Goal: Task Accomplishment & Management: Manage account settings

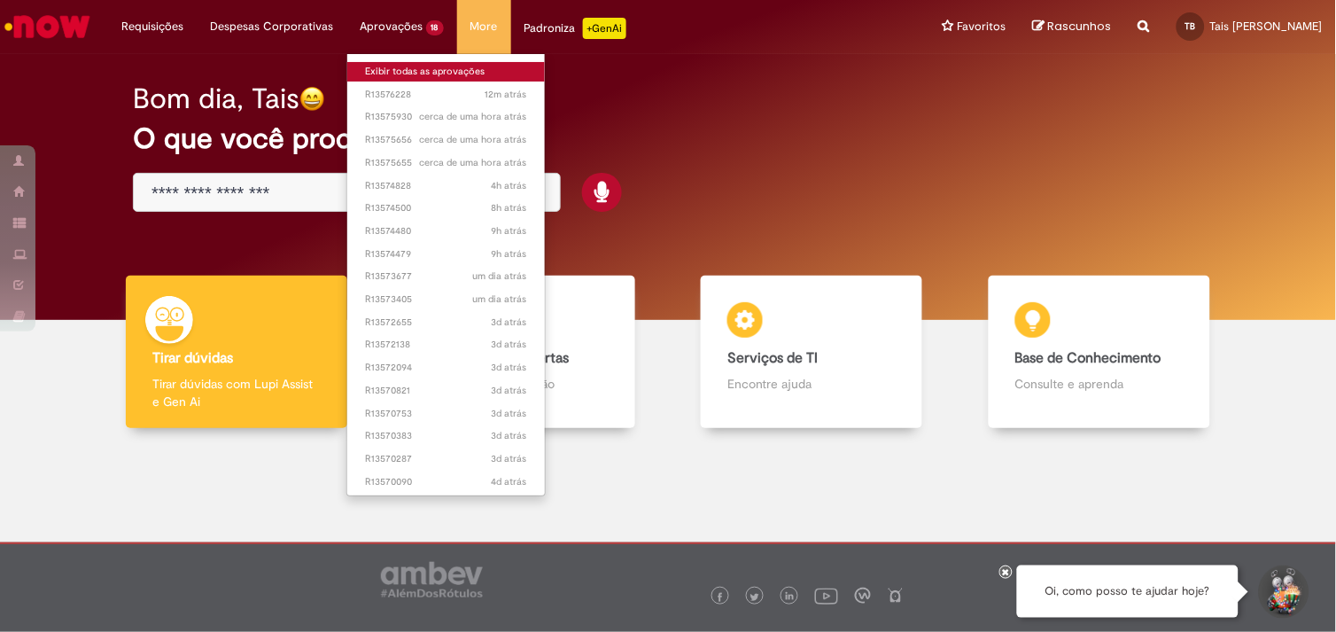
click at [430, 73] on link "Exibir todas as aprovações" at bounding box center [446, 71] width 198 height 19
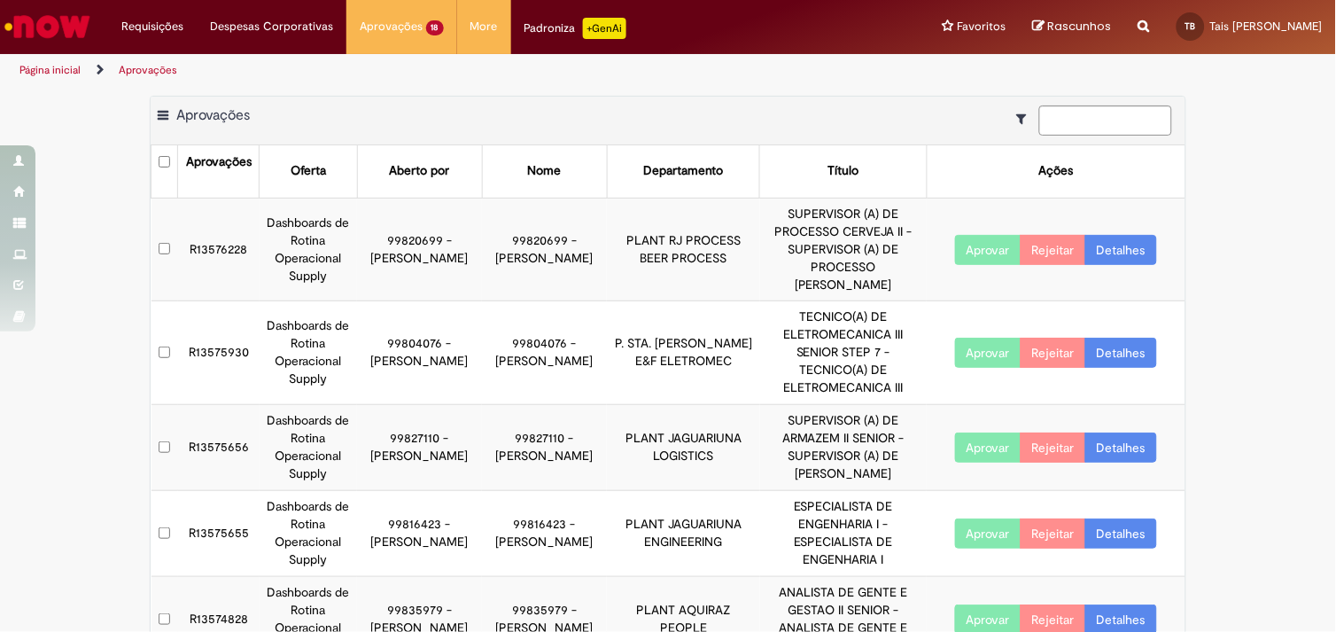
scroll to position [493, 0]
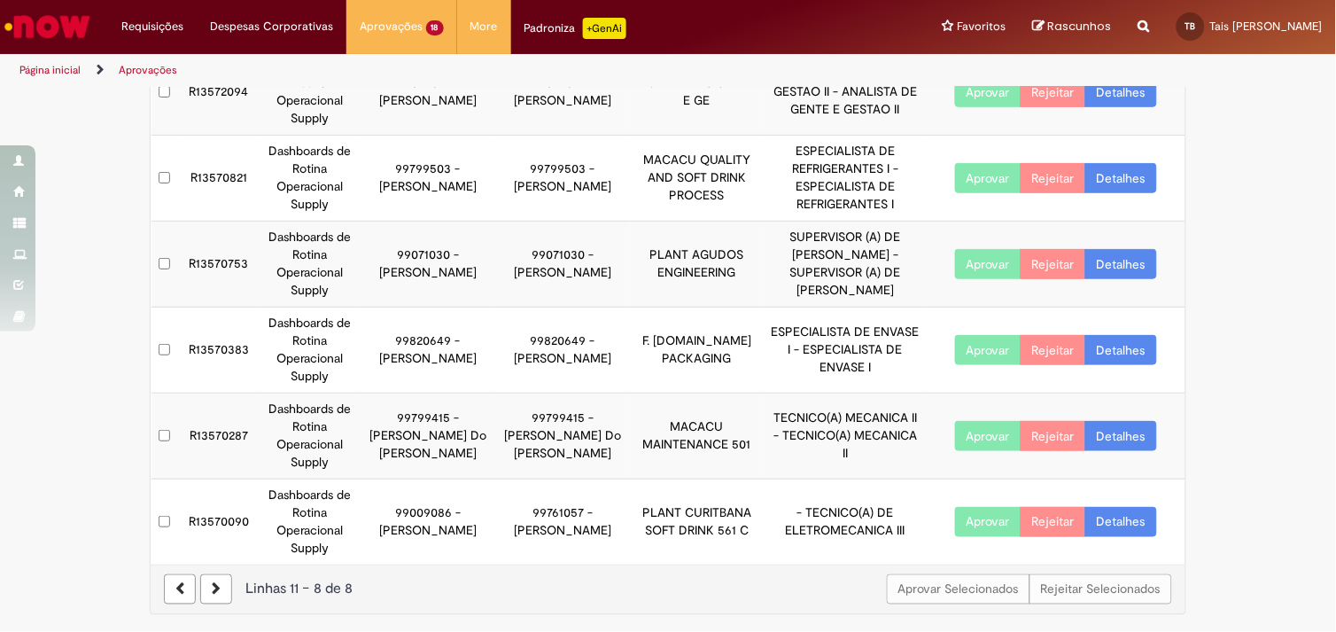
scroll to position [321, 0]
click at [213, 586] on icon at bounding box center [216, 589] width 9 height 12
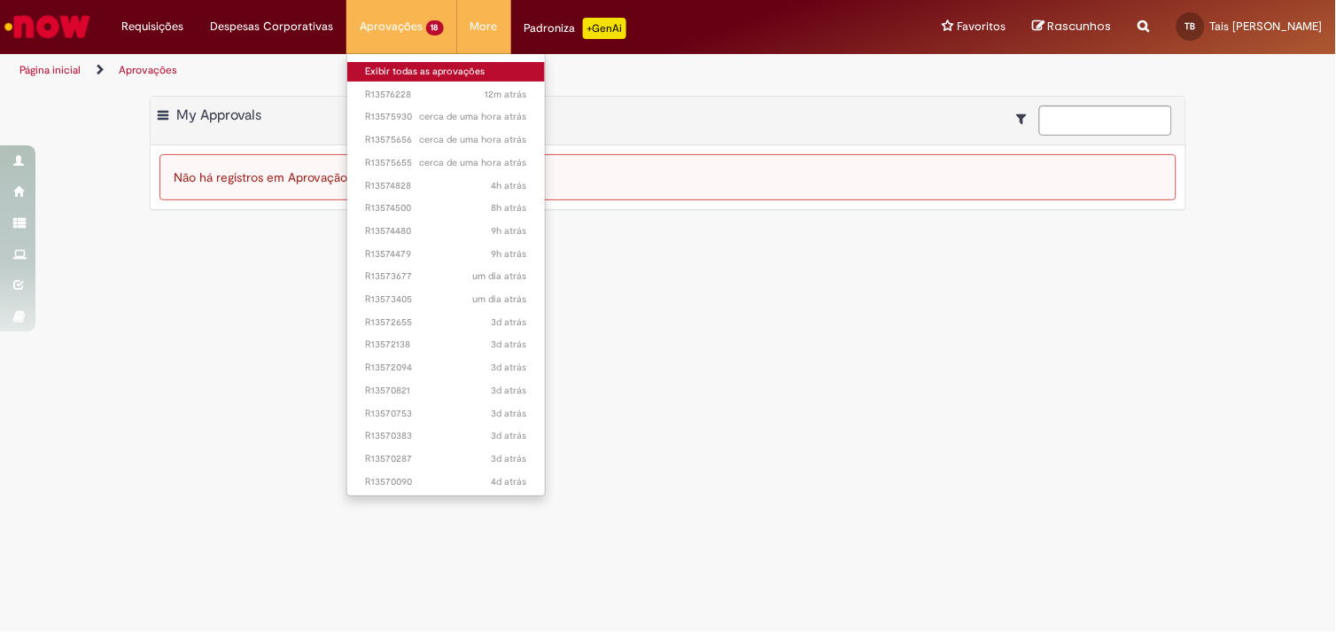
click at [390, 69] on link "Exibir todas as aprovações" at bounding box center [446, 71] width 198 height 19
click at [390, 66] on link "Exibir todas as aprovações" at bounding box center [446, 71] width 198 height 19
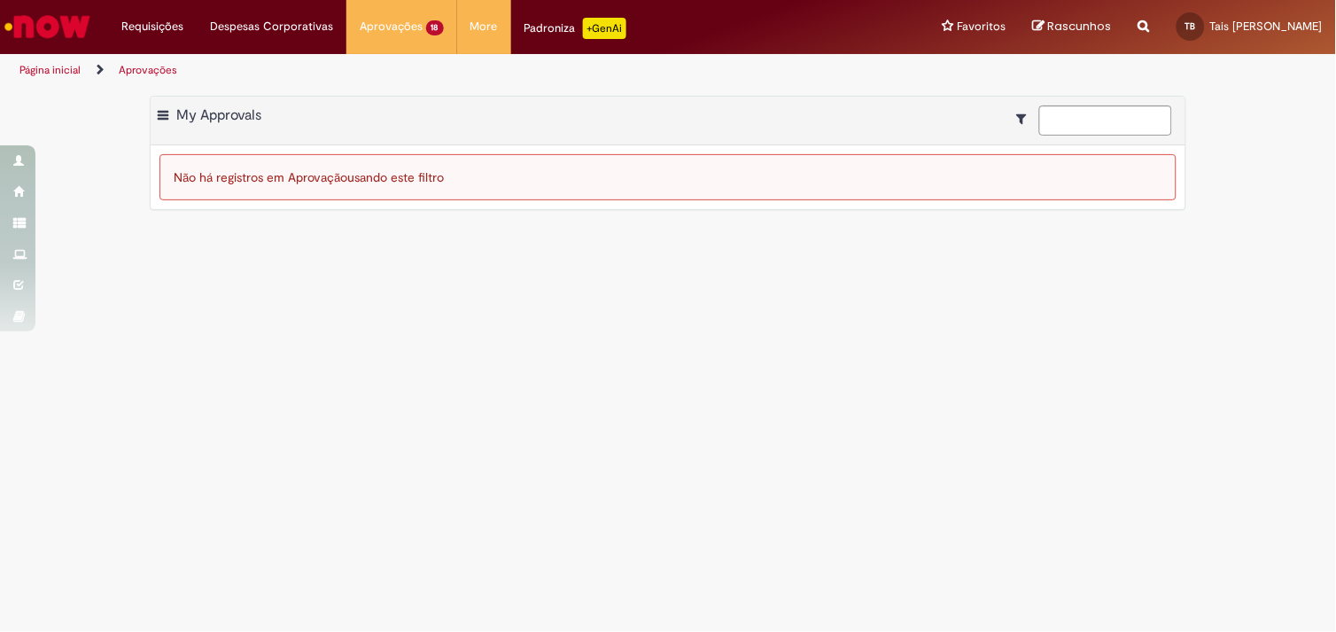
click at [44, 23] on img "Ir para a Homepage" at bounding box center [47, 26] width 91 height 35
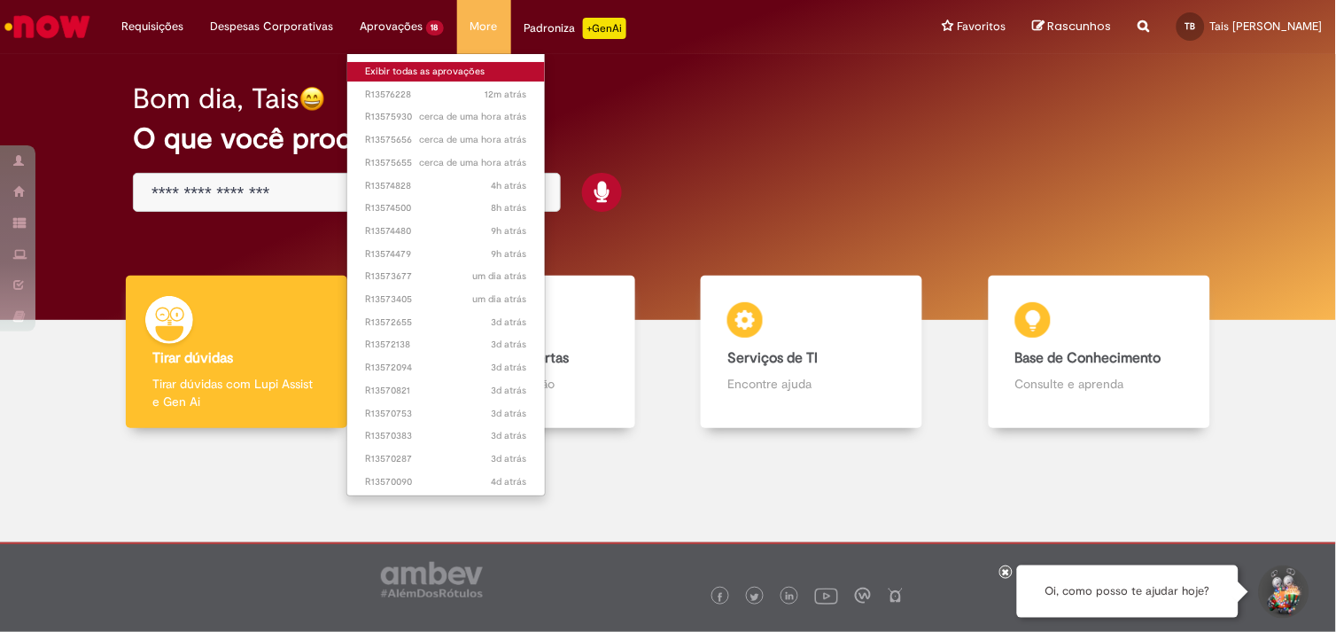
click at [445, 68] on link "Exibir todas as aprovações" at bounding box center [446, 71] width 198 height 19
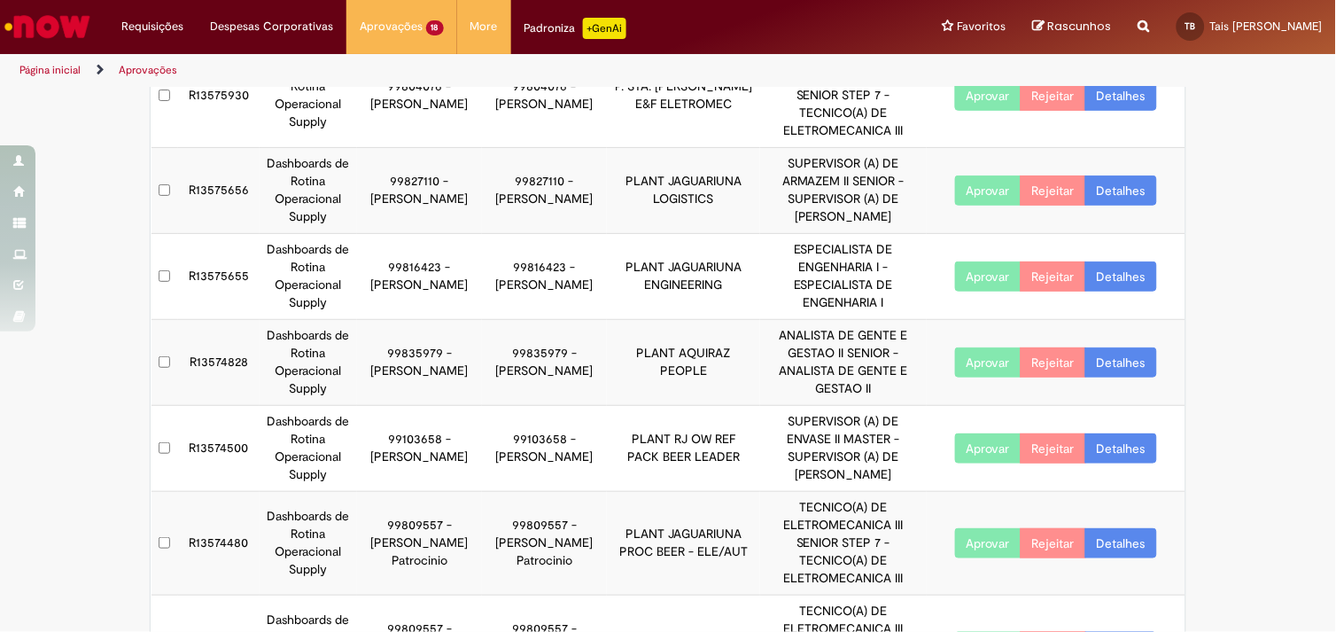
scroll to position [493, 0]
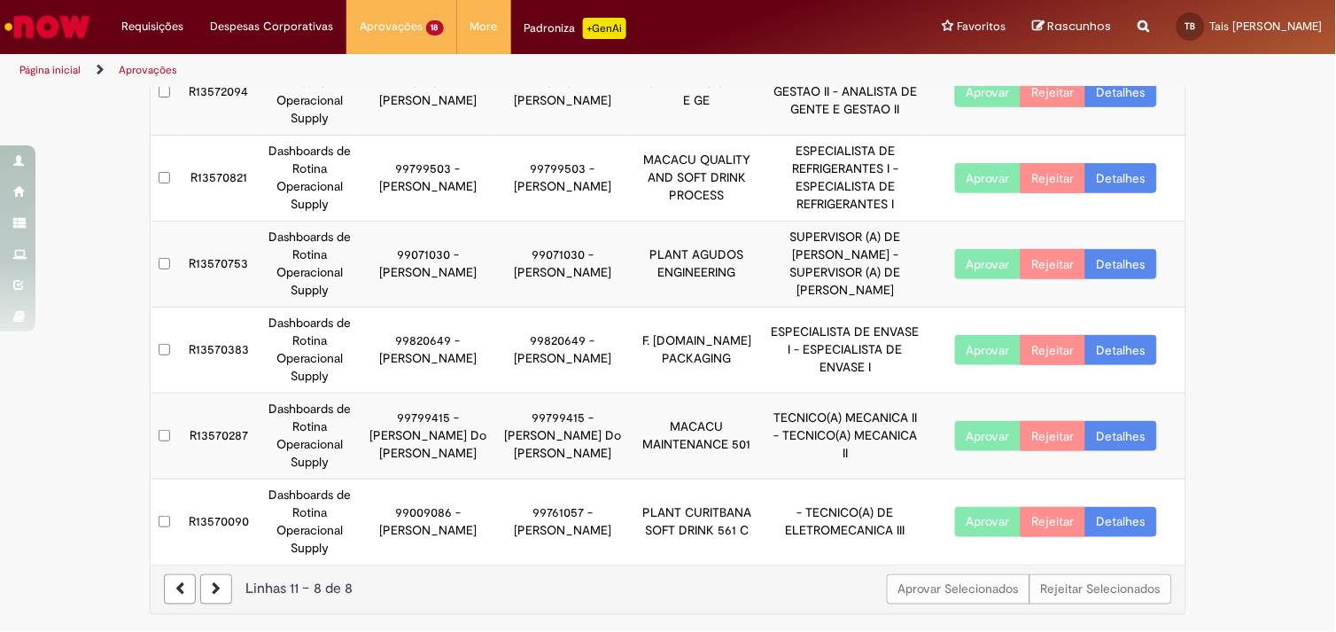
scroll to position [321, 0]
click at [1105, 509] on link "Detalhes" at bounding box center [1121, 522] width 72 height 30
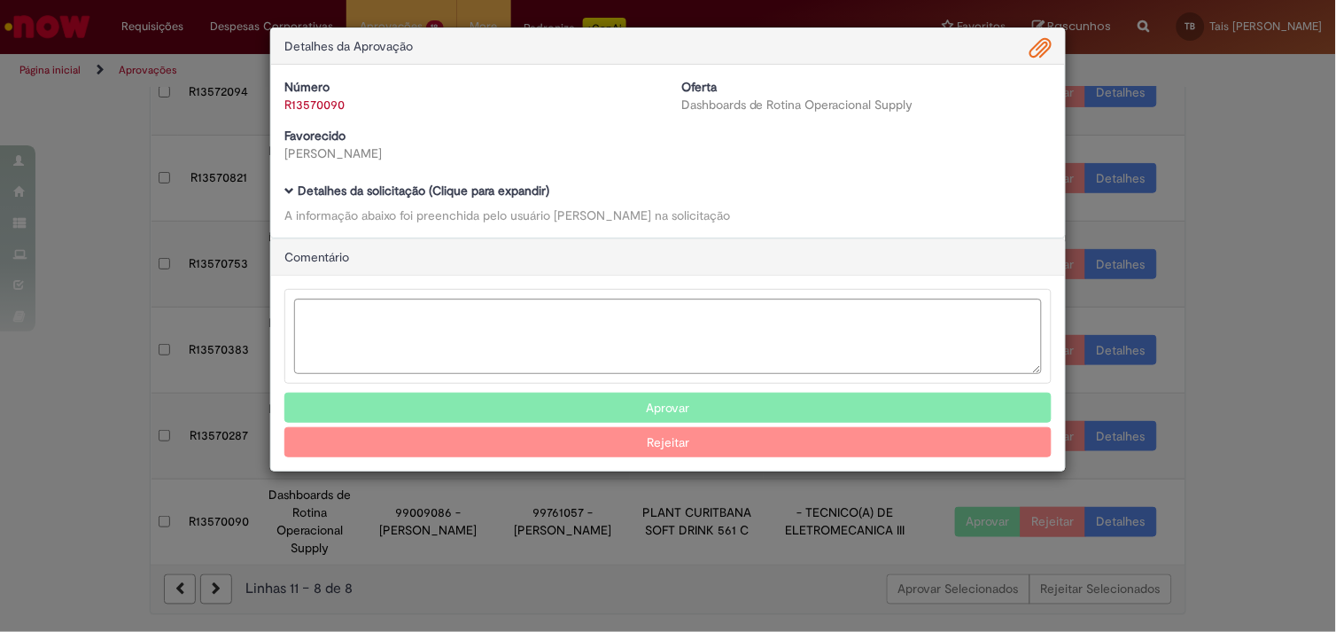
click at [482, 191] on b "Detalhes da solicitação (Clique para expandir)" at bounding box center [424, 190] width 252 height 16
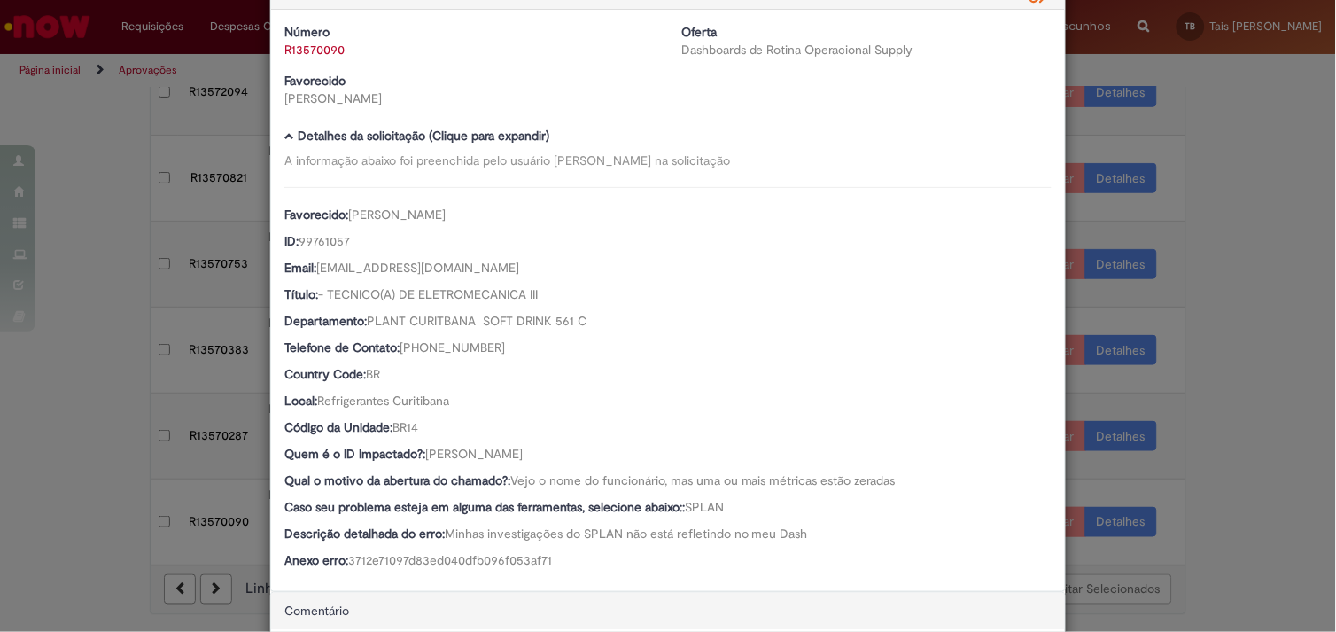
scroll to position [54, 0]
click at [323, 46] on link "R13570090" at bounding box center [314, 51] width 60 height 16
click at [378, 214] on span "Alexandro Santos Pinto" at bounding box center [396, 214] width 97 height 16
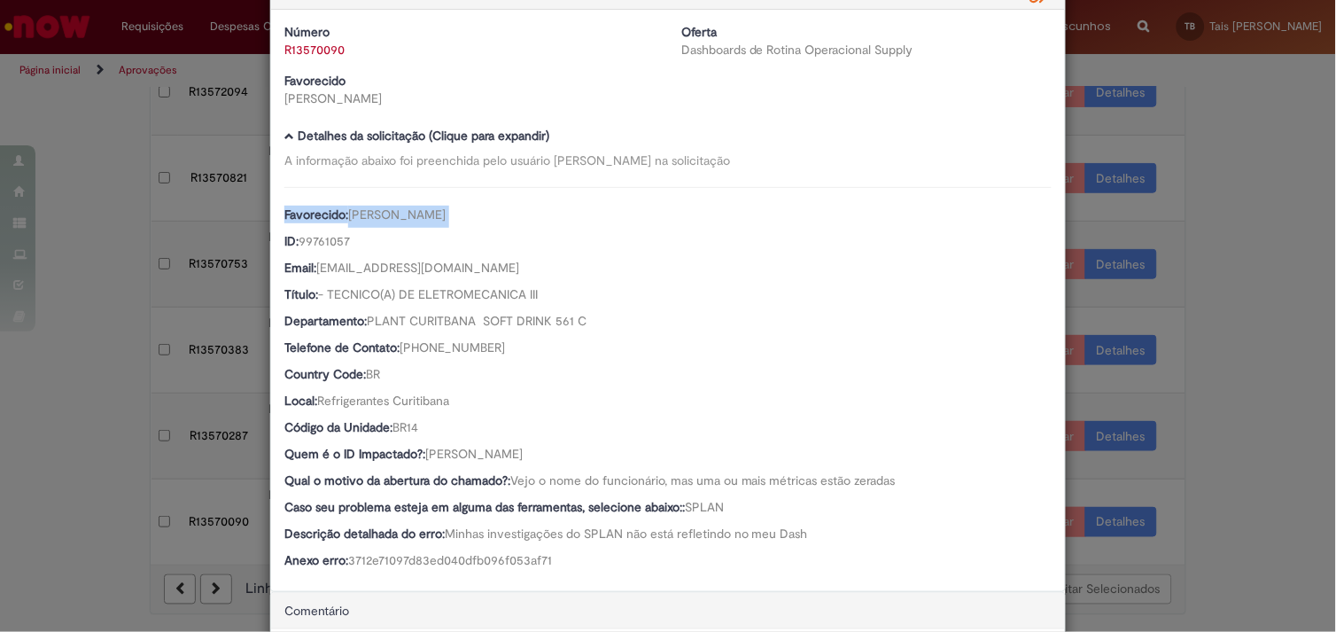
click at [378, 214] on span "Alexandro Santos Pinto" at bounding box center [396, 214] width 97 height 16
click at [474, 443] on div "Favorecido: Alexandro Santos Pinto ID: 99761057 Email: CNASP@ambev.com.br Títul…" at bounding box center [667, 380] width 767 height 386
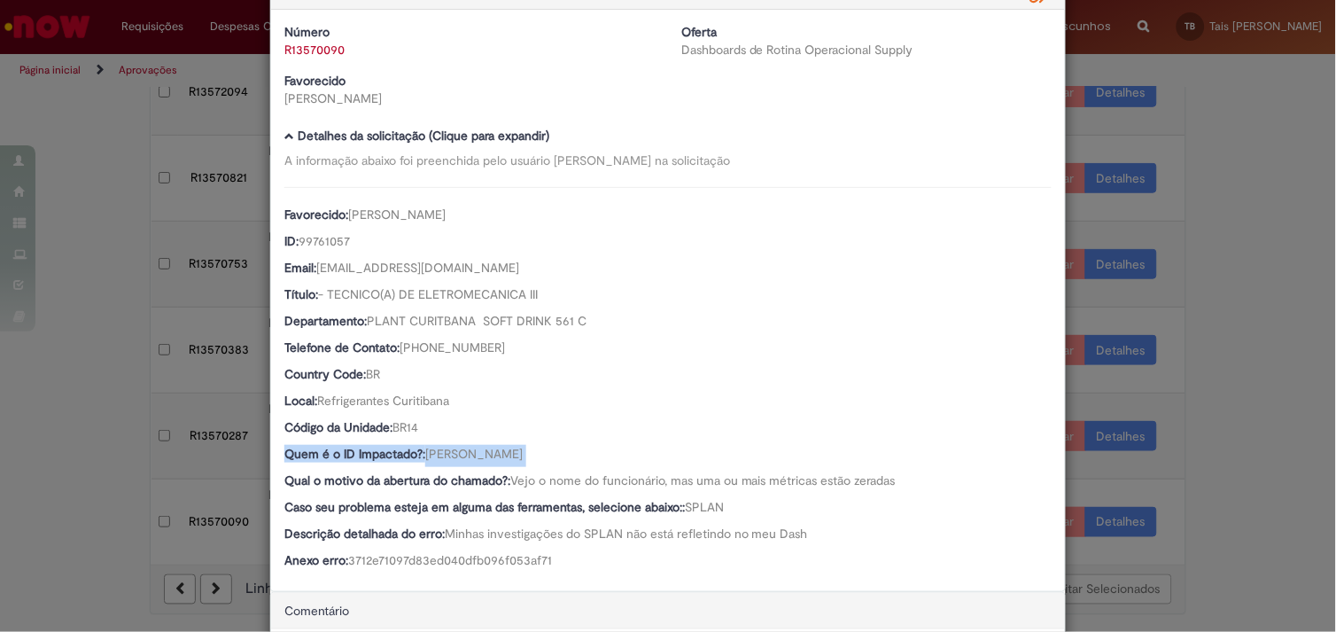
click at [474, 443] on div "Favorecido: Alexandro Santos Pinto ID: 99761057 Email: CNASP@ambev.com.br Títul…" at bounding box center [667, 380] width 767 height 386
copy div "Quem é o ID Impactado?: Alexandro Santos Pinto"
click at [457, 447] on span "Alexandro Santos Pinto" at bounding box center [473, 454] width 97 height 16
drag, startPoint x: 562, startPoint y: 456, endPoint x: 423, endPoint y: 448, distance: 139.3
click at [423, 448] on div "Quem é o ID Impactado?: Alexandro Santos Pinto" at bounding box center [667, 456] width 767 height 22
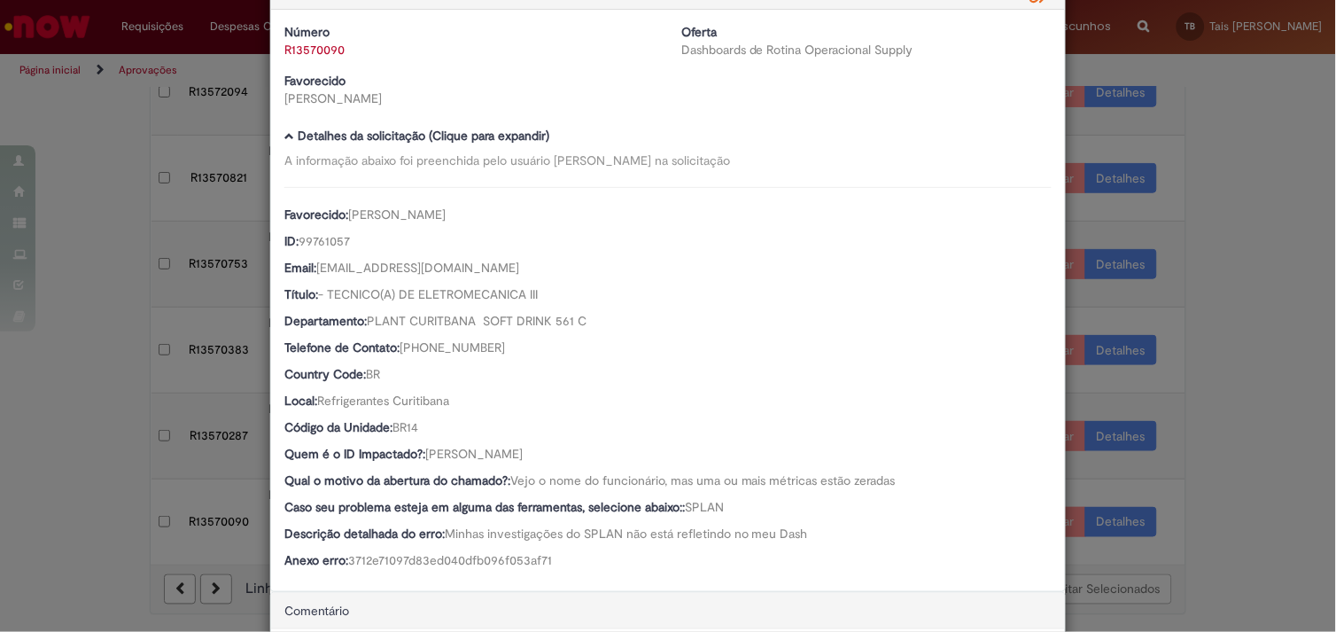
copy span "Alexandro Santos Pinto"
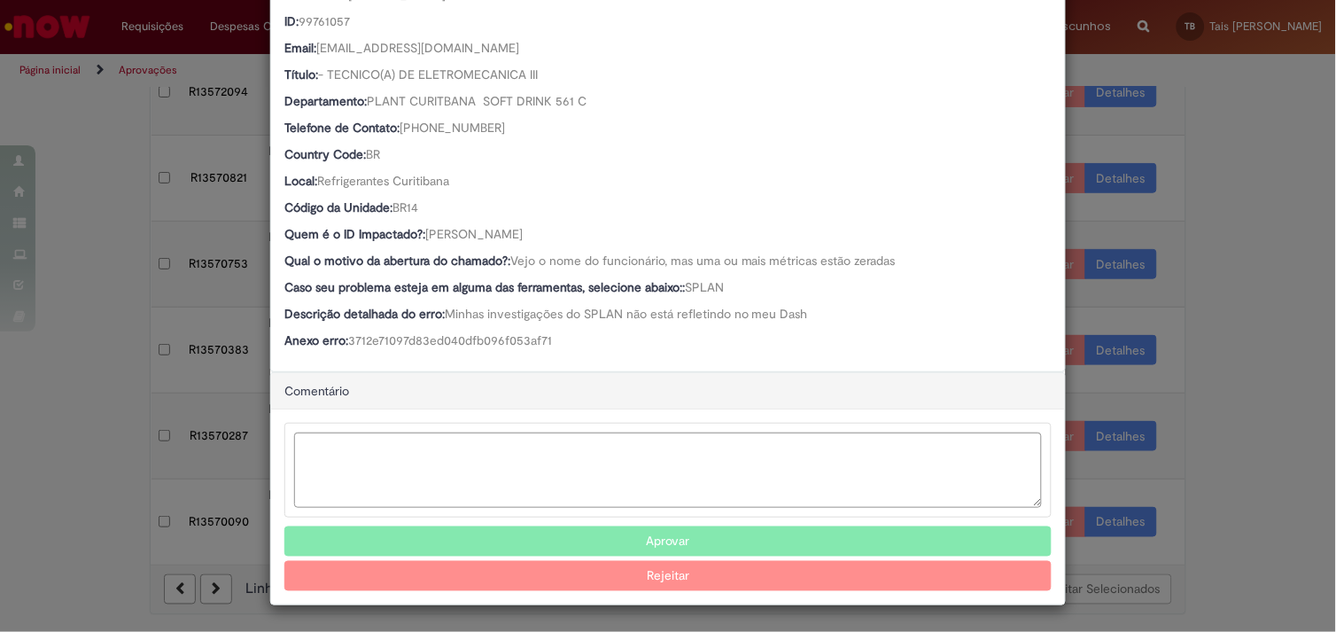
scroll to position [276, 0]
click at [467, 441] on textarea "Ambev Approval Modal" at bounding box center [668, 468] width 748 height 75
type textarea "*******"
click at [393, 440] on textarea "*******" at bounding box center [668, 469] width 748 height 75
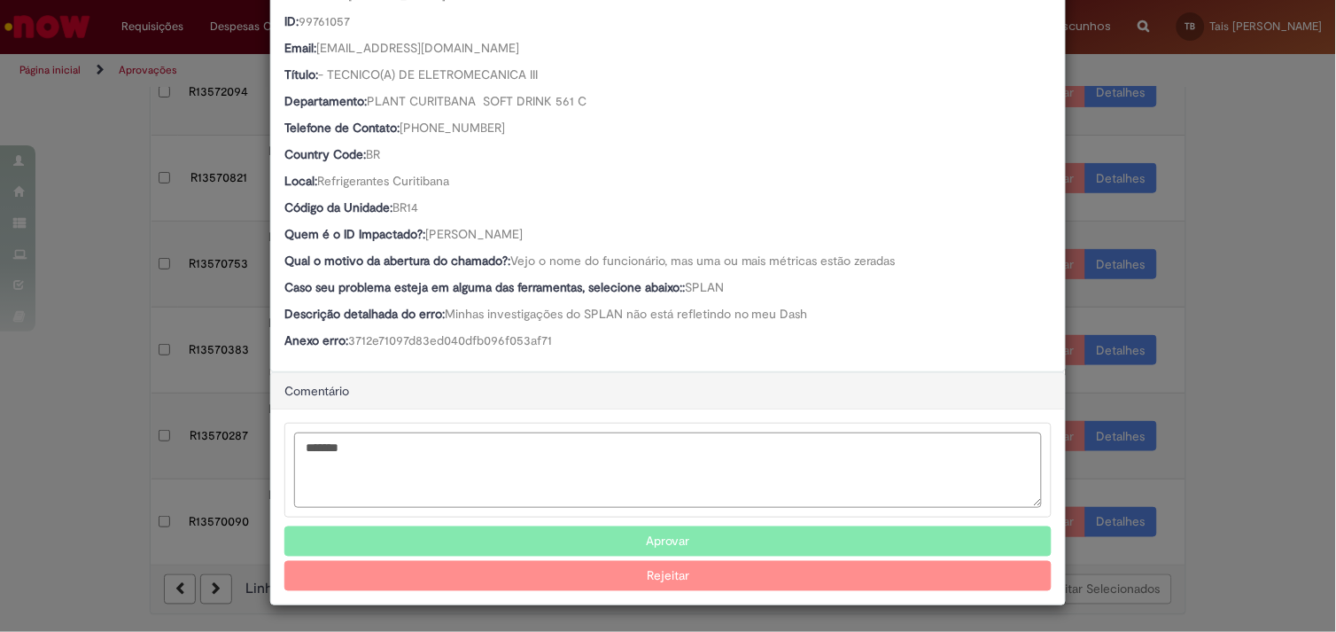
click at [393, 440] on textarea "*******" at bounding box center [668, 469] width 748 height 75
click at [598, 540] on button "Aprovar" at bounding box center [667, 541] width 767 height 30
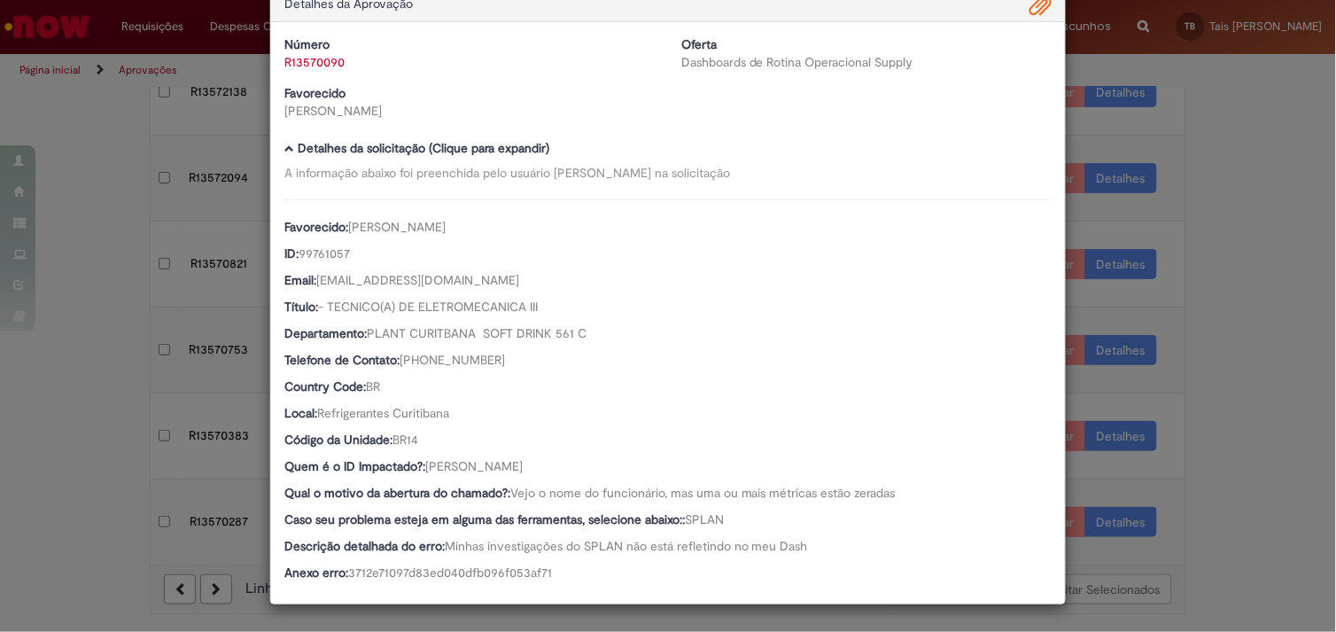
scroll to position [235, 0]
click at [102, 268] on div "Detalhes da Aprovação Número R13570090 Oferta Dashboards de Rotina Operacional …" at bounding box center [668, 316] width 1336 height 632
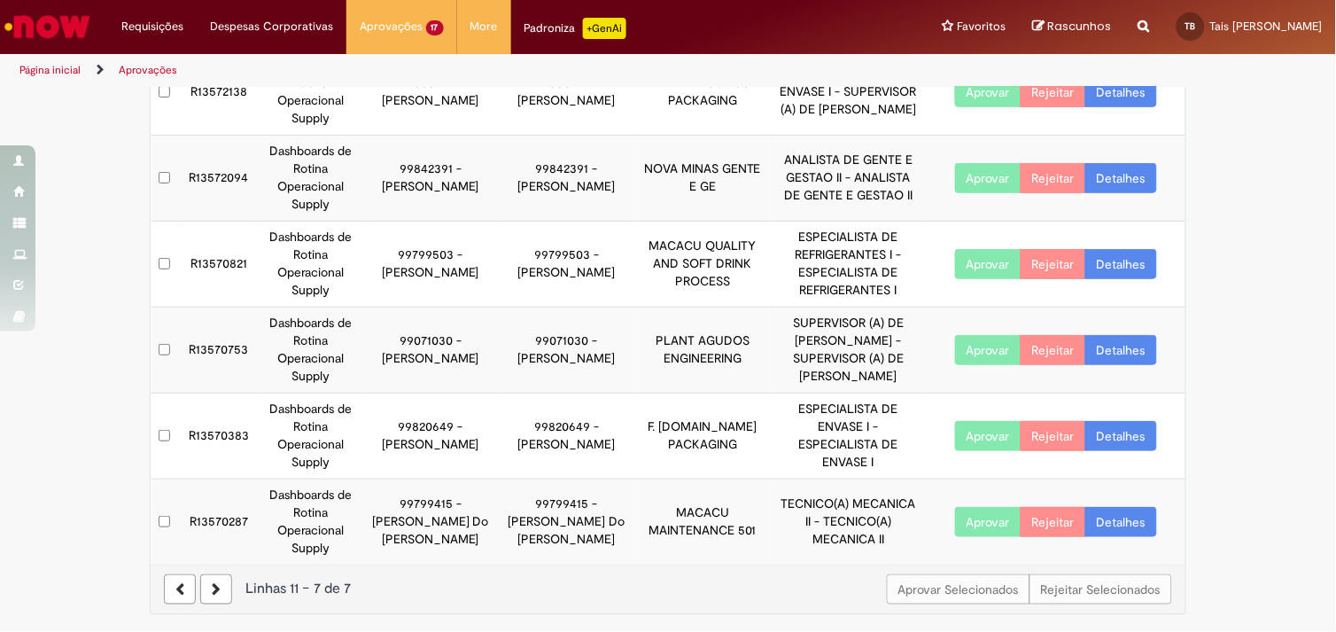
click at [1112, 518] on link "Detalhes" at bounding box center [1121, 522] width 72 height 30
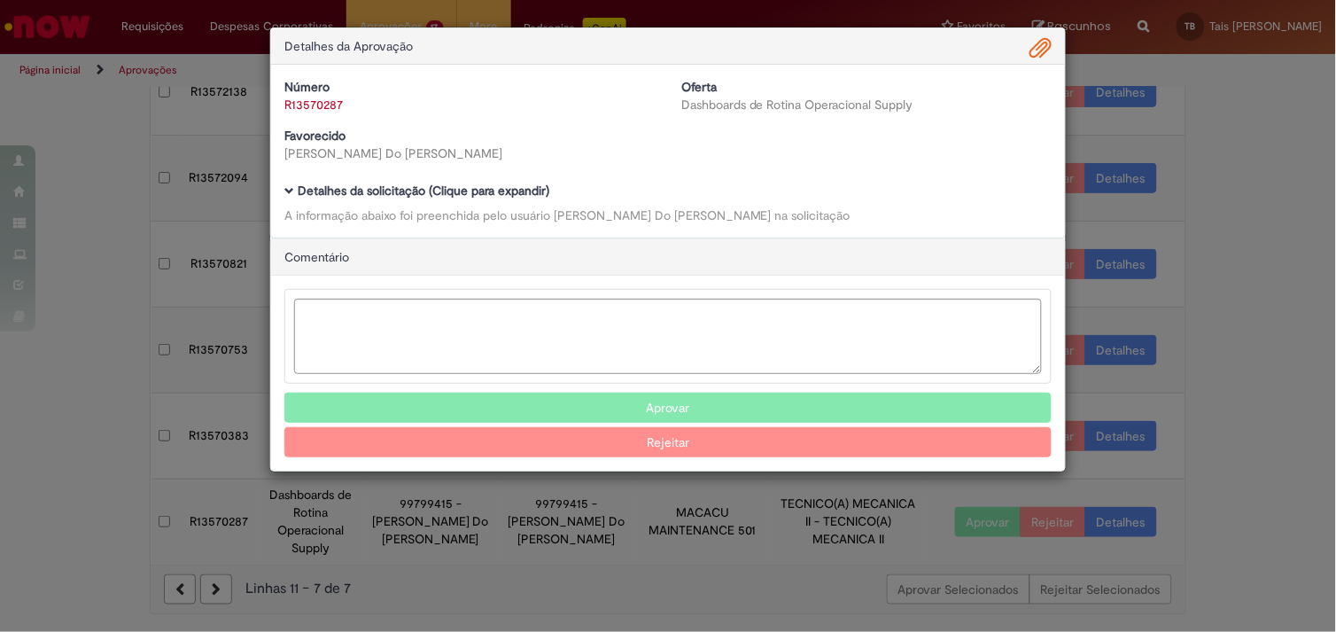
click at [532, 188] on b "Detalhes da solicitação (Clique para expandir)" at bounding box center [424, 190] width 252 height 16
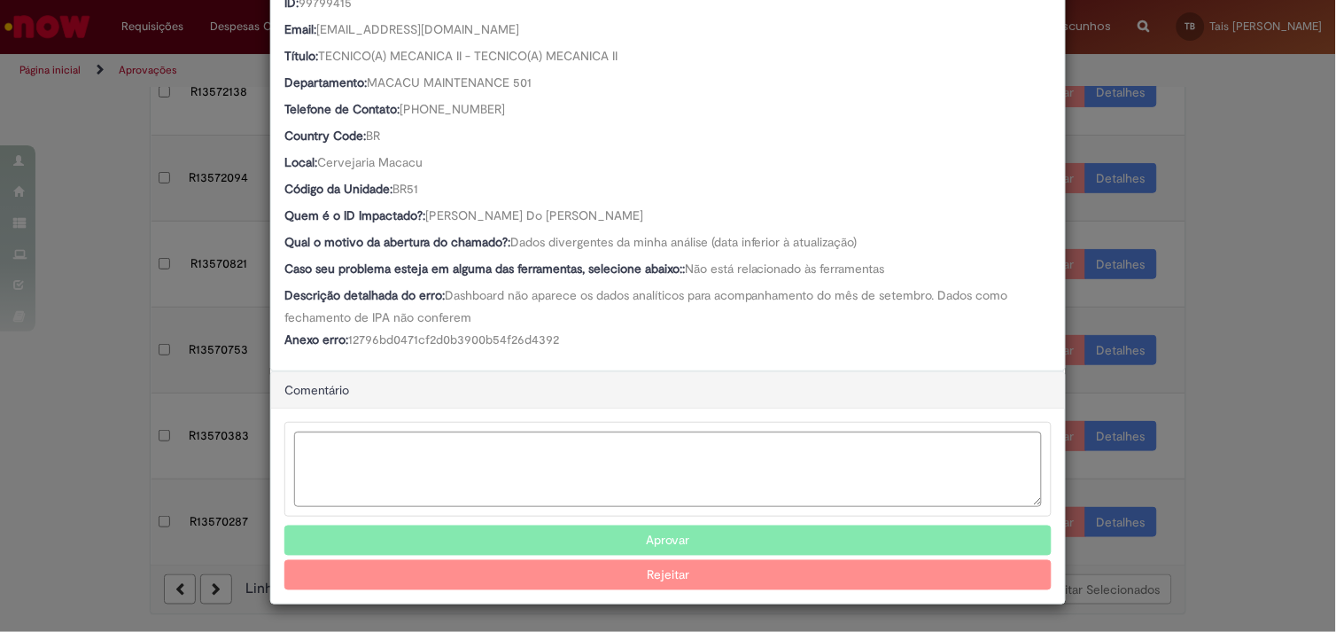
scroll to position [0, 0]
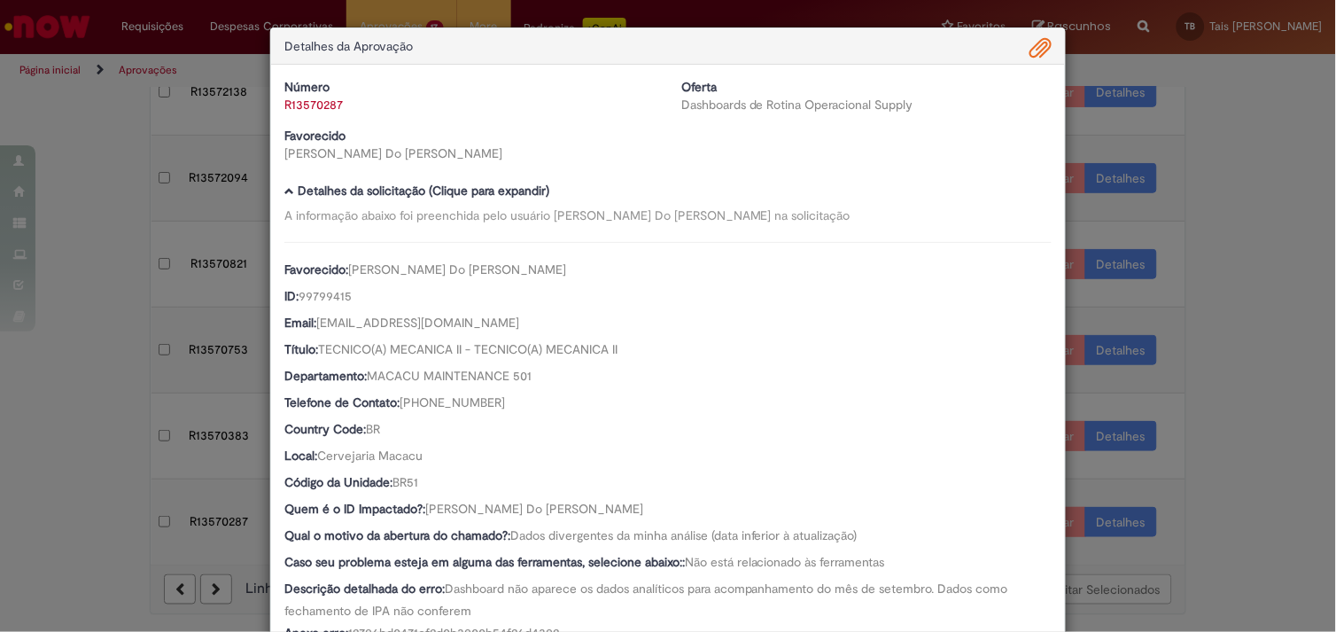
click at [325, 112] on div "R13570287" at bounding box center [469, 105] width 370 height 18
click at [307, 105] on link "R13570287" at bounding box center [313, 105] width 58 height 16
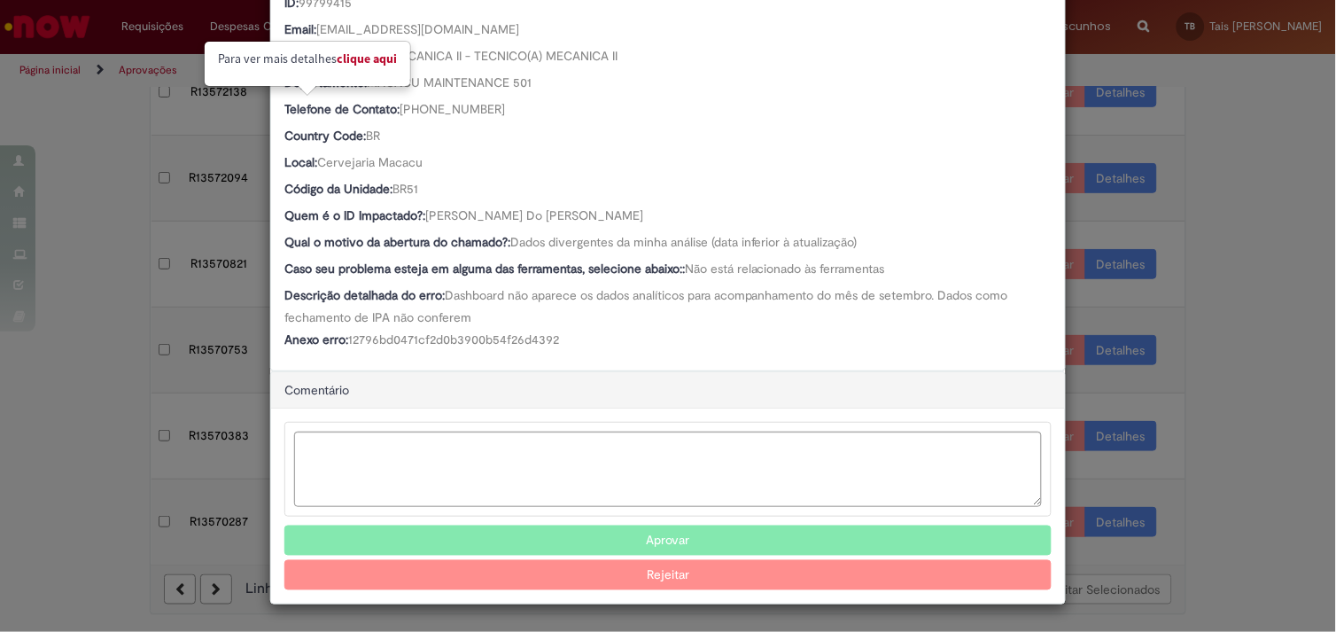
click at [611, 538] on button "Aprovar" at bounding box center [667, 540] width 767 height 30
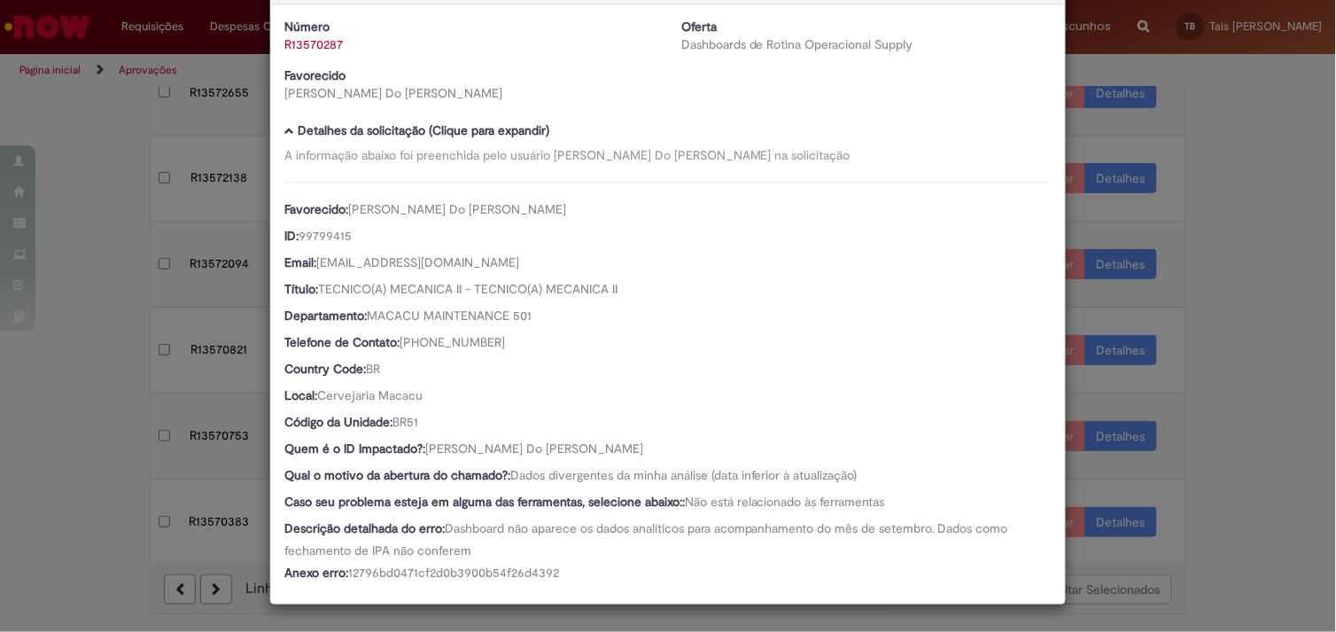
scroll to position [149, 0]
click at [140, 145] on div "Detalhes da Aprovação Número R13570287 Oferta Dashboards de Rotina Operacional …" at bounding box center [668, 316] width 1336 height 632
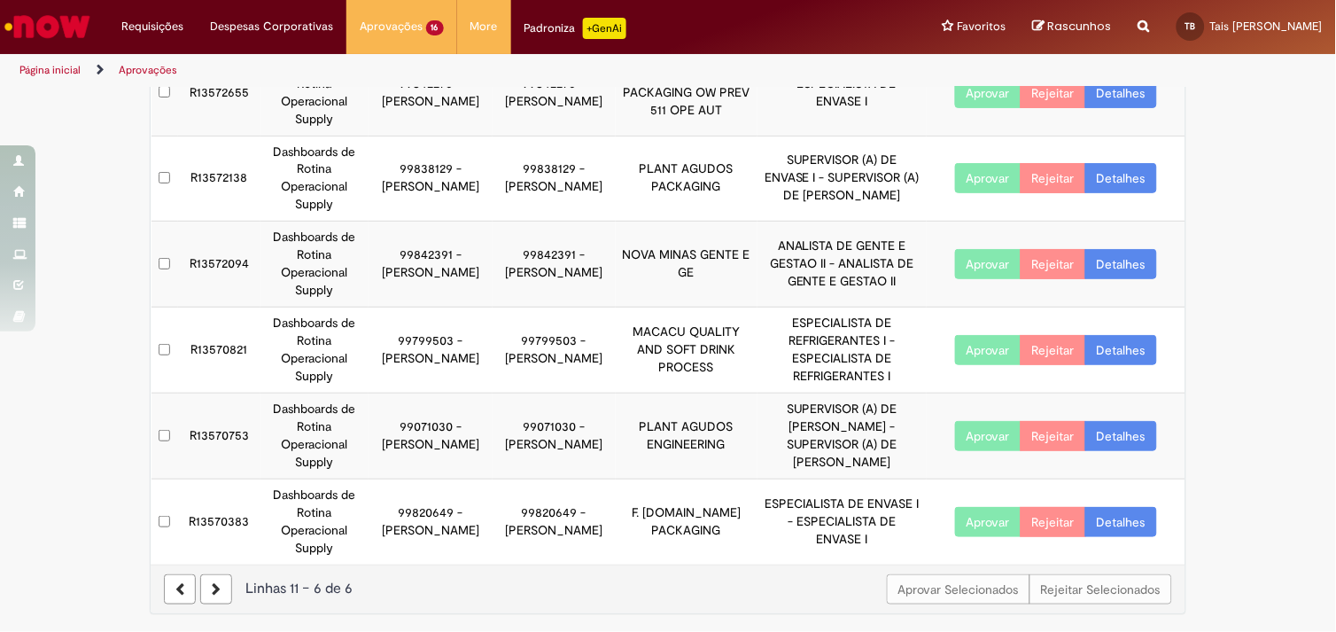
scroll to position [60, 0]
click at [1117, 532] on link "Detalhes" at bounding box center [1121, 522] width 72 height 30
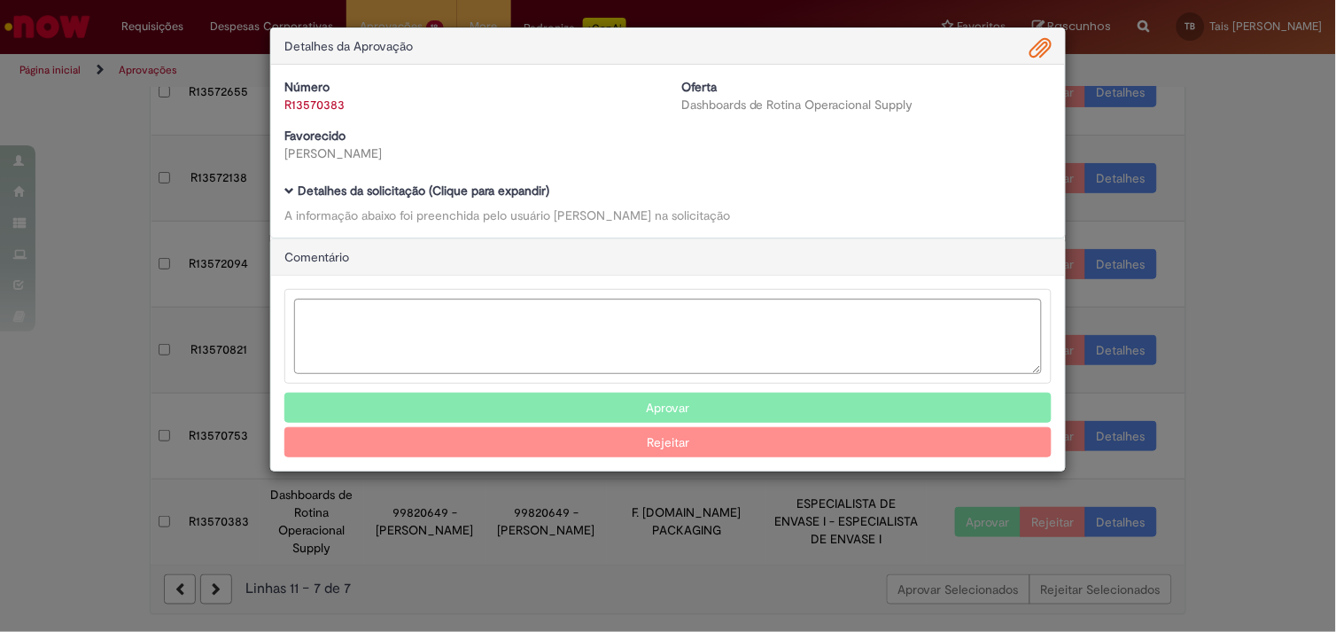
scroll to position [321, 0]
click at [487, 188] on b "Detalhes da solicitação (Clique para expandir)" at bounding box center [424, 190] width 252 height 16
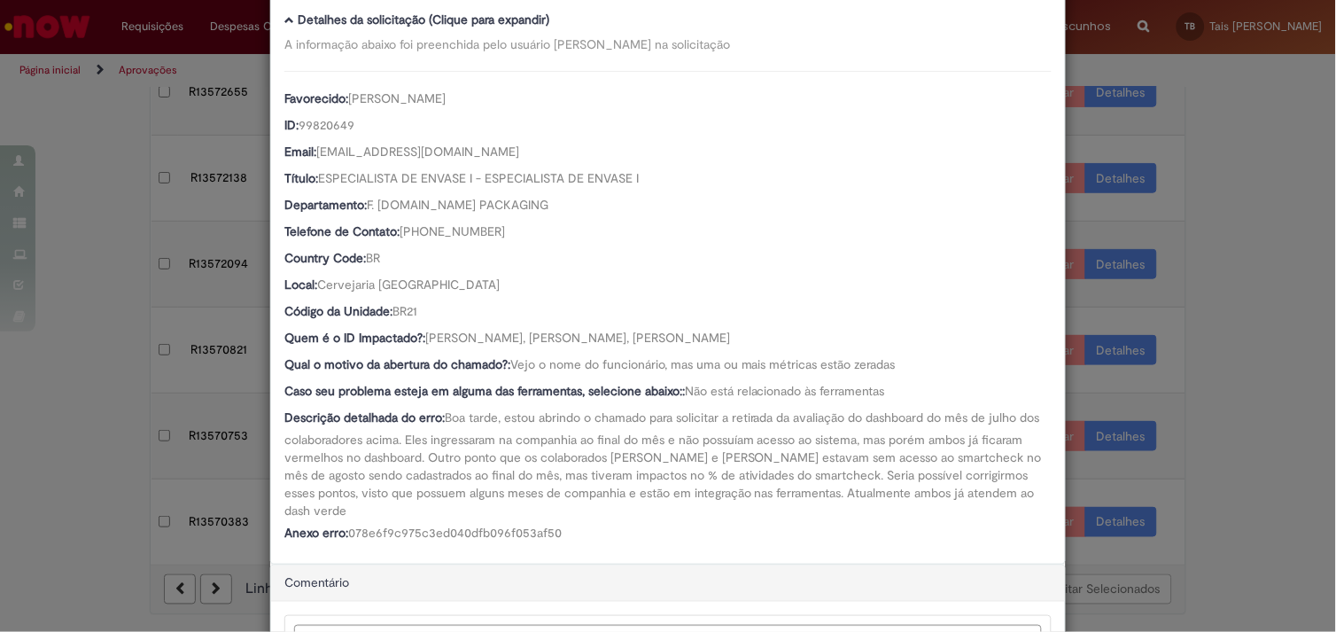
scroll to position [173, 0]
click at [1185, 400] on div "Detalhes da Aprovação Número R13570383 Oferta Dashboards de Rotina Operacional …" at bounding box center [668, 316] width 1336 height 632
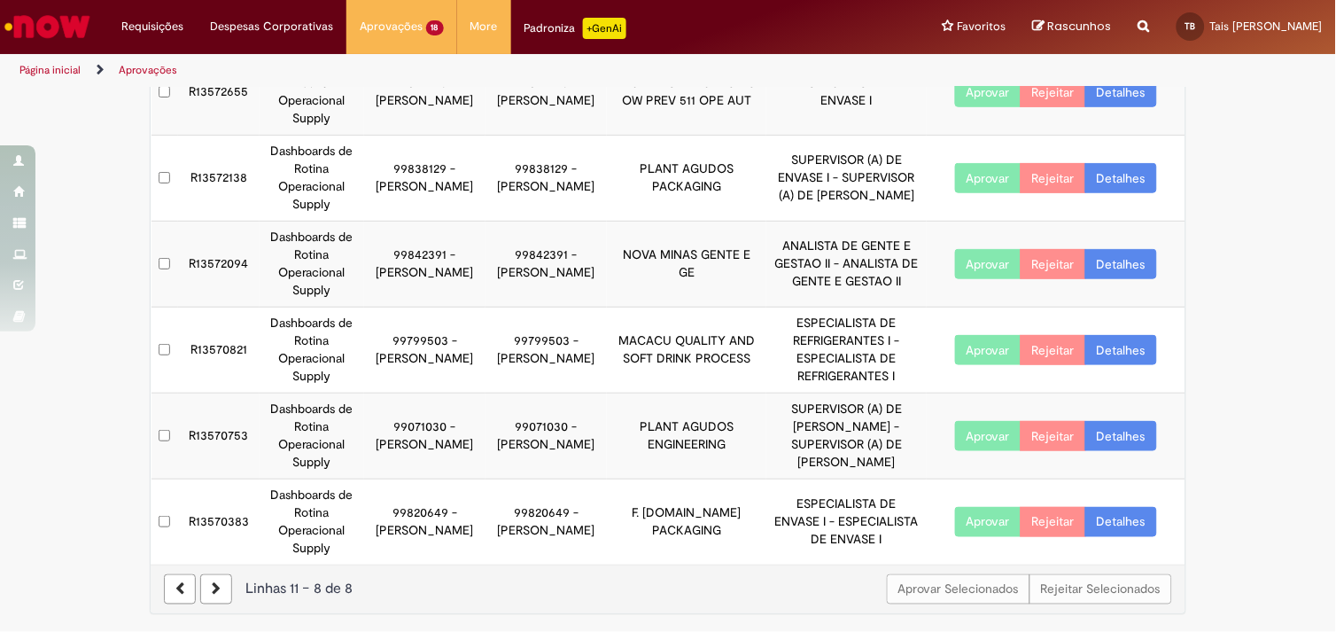
scroll to position [172, 0]
click at [1118, 428] on link "Detalhes" at bounding box center [1121, 436] width 72 height 30
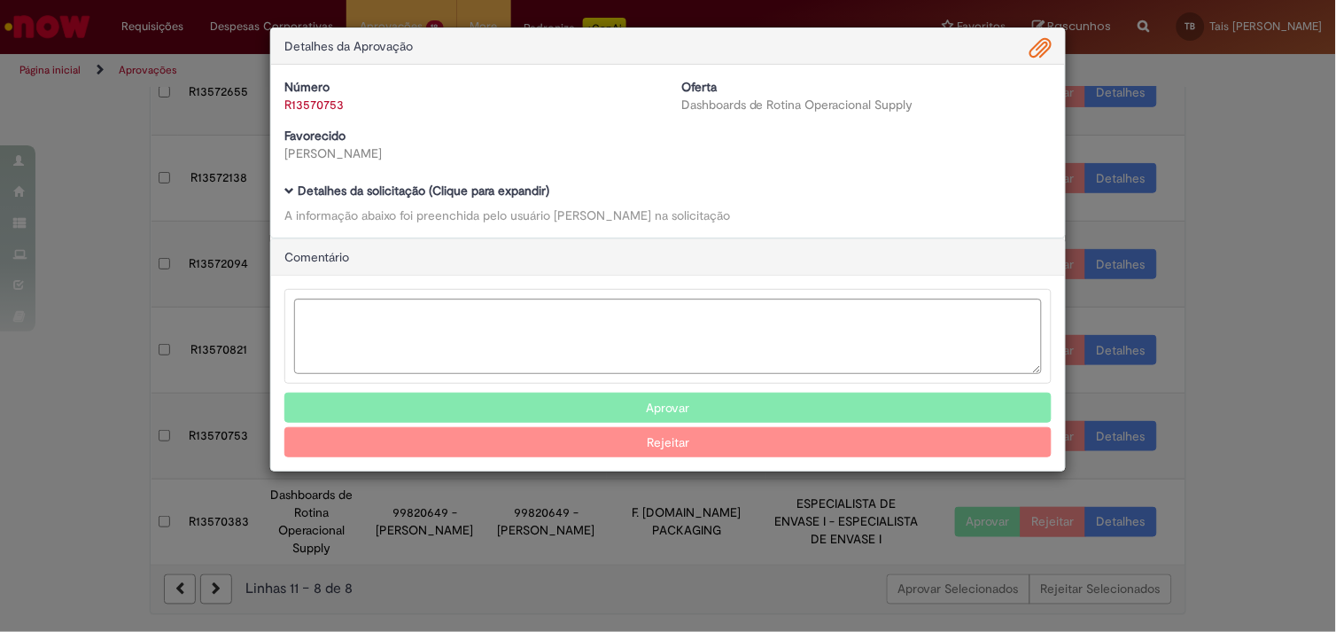
click at [523, 190] on b "Detalhes da solicitação (Clique para expandir)" at bounding box center [424, 190] width 252 height 16
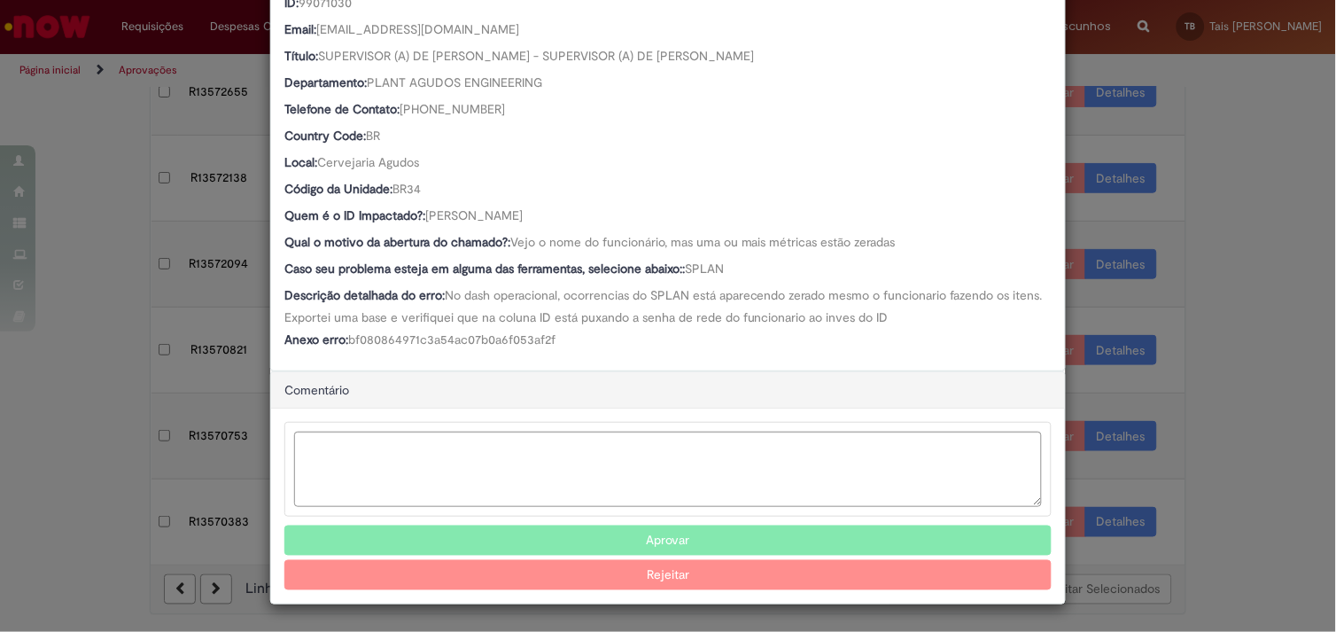
scroll to position [294, 0]
click at [638, 546] on button "Aprovar" at bounding box center [667, 540] width 767 height 30
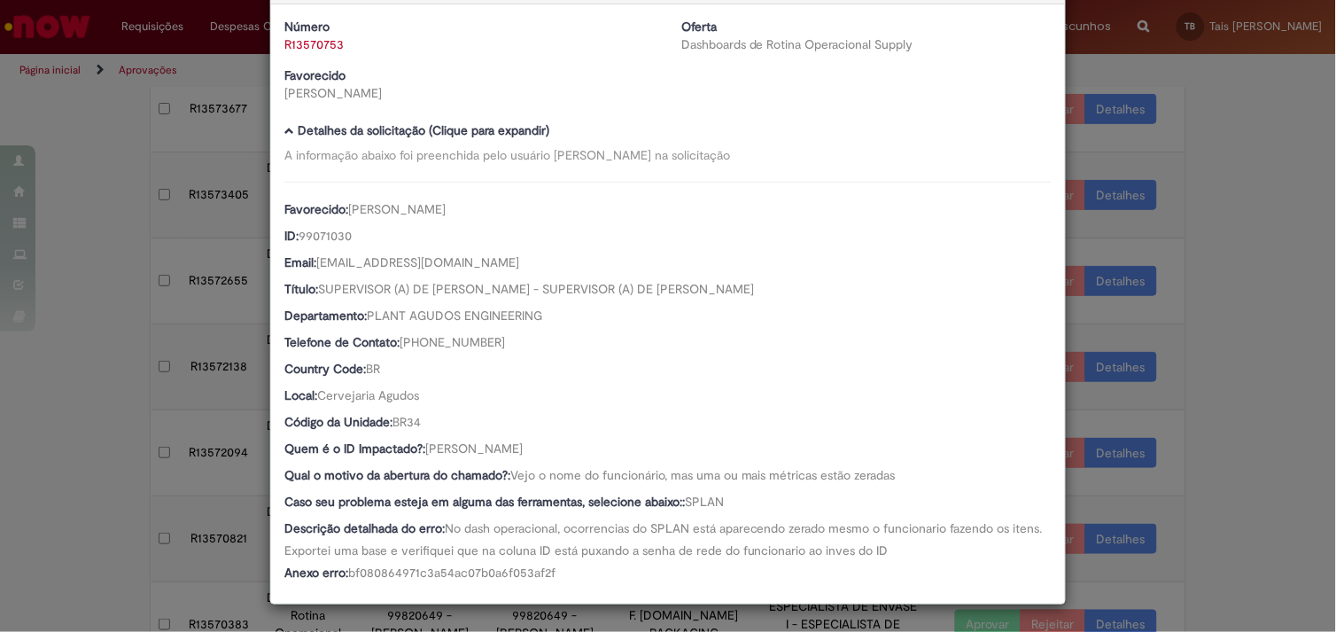
scroll to position [321, 0]
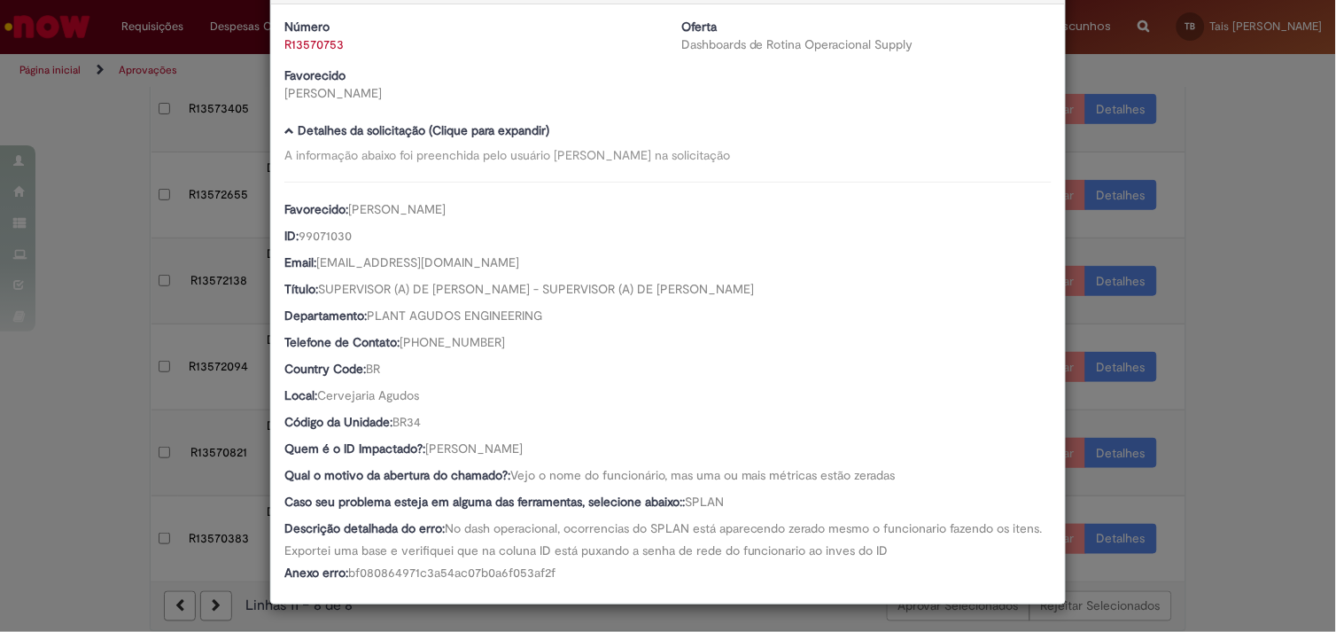
click at [127, 223] on div "Detalhes da Aprovação Número R13570753 Oferta Dashboards de Rotina Operacional …" at bounding box center [668, 316] width 1336 height 632
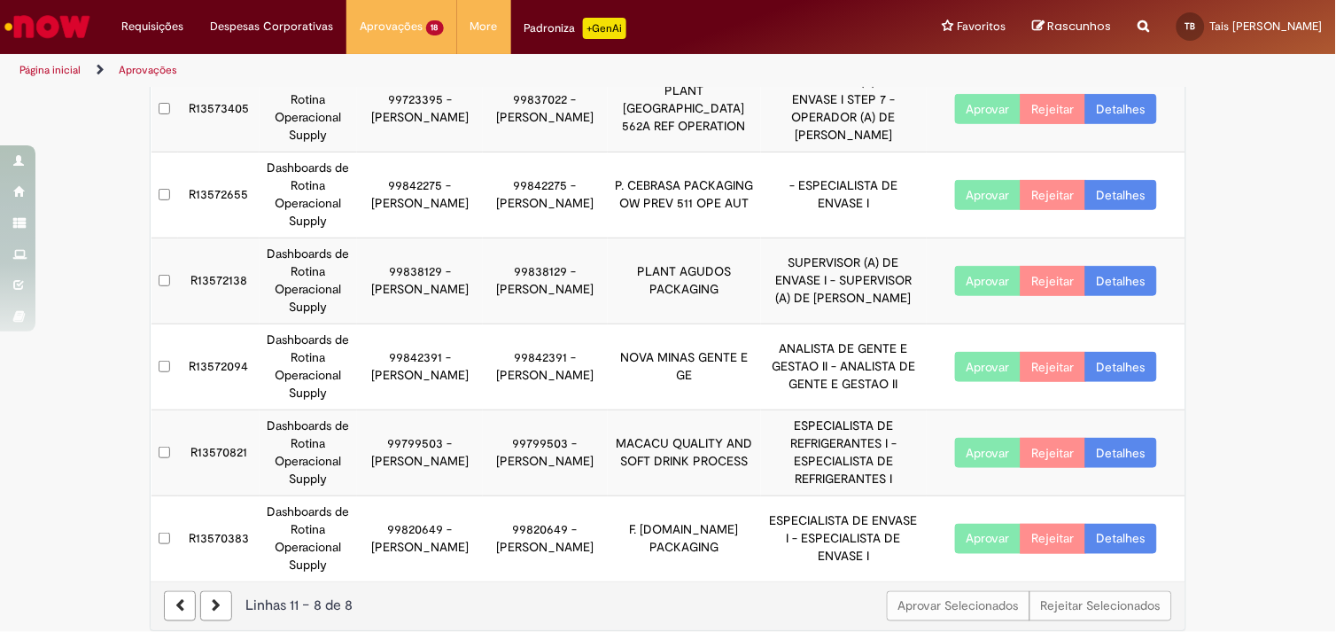
scroll to position [60, 0]
click at [1121, 438] on link "Detalhes" at bounding box center [1121, 453] width 72 height 30
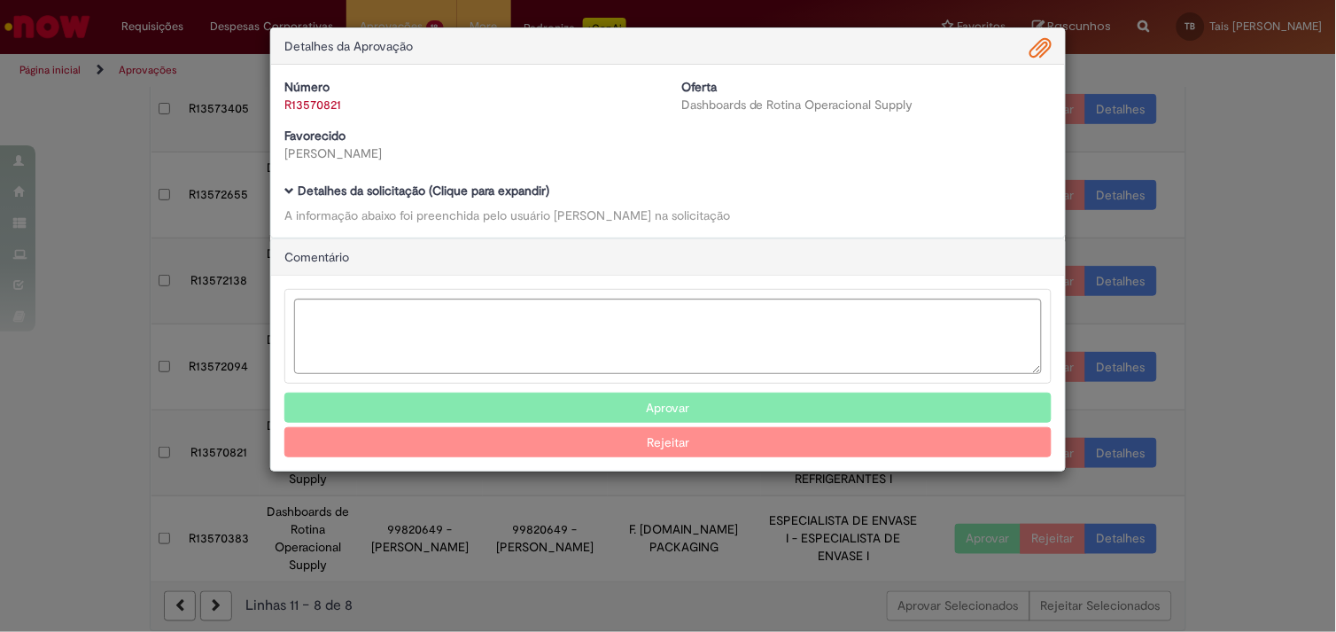
click at [455, 196] on b "Detalhes da solicitação (Clique para expandir)" at bounding box center [424, 190] width 252 height 16
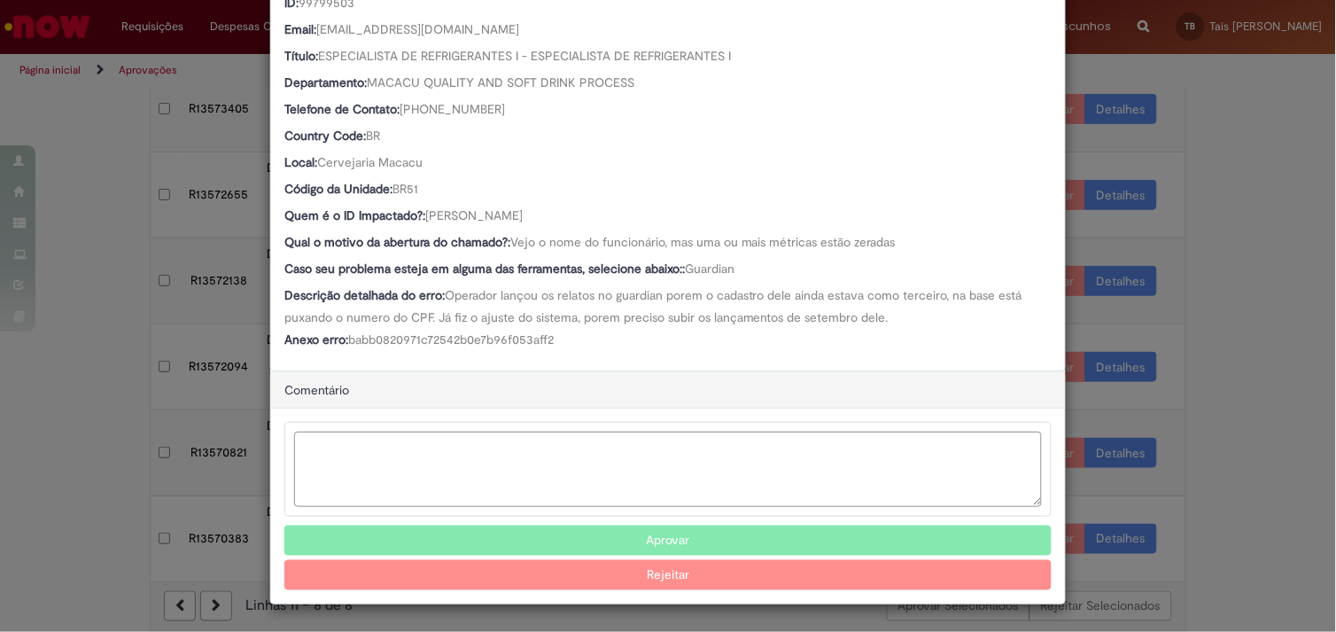
scroll to position [294, 0]
click at [689, 532] on button "Aprovar" at bounding box center [667, 540] width 767 height 30
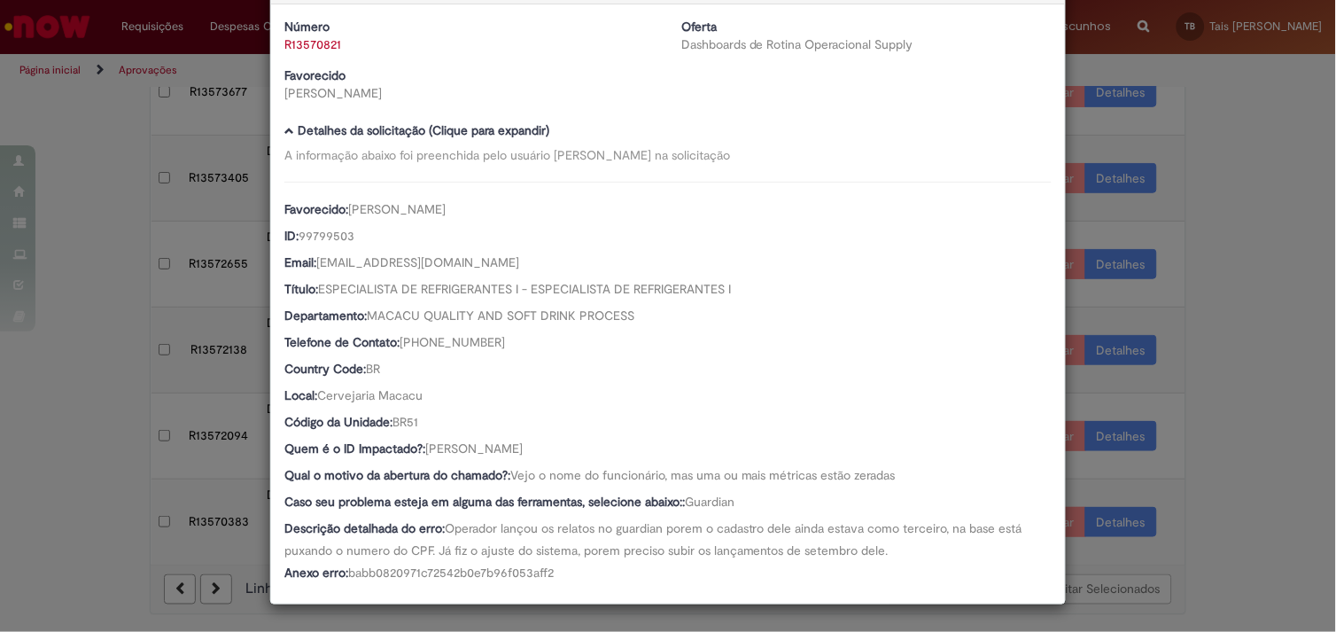
scroll to position [235, 0]
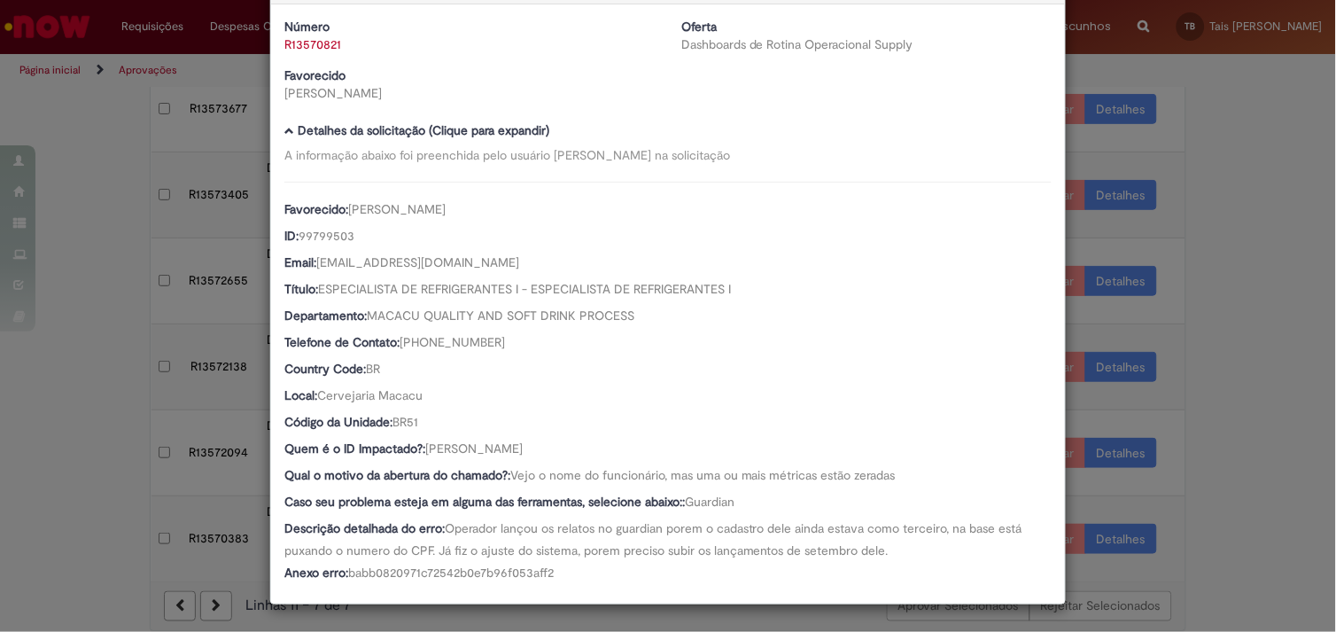
click at [1215, 472] on div "Detalhes da Aprovação Número R13570821 Oferta Dashboards de Rotina Operacional …" at bounding box center [668, 316] width 1336 height 632
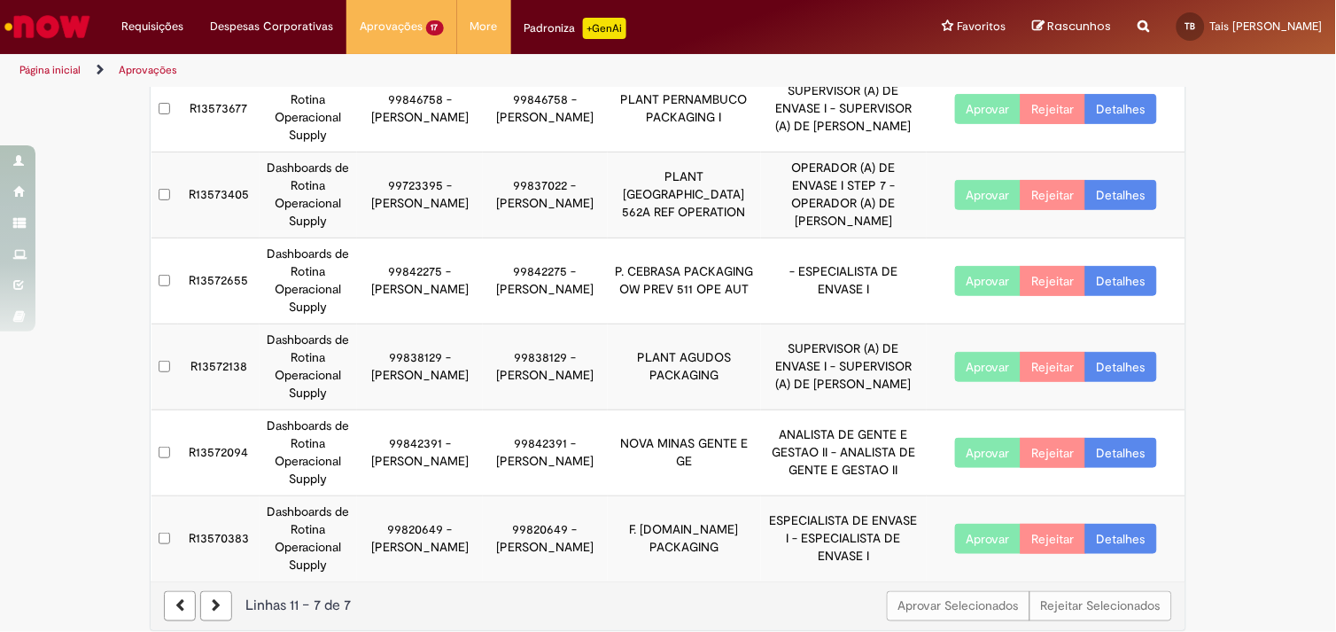
click at [1099, 439] on link "Detalhes" at bounding box center [1121, 453] width 72 height 30
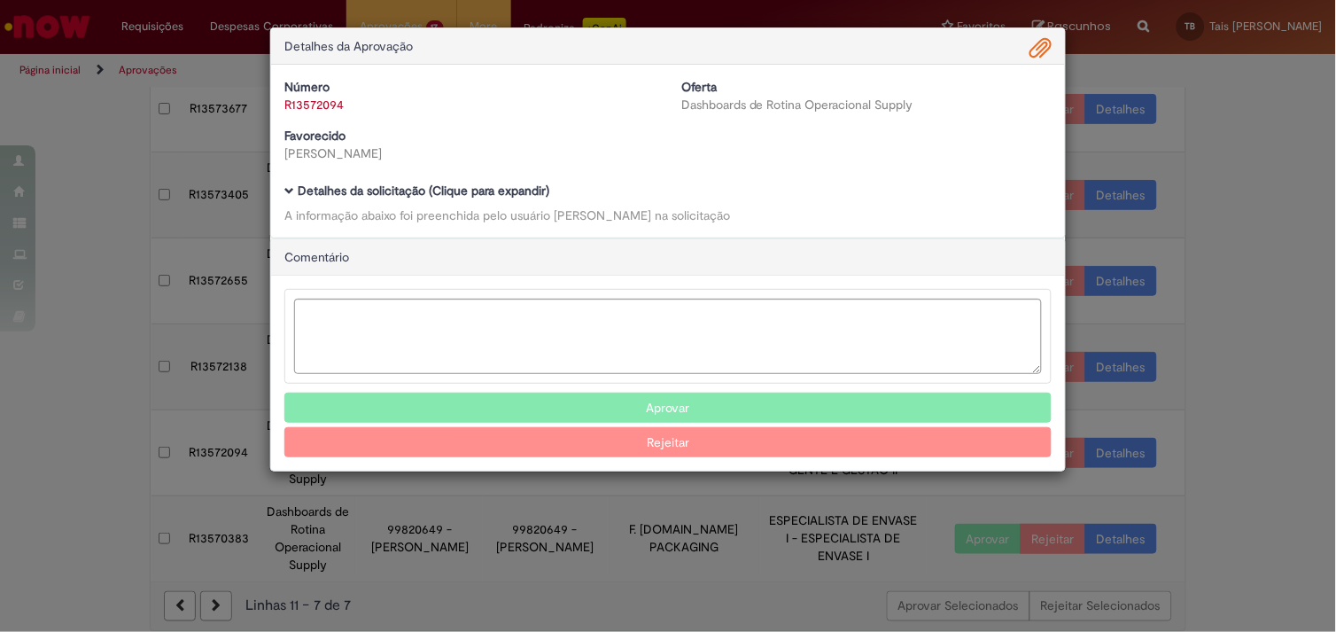
click at [314, 193] on b "Detalhes da solicitação (Clique para expandir)" at bounding box center [424, 190] width 252 height 16
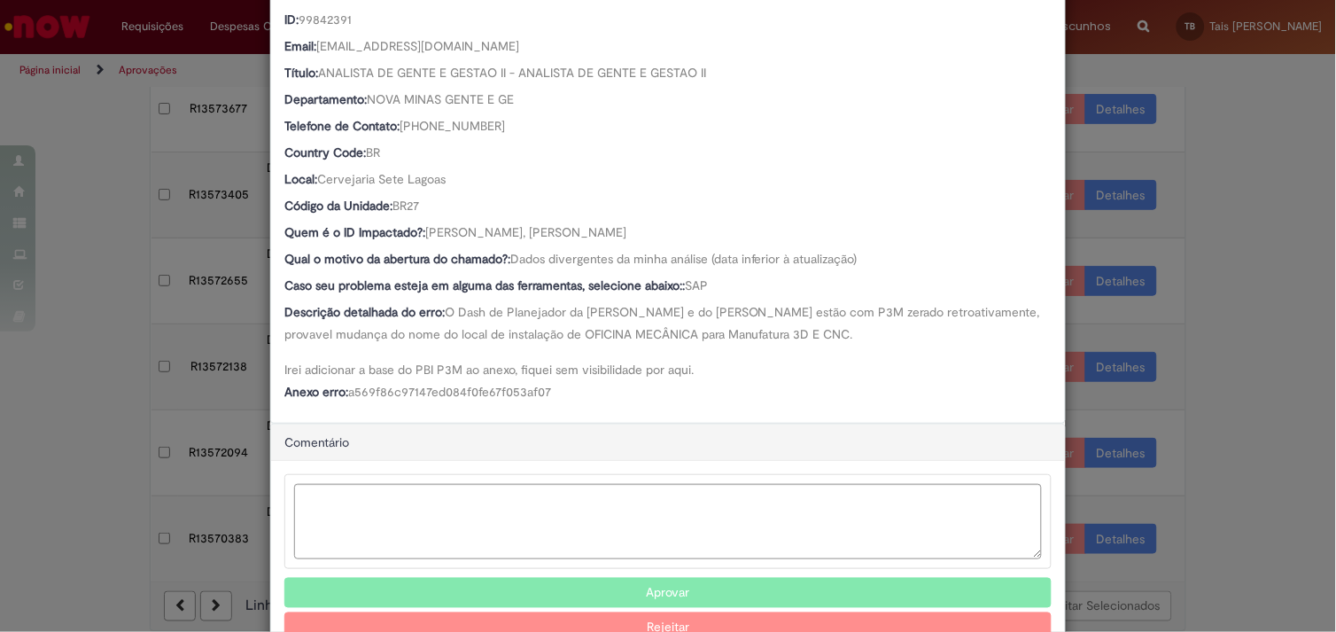
scroll to position [280, 0]
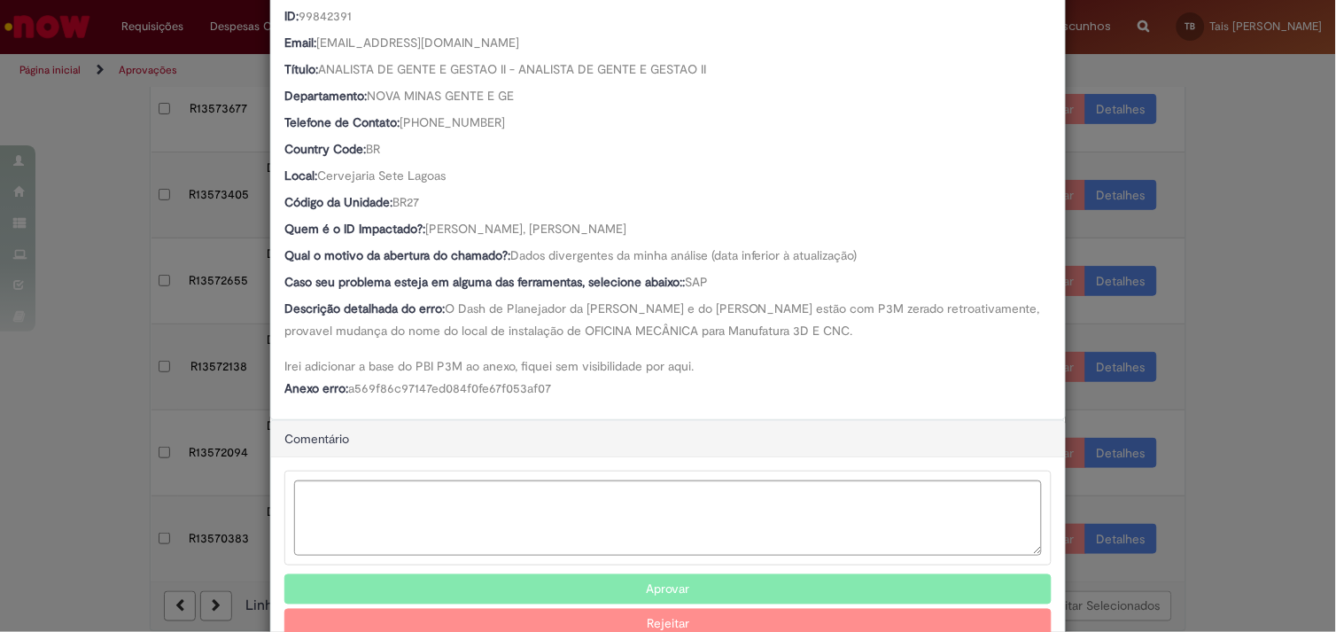
click at [1223, 414] on div "Detalhes da Aprovação Número R13572094 Oferta Dashboards de Rotina Operacional …" at bounding box center [668, 316] width 1336 height 632
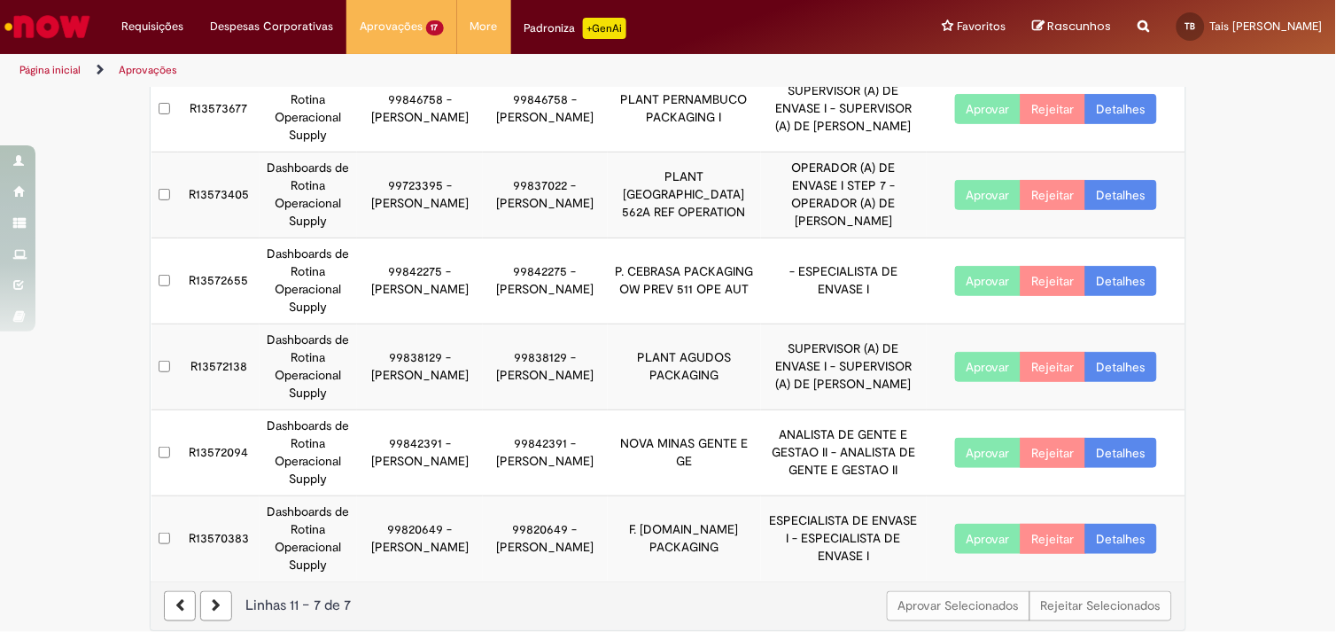
click at [1090, 352] on link "Detalhes" at bounding box center [1121, 367] width 72 height 30
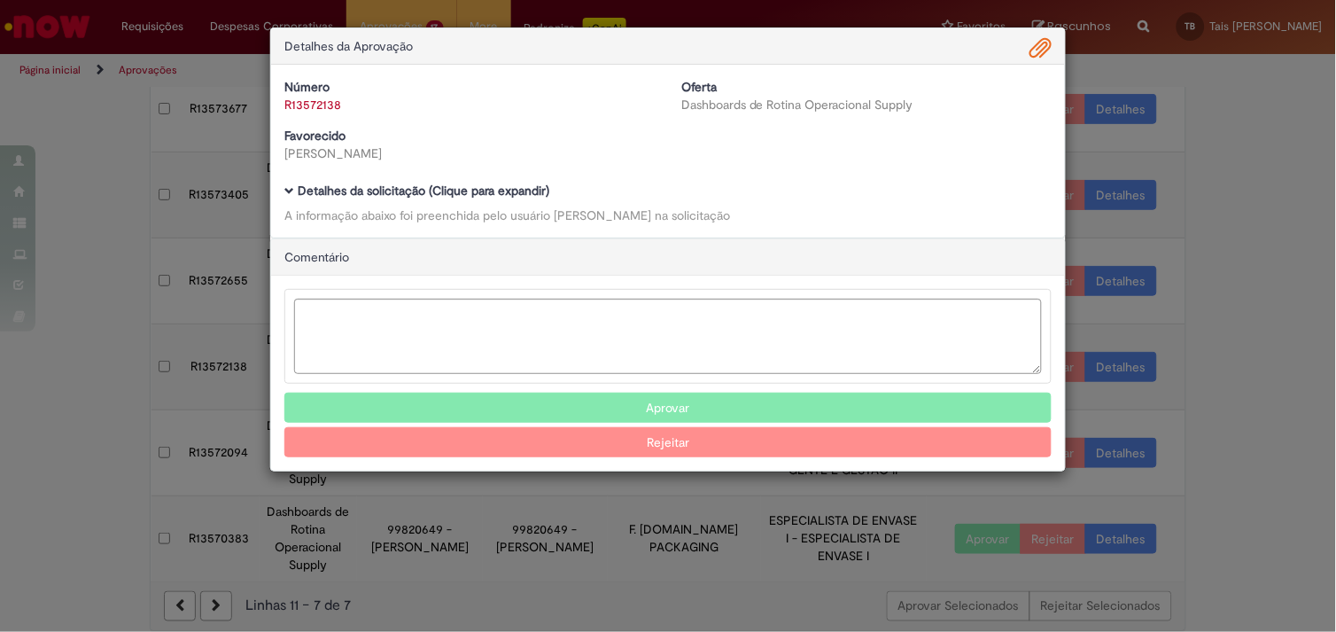
click at [381, 195] on b "Detalhes da solicitação (Clique para expandir)" at bounding box center [424, 190] width 252 height 16
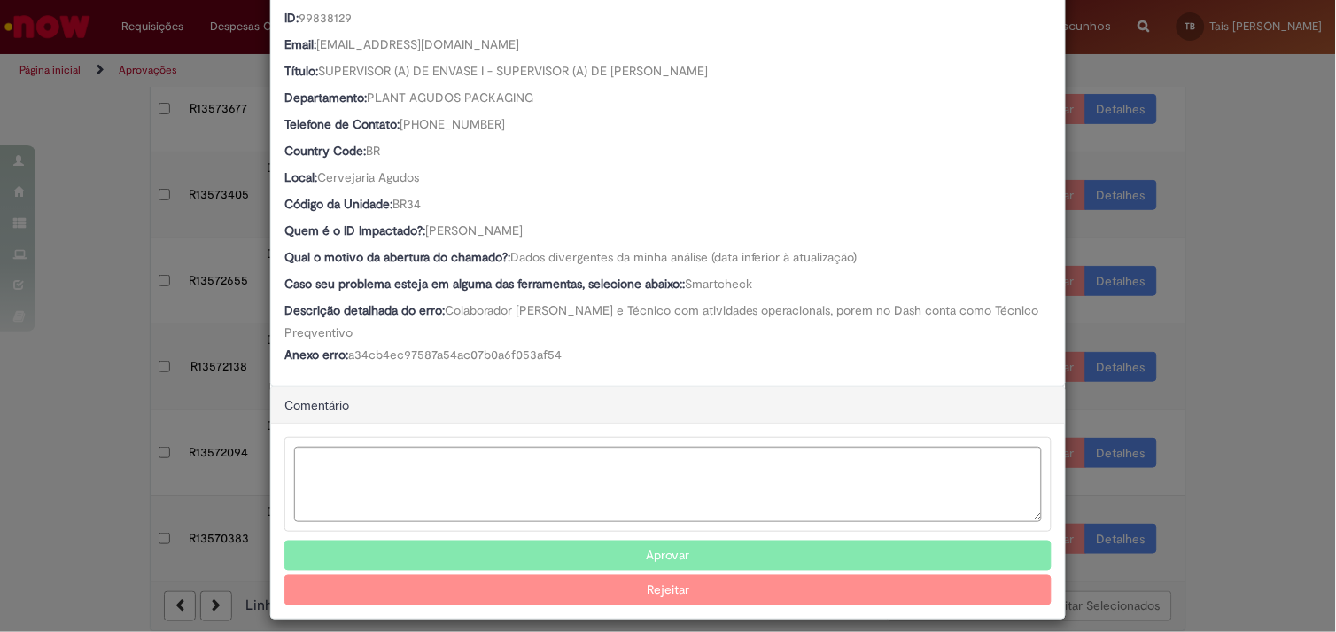
scroll to position [276, 0]
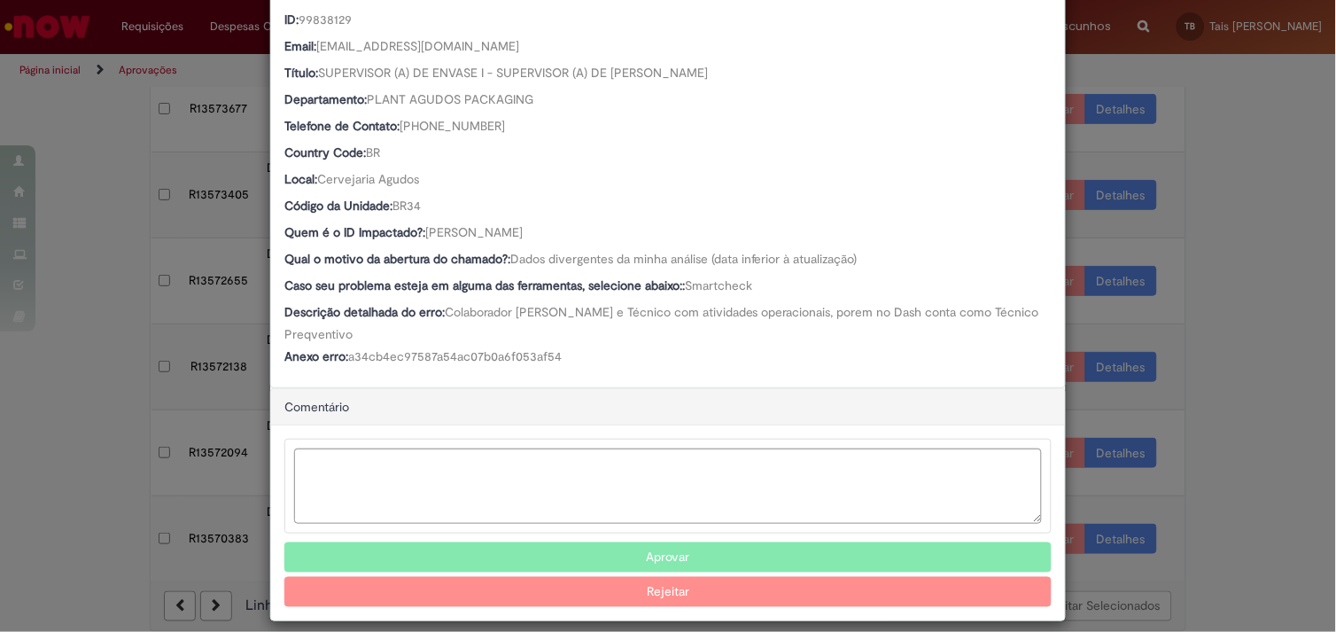
click at [621, 542] on button "Aprovar" at bounding box center [667, 557] width 767 height 30
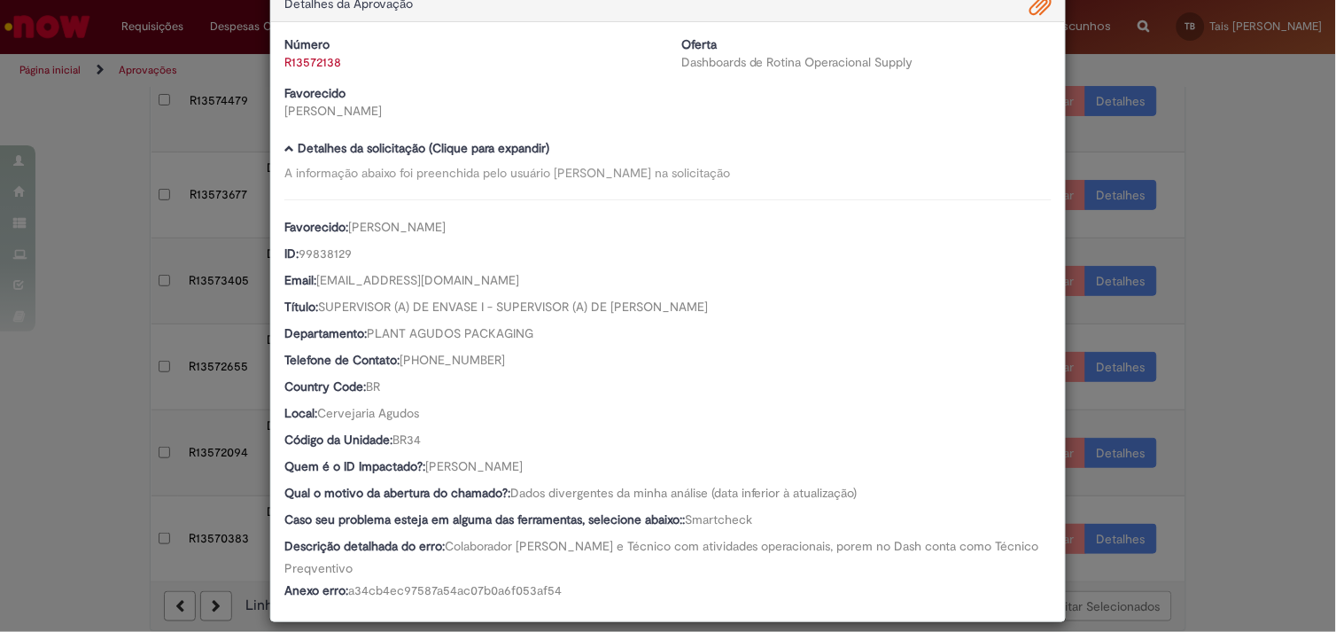
scroll to position [43, 0]
click at [183, 231] on div "Detalhes da Aprovação Número R13572138 Oferta Dashboards de Rotina Operacional …" at bounding box center [668, 316] width 1336 height 632
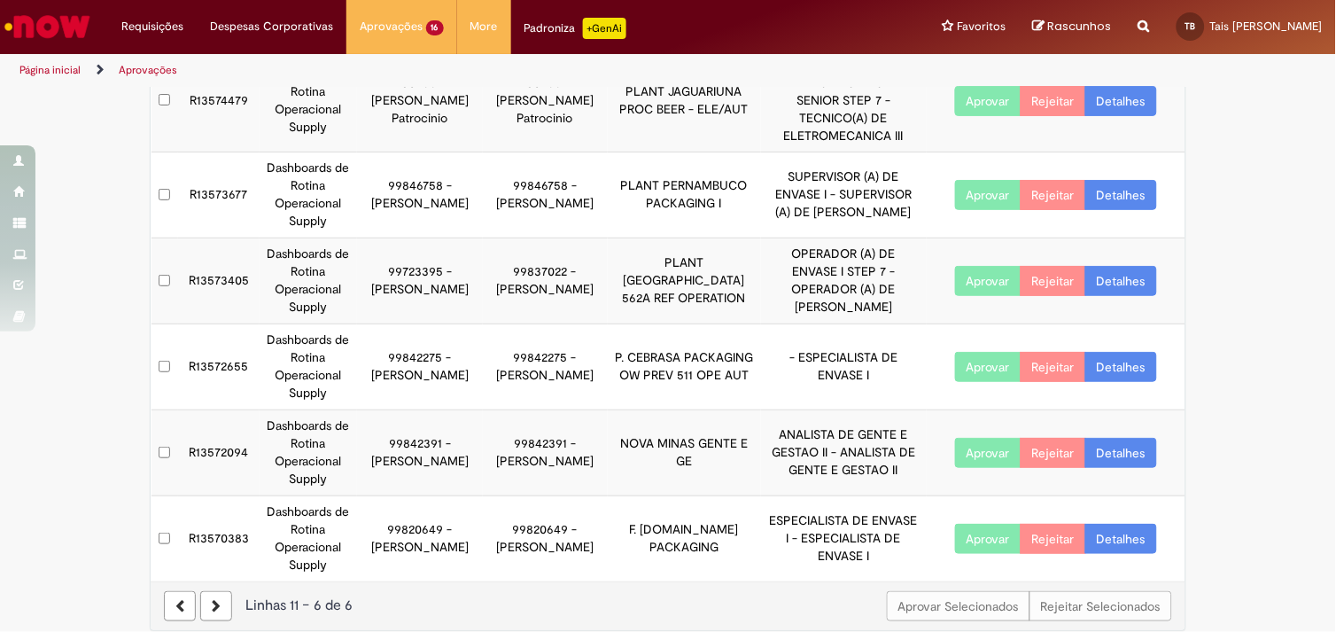
click at [1136, 438] on link "Detalhes" at bounding box center [1121, 453] width 72 height 30
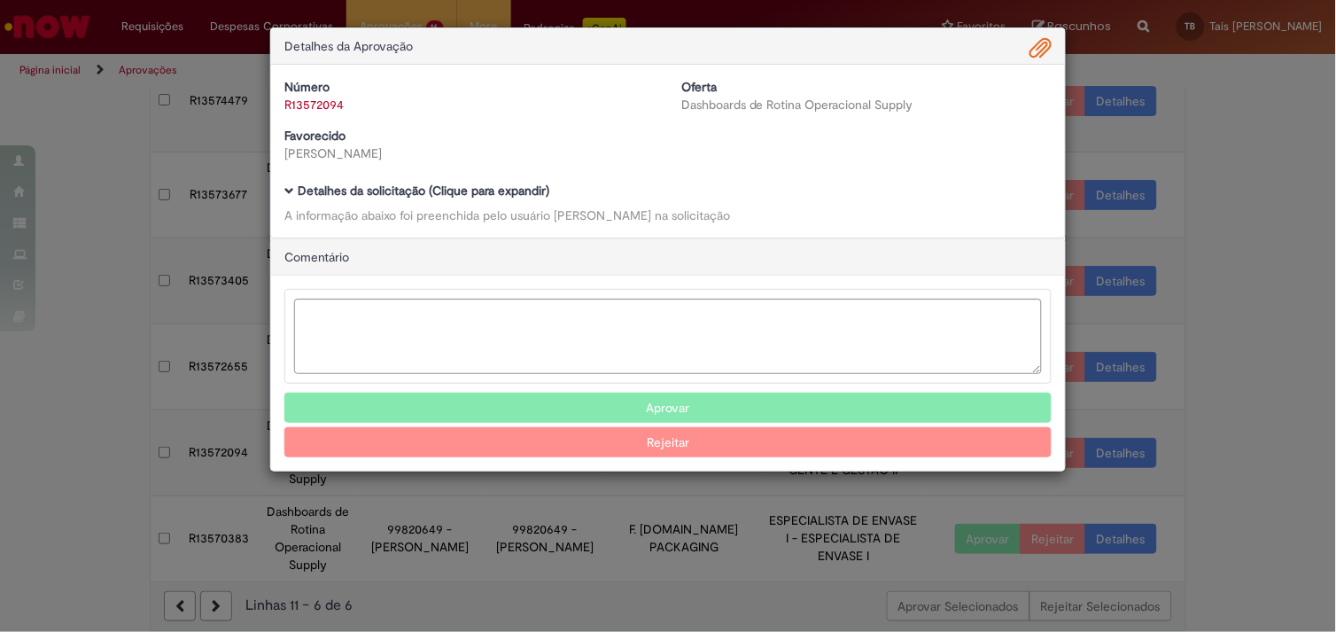
click at [534, 196] on b "Detalhes da solicitação (Clique para expandir)" at bounding box center [424, 190] width 252 height 16
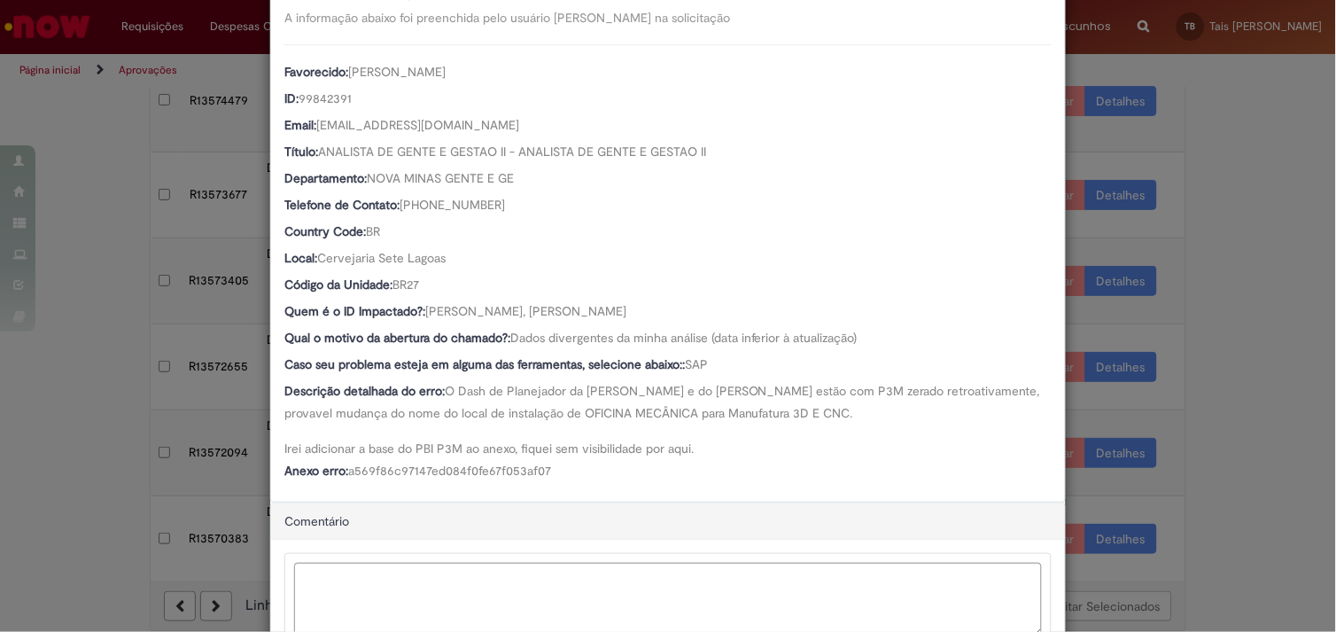
click at [1209, 314] on div "Detalhes da Aprovação Número R13572094 Oferta Dashboards de Rotina Operacional …" at bounding box center [668, 316] width 1336 height 632
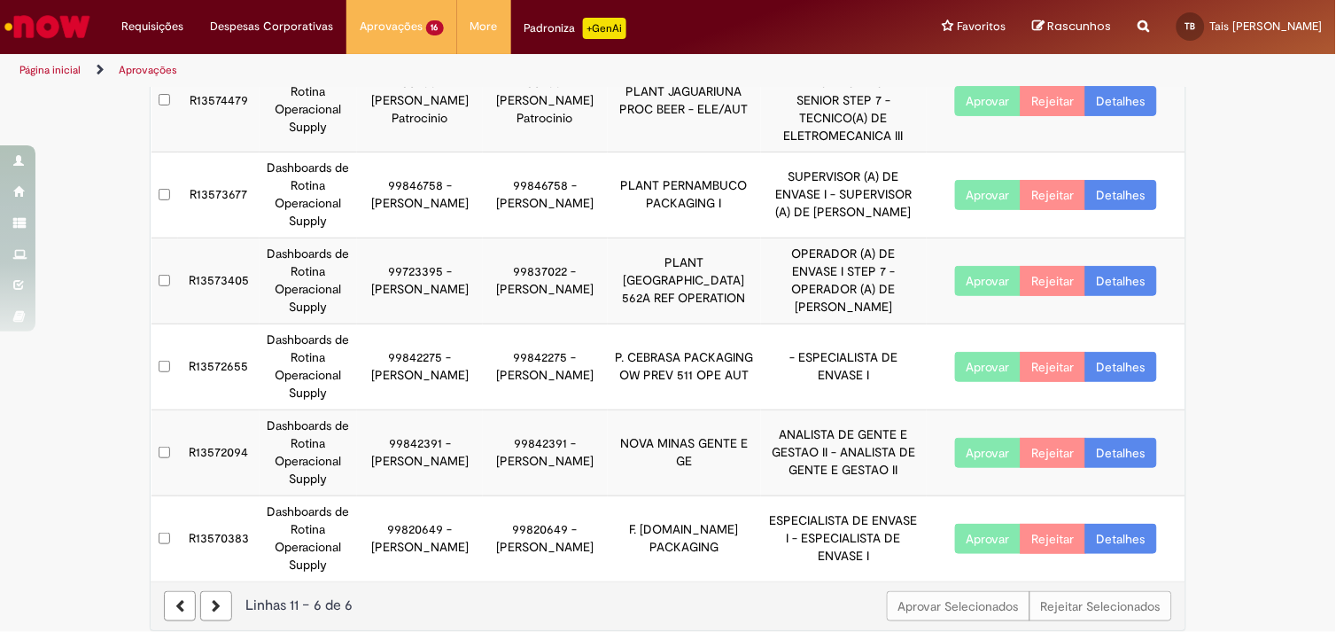
scroll to position [197, 0]
click at [1125, 353] on link "Detalhes" at bounding box center [1121, 367] width 72 height 30
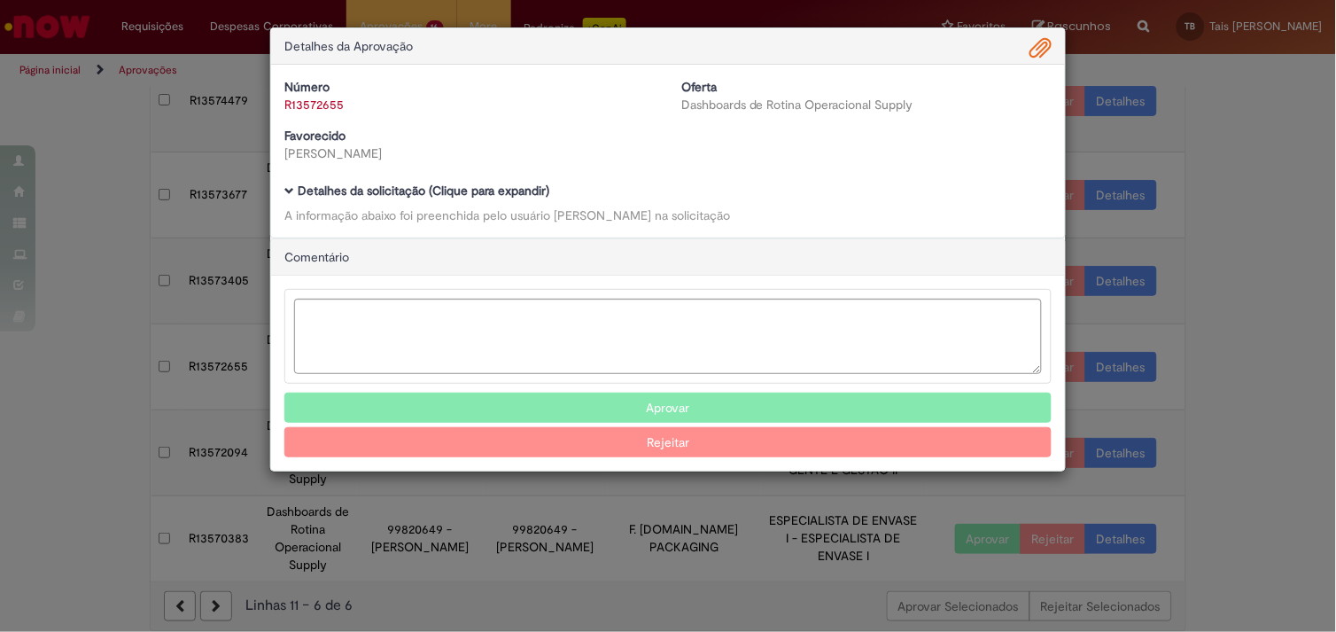
click at [462, 195] on b "Detalhes da solicitação (Clique para expandir)" at bounding box center [424, 190] width 252 height 16
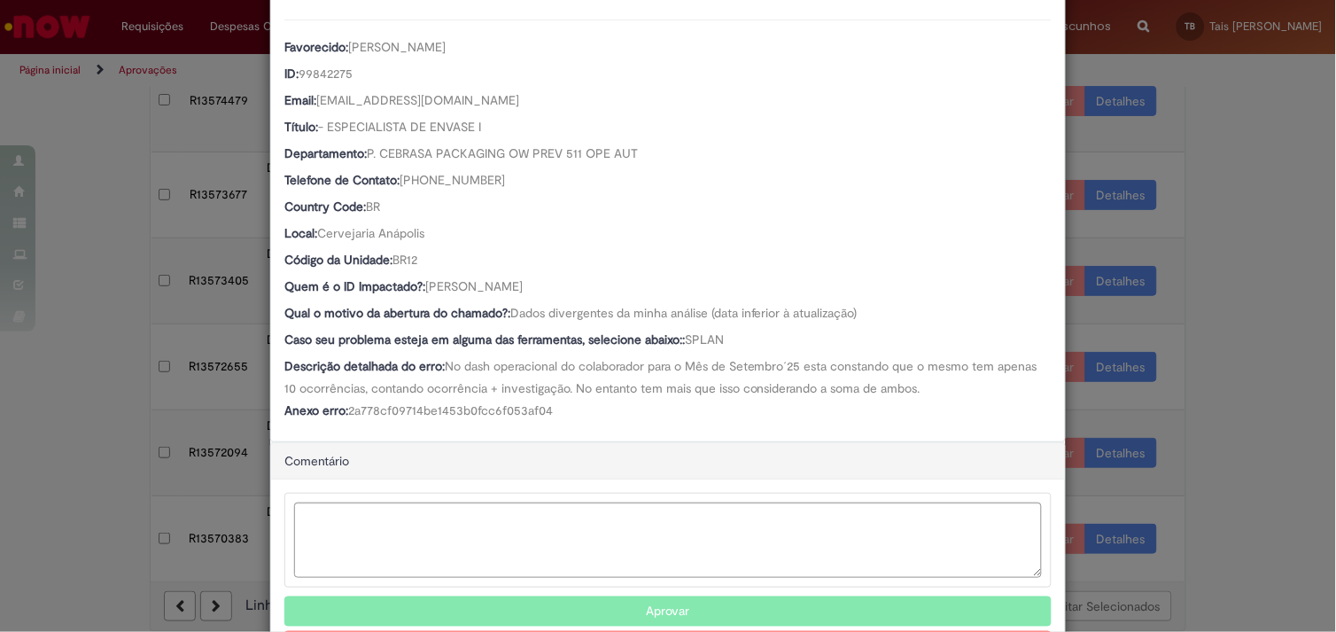
scroll to position [222, 0]
click at [643, 608] on button "Aprovar" at bounding box center [667, 611] width 767 height 30
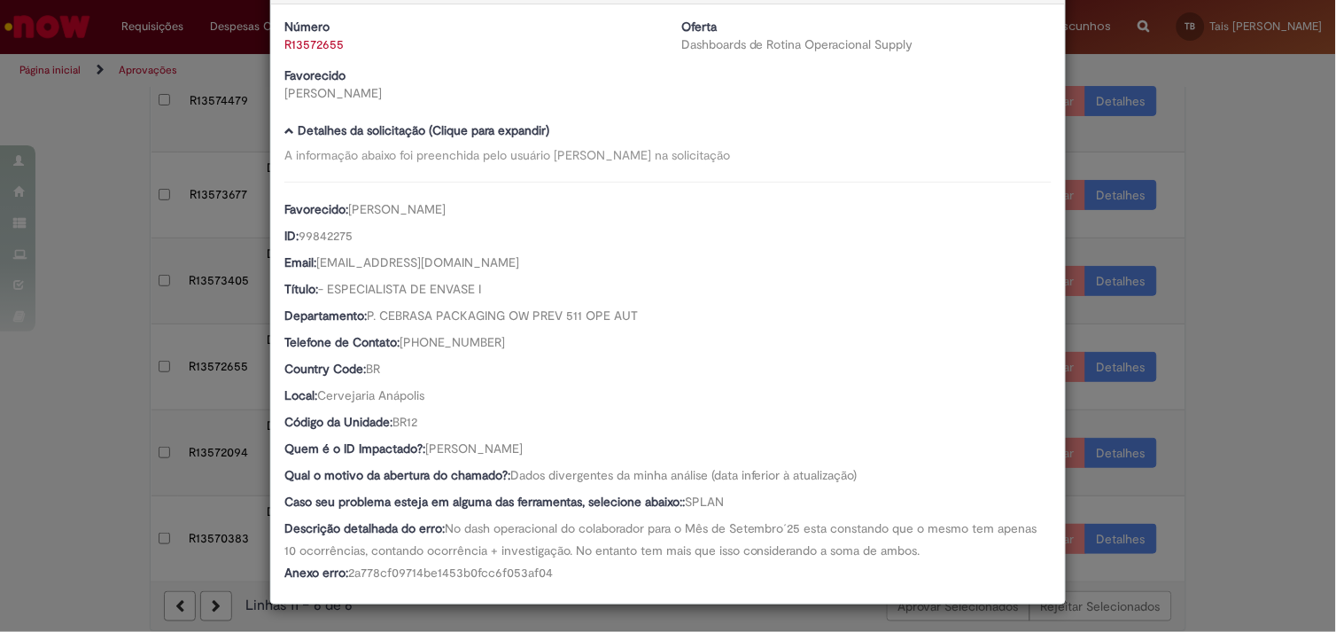
click at [101, 278] on div "Detalhes da Aprovação Número R13572655 Oferta Dashboards de Rotina Operacional …" at bounding box center [668, 316] width 1336 height 632
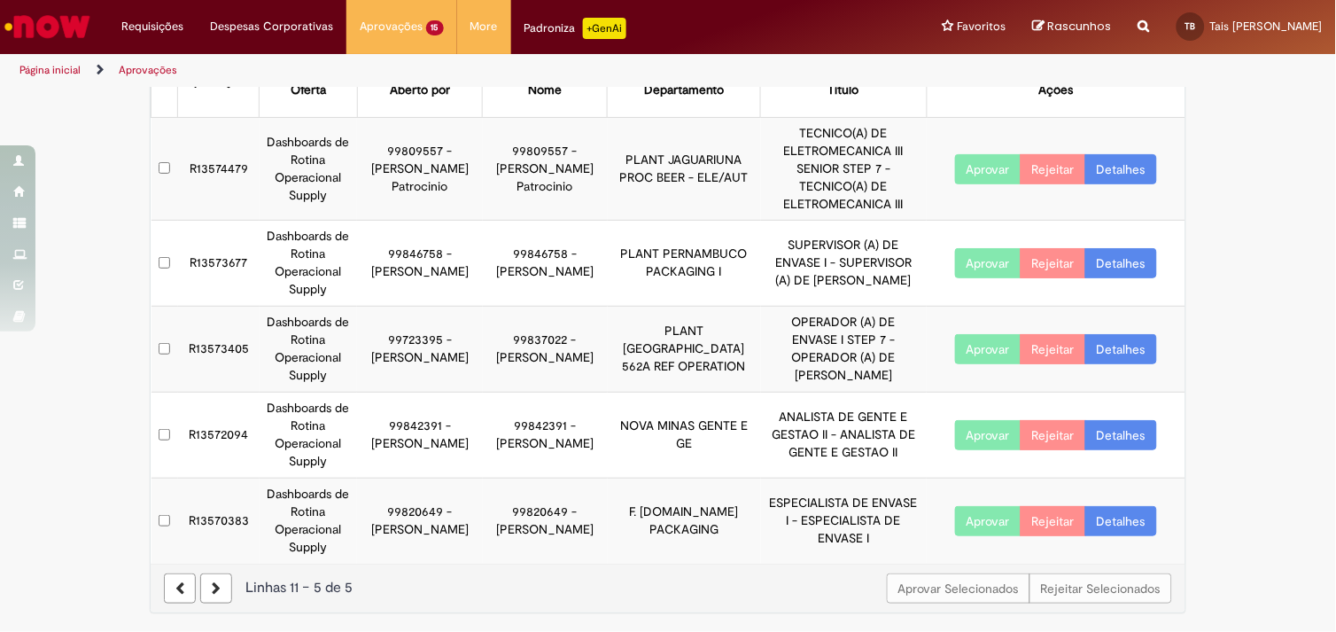
scroll to position [64, 0]
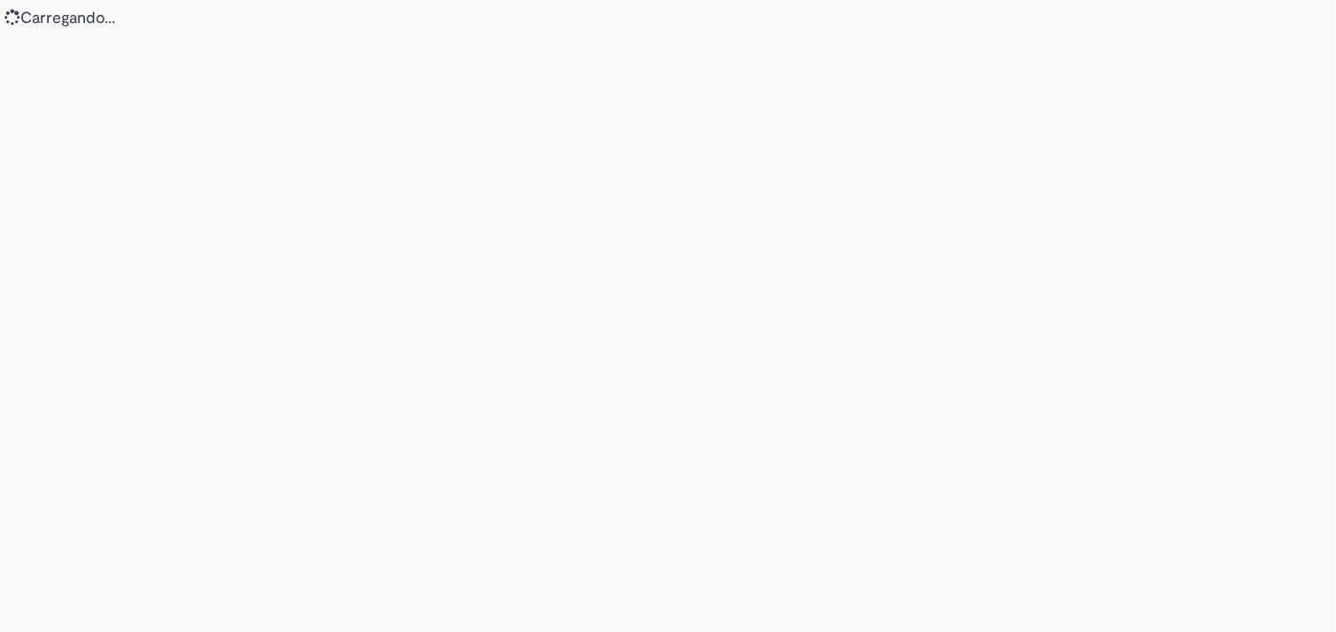
select select "*"
select select "*********"
select select "**********"
select select "*****"
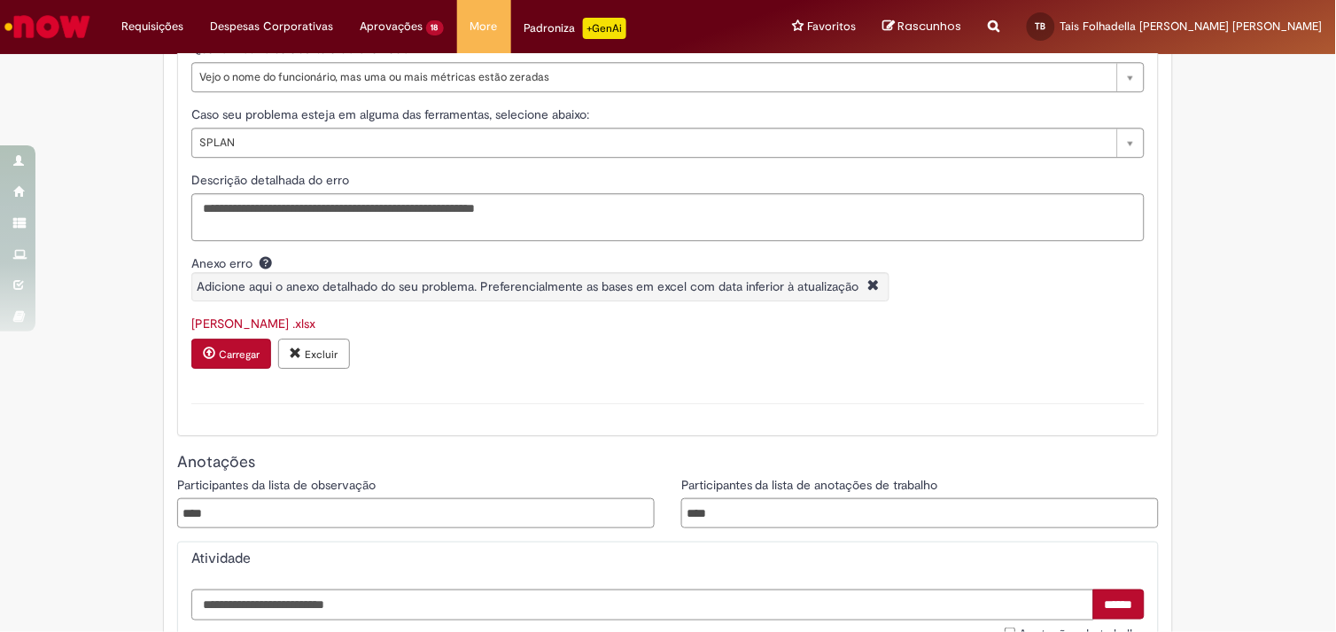
scroll to position [1122, 0]
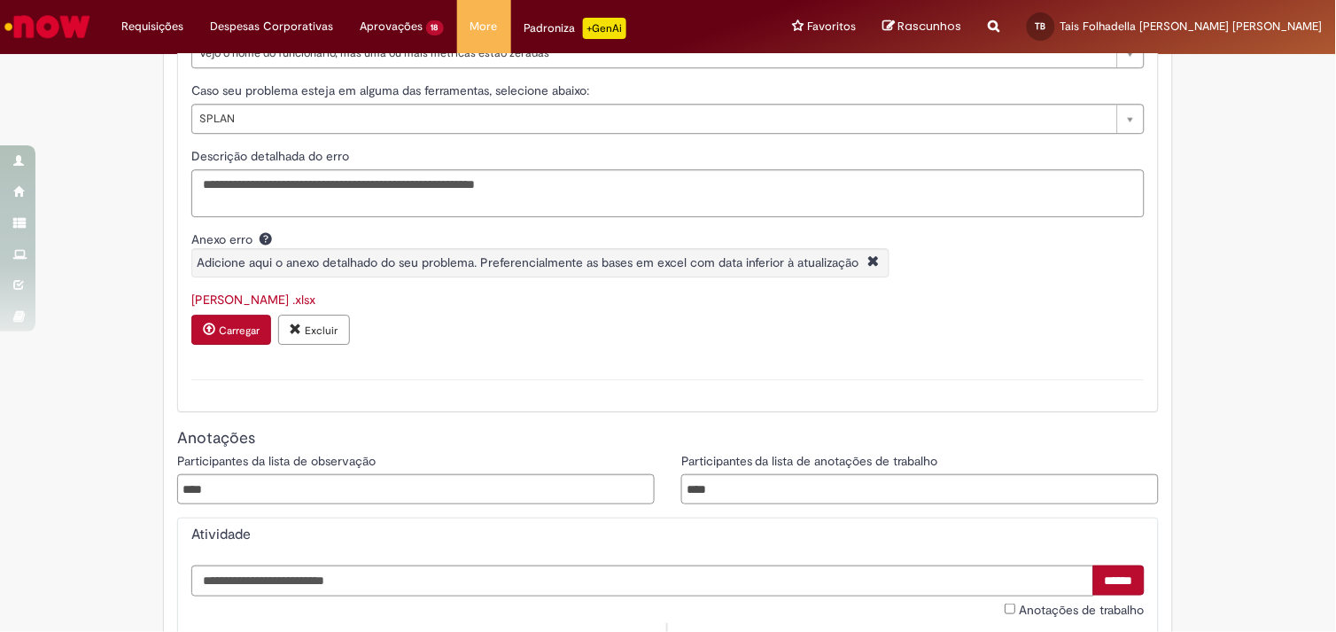
click at [211, 307] on link "Alex .xlsx" at bounding box center [253, 299] width 124 height 16
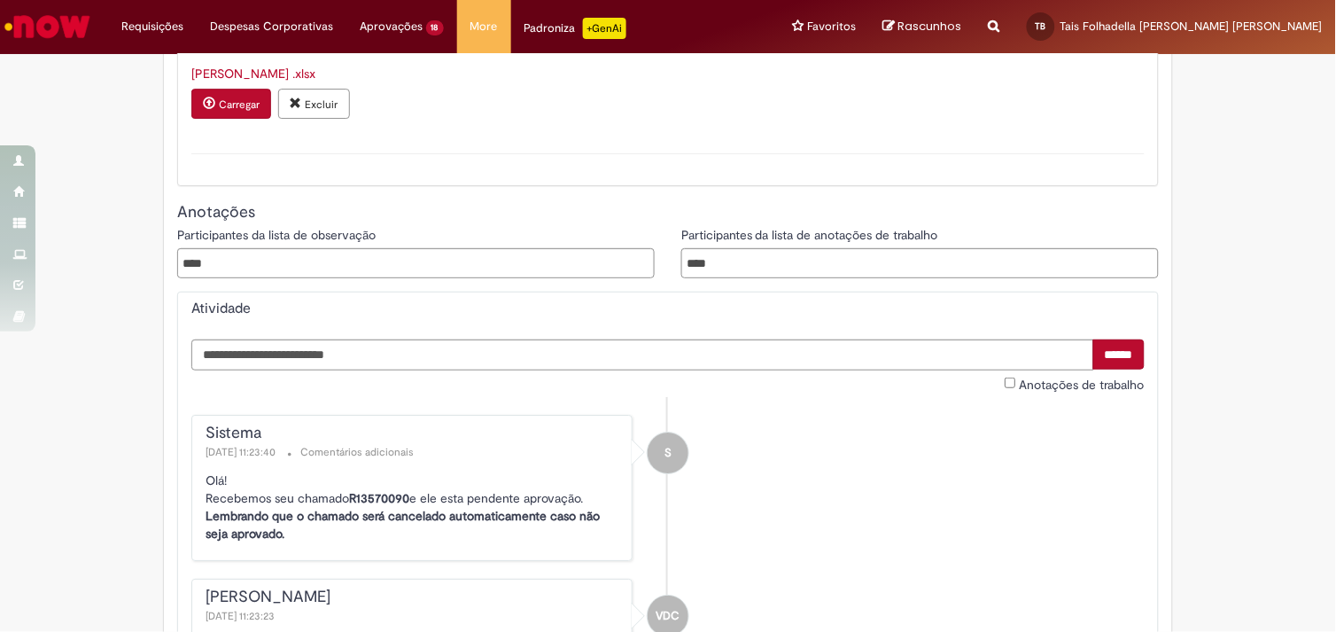
scroll to position [1349, 0]
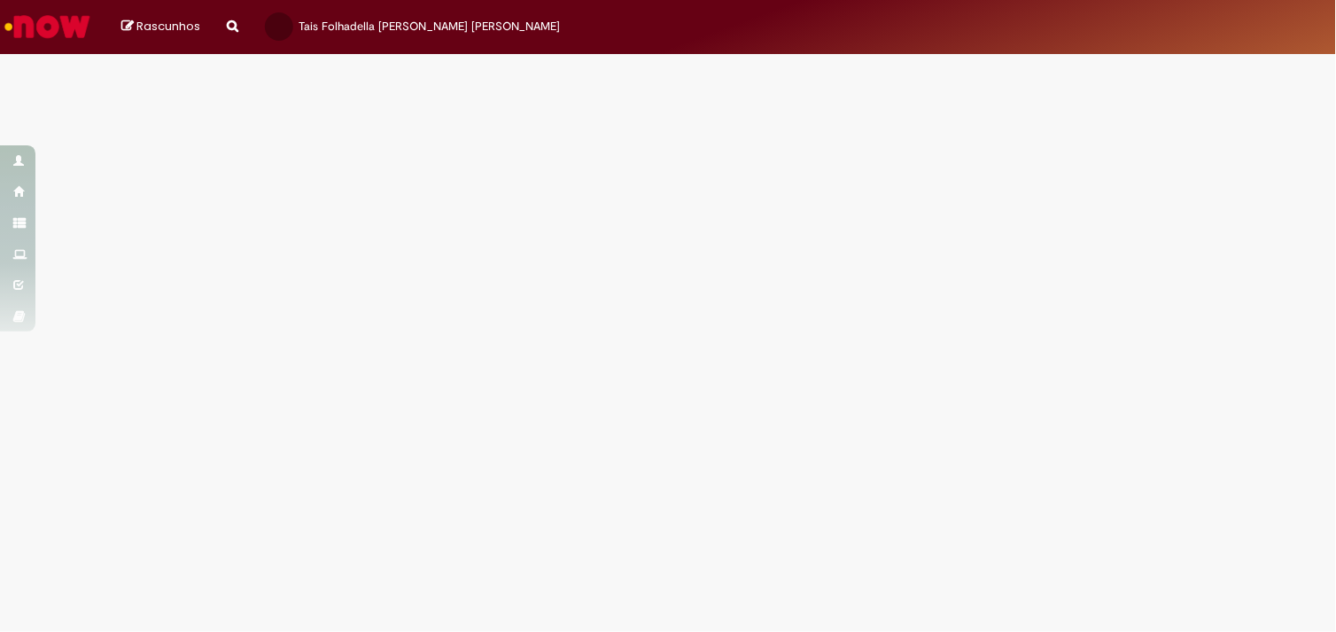
select select "*"
select select "*********"
select select "**********"
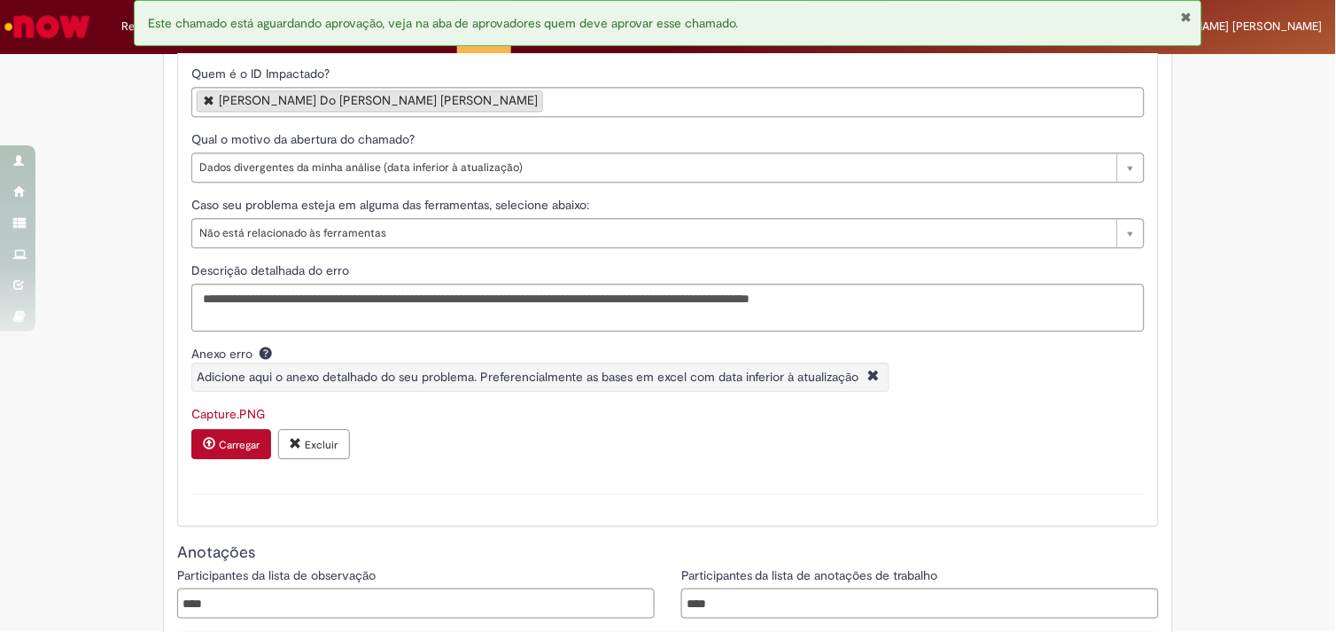
scroll to position [957, 0]
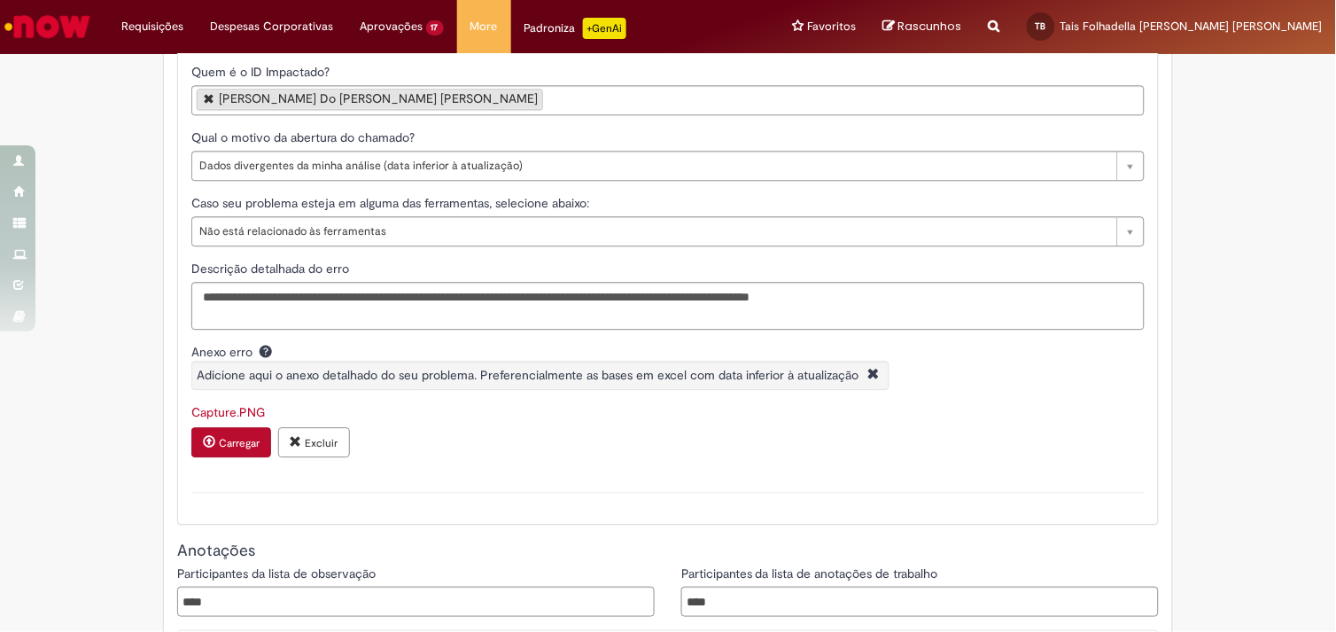
click at [234, 420] on link "Capture.PNG" at bounding box center [228, 412] width 74 height 16
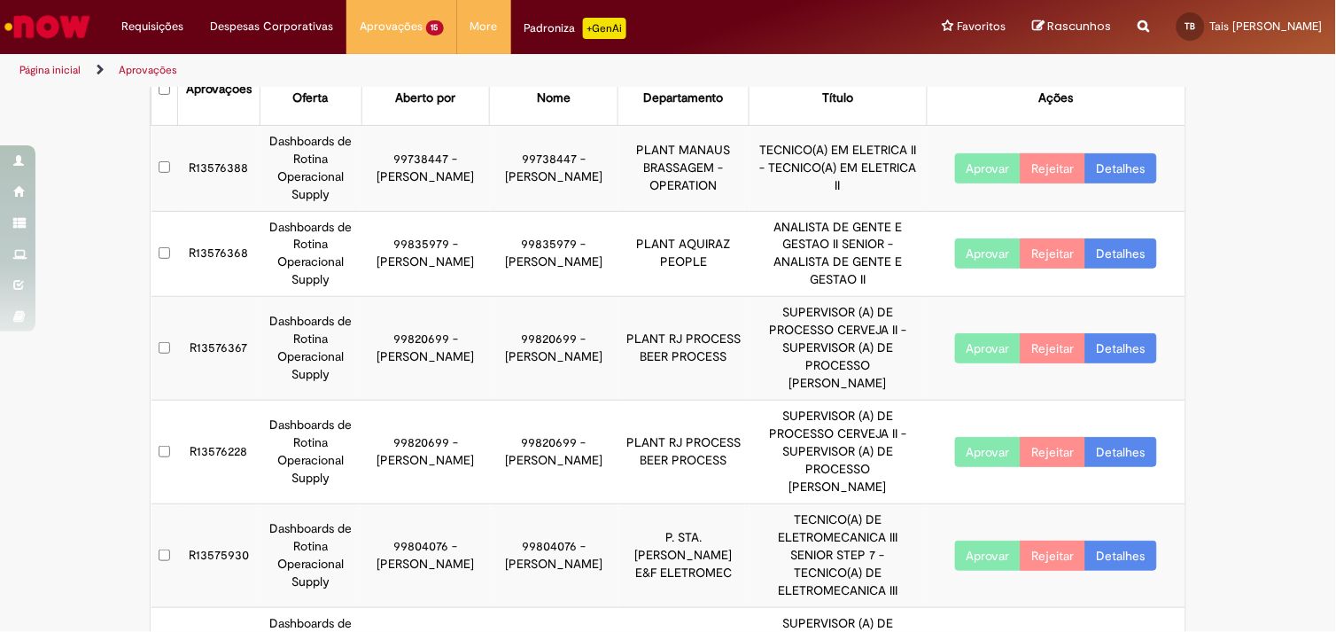
scroll to position [48, 0]
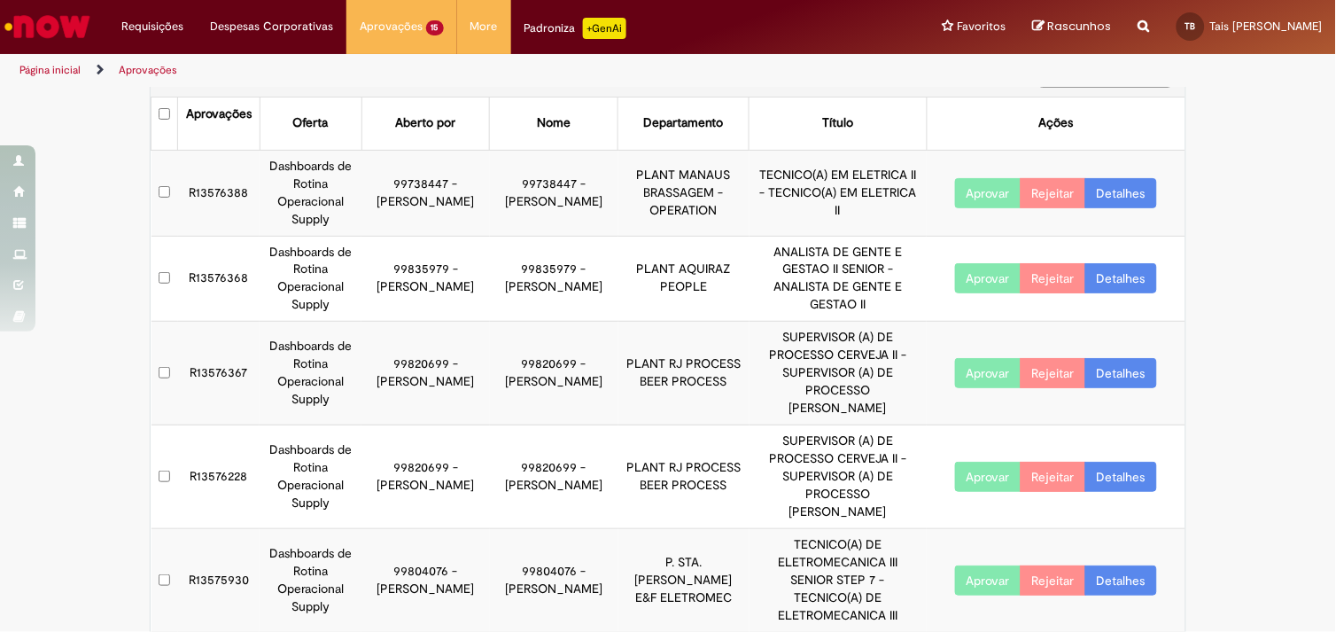
click at [1283, 450] on div "Exportar como PDF Exportar como Excel Exportar como CSV Aprovações Aprovações O…" at bounding box center [668, 597] width 1336 height 1098
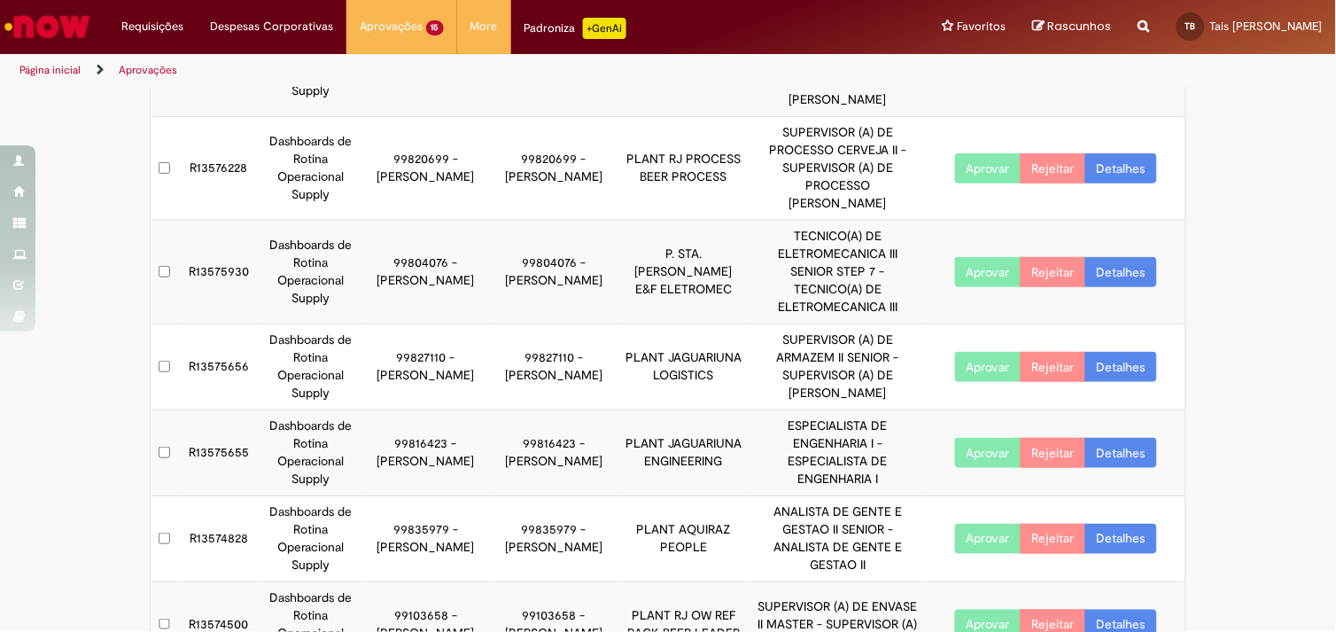
scroll to position [357, 0]
click at [1119, 419] on td "Aprovar Rejeitar Detalhes" at bounding box center [1056, 452] width 259 height 86
click at [1113, 437] on link "Detalhes" at bounding box center [1121, 452] width 72 height 30
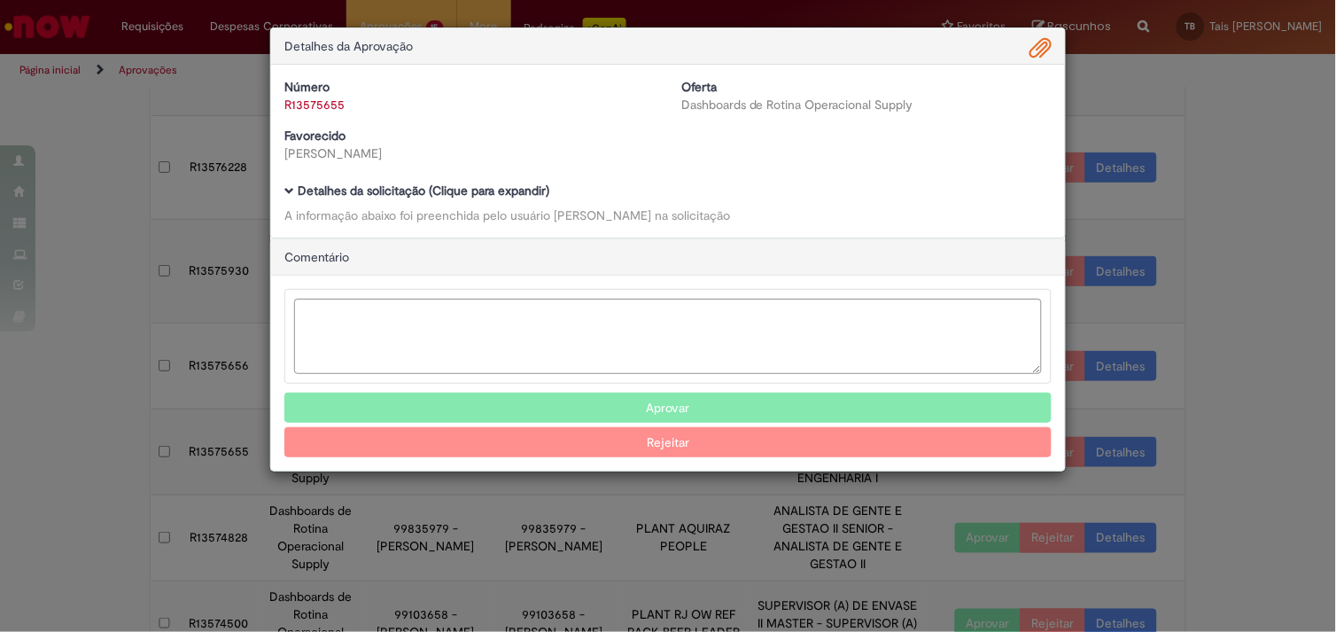
click at [523, 192] on b "Detalhes da solicitação (Clique para expandir)" at bounding box center [424, 190] width 252 height 16
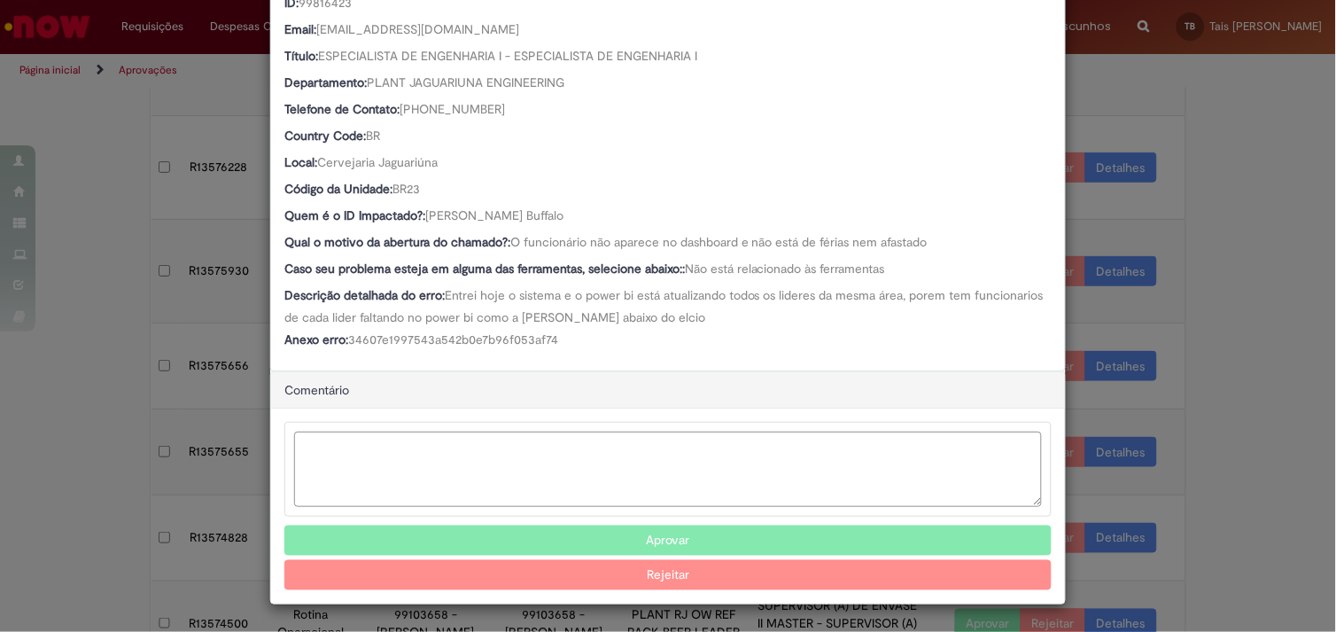
scroll to position [294, 0]
click at [693, 530] on button "Aprovar" at bounding box center [667, 540] width 767 height 30
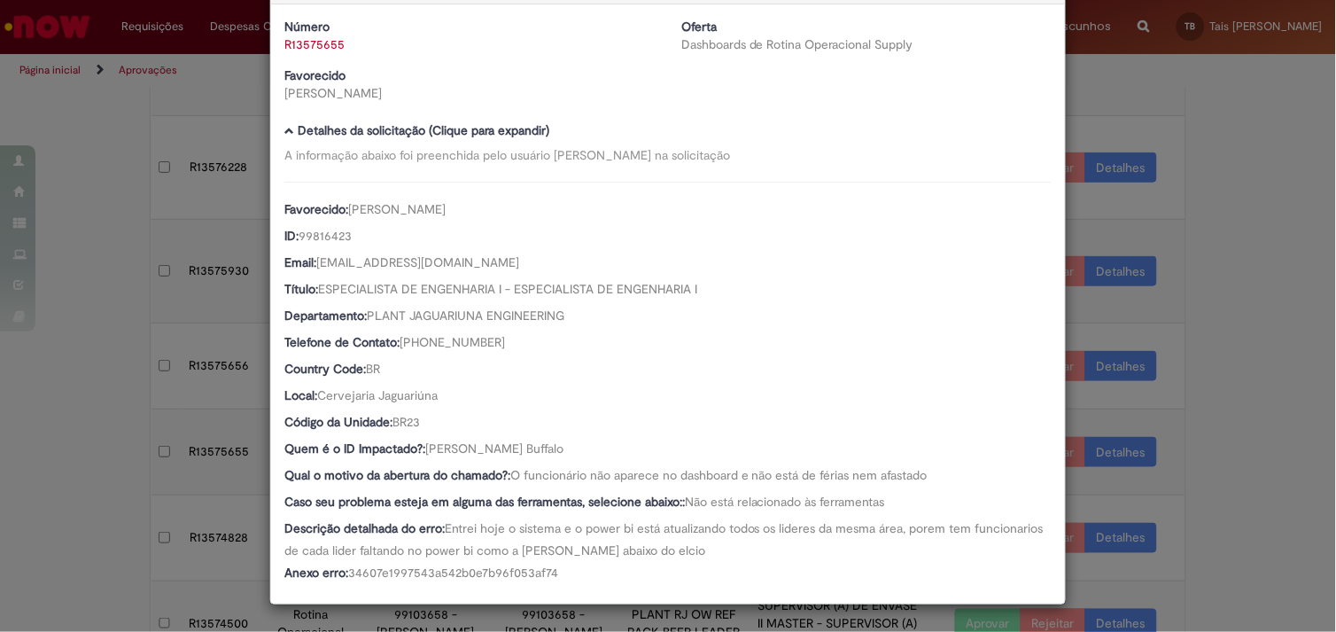
click at [1192, 419] on div "Detalhes da Aprovação Número R13575655 Oferta Dashboards de Rotina Operacional …" at bounding box center [668, 316] width 1336 height 632
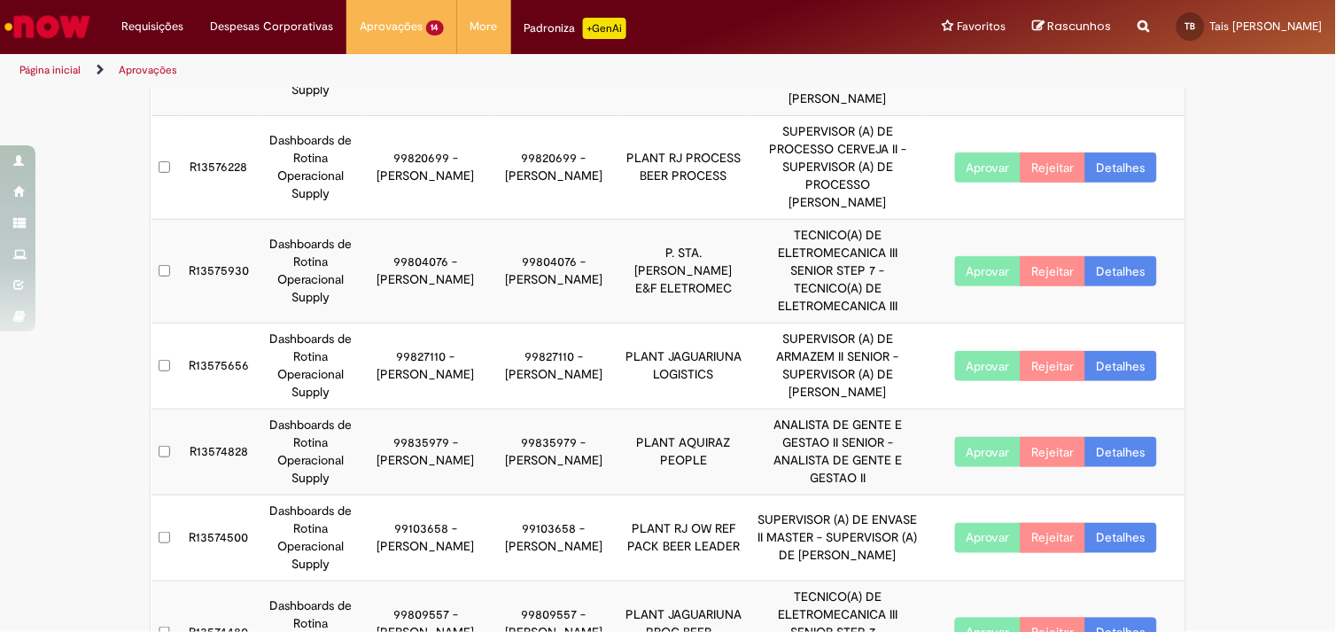
click at [1106, 437] on link "Detalhes" at bounding box center [1121, 452] width 72 height 30
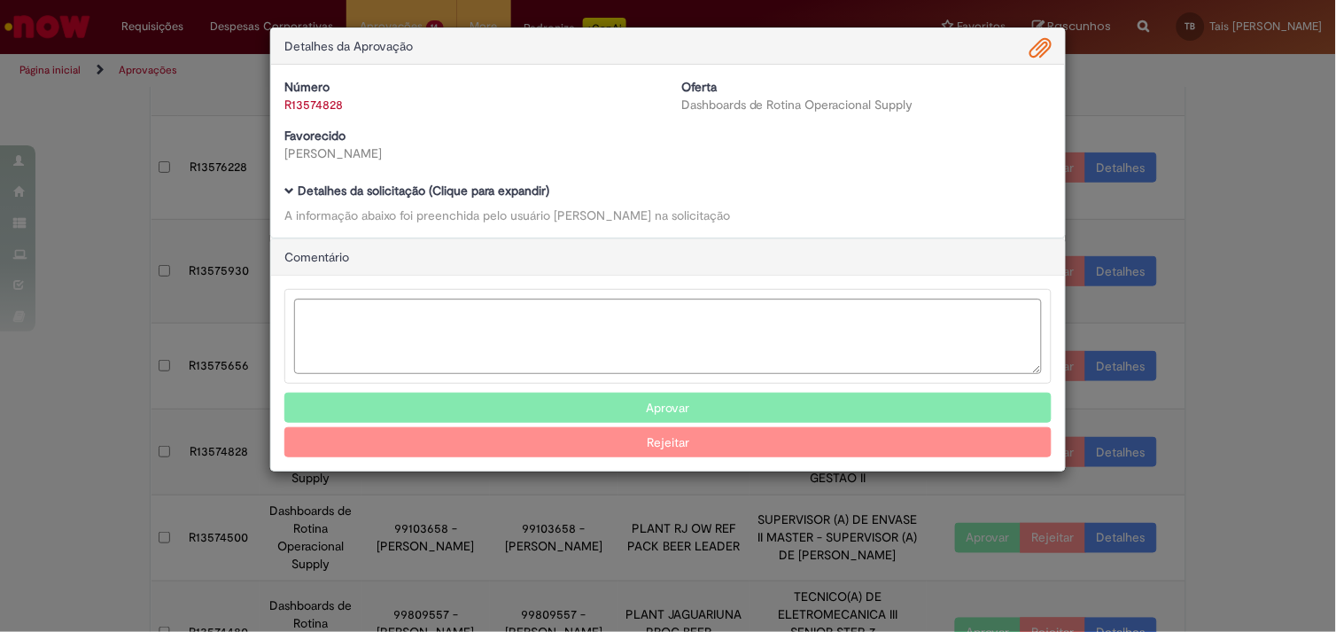
click at [490, 184] on b "Detalhes da solicitação (Clique para expandir)" at bounding box center [424, 190] width 252 height 16
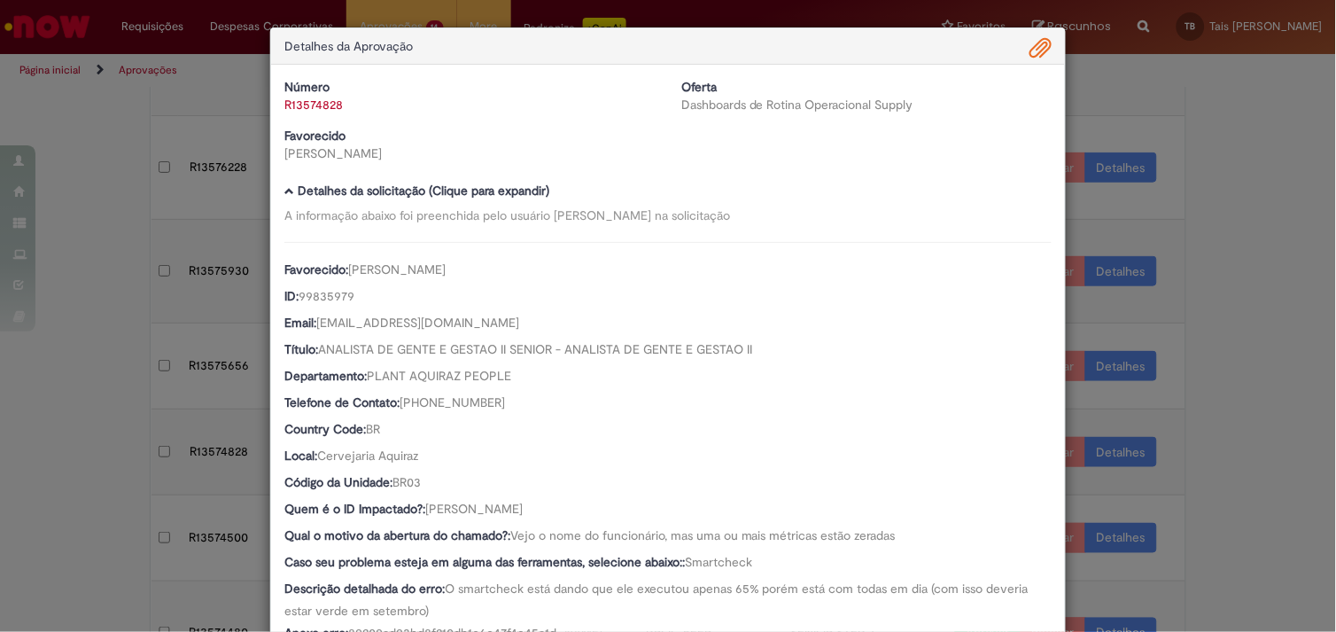
scroll to position [296, 0]
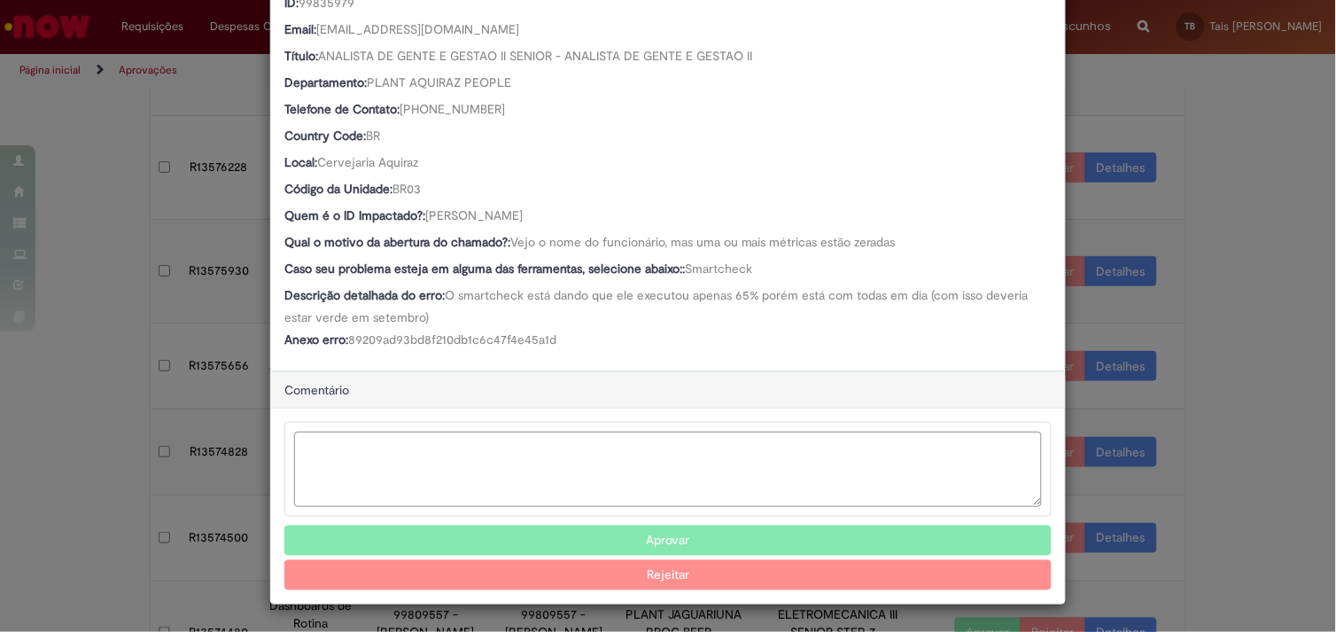
click at [687, 530] on button "Aprovar" at bounding box center [667, 540] width 767 height 30
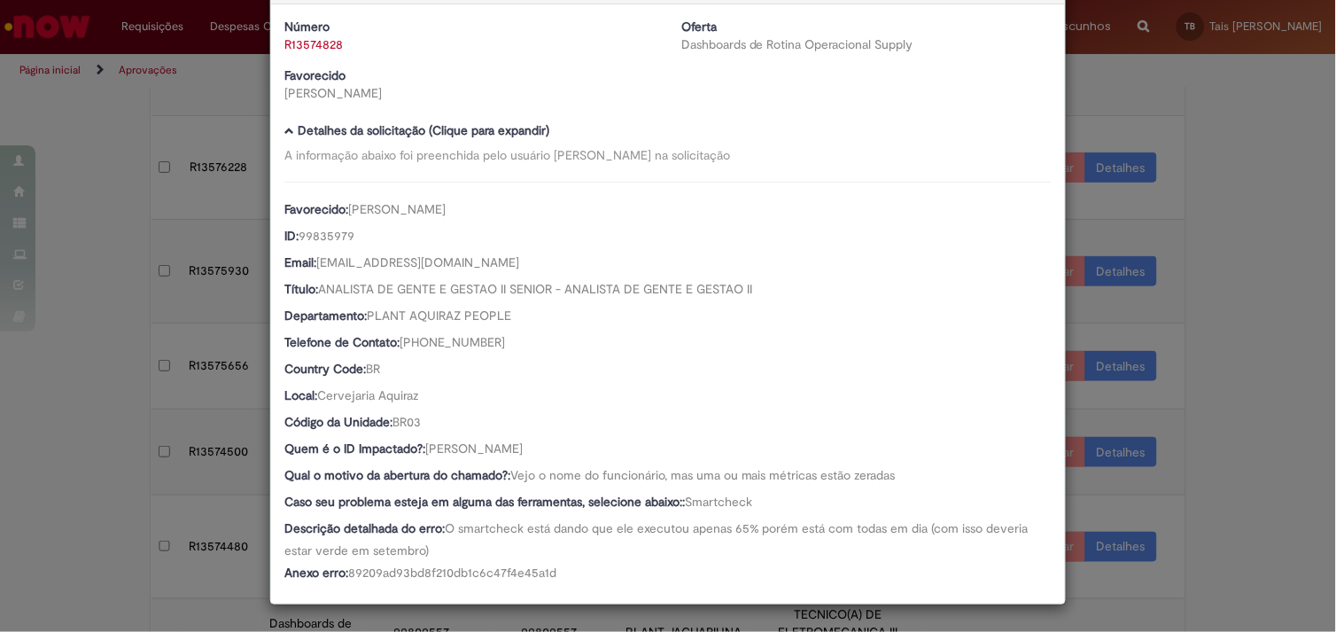
scroll to position [60, 0]
click at [1240, 402] on div "Detalhes da Aprovação Número R13574828 Oferta Dashboards de Rotina Operacional …" at bounding box center [668, 316] width 1336 height 632
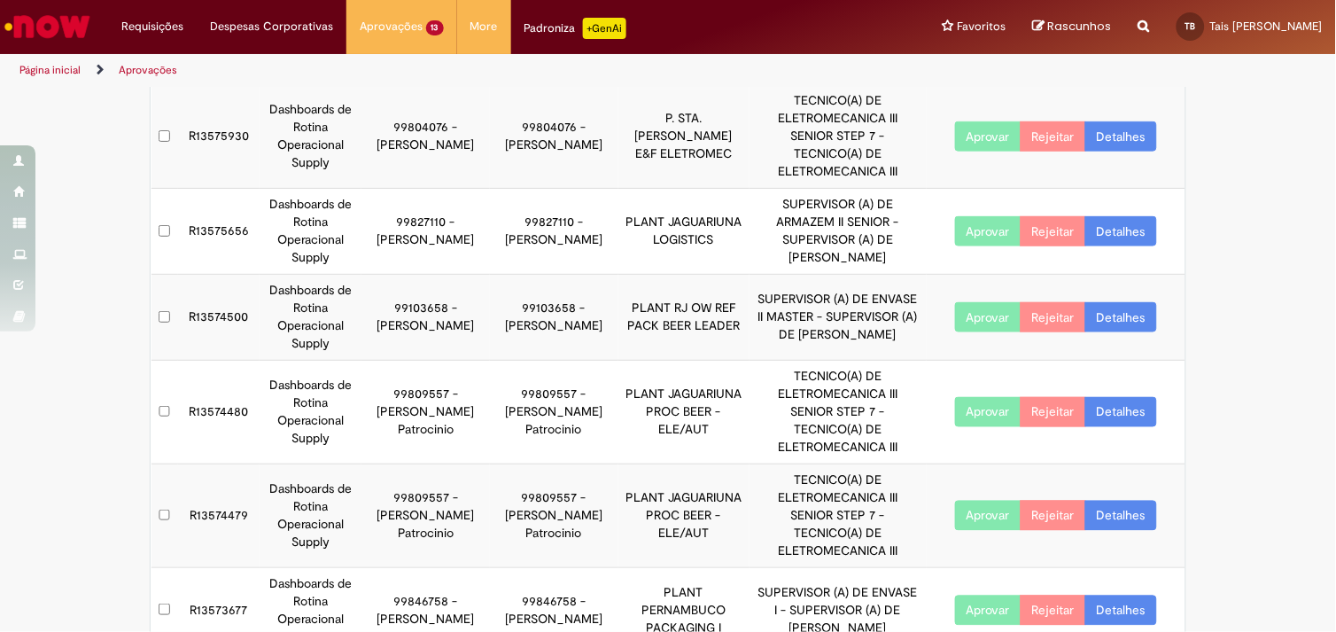
scroll to position [493, 0]
click at [1107, 396] on link "Detalhes" at bounding box center [1121, 411] width 72 height 30
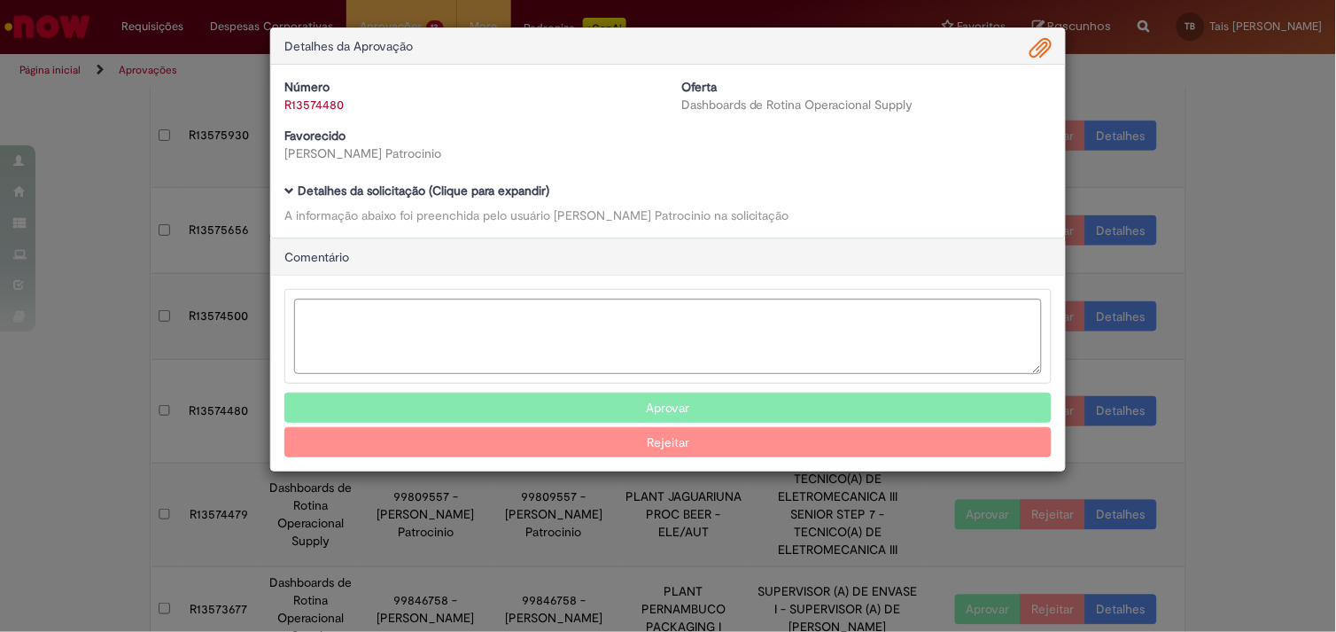
click at [392, 197] on b "Detalhes da solicitação (Clique para expandir)" at bounding box center [424, 190] width 252 height 16
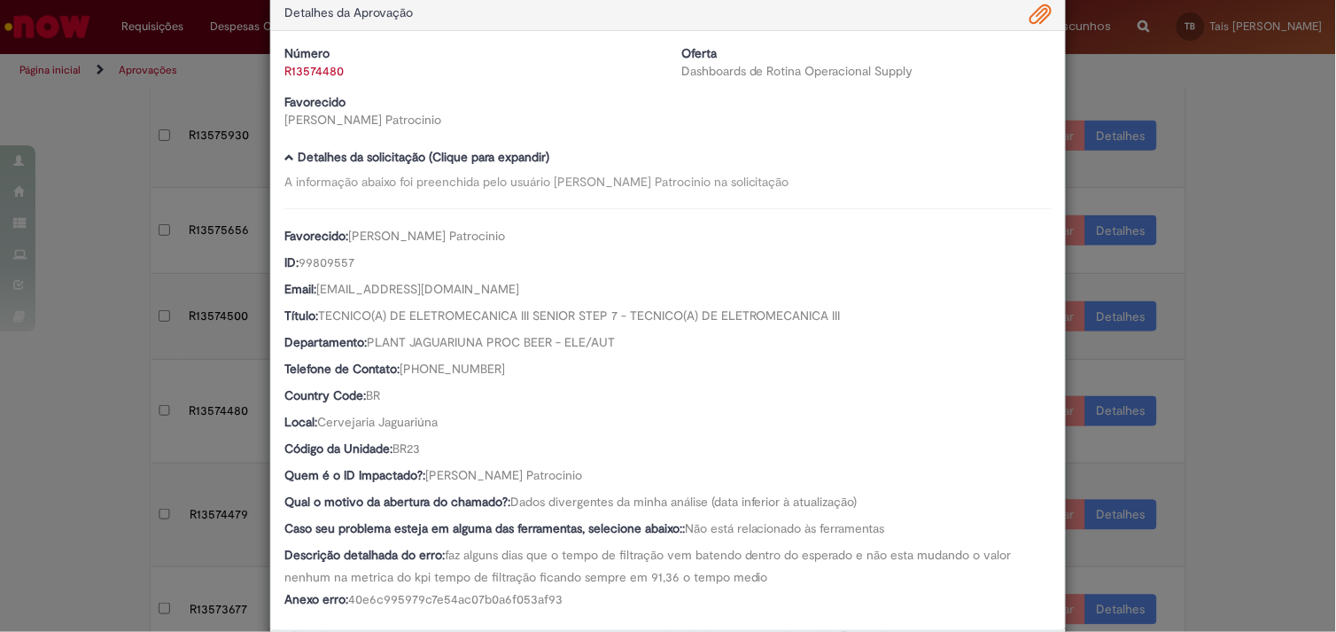
scroll to position [35, 0]
click at [303, 74] on link "R13574480" at bounding box center [313, 69] width 59 height 16
click at [1212, 285] on div "Detalhes da Aprovação Número R13574480 Oferta Dashboards de Rotina Operacional …" at bounding box center [668, 316] width 1336 height 632
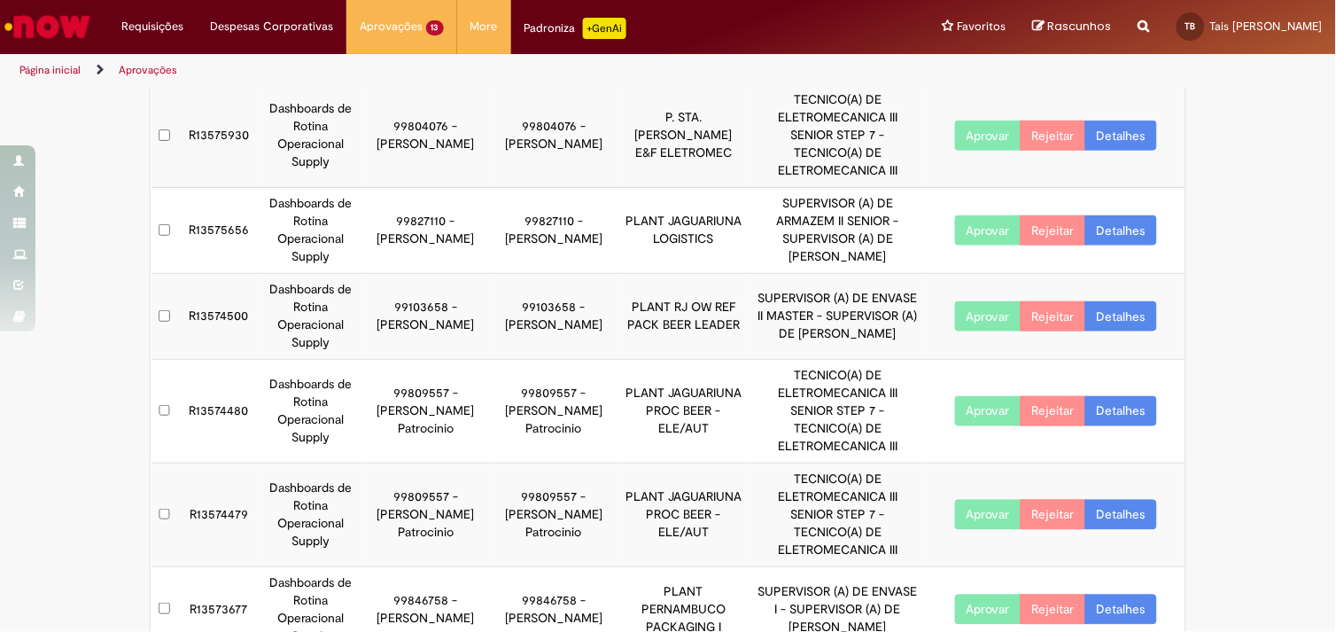
click at [1106, 301] on link "Detalhes" at bounding box center [1121, 316] width 72 height 30
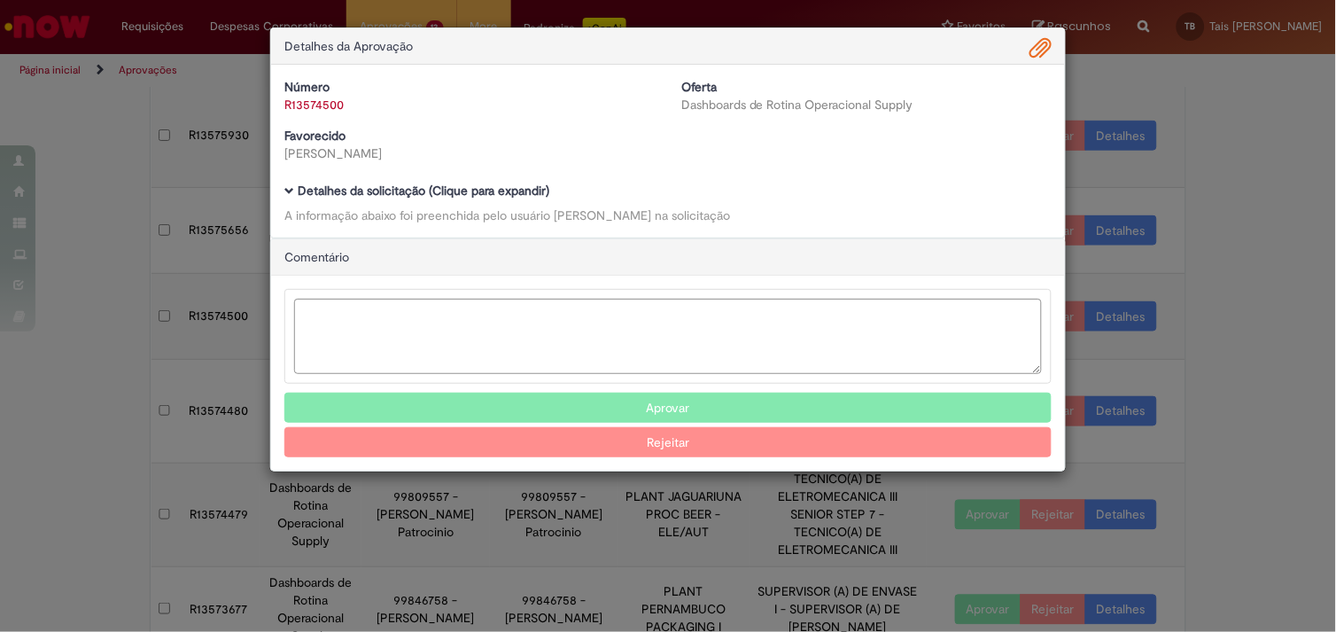
click at [405, 186] on b "Detalhes da solicitação (Clique para expandir)" at bounding box center [424, 190] width 252 height 16
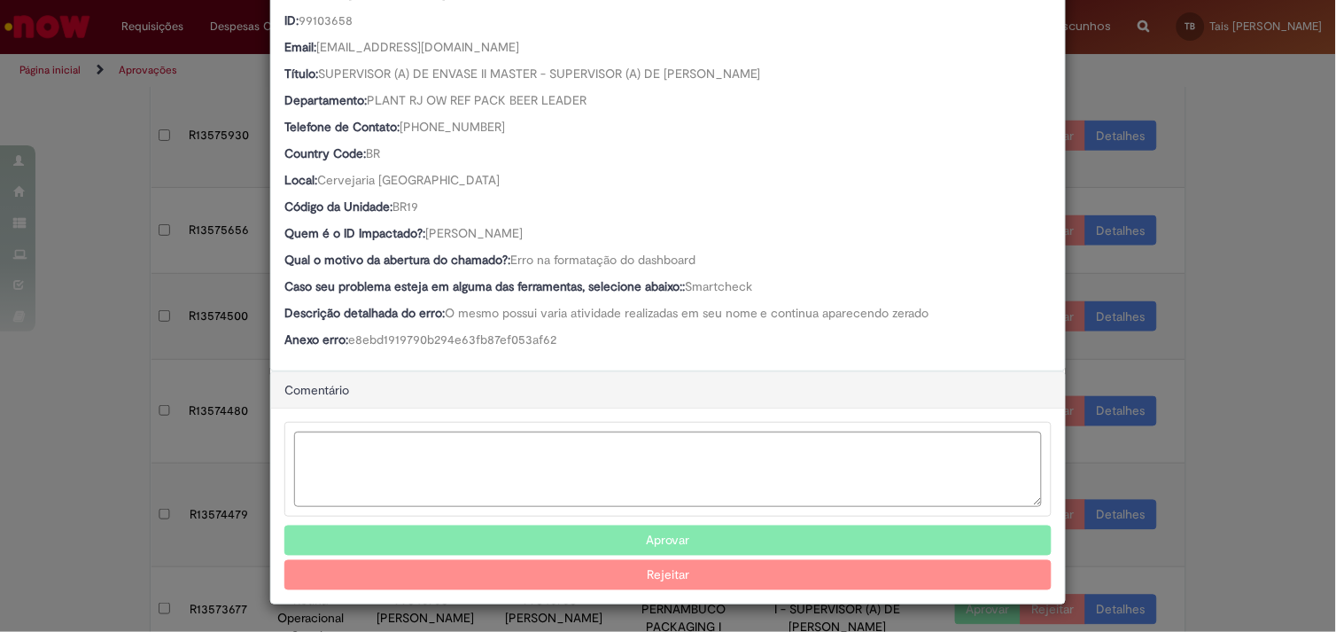
scroll to position [276, 0]
click at [573, 529] on button "Aprovar" at bounding box center [667, 540] width 767 height 30
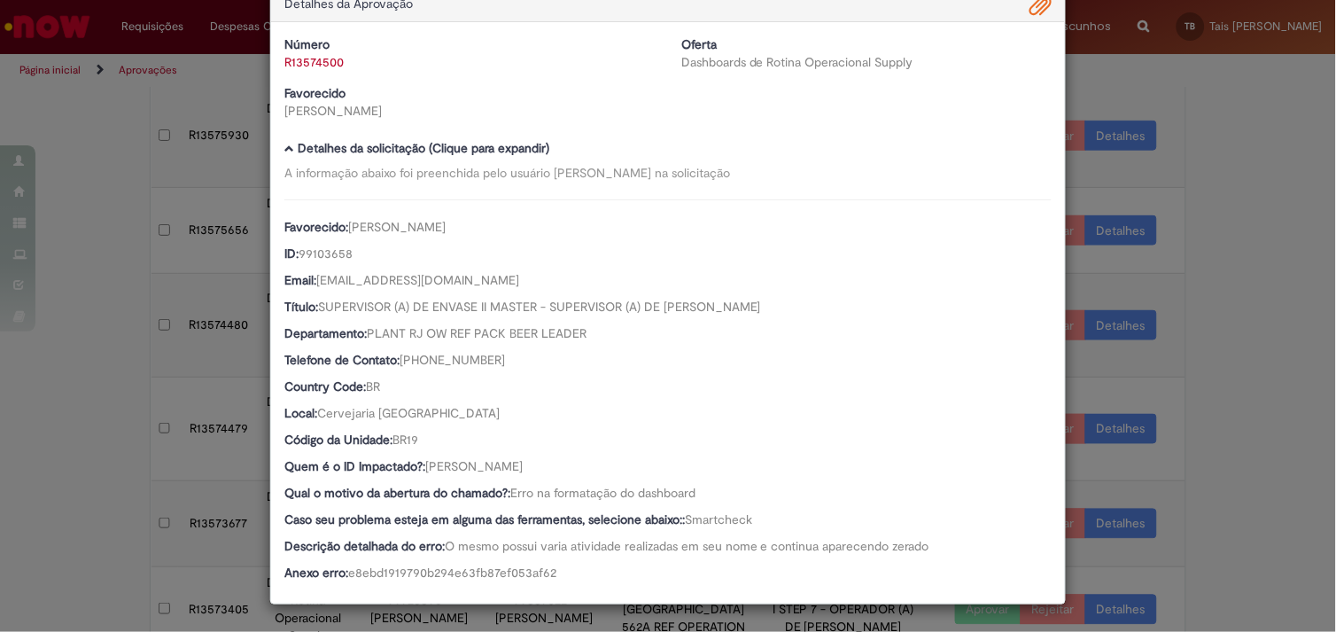
click at [1297, 273] on div "Detalhes da Aprovação Número R13574500 Oferta Dashboards de Rotina Operacional …" at bounding box center [668, 316] width 1336 height 632
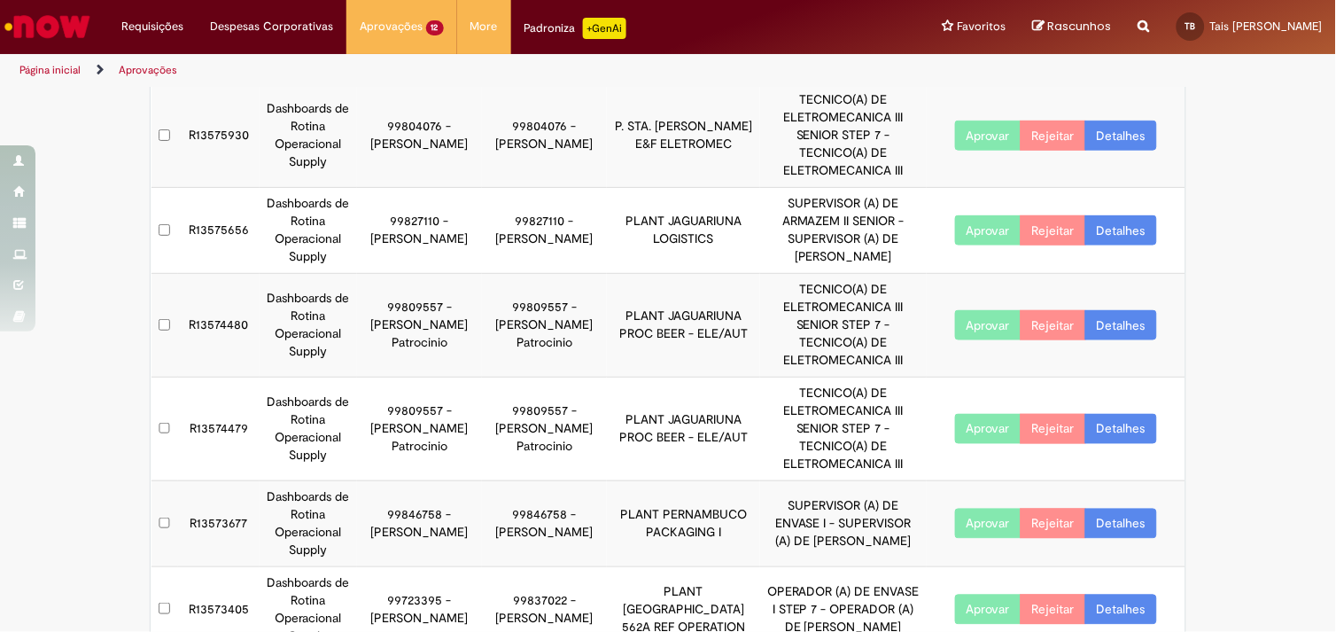
click at [1120, 310] on link "Detalhes" at bounding box center [1121, 325] width 72 height 30
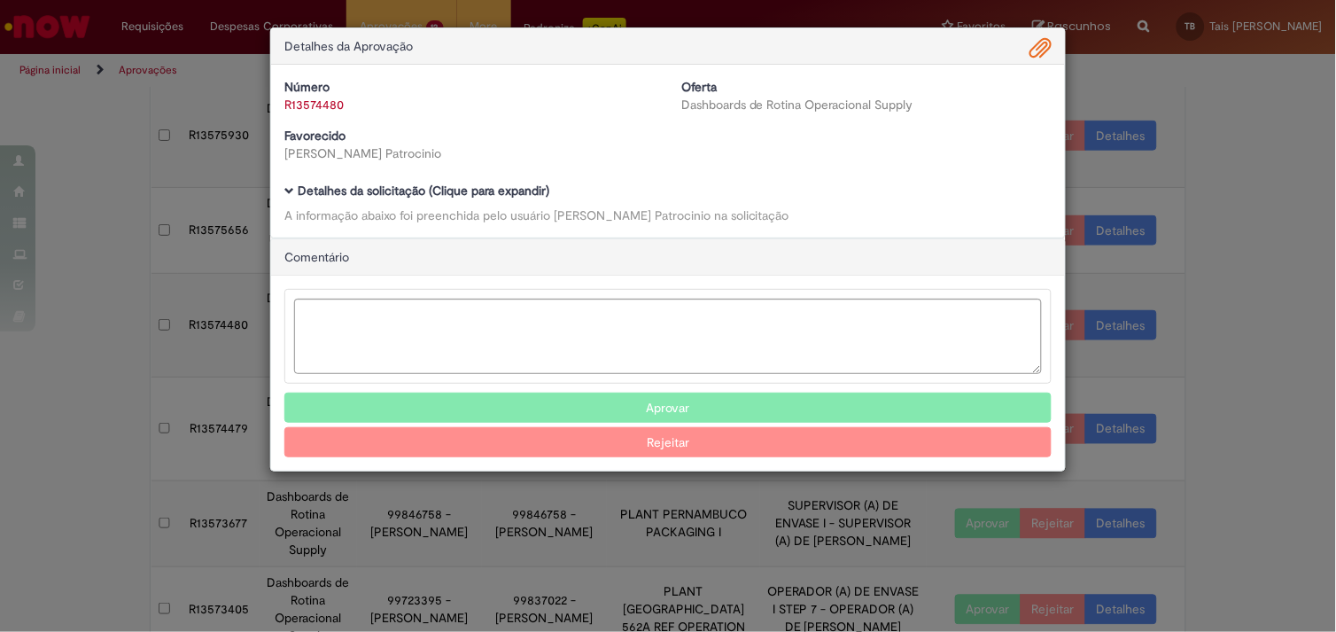
click at [483, 195] on b "Detalhes da solicitação (Clique para expandir)" at bounding box center [424, 190] width 252 height 16
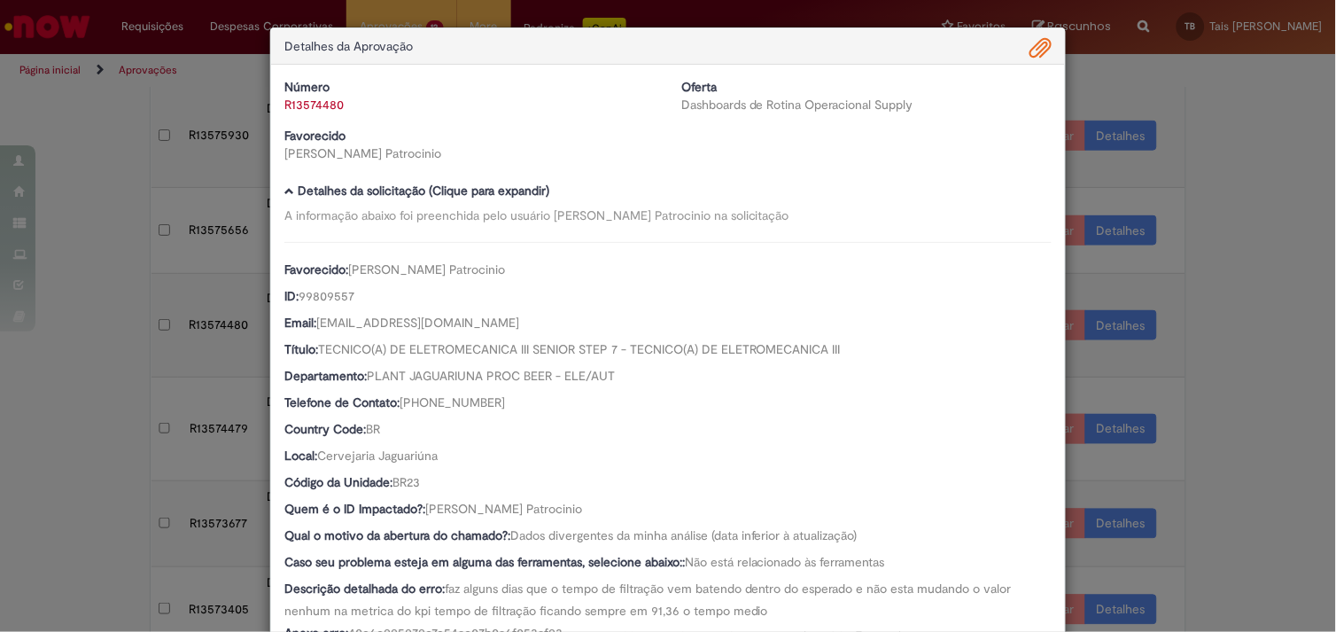
scroll to position [296, 0]
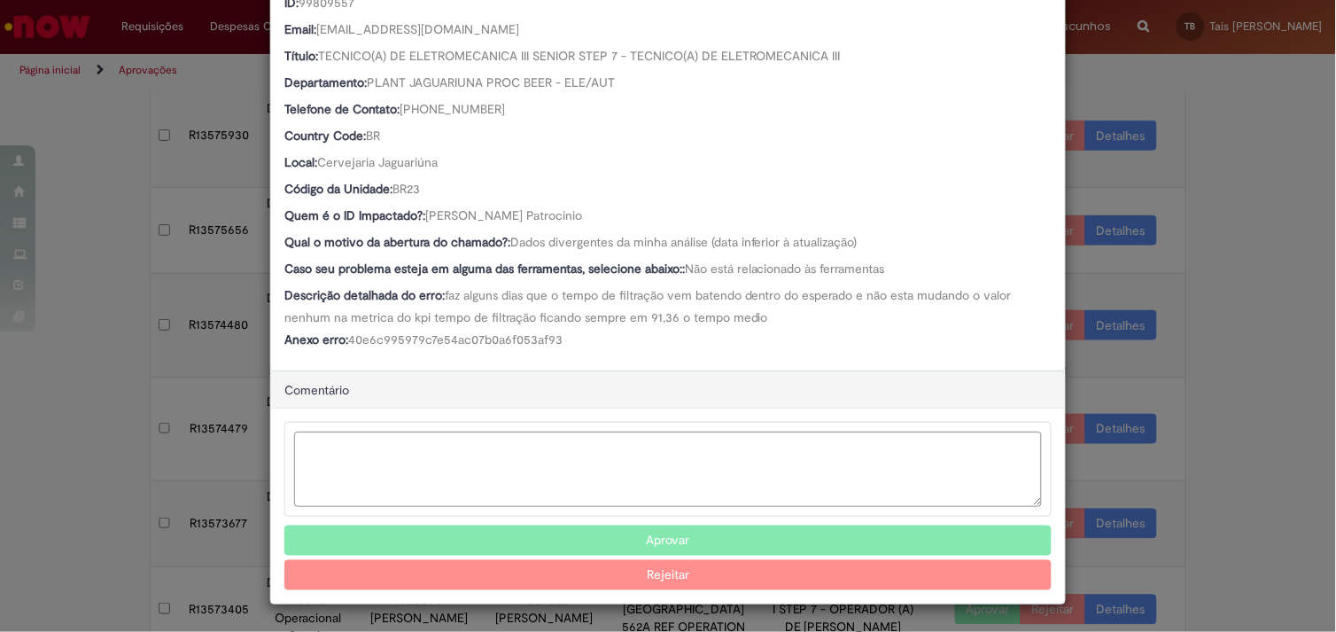
click at [1230, 340] on div "Detalhes da Aprovação Número R13574480 Oferta Dashboards de Rotina Operacional …" at bounding box center [668, 316] width 1336 height 632
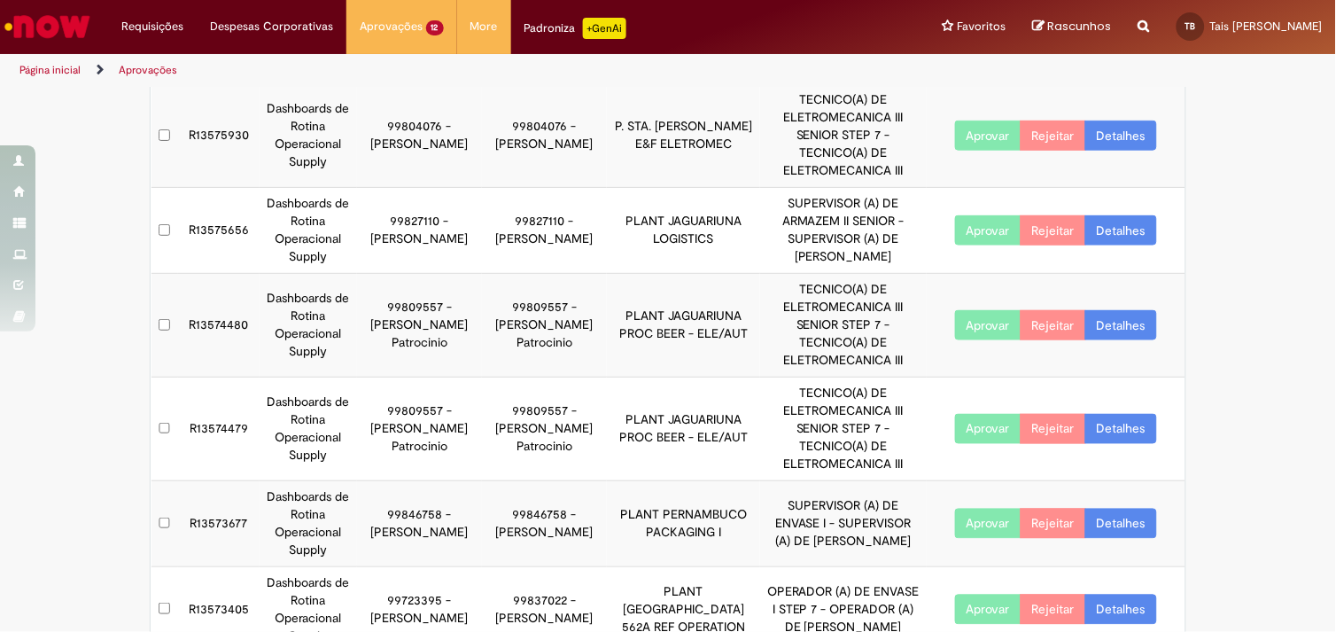
click at [1109, 414] on link "Detalhes" at bounding box center [1121, 429] width 72 height 30
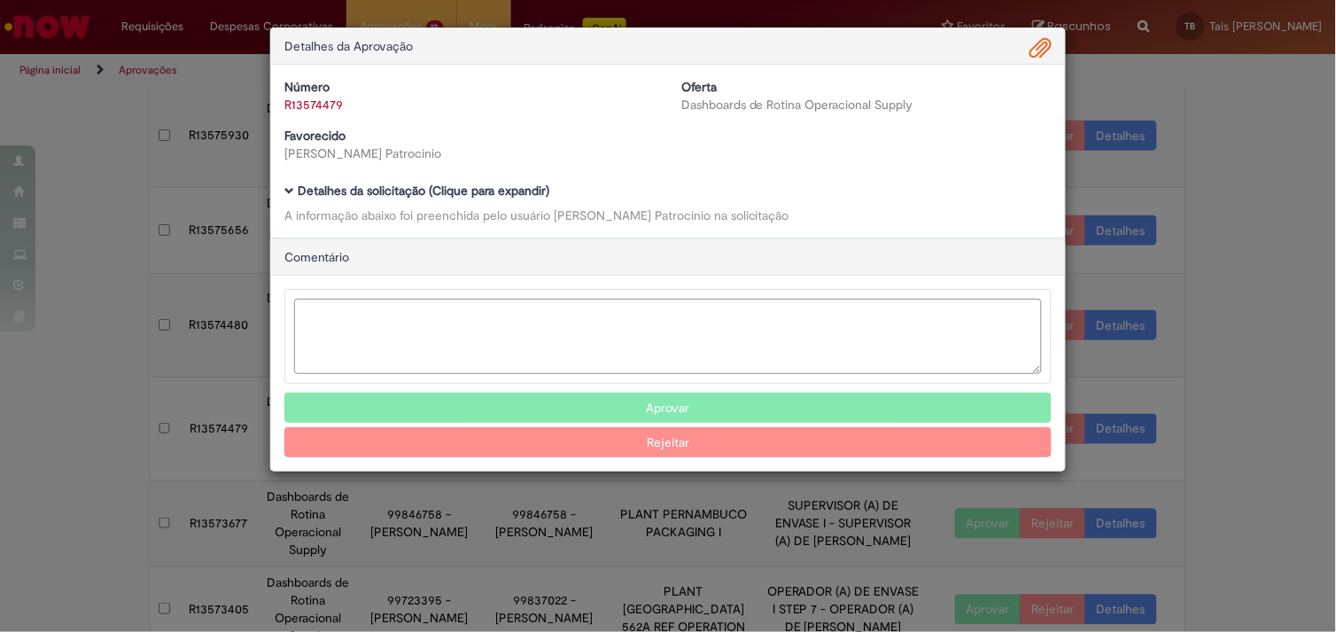
click at [490, 191] on b "Detalhes da solicitação (Clique para expandir)" at bounding box center [424, 190] width 252 height 16
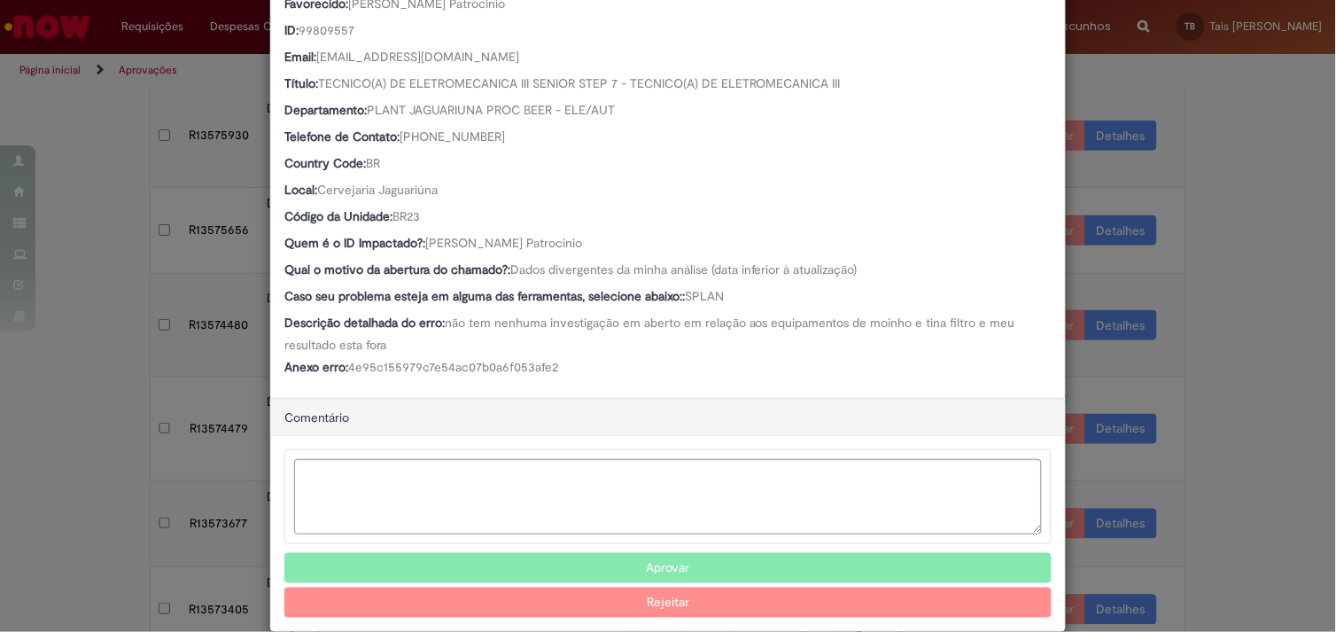
scroll to position [264, 0]
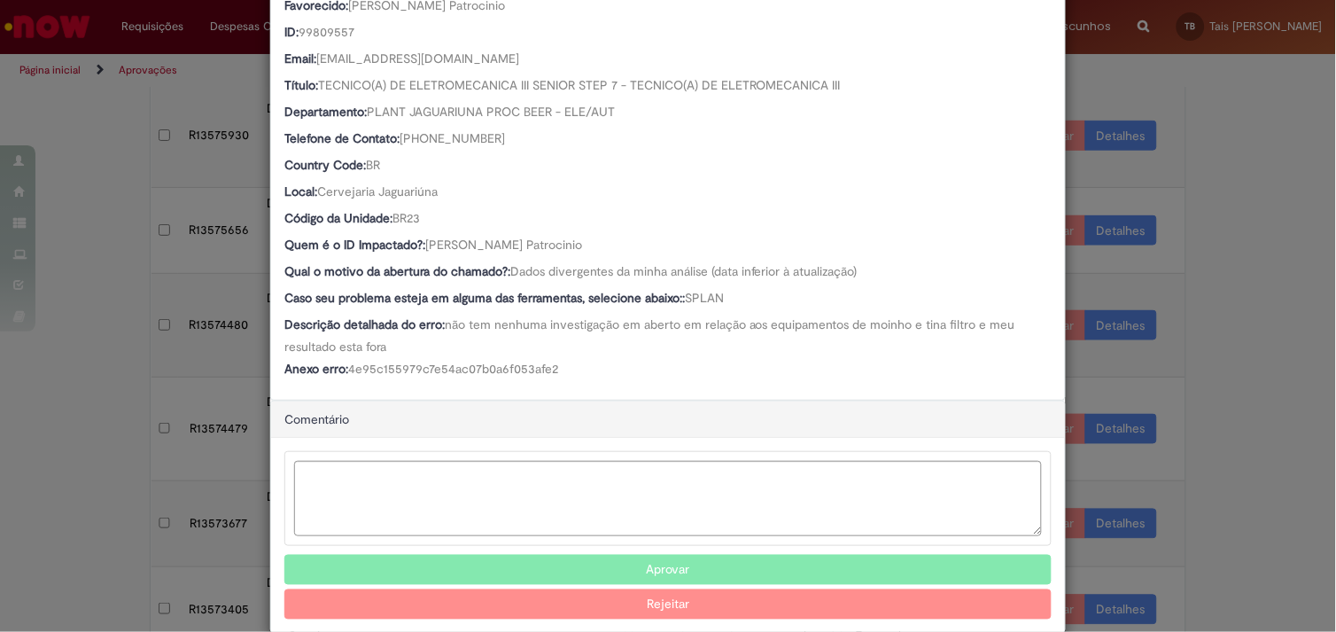
click at [656, 562] on button "Aprovar" at bounding box center [667, 570] width 767 height 30
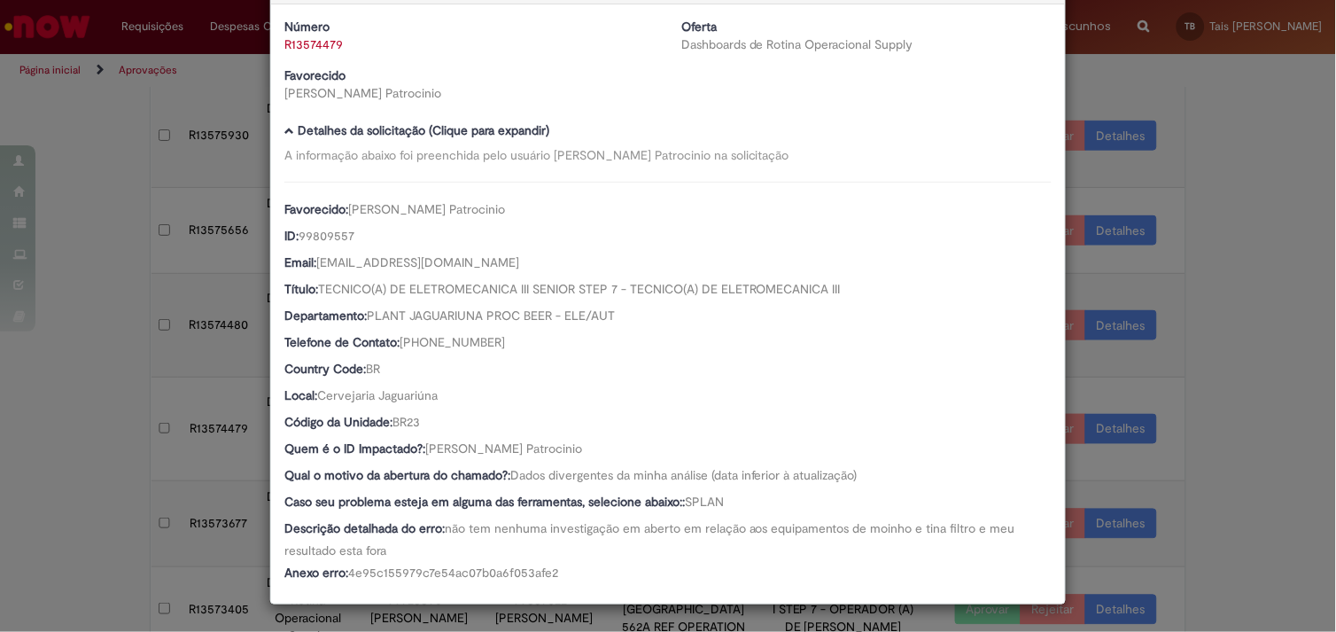
scroll to position [60, 0]
click at [1190, 421] on div "Detalhes da Aprovação Número R13574479 Oferta Dashboards de Rotina Operacional …" at bounding box center [668, 316] width 1336 height 632
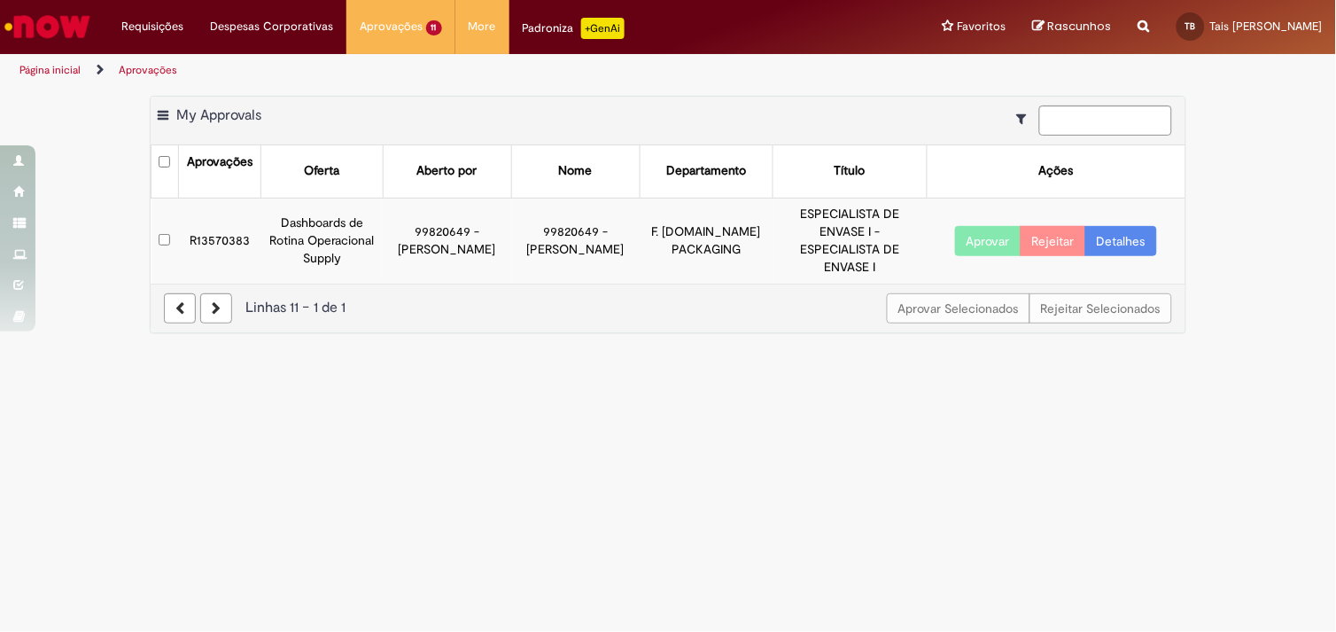
scroll to position [0, 0]
click at [1141, 233] on link "Detalhes" at bounding box center [1121, 241] width 72 height 30
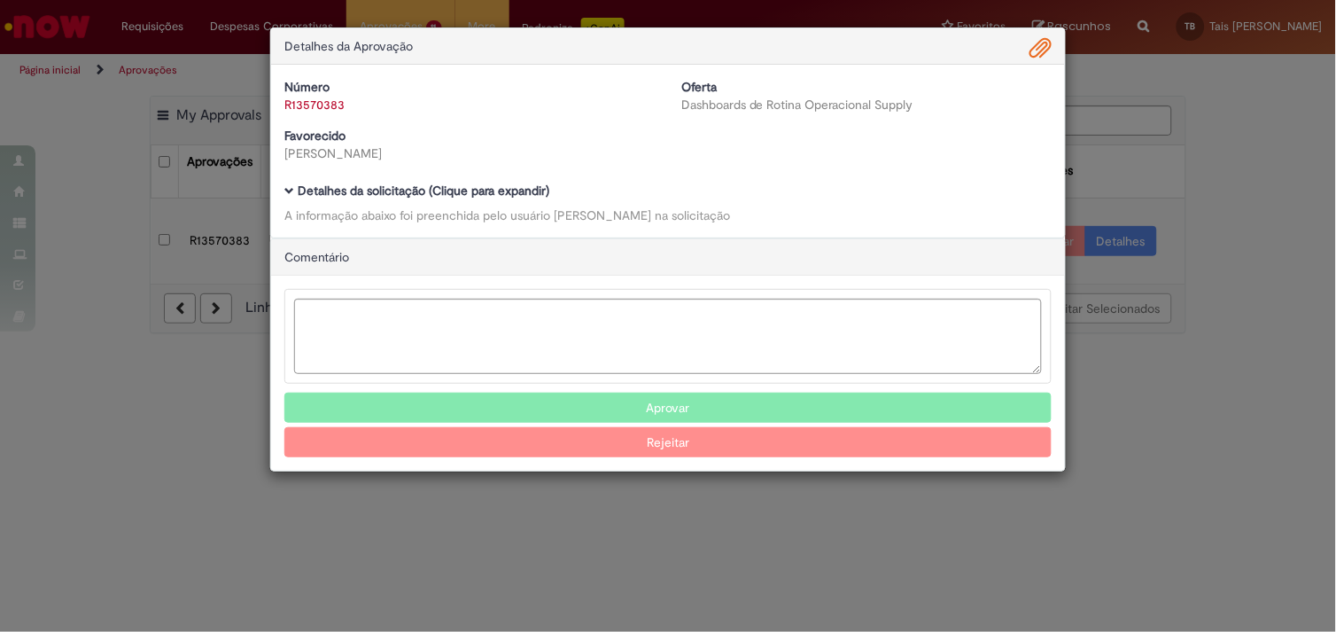
click at [514, 190] on b "Detalhes da solicitação (Clique para expandir)" at bounding box center [424, 190] width 252 height 16
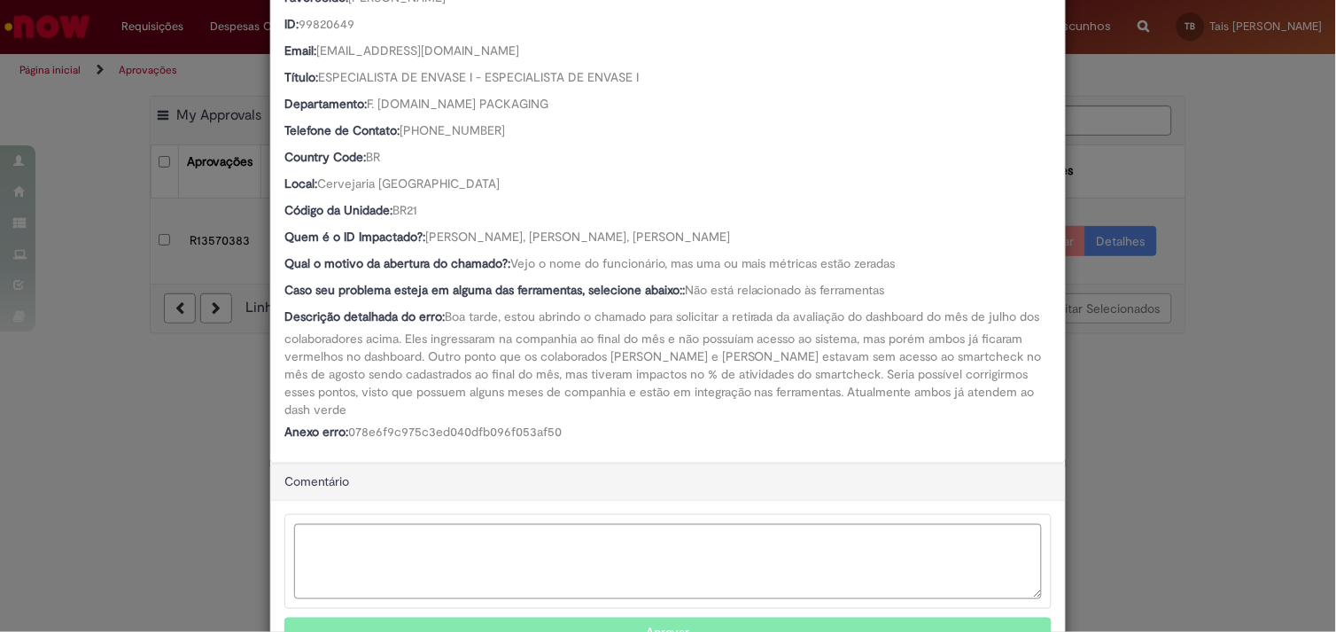
scroll to position [273, 0]
click at [1106, 338] on div "Detalhes da Aprovação Número R13570383 Oferta Dashboards de Rotina Operacional …" at bounding box center [668, 316] width 1336 height 632
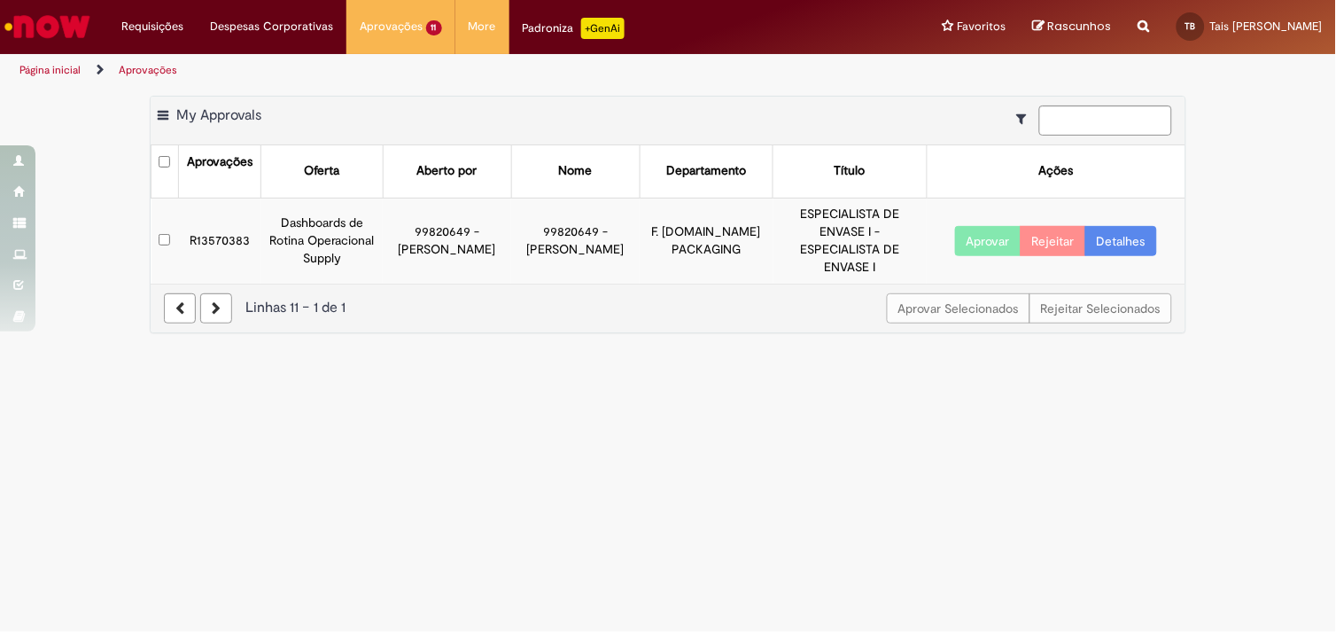
scroll to position [272, 0]
click at [171, 293] on link at bounding box center [180, 308] width 32 height 30
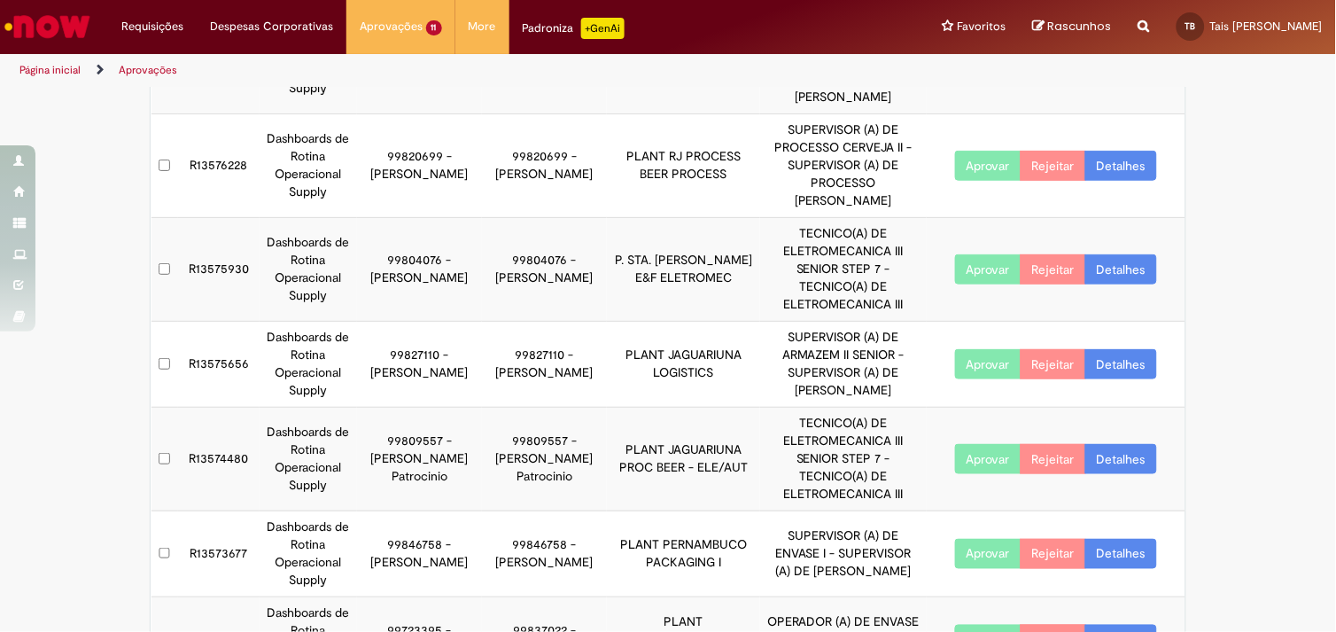
scroll to position [493, 0]
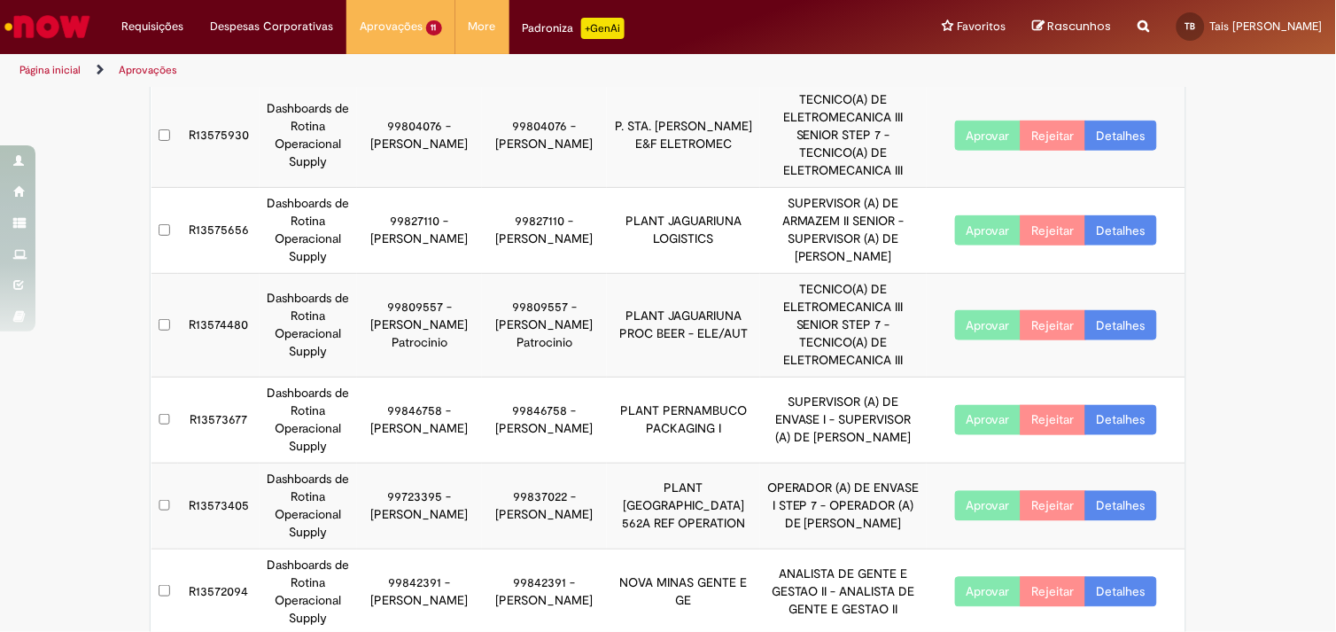
click at [1107, 405] on link "Detalhes" at bounding box center [1121, 420] width 72 height 30
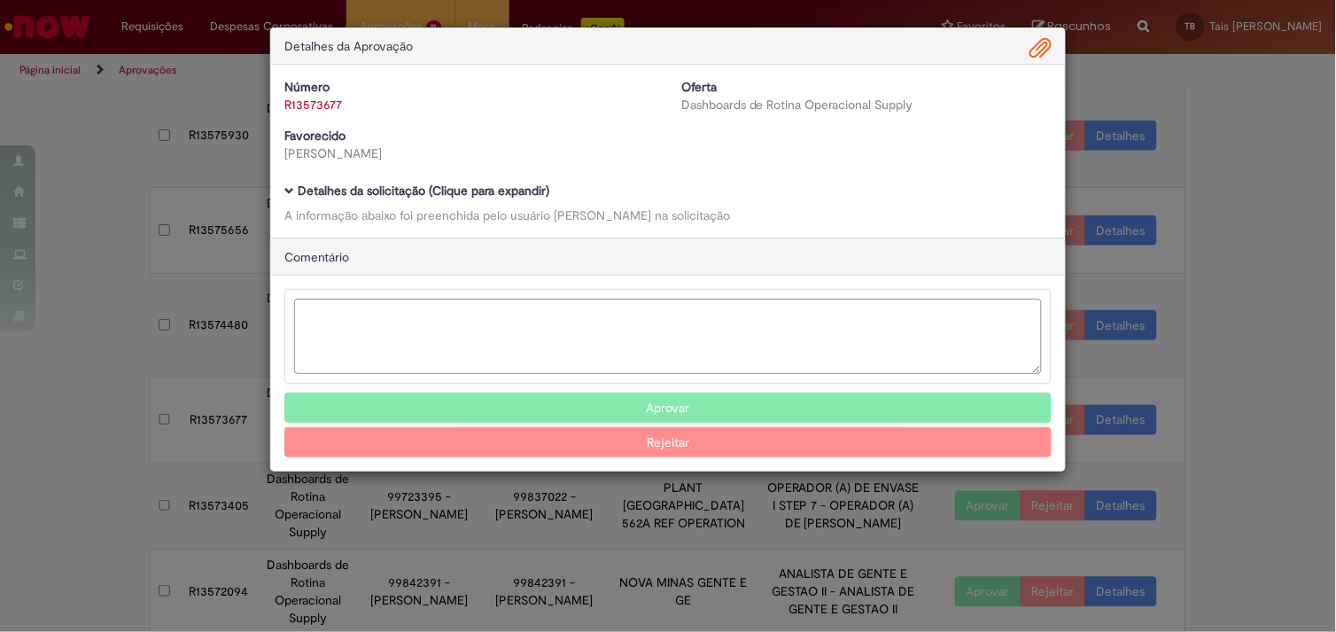
click at [471, 190] on b "Detalhes da solicitação (Clique para expandir)" at bounding box center [424, 190] width 252 height 16
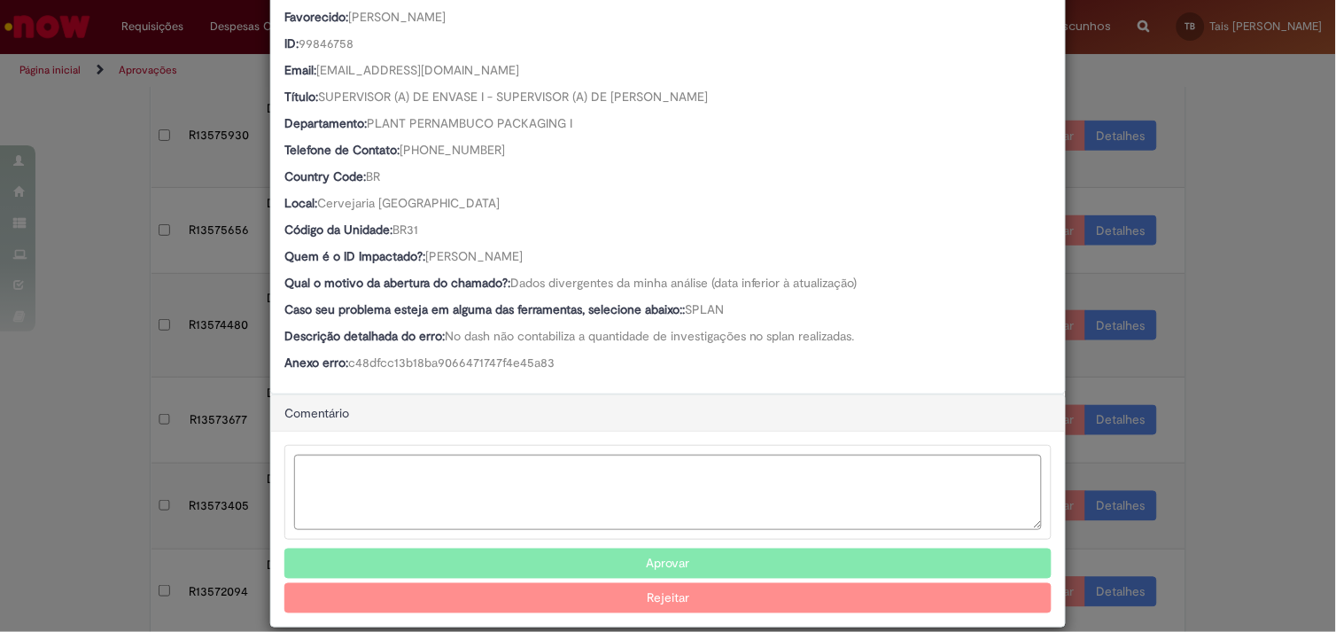
scroll to position [253, 0]
click at [598, 568] on button "Aprovar" at bounding box center [667, 562] width 767 height 30
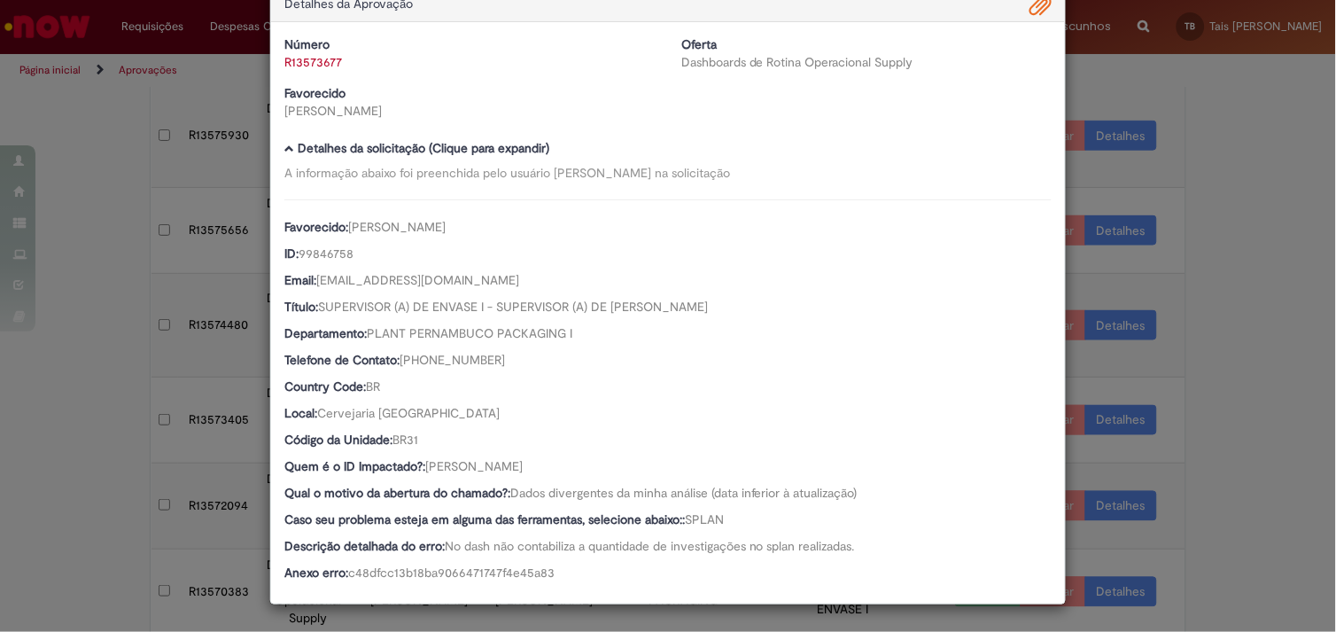
scroll to position [43, 0]
click at [1219, 423] on div "Detalhes da Aprovação Número R13573677 Oferta Dashboards de Rotina Operacional …" at bounding box center [668, 316] width 1336 height 632
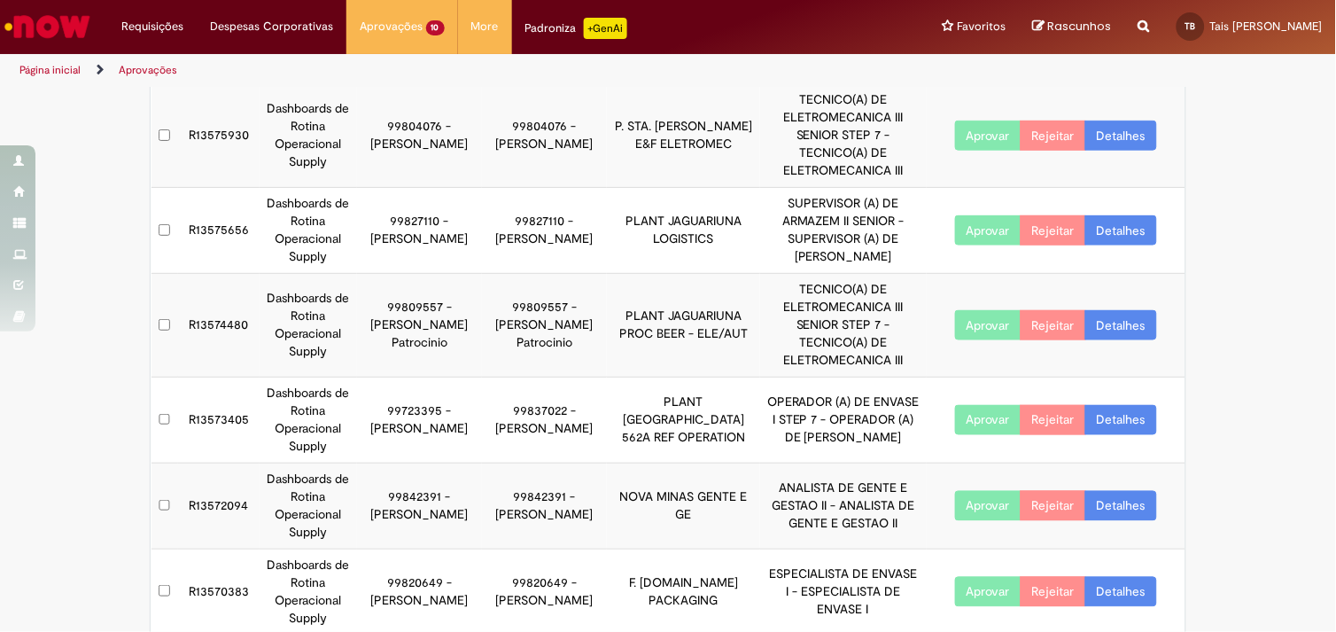
click at [1125, 310] on link "Detalhes" at bounding box center [1121, 325] width 72 height 30
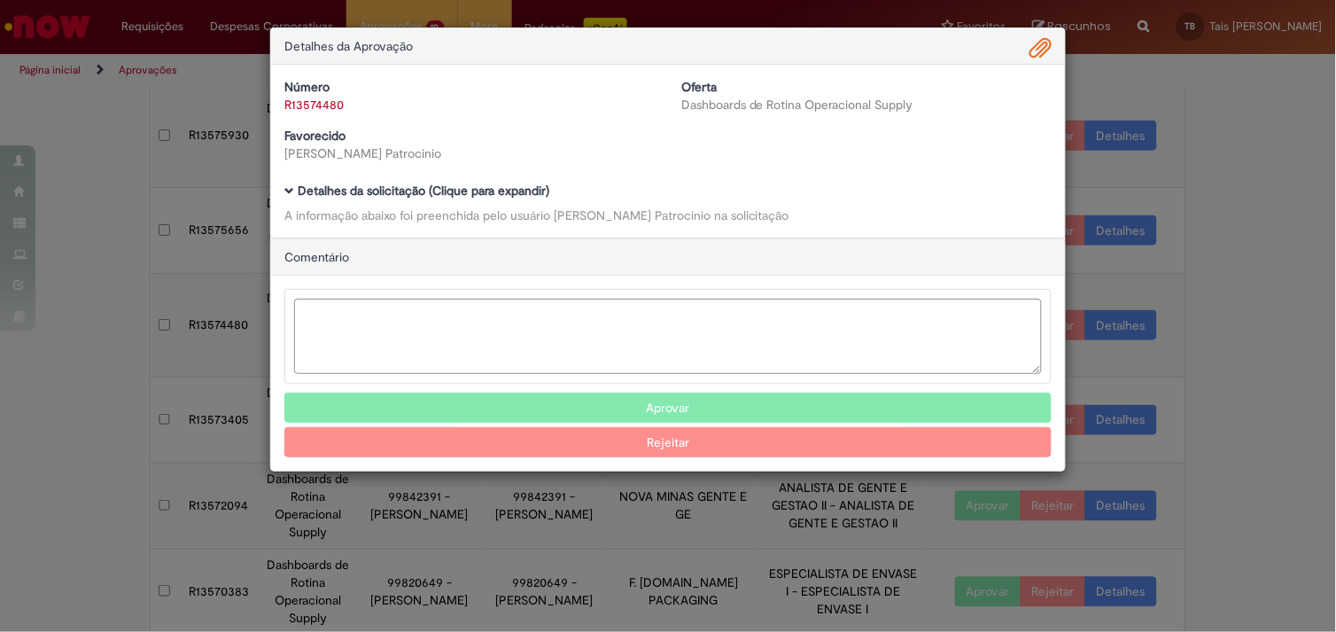
click at [492, 191] on b "Detalhes da solicitação (Clique para expandir)" at bounding box center [424, 190] width 252 height 16
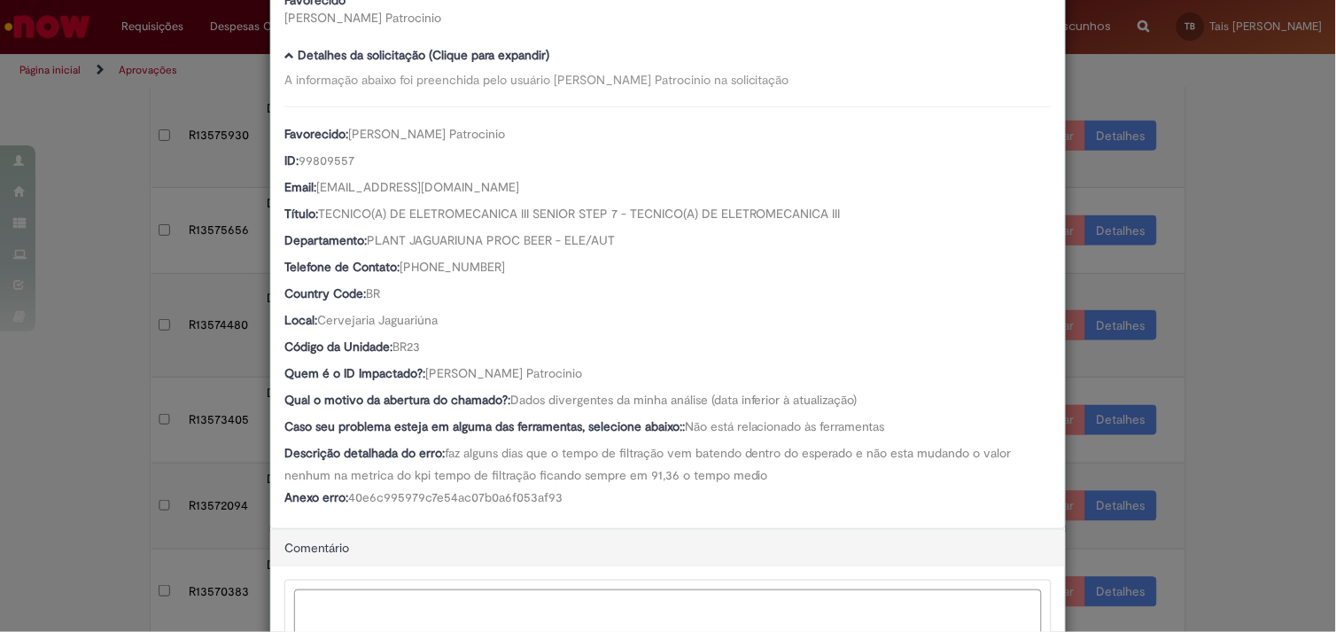
scroll to position [155, 0]
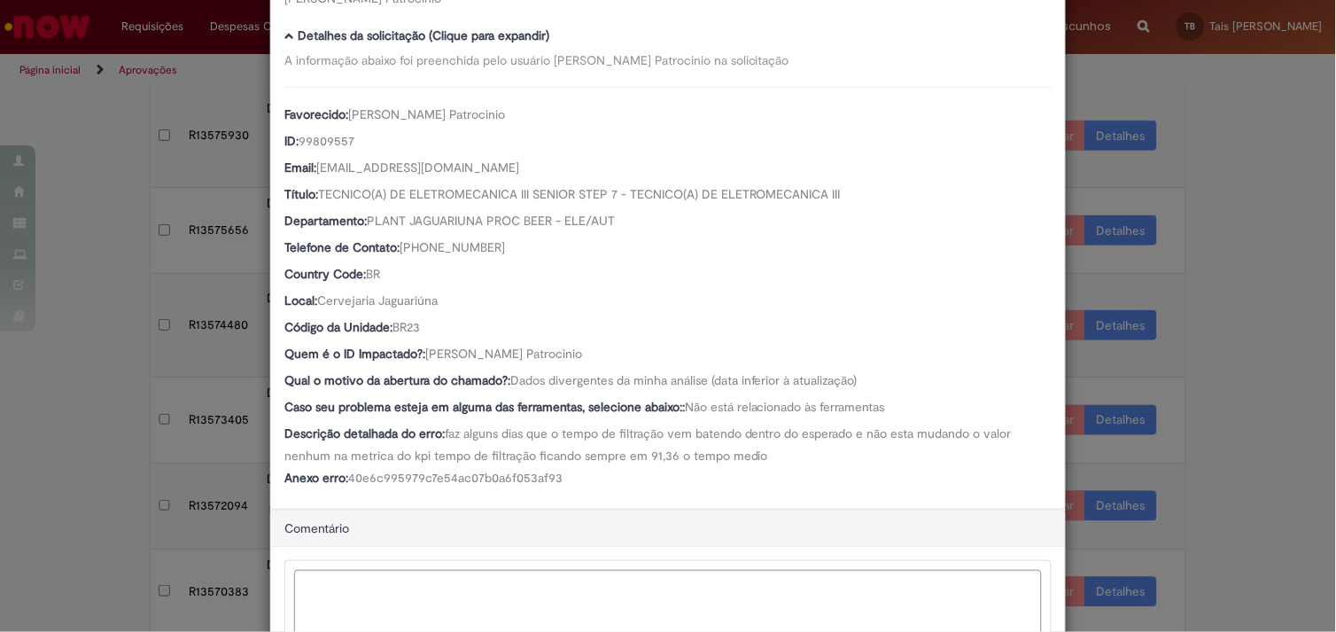
click at [1246, 356] on div "Detalhes da Aprovação Número R13574480 Oferta Dashboards de Rotina Operacional …" at bounding box center [668, 316] width 1336 height 632
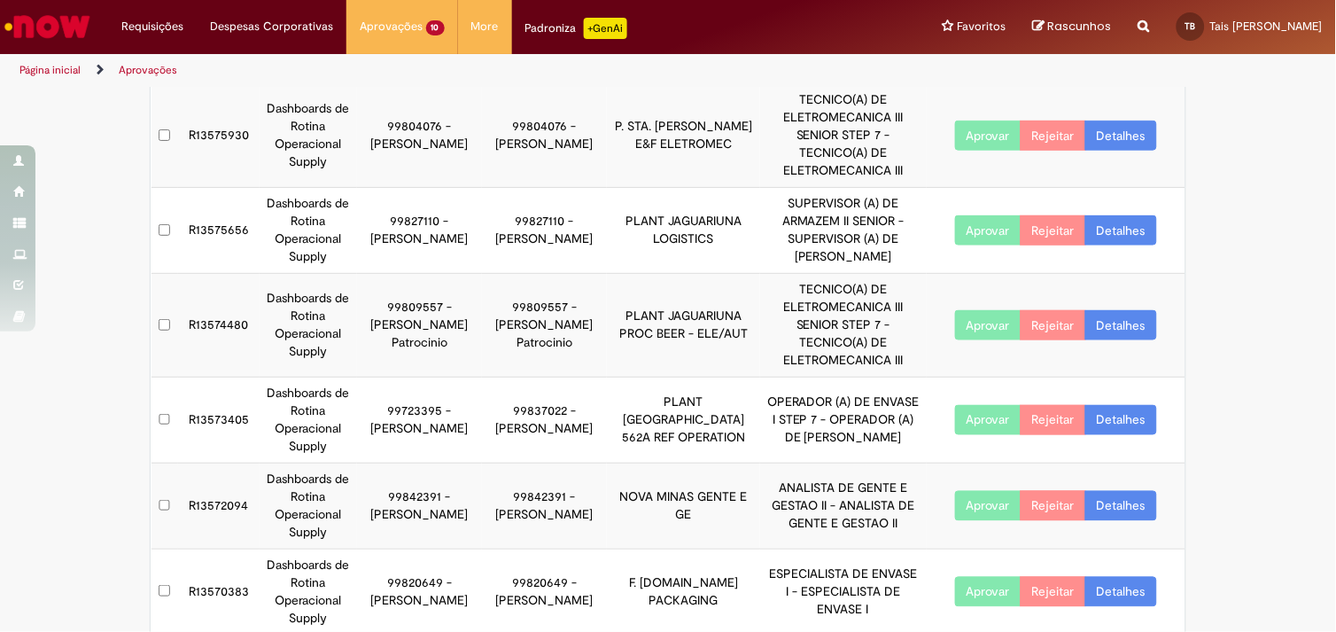
click at [1136, 405] on link "Detalhes" at bounding box center [1121, 420] width 72 height 30
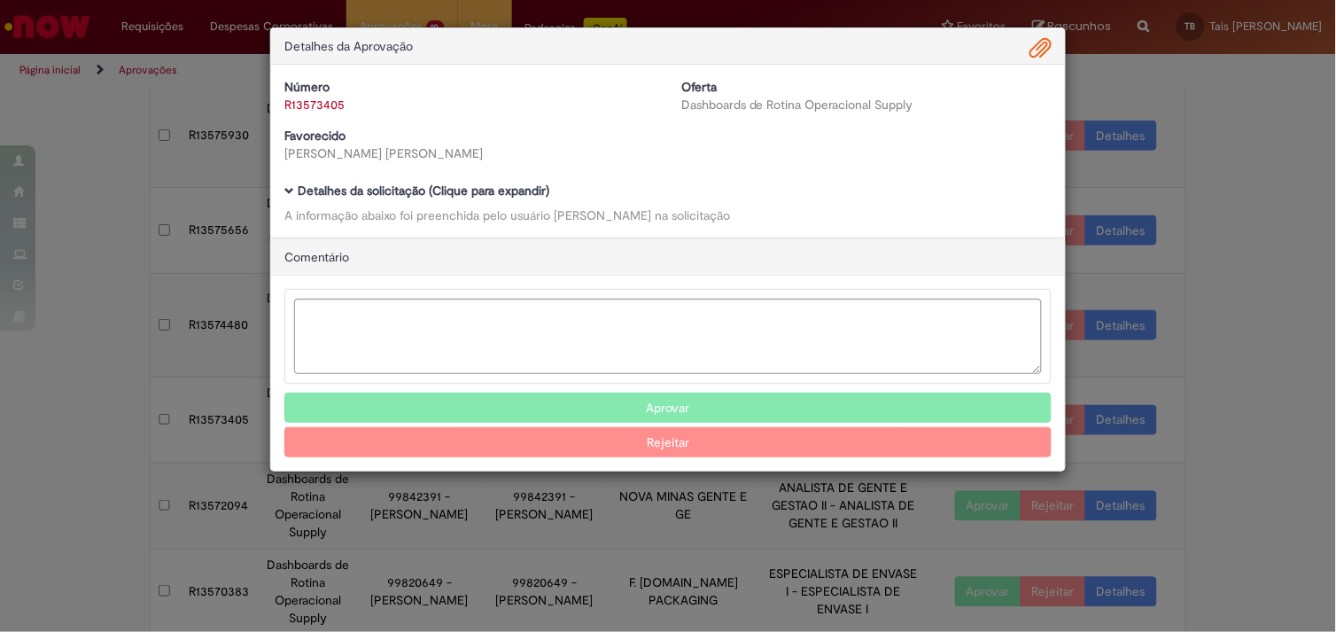
click at [454, 191] on b "Detalhes da solicitação (Clique para expandir)" at bounding box center [424, 190] width 252 height 16
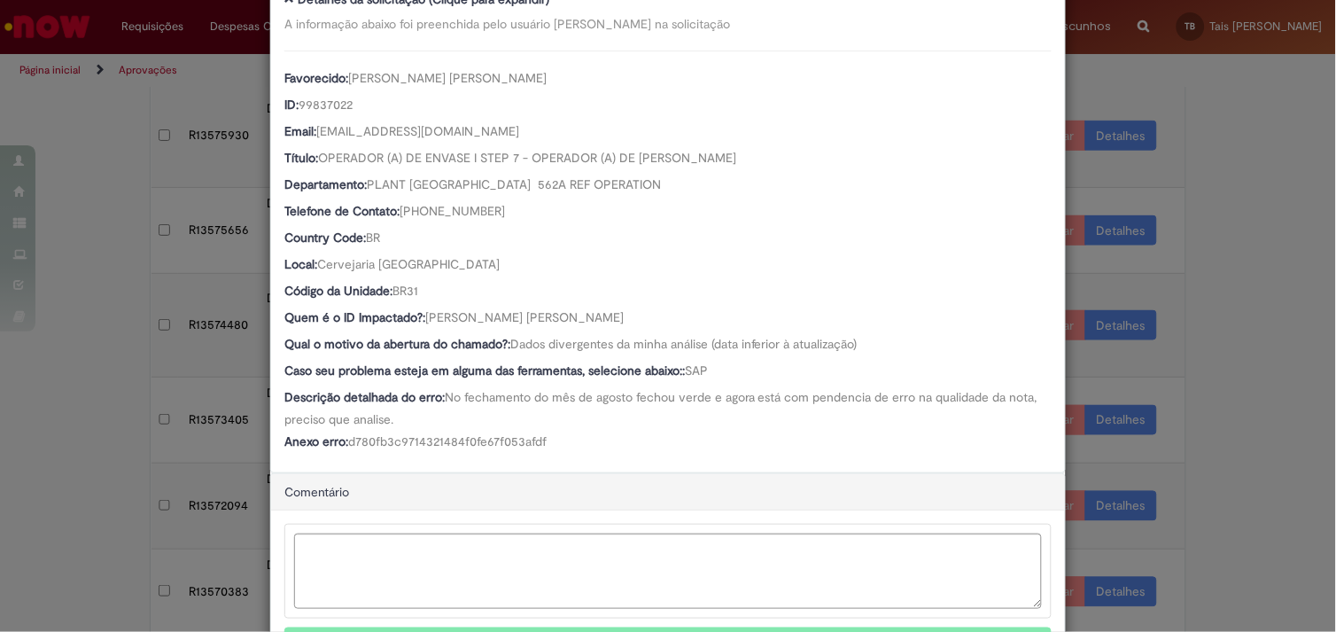
scroll to position [192, 0]
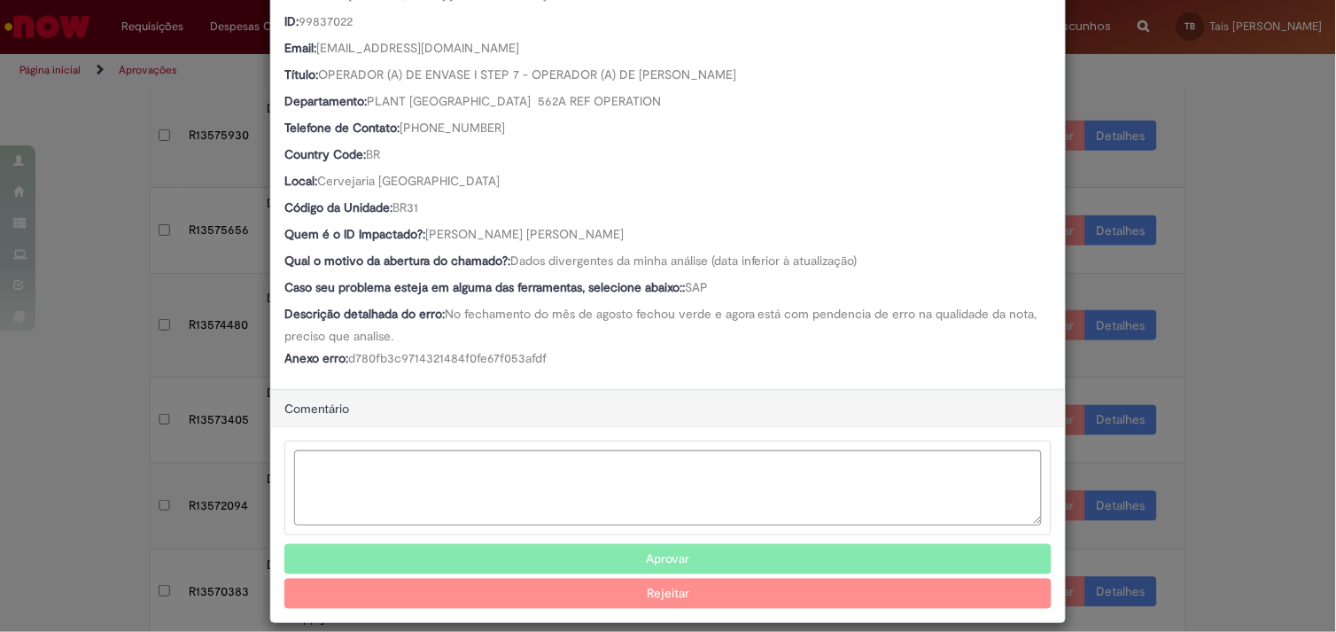
click at [576, 556] on button "Aprovar" at bounding box center [667, 559] width 767 height 30
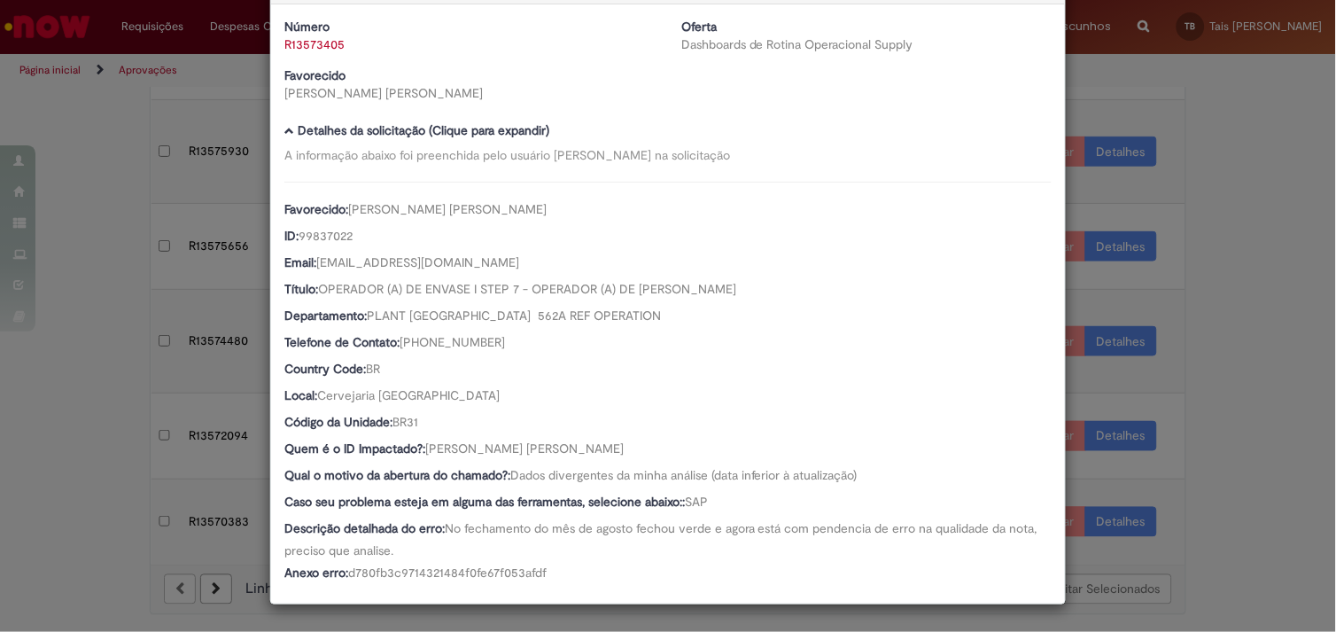
scroll to position [407, 0]
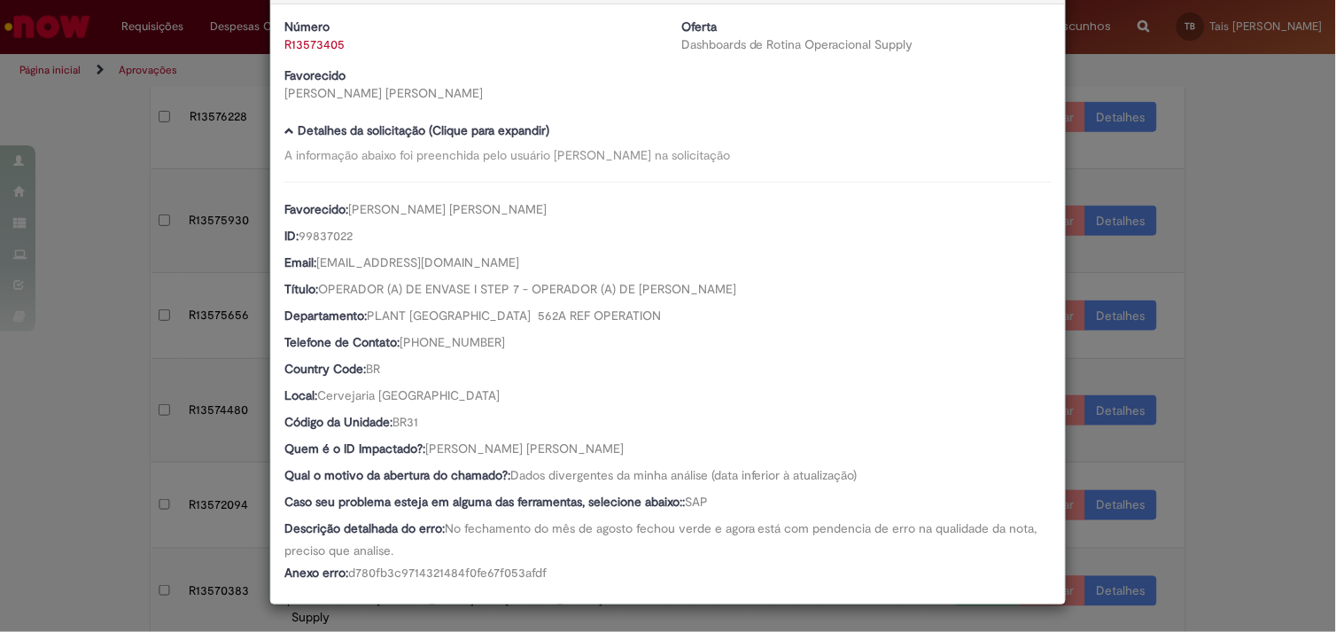
click at [1175, 391] on div "Detalhes da Aprovação Número R13573405 Oferta Dashboards de Rotina Operacional …" at bounding box center [668, 316] width 1336 height 632
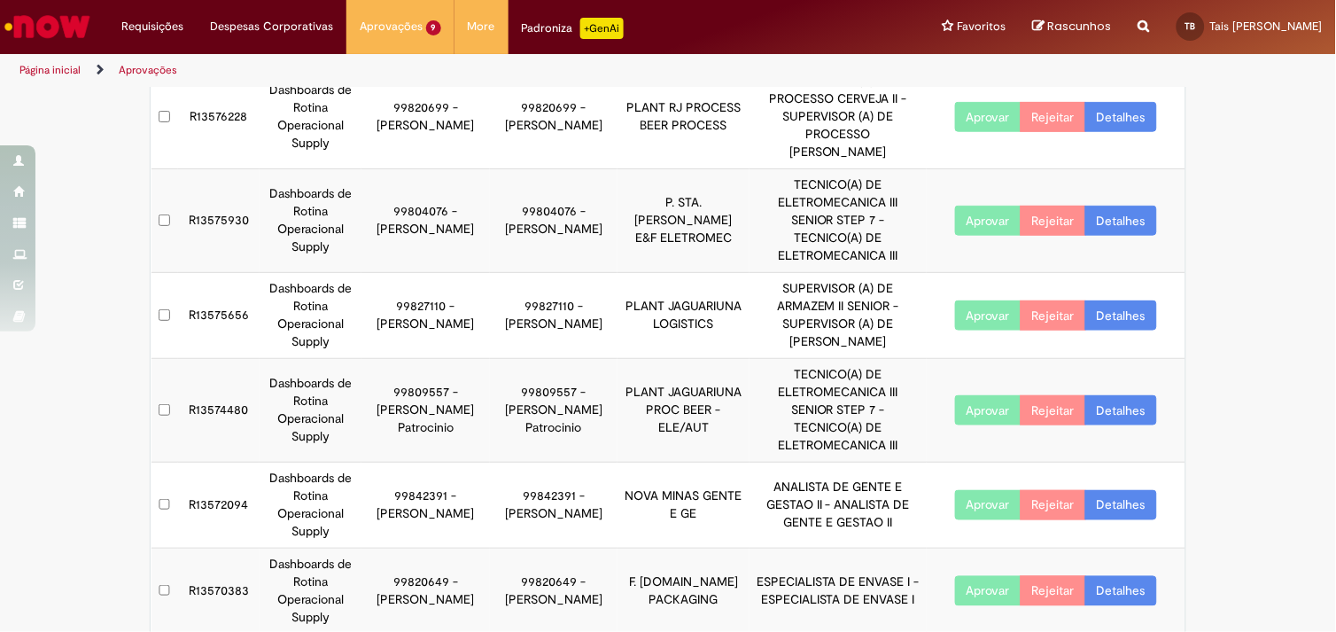
click at [1111, 300] on link "Detalhes" at bounding box center [1121, 315] width 72 height 30
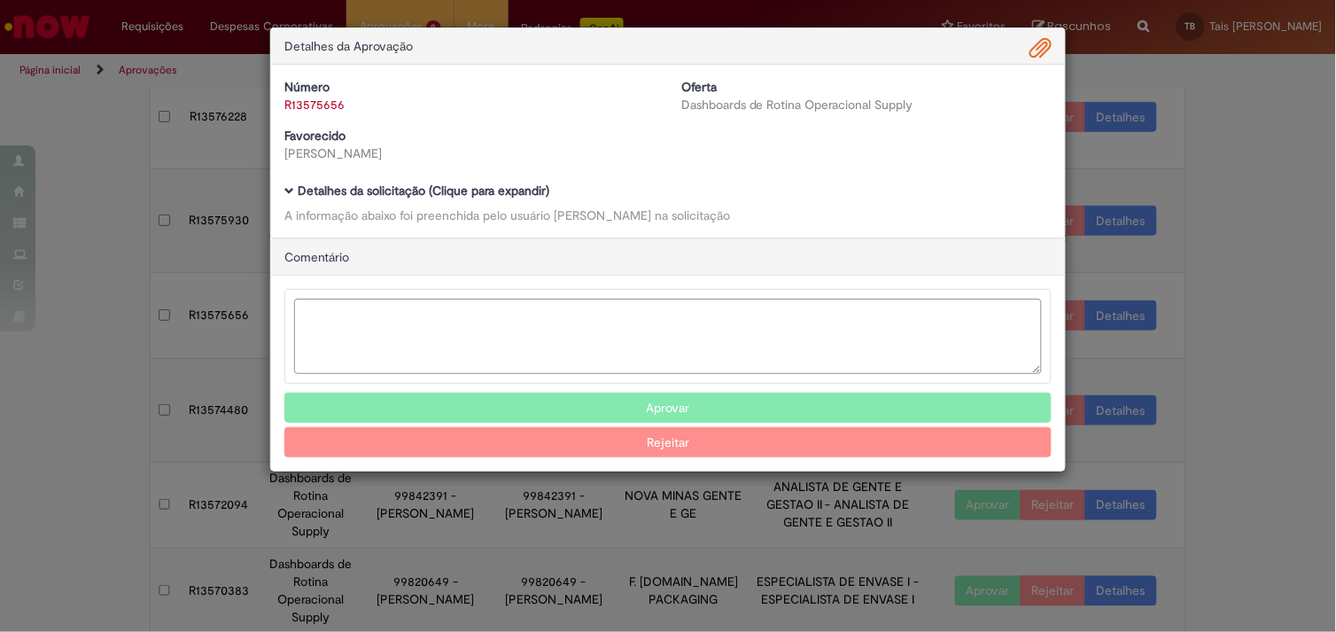
click at [458, 186] on b "Detalhes da solicitação (Clique para expandir)" at bounding box center [424, 190] width 252 height 16
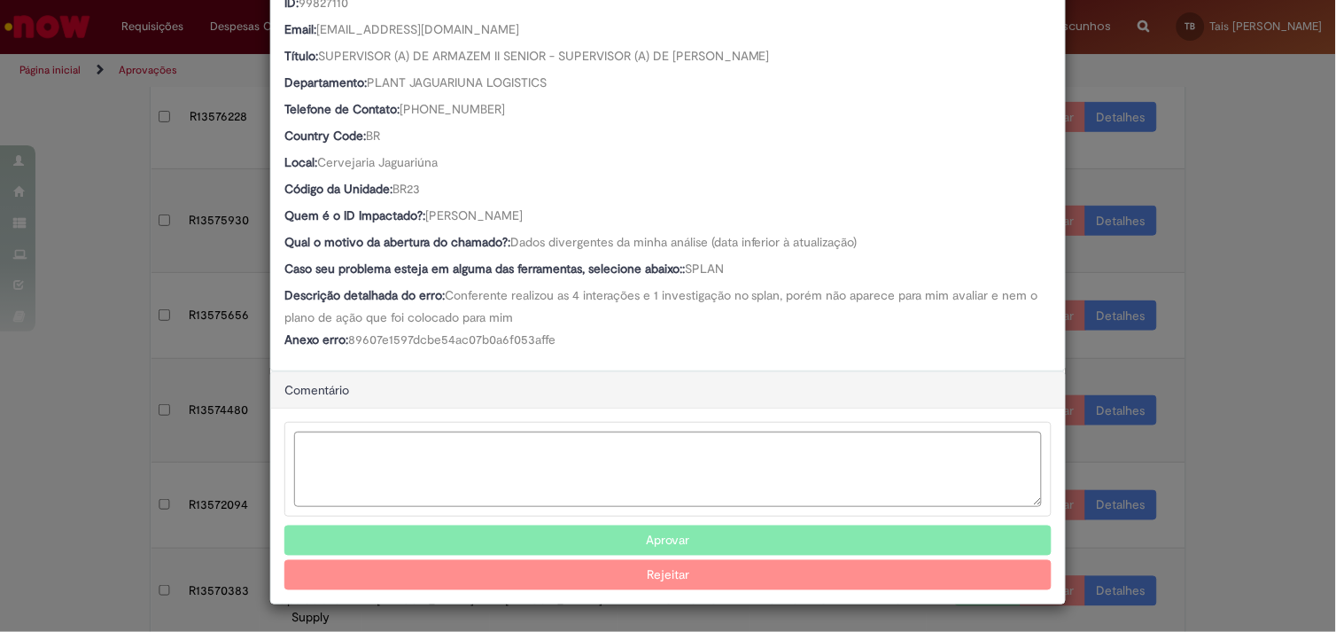
scroll to position [294, 0]
click at [656, 538] on button "Aprovar" at bounding box center [667, 540] width 767 height 30
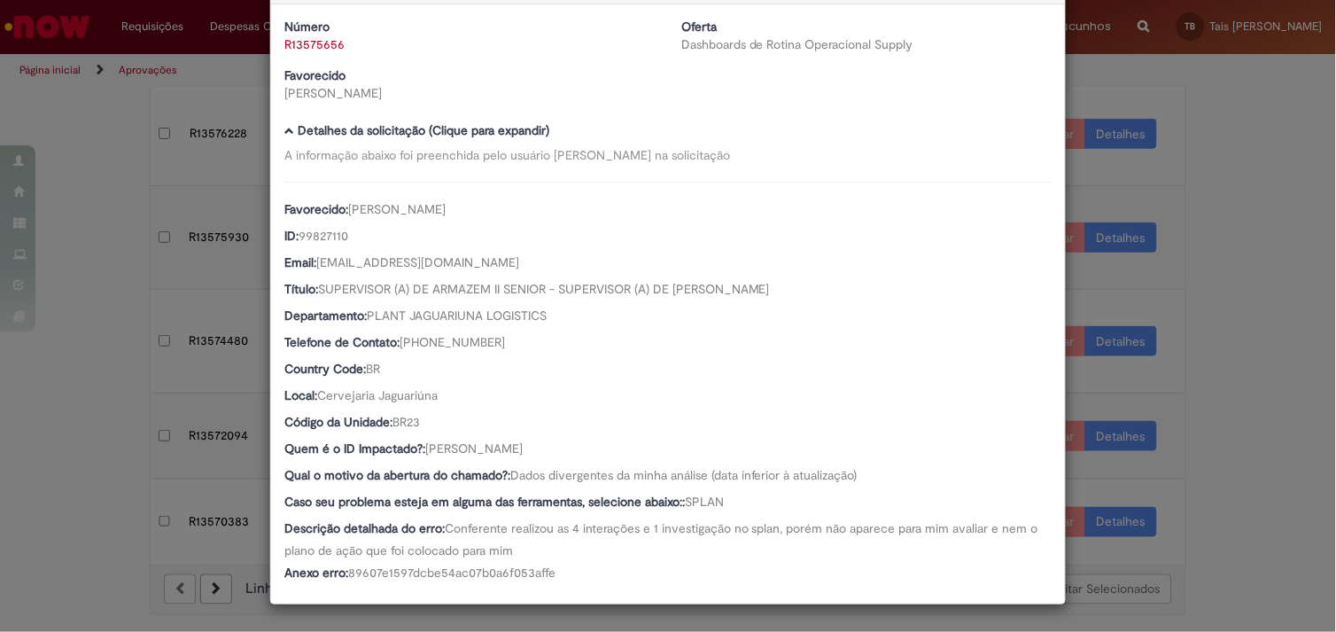
scroll to position [321, 0]
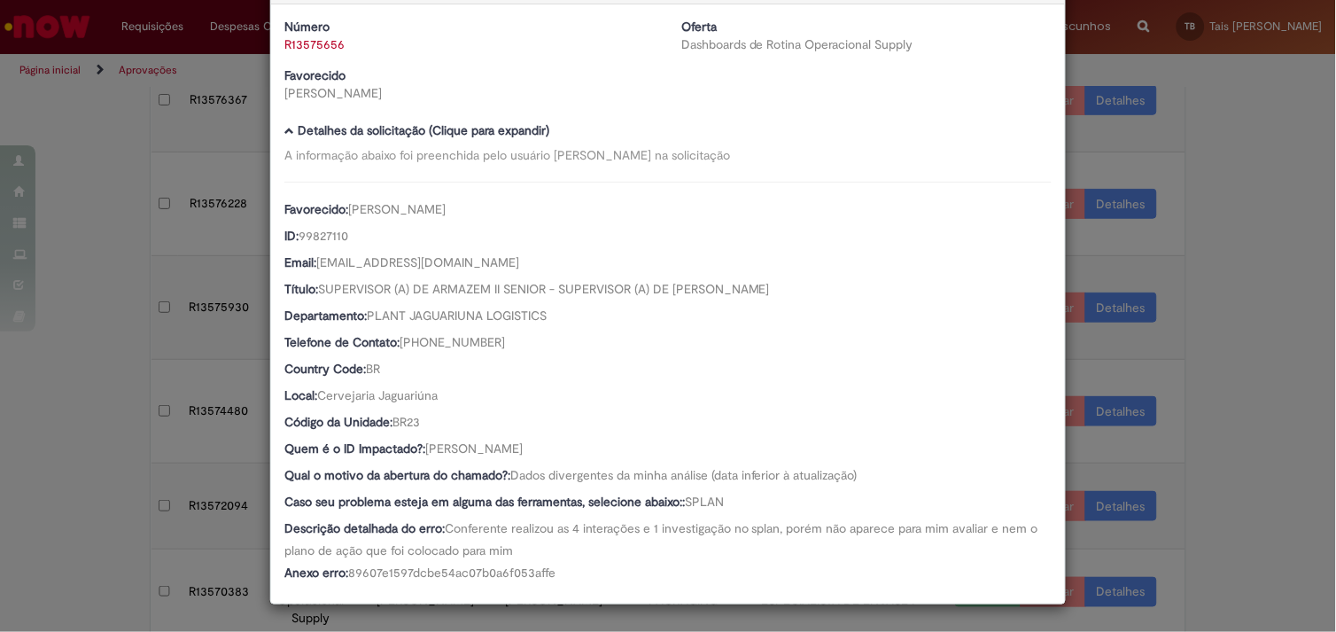
click at [1219, 415] on div "Detalhes da Aprovação Número R13575656 Oferta Dashboards de Rotina Operacional …" at bounding box center [668, 316] width 1336 height 632
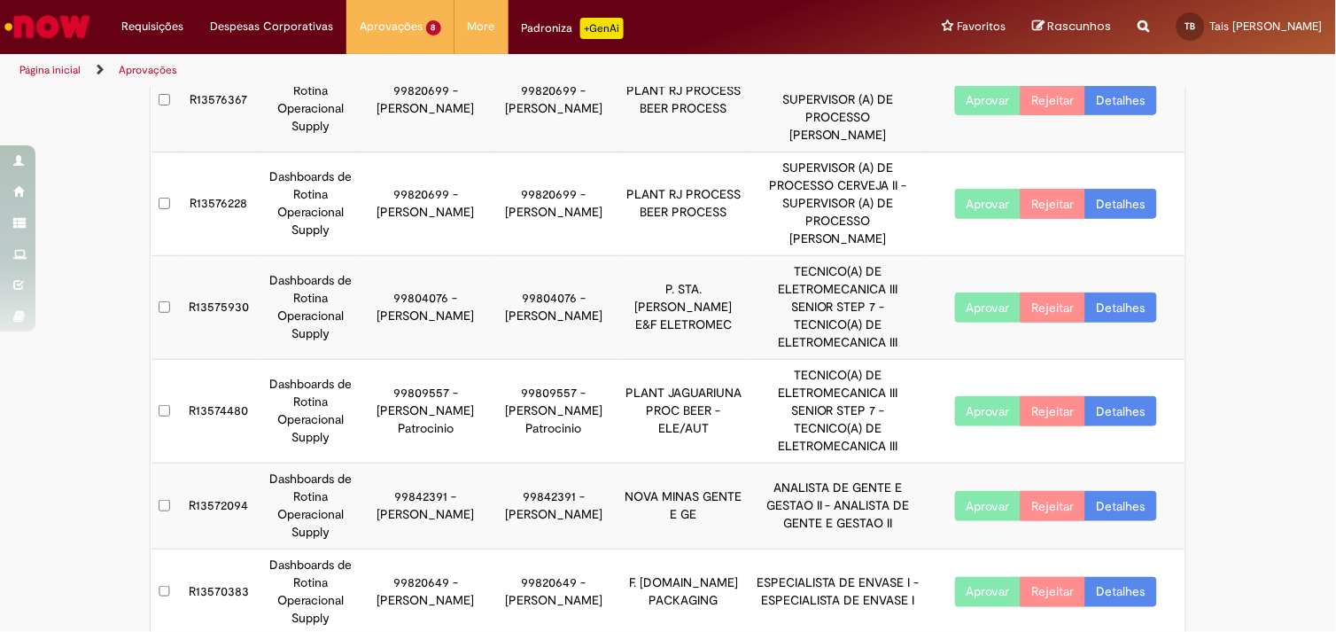
click at [1101, 292] on link "Detalhes" at bounding box center [1121, 307] width 72 height 30
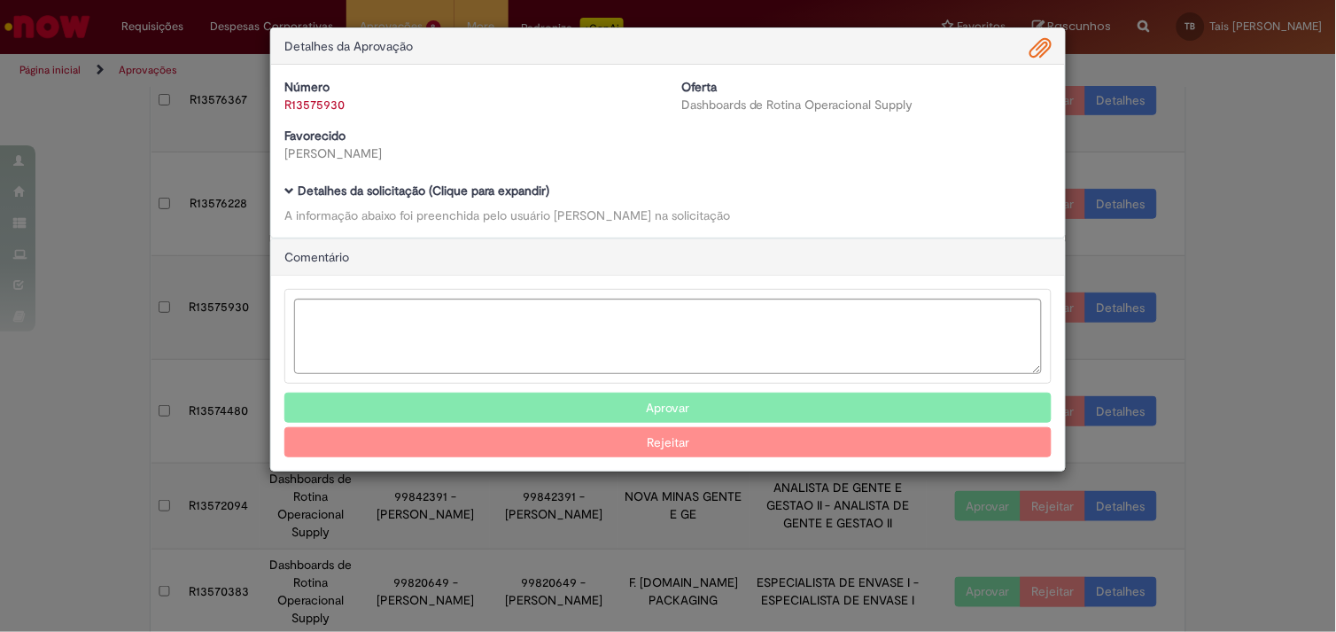
click at [500, 196] on b "Detalhes da solicitação (Clique para expandir)" at bounding box center [424, 190] width 252 height 16
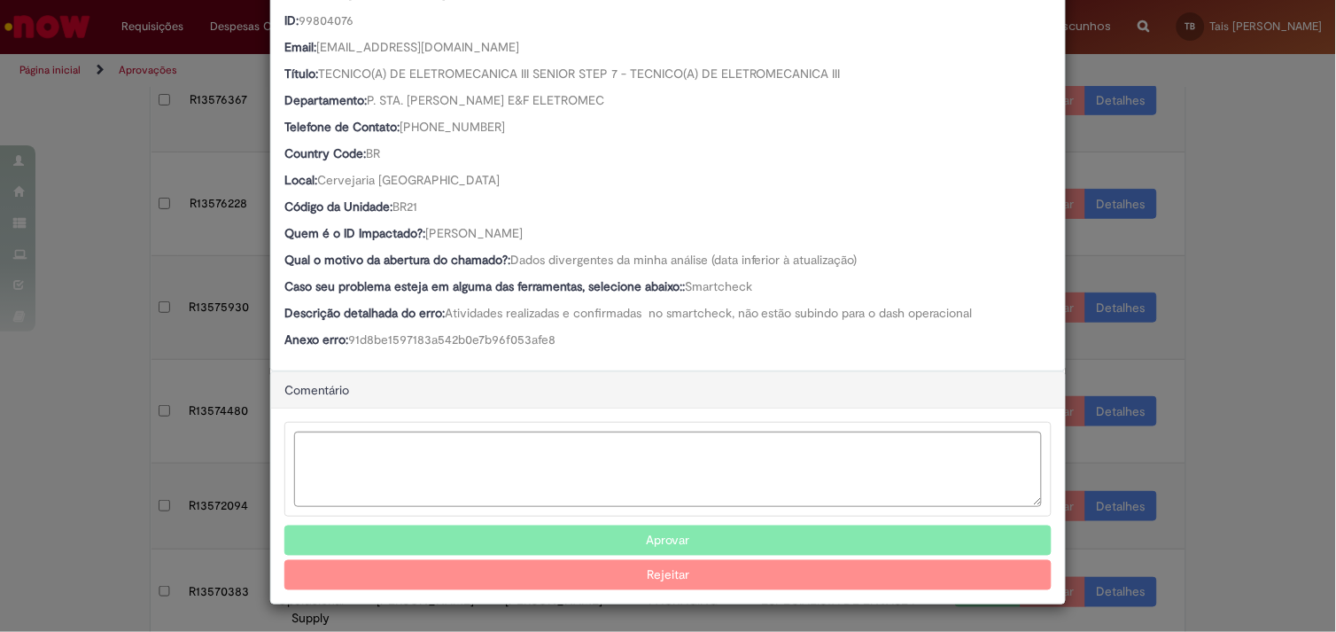
scroll to position [276, 0]
click at [606, 533] on button "Aprovar" at bounding box center [667, 540] width 767 height 30
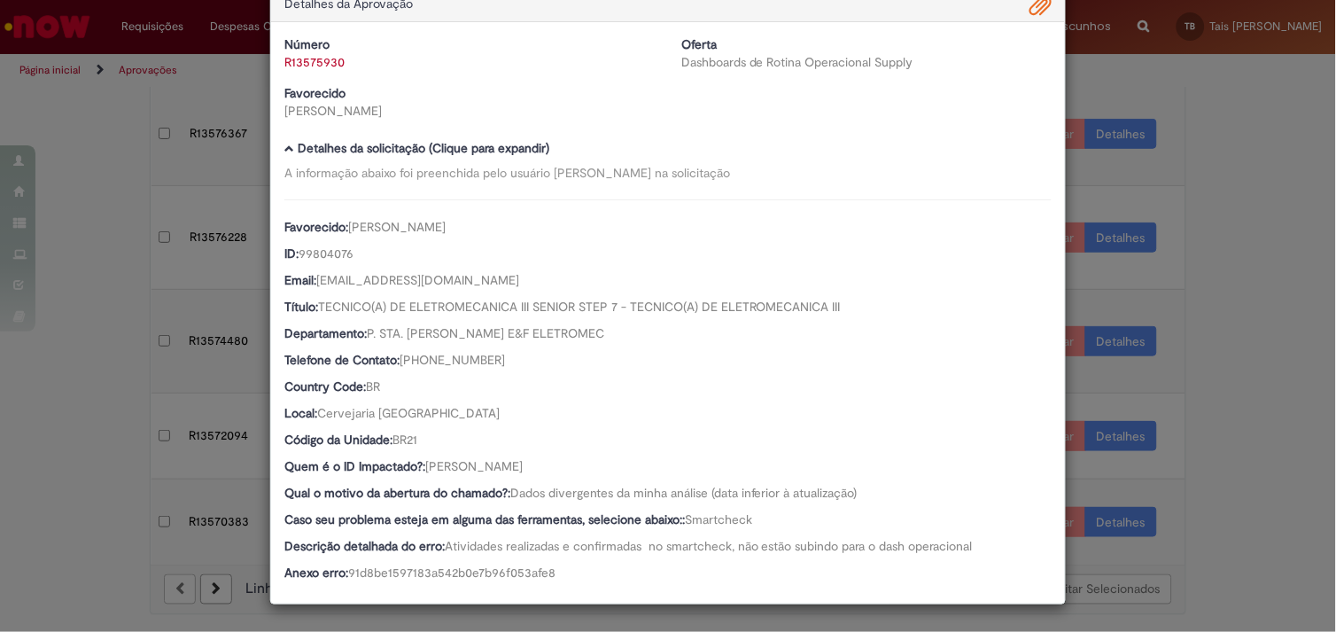
scroll to position [235, 0]
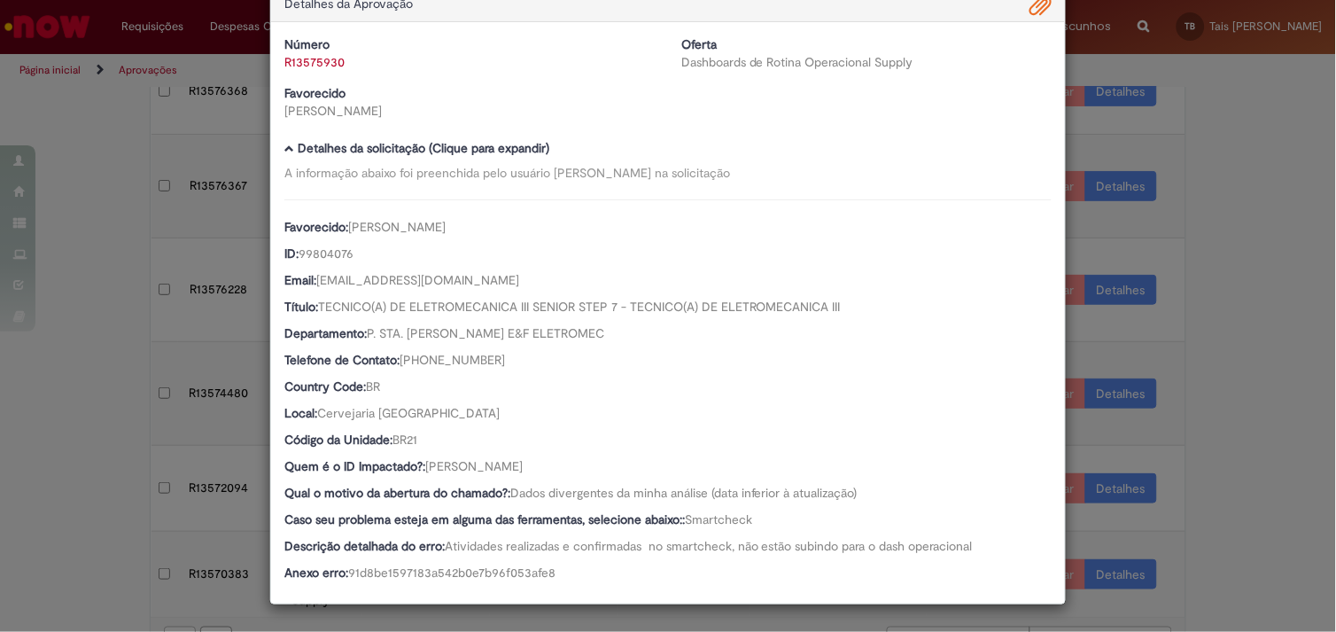
click at [1180, 345] on div "Detalhes da Aprovação Número R13575930 Oferta Dashboards de Rotina Operacional …" at bounding box center [668, 316] width 1336 height 632
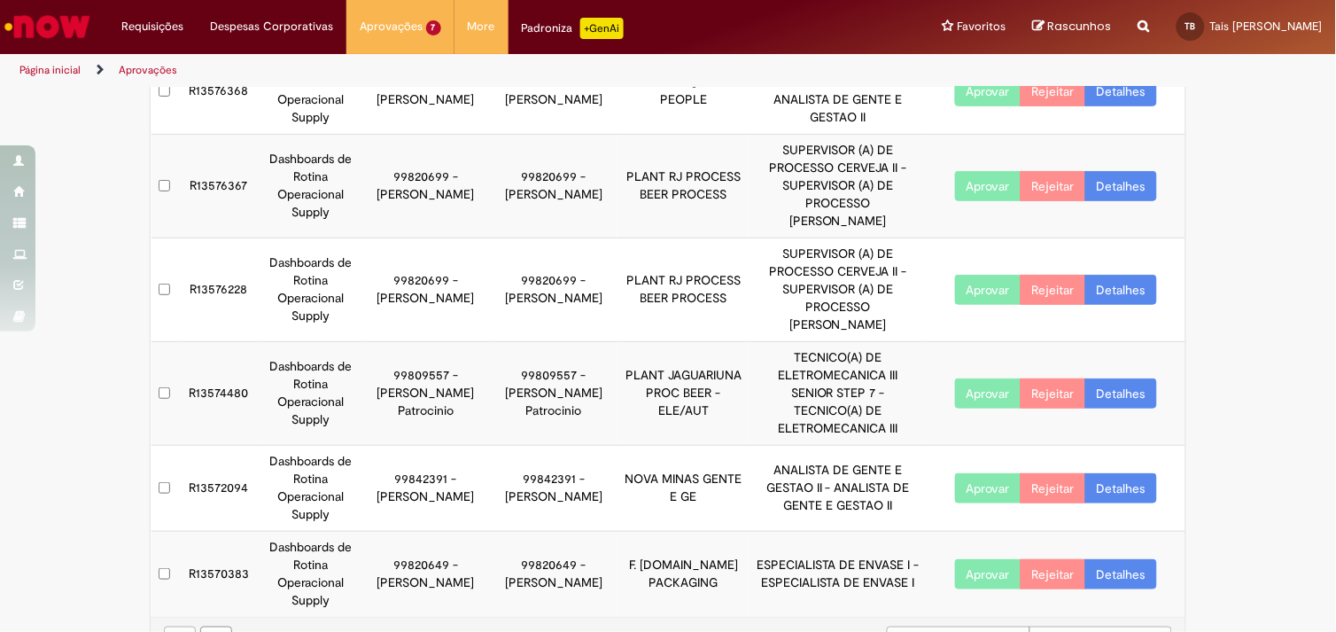
click at [1123, 275] on link "Detalhes" at bounding box center [1121, 290] width 72 height 30
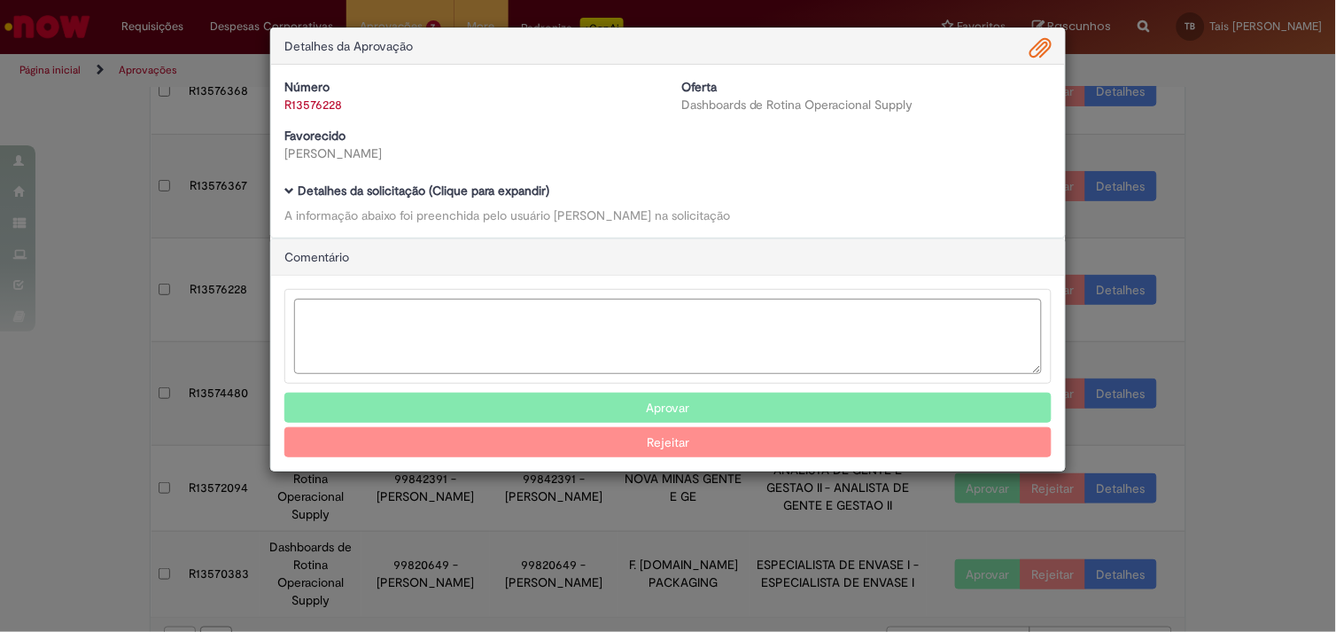
click at [474, 190] on b "Detalhes da solicitação (Clique para expandir)" at bounding box center [424, 190] width 252 height 16
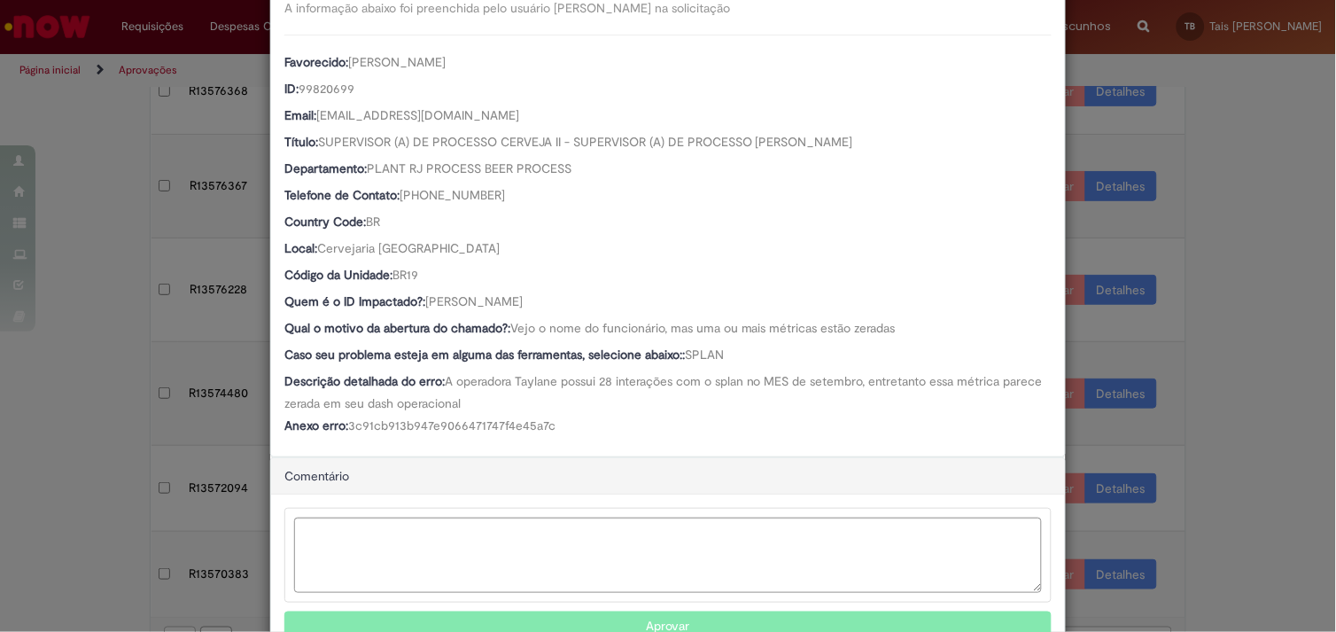
scroll to position [206, 0]
click at [578, 623] on button "Aprovar" at bounding box center [667, 627] width 767 height 30
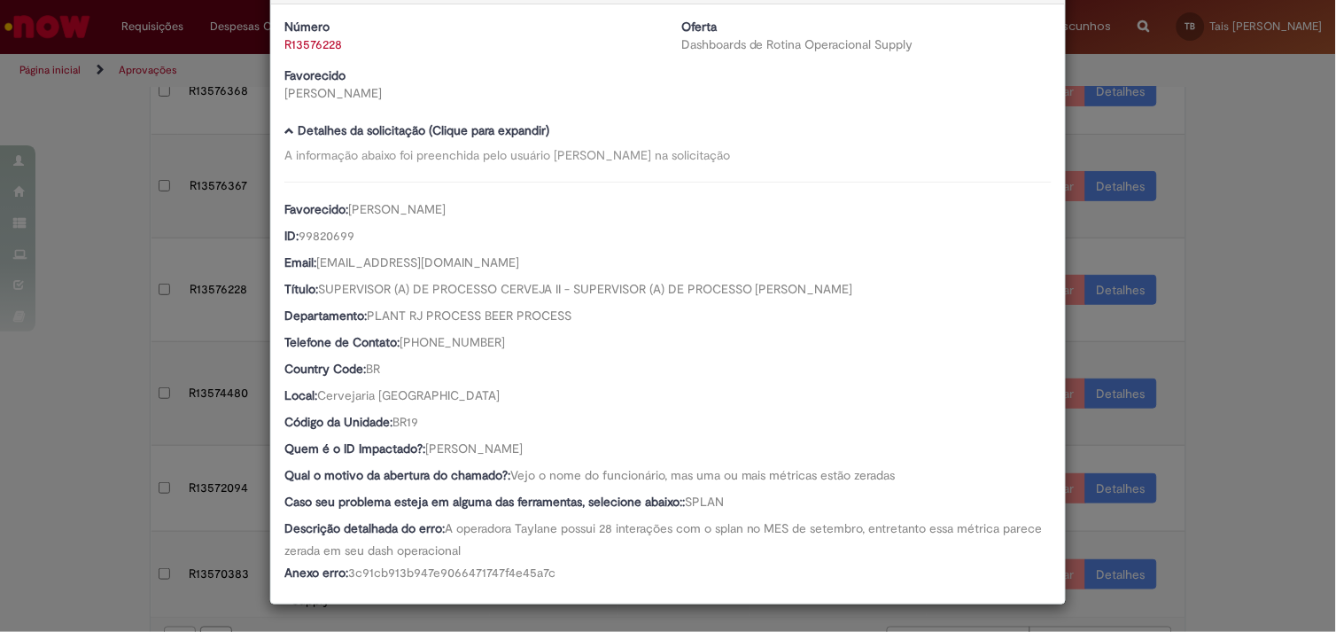
scroll to position [149, 0]
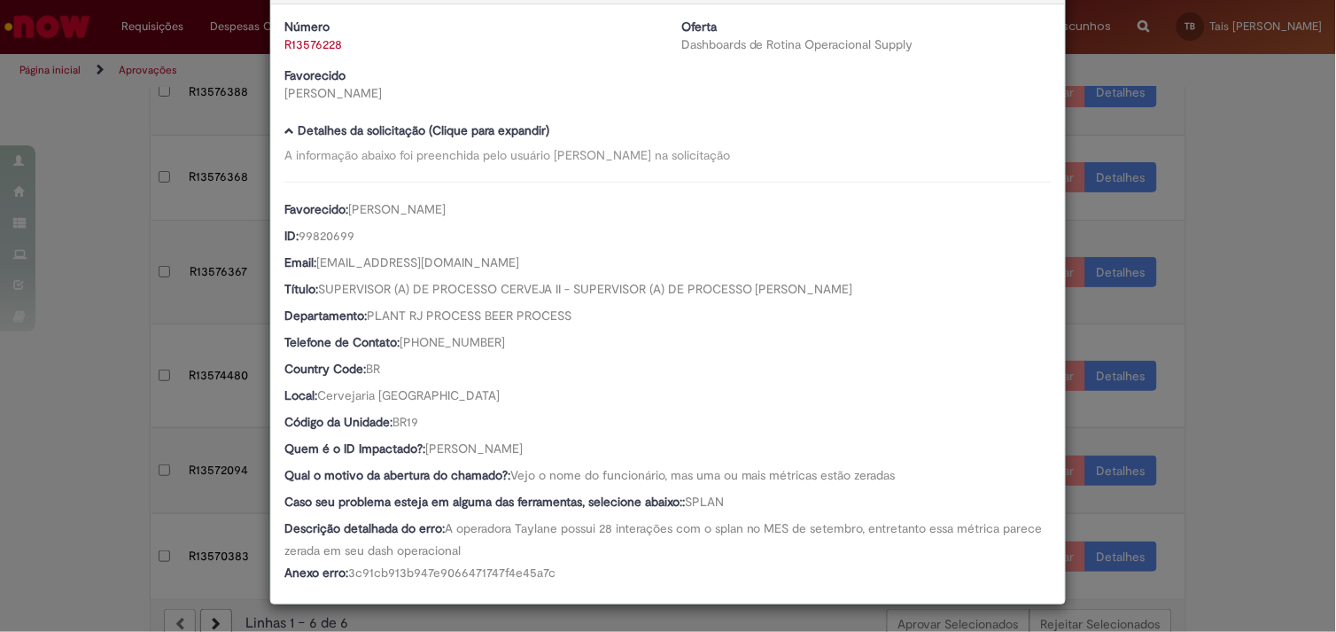
click at [94, 322] on div "Detalhes da Aprovação Número R13576228 Oferta Dashboards de Rotina Operacional …" at bounding box center [668, 316] width 1336 height 632
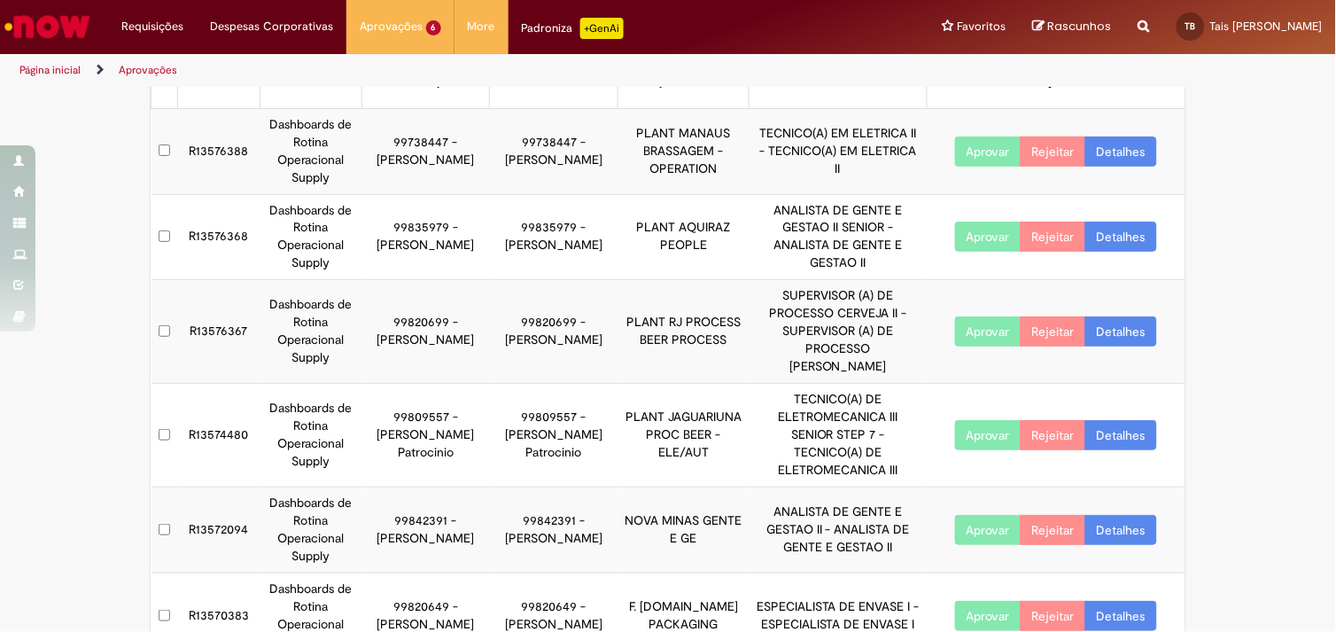
scroll to position [89, 0]
click at [1120, 322] on link "Detalhes" at bounding box center [1121, 332] width 72 height 30
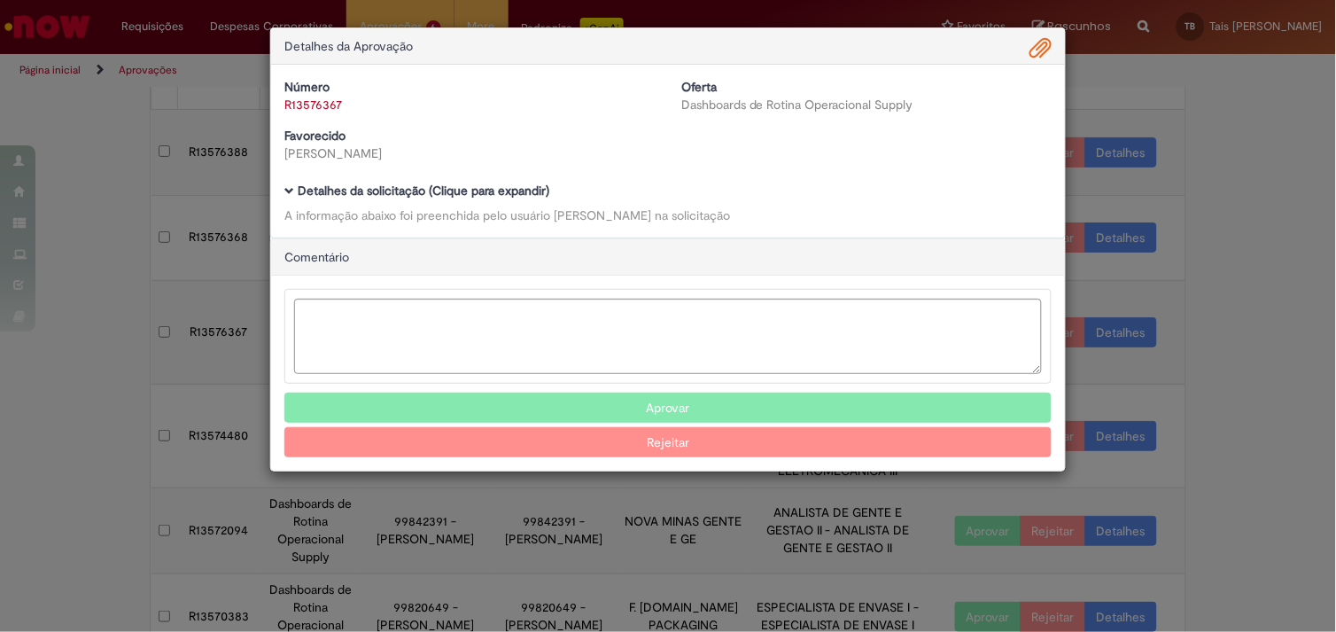
click at [456, 190] on b "Detalhes da solicitação (Clique para expandir)" at bounding box center [424, 190] width 252 height 16
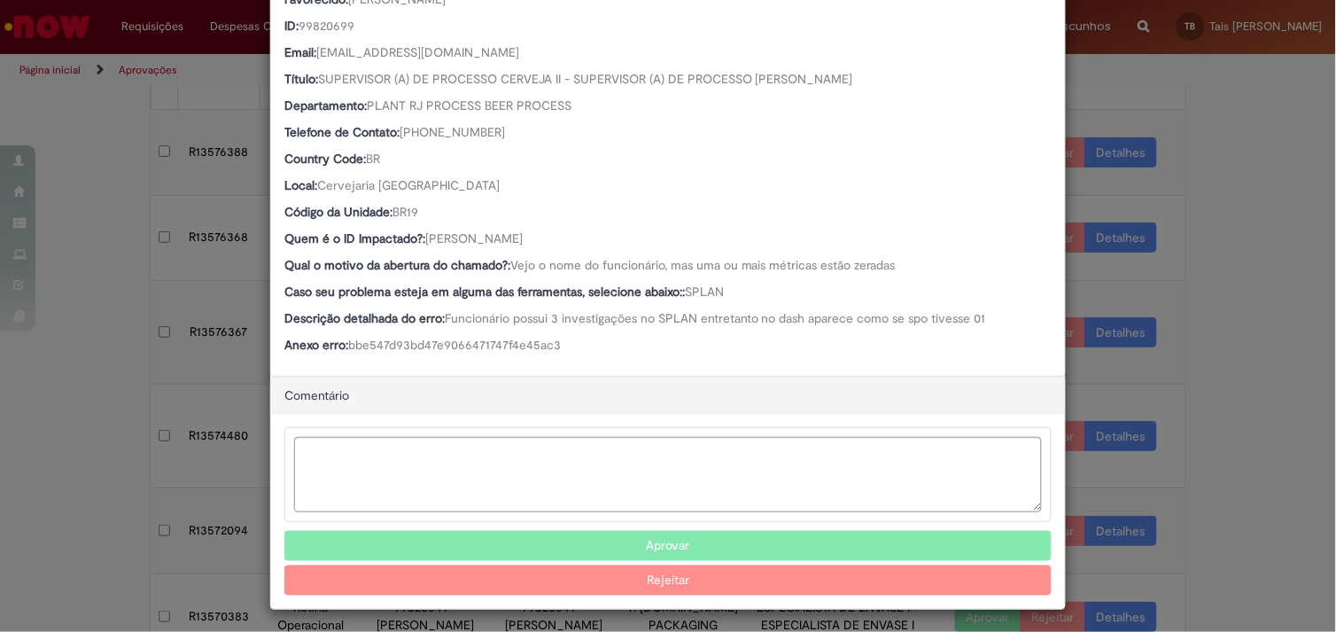
scroll to position [278, 0]
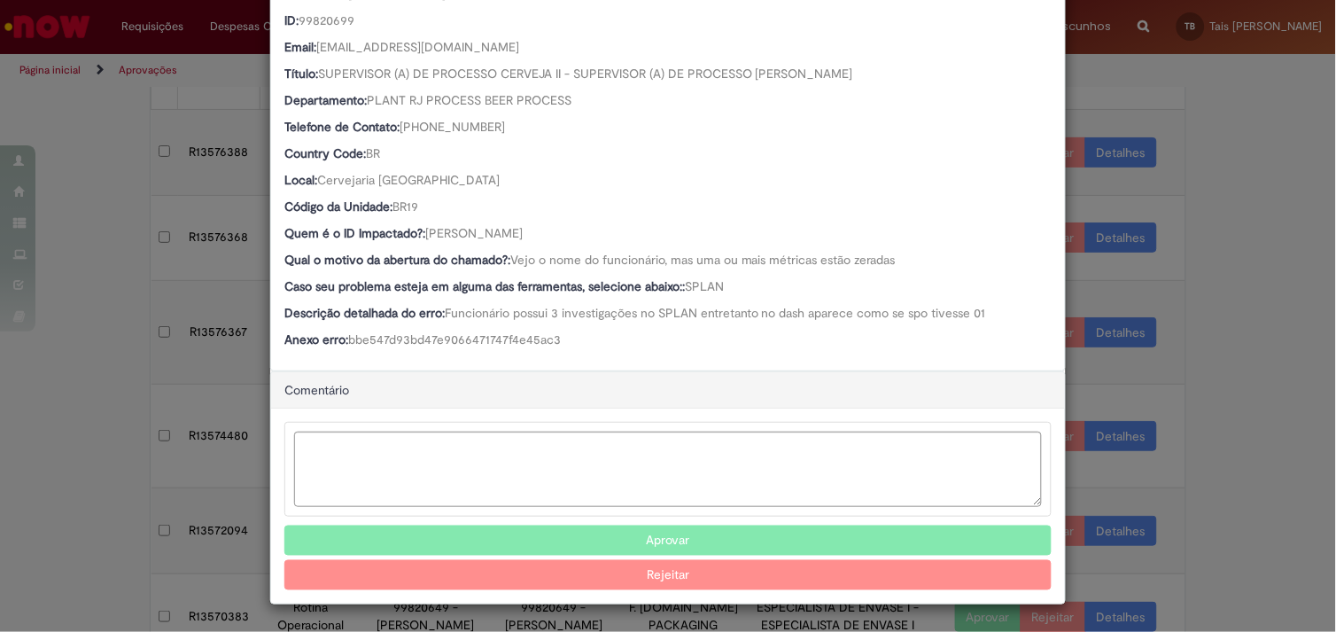
click at [596, 534] on button "Aprovar" at bounding box center [667, 540] width 767 height 30
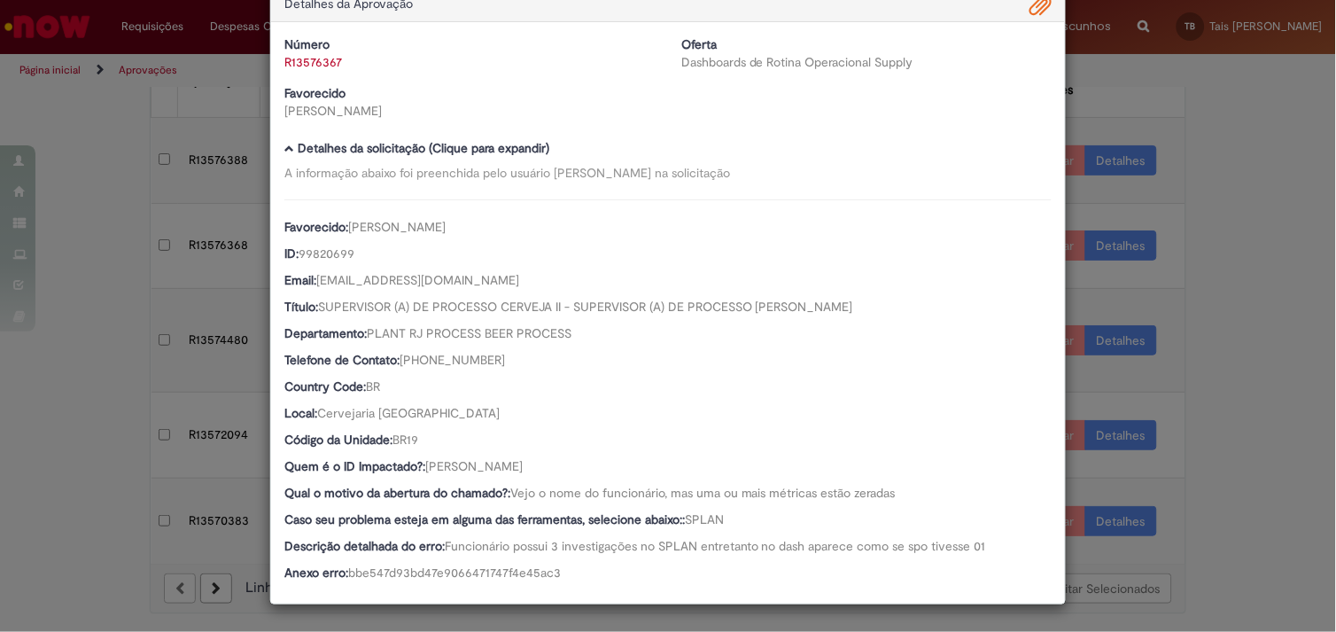
scroll to position [64, 0]
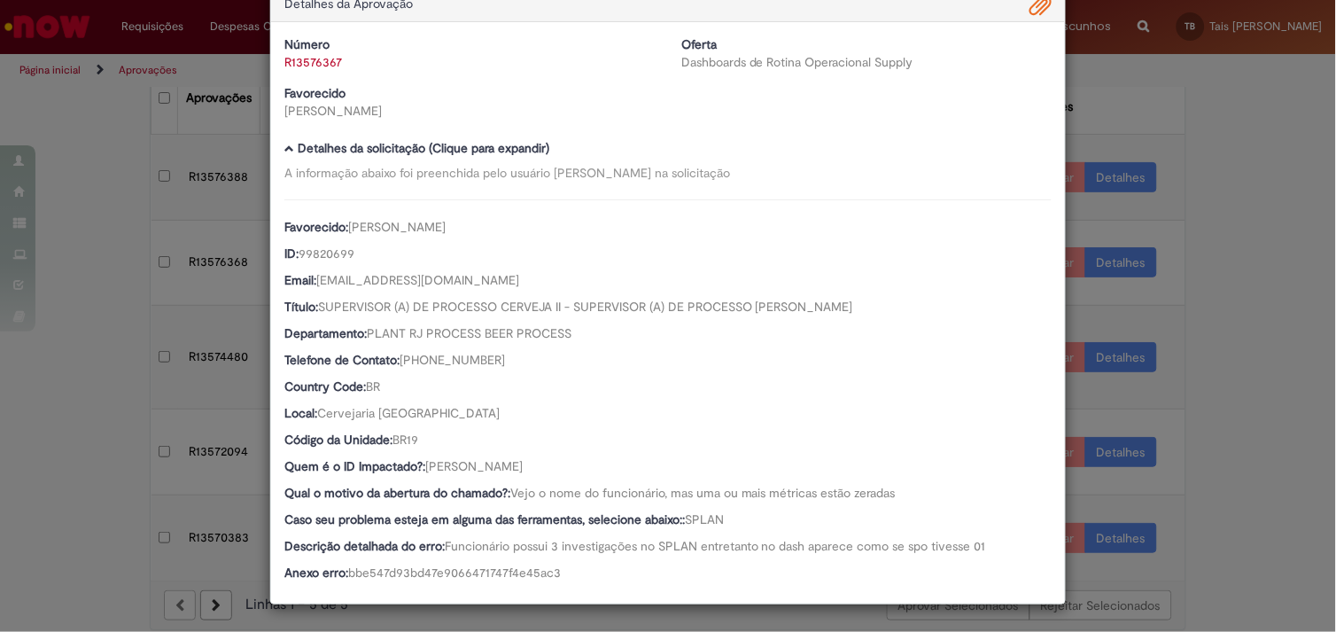
click at [109, 159] on div "Detalhes da Aprovação Número R13576367 Oferta Dashboards de Rotina Operacional …" at bounding box center [668, 316] width 1336 height 632
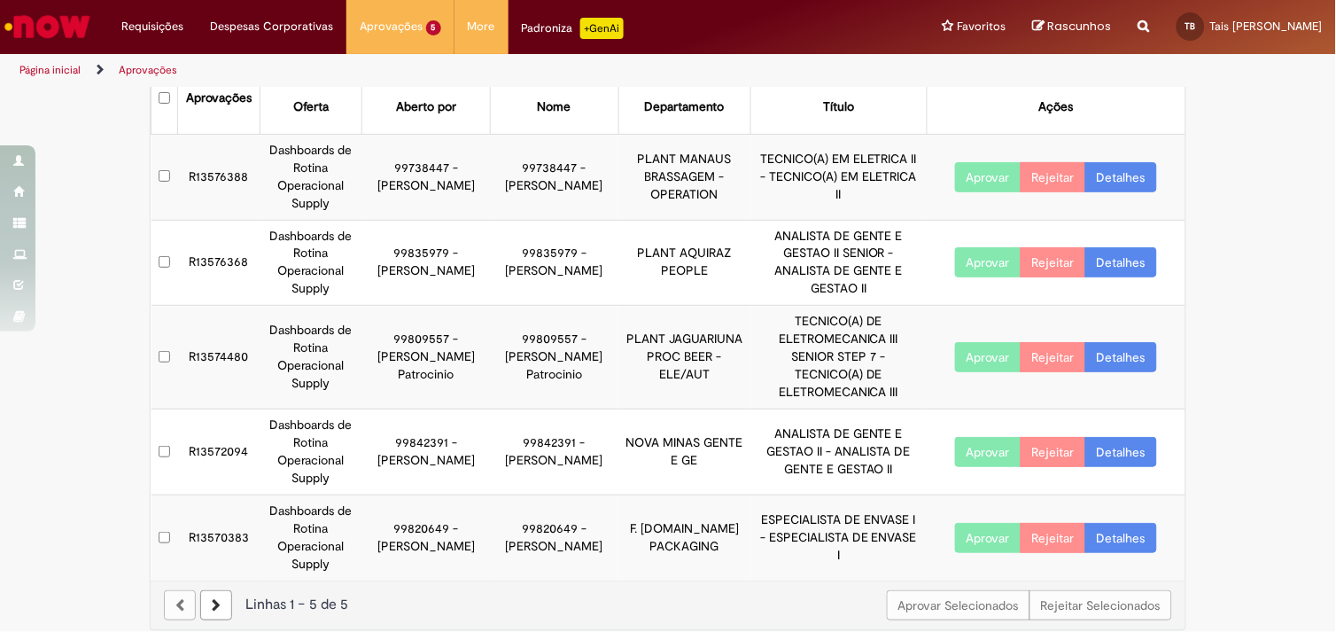
scroll to position [43, 0]
click at [1125, 268] on link "Detalhes" at bounding box center [1121, 262] width 72 height 30
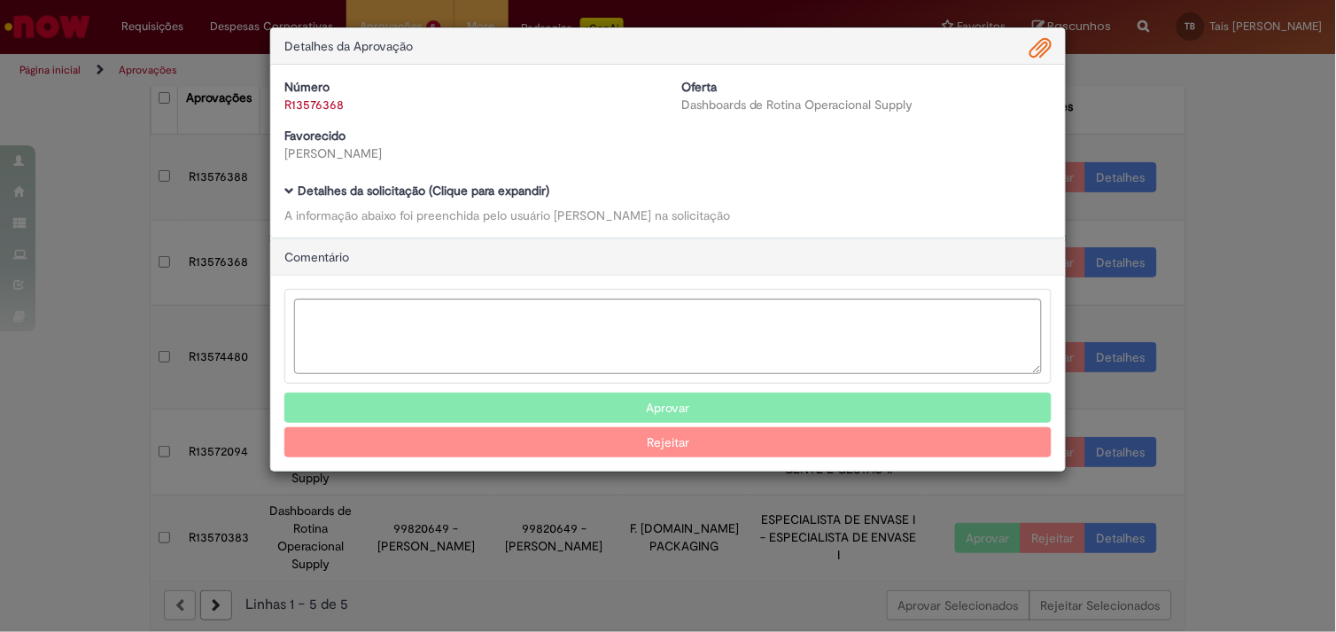
click at [501, 192] on b "Detalhes da solicitação (Clique para expandir)" at bounding box center [424, 190] width 252 height 16
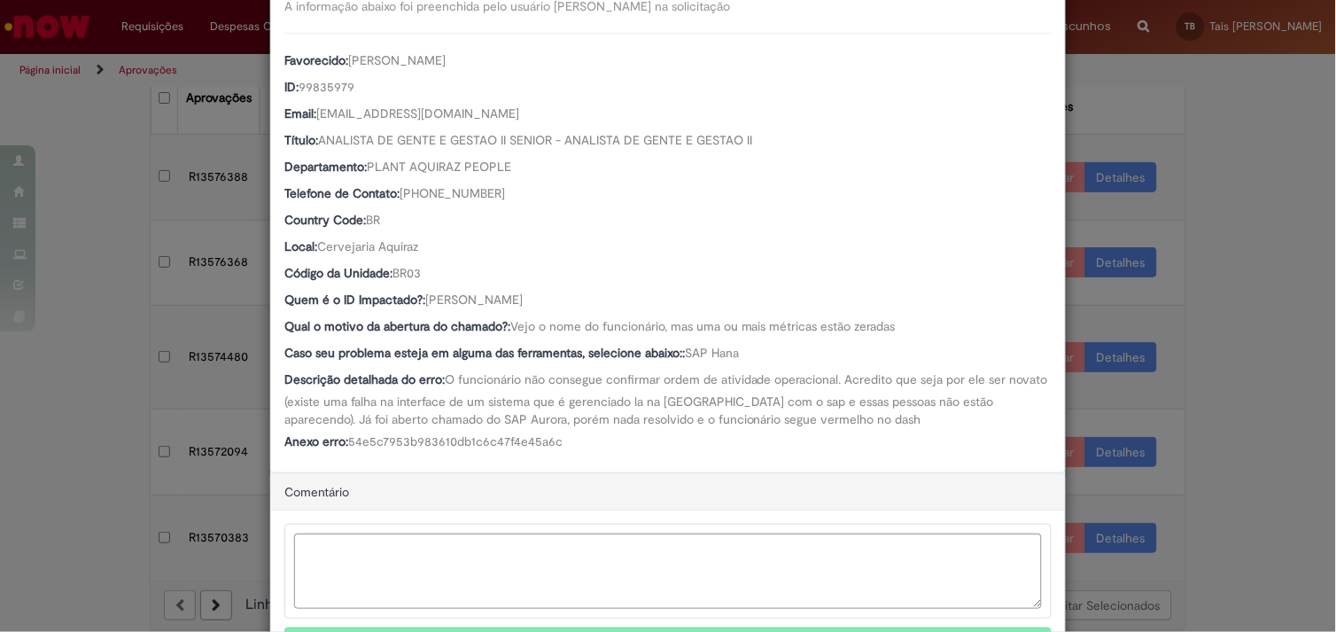
scroll to position [215, 0]
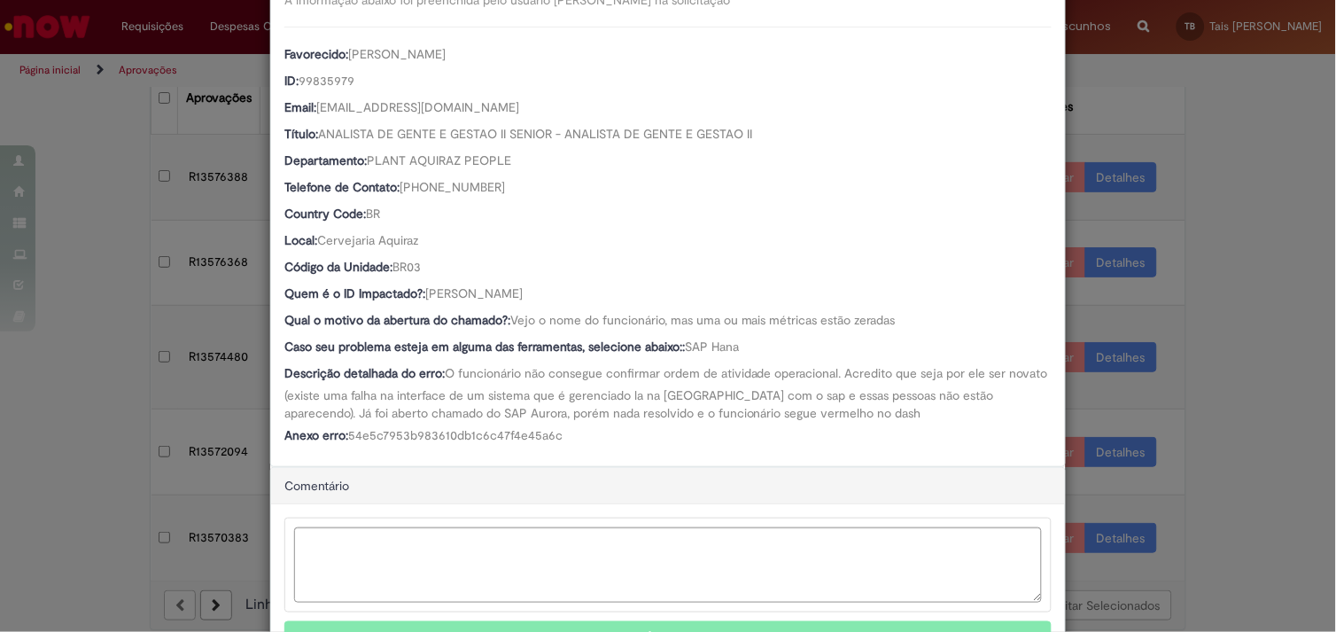
click at [1256, 322] on div "Detalhes da Aprovação Número R13576368 Oferta Dashboards de Rotina Operacional …" at bounding box center [668, 316] width 1336 height 632
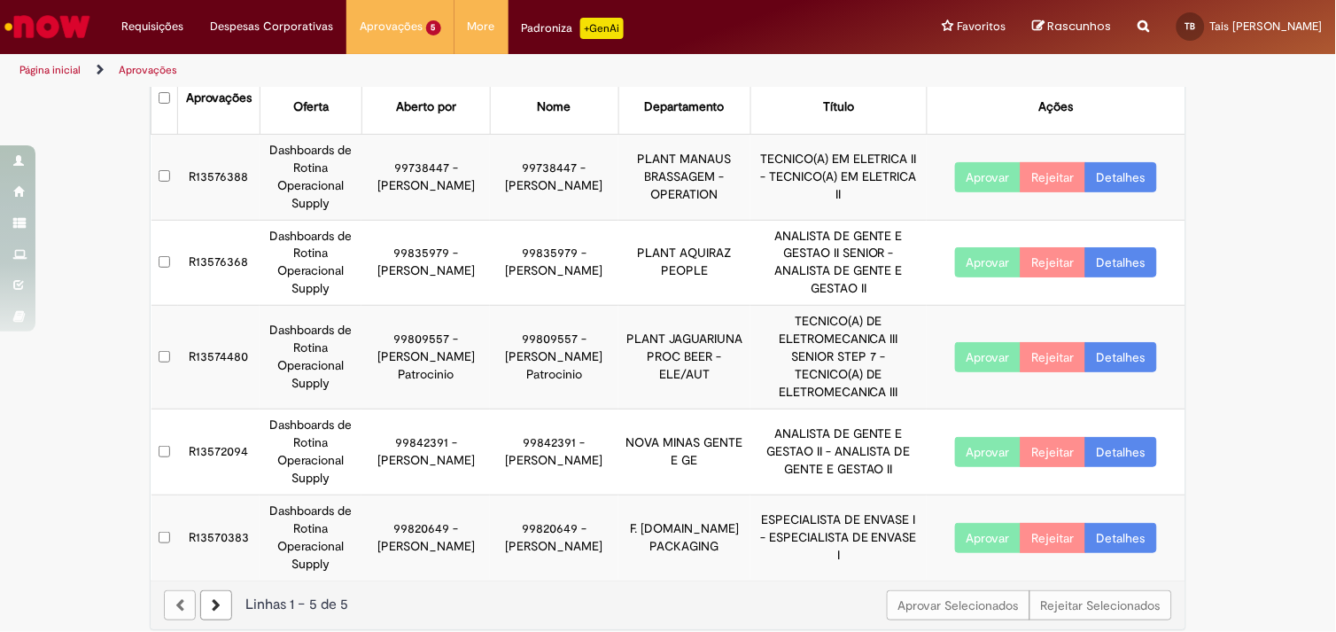
click at [1112, 182] on link "Detalhes" at bounding box center [1121, 177] width 72 height 30
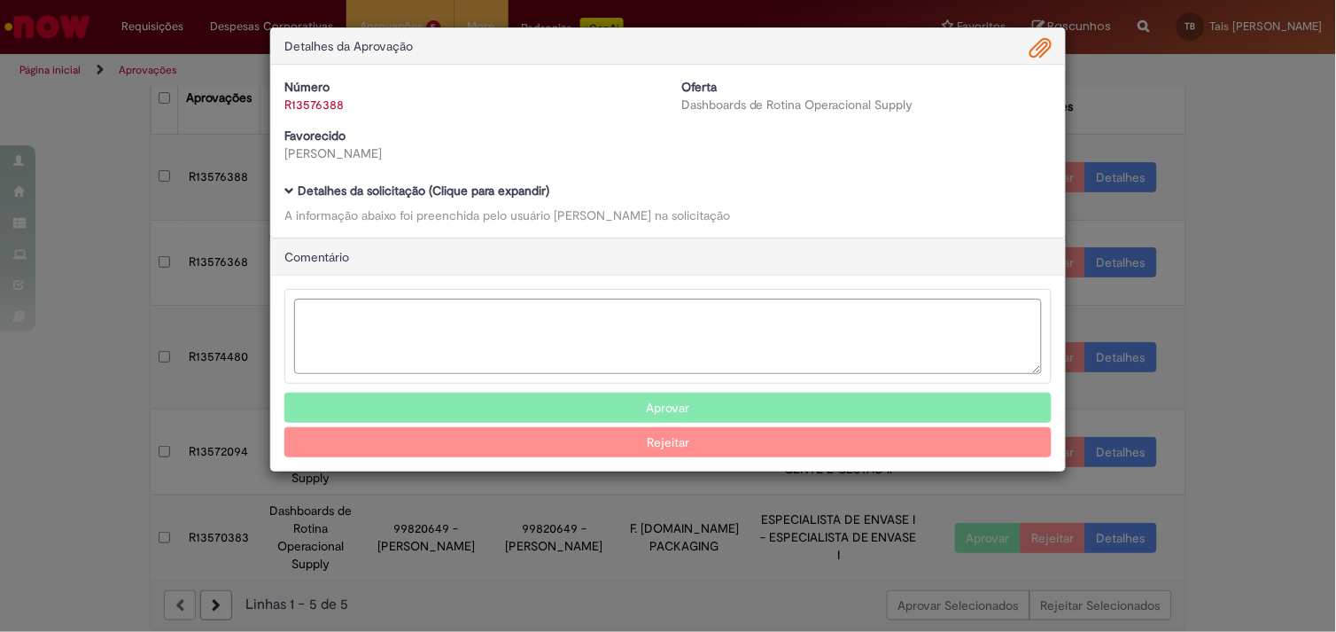
click at [400, 184] on b "Detalhes da solicitação (Clique para expandir)" at bounding box center [424, 190] width 252 height 16
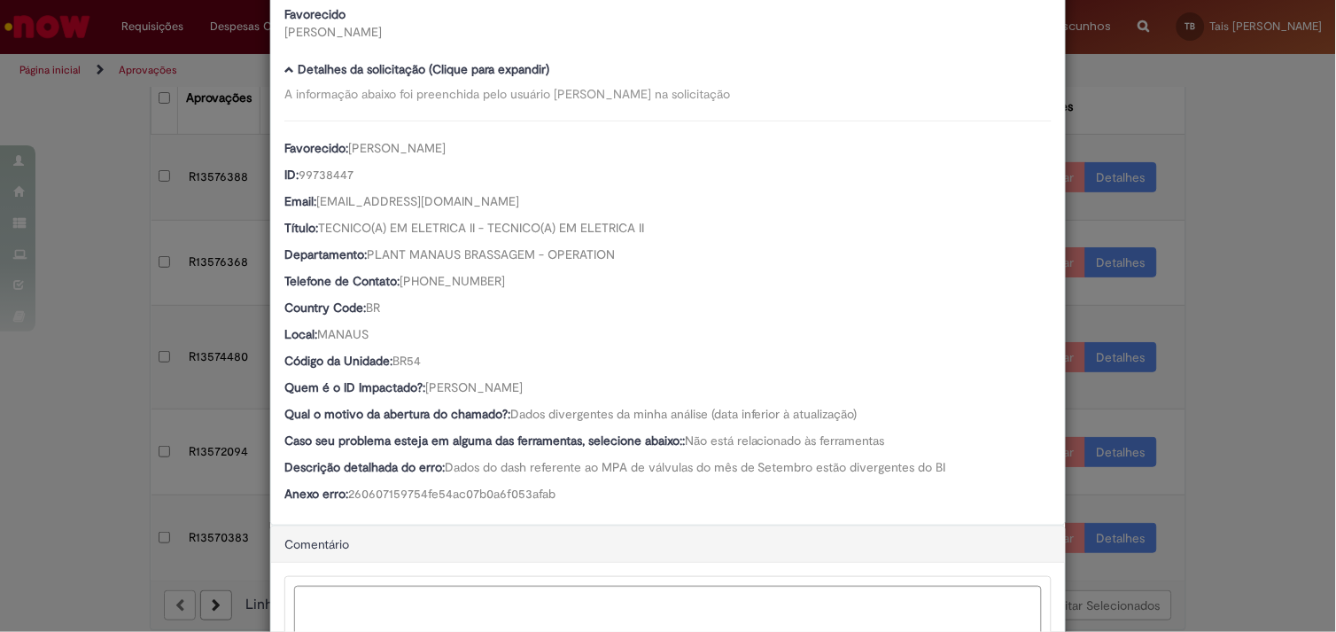
scroll to position [122, 0]
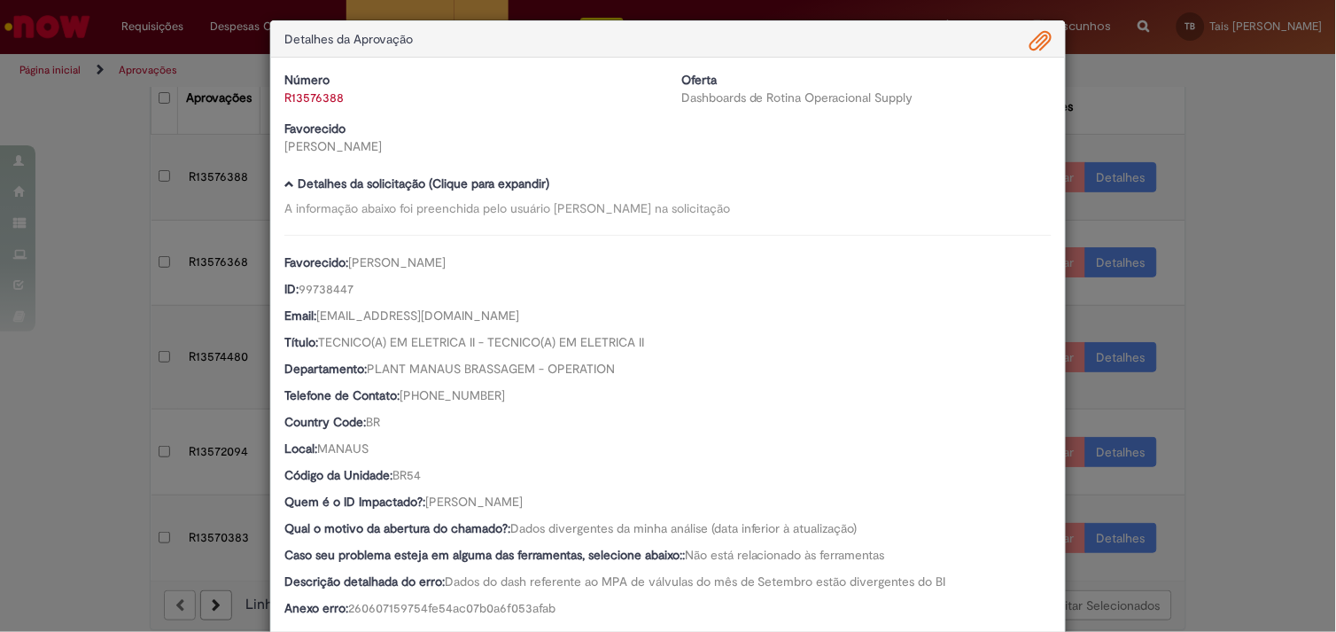
click at [316, 98] on link "R13576388" at bounding box center [313, 97] width 59 height 16
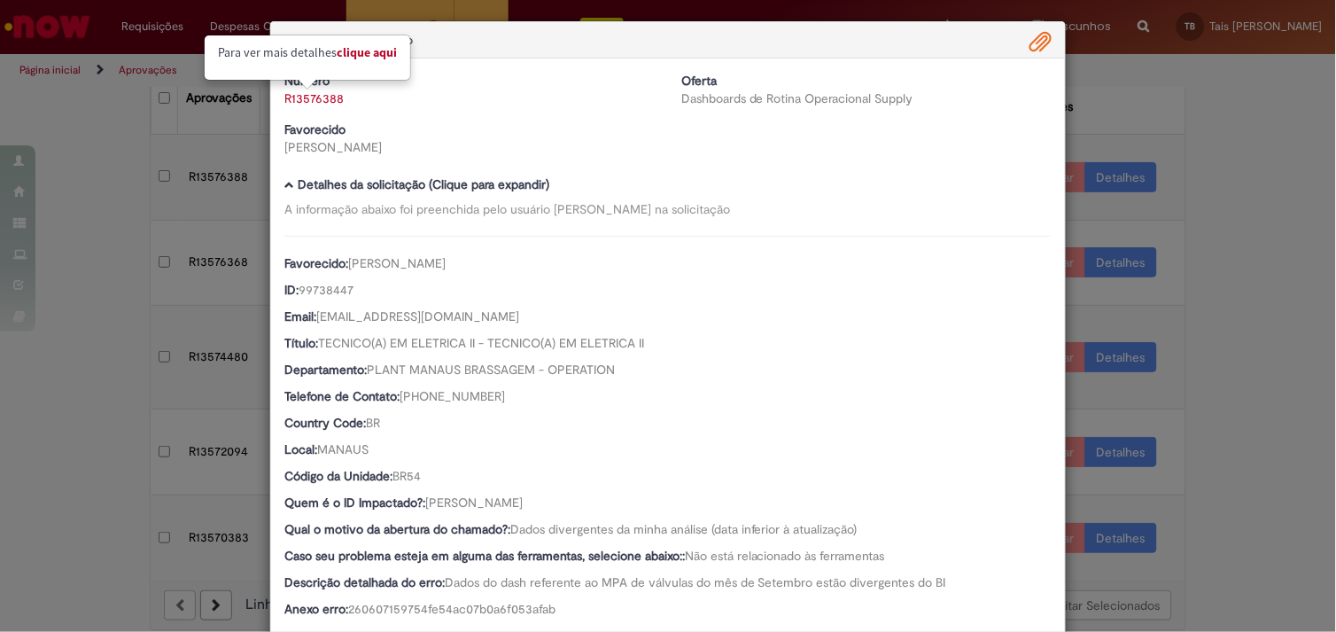
scroll to position [276, 0]
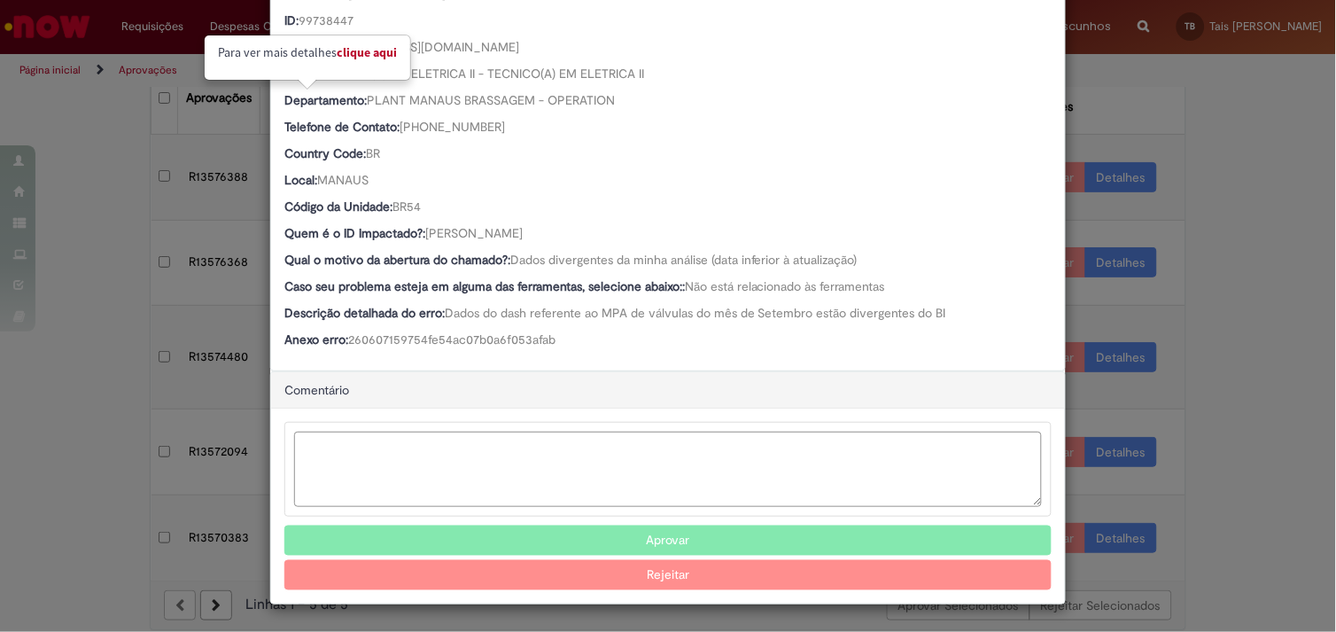
click at [710, 543] on button "Aprovar" at bounding box center [667, 540] width 767 height 30
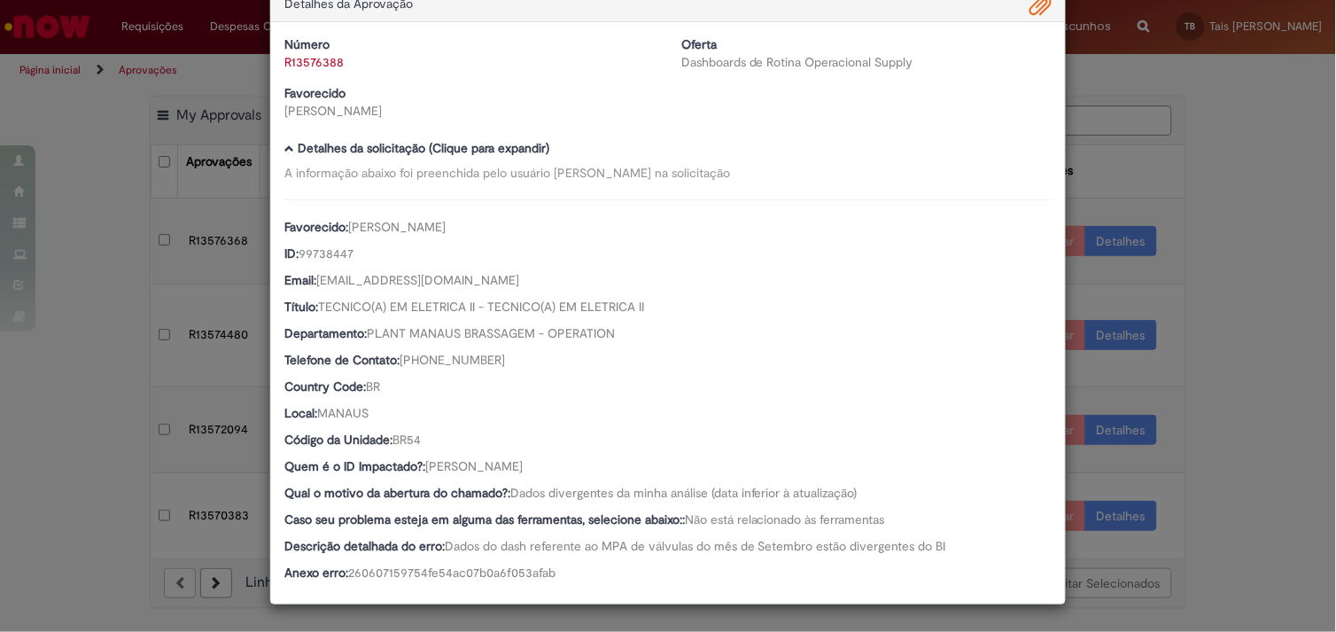
scroll to position [43, 0]
click at [1218, 411] on div "Detalhes da Aprovação Número R13576388 Oferta Dashboards de Rotina Operacional …" at bounding box center [668, 316] width 1336 height 632
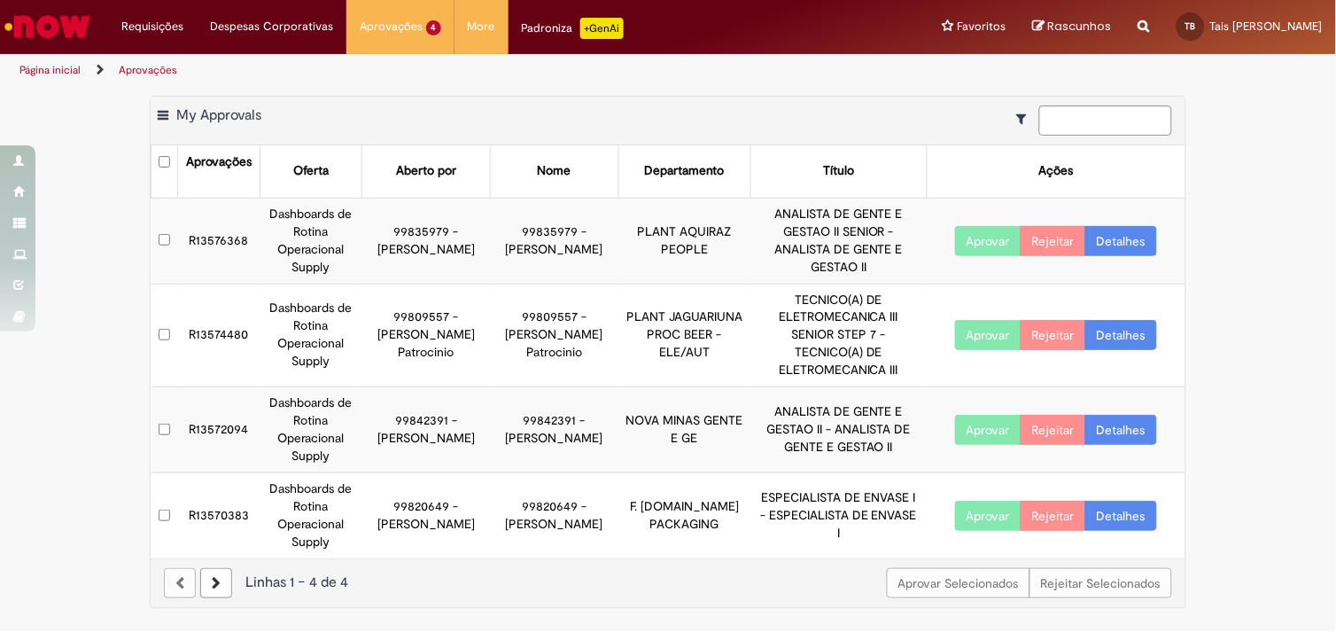
click at [1116, 239] on link "Detalhes" at bounding box center [1121, 241] width 72 height 30
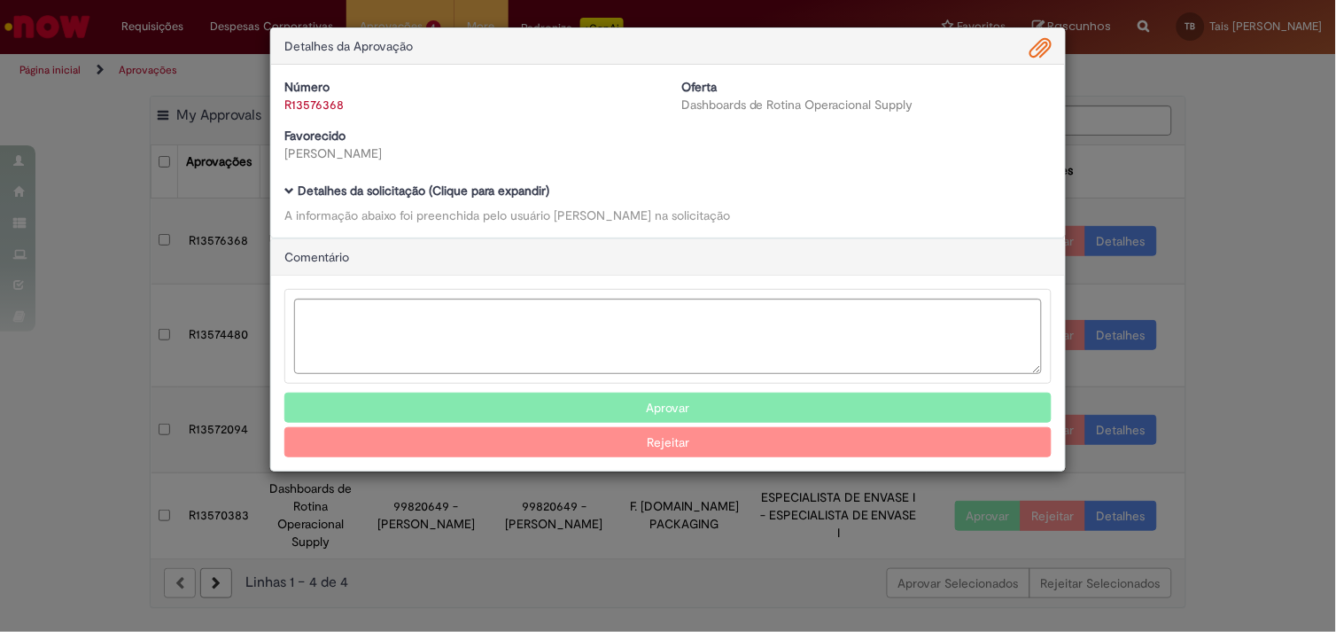
click at [537, 204] on div "Detalhes da solicitação (Clique para expandir) A informação abaixo foi preenchi…" at bounding box center [667, 204] width 767 height 40
click at [534, 196] on b "Detalhes da solicitação (Clique para expandir)" at bounding box center [424, 190] width 252 height 16
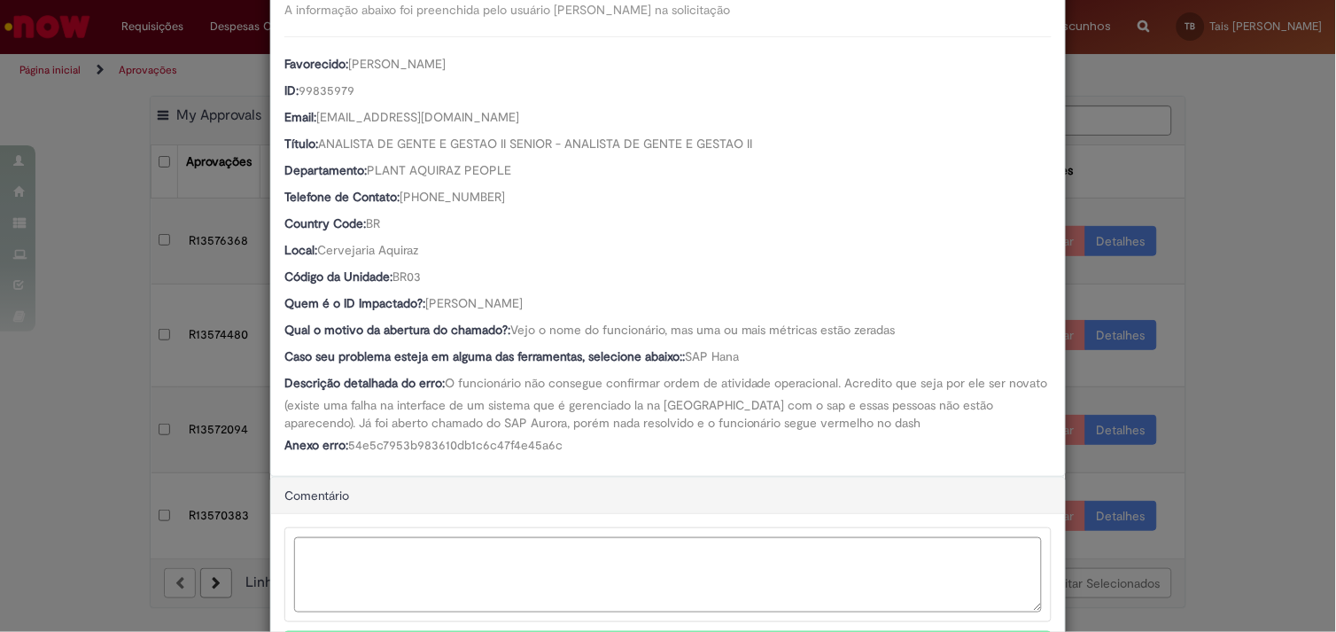
scroll to position [206, 0]
click at [1206, 430] on div "Detalhes da Aprovação Número R13576368 Oferta Dashboards de Rotina Operacional …" at bounding box center [668, 316] width 1336 height 632
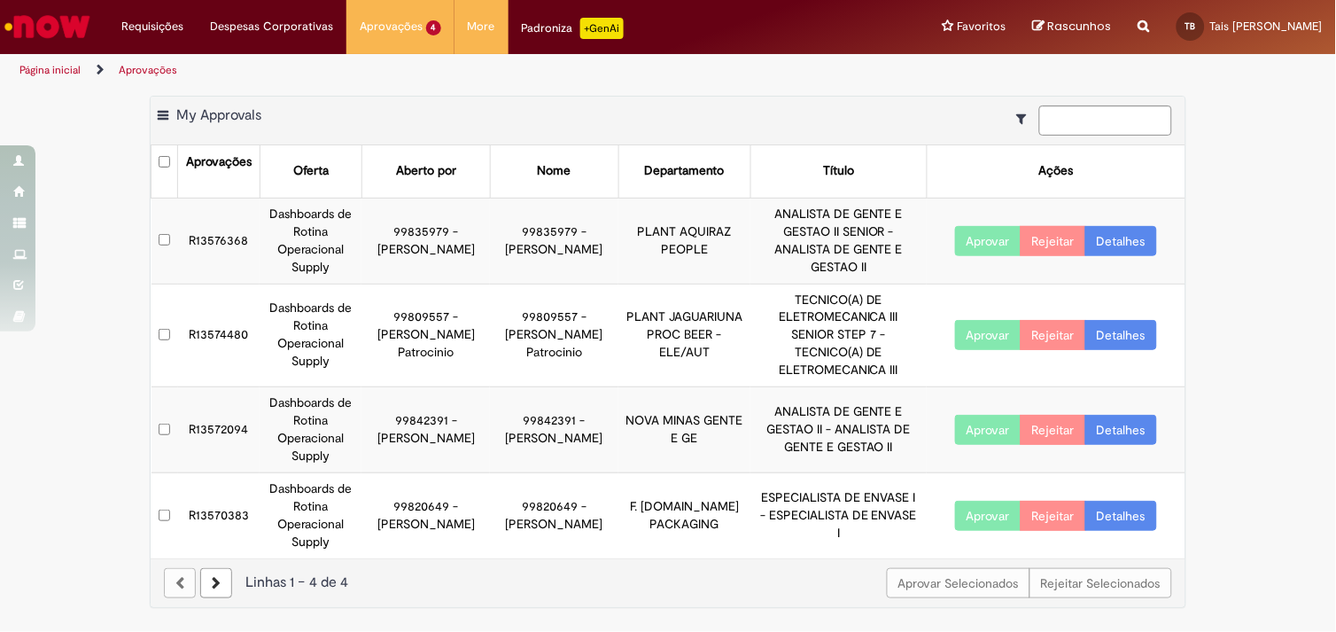
scroll to position [206, 0]
click at [1106, 340] on link "Detalhes" at bounding box center [1121, 335] width 72 height 30
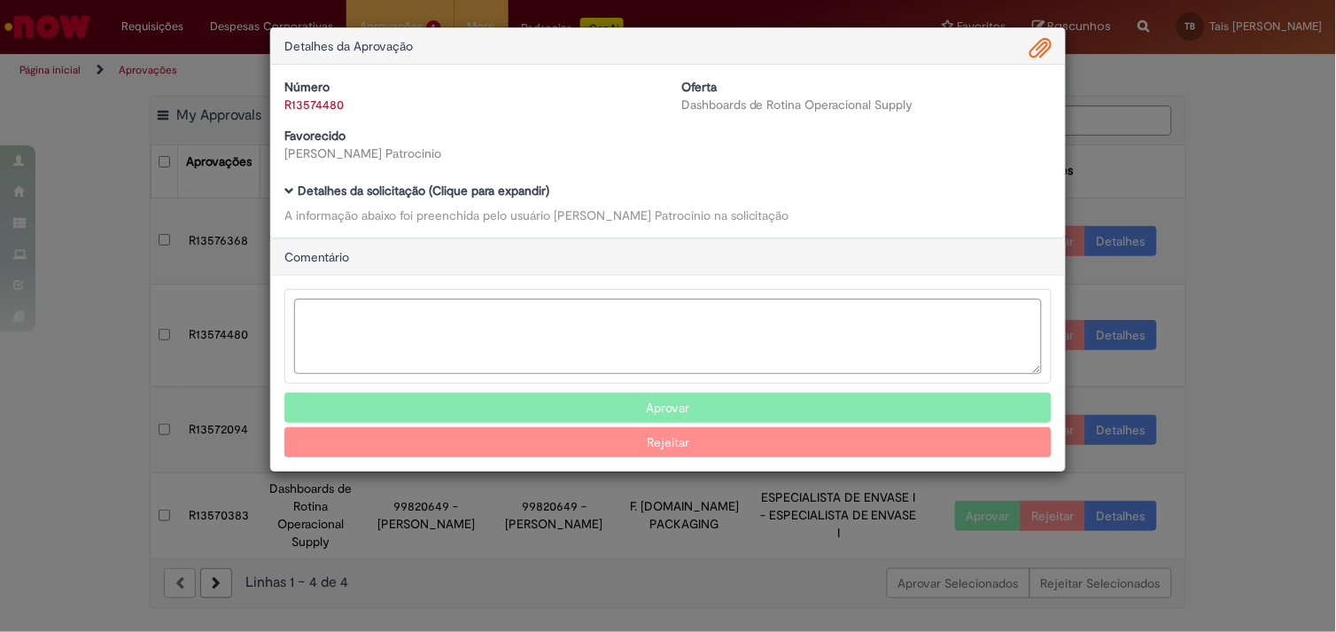
click at [543, 190] on b "Detalhes da solicitação (Clique para expandir)" at bounding box center [424, 190] width 252 height 16
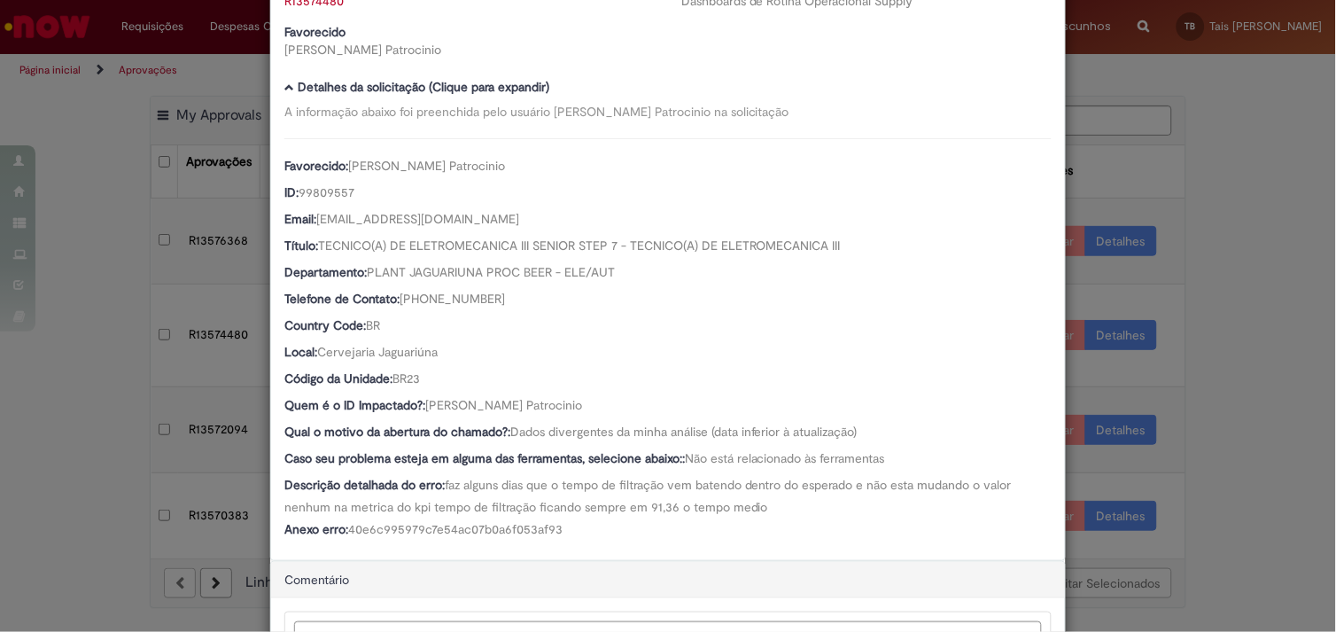
scroll to position [95, 0]
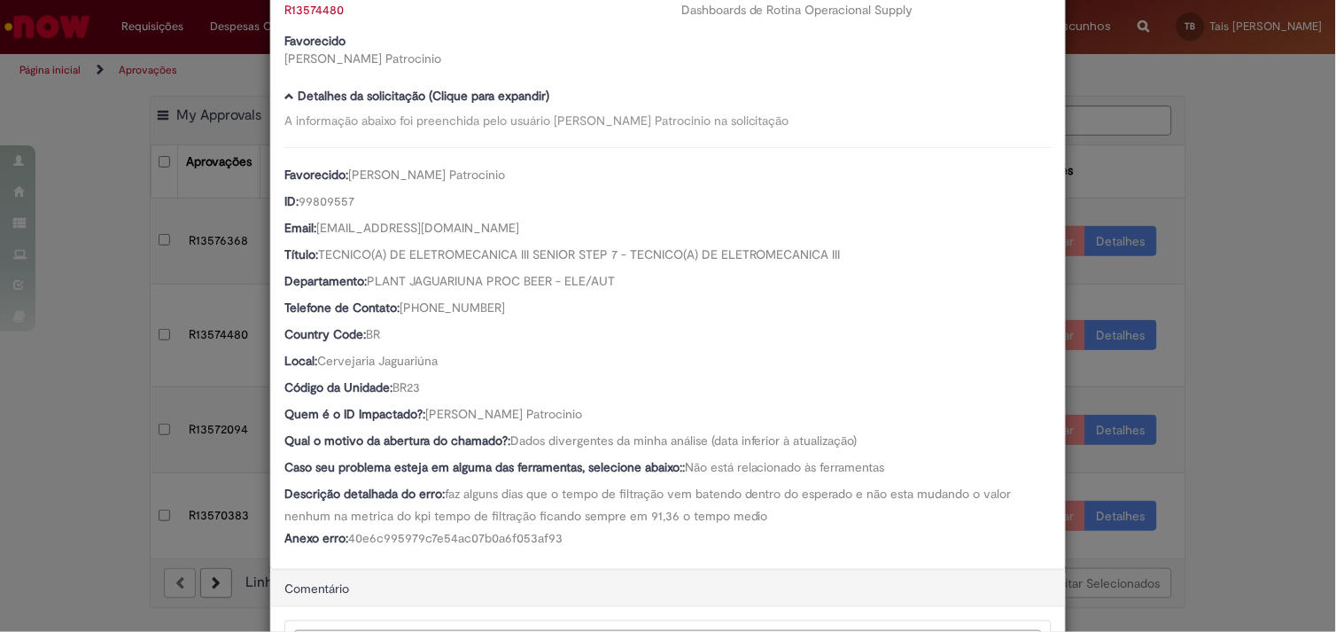
click at [1238, 450] on div "Detalhes da Aprovação Número R13574480 Oferta Dashboards de Rotina Operacional …" at bounding box center [668, 316] width 1336 height 632
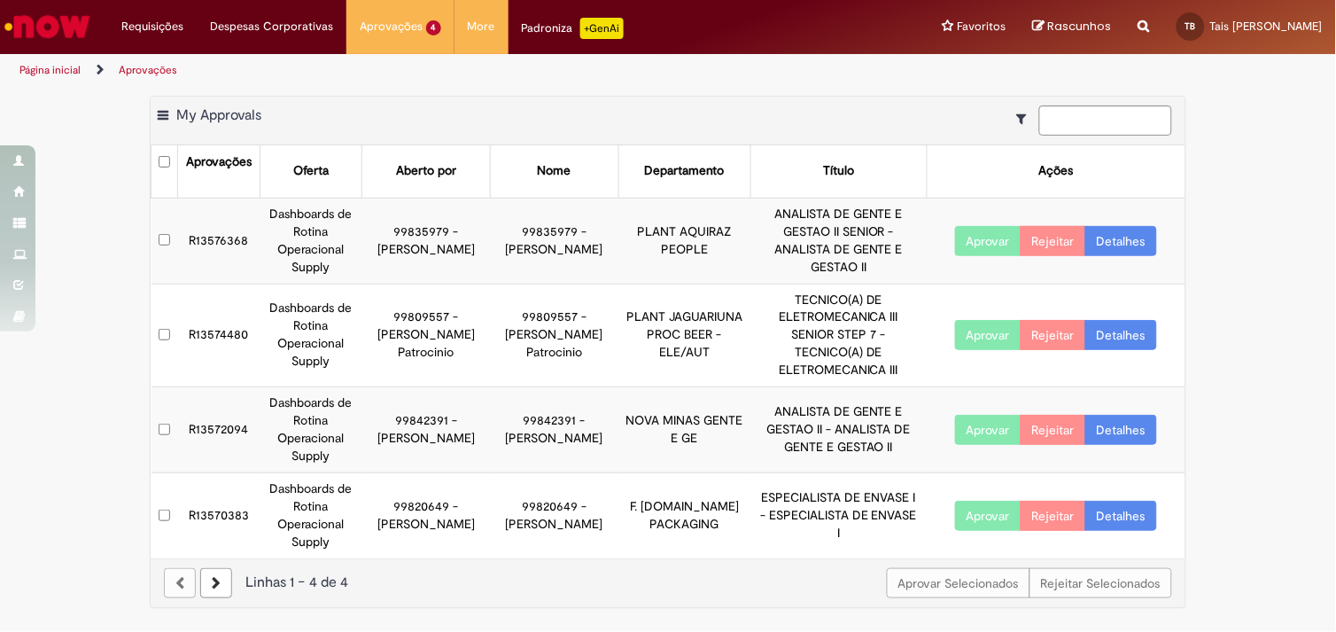
scroll to position [94, 0]
click at [1121, 418] on link "Detalhes" at bounding box center [1121, 430] width 72 height 30
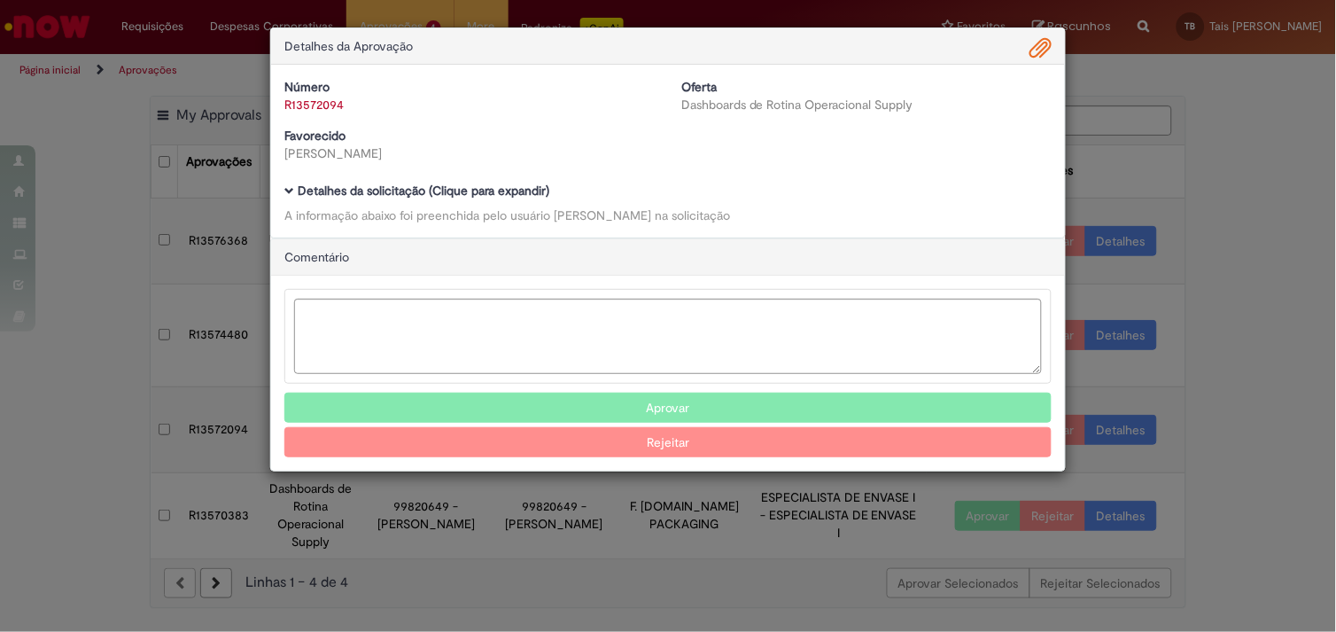
click at [468, 192] on b "Detalhes da solicitação (Clique para expandir)" at bounding box center [424, 190] width 252 height 16
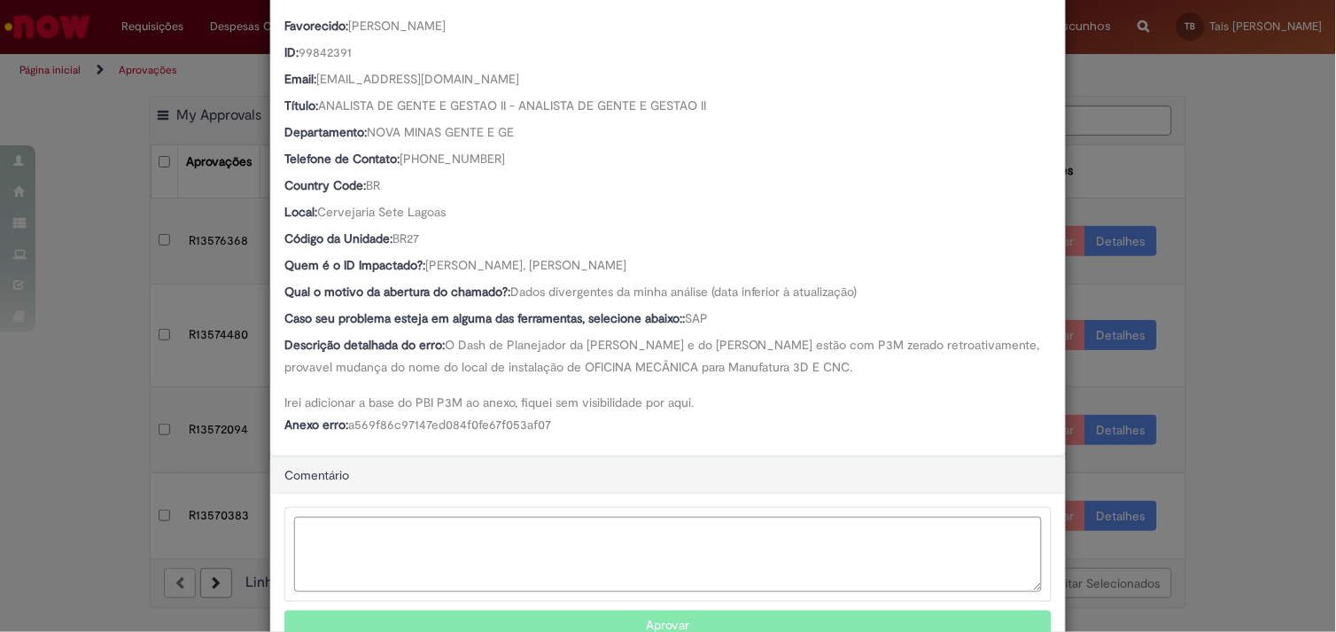
scroll to position [244, 0]
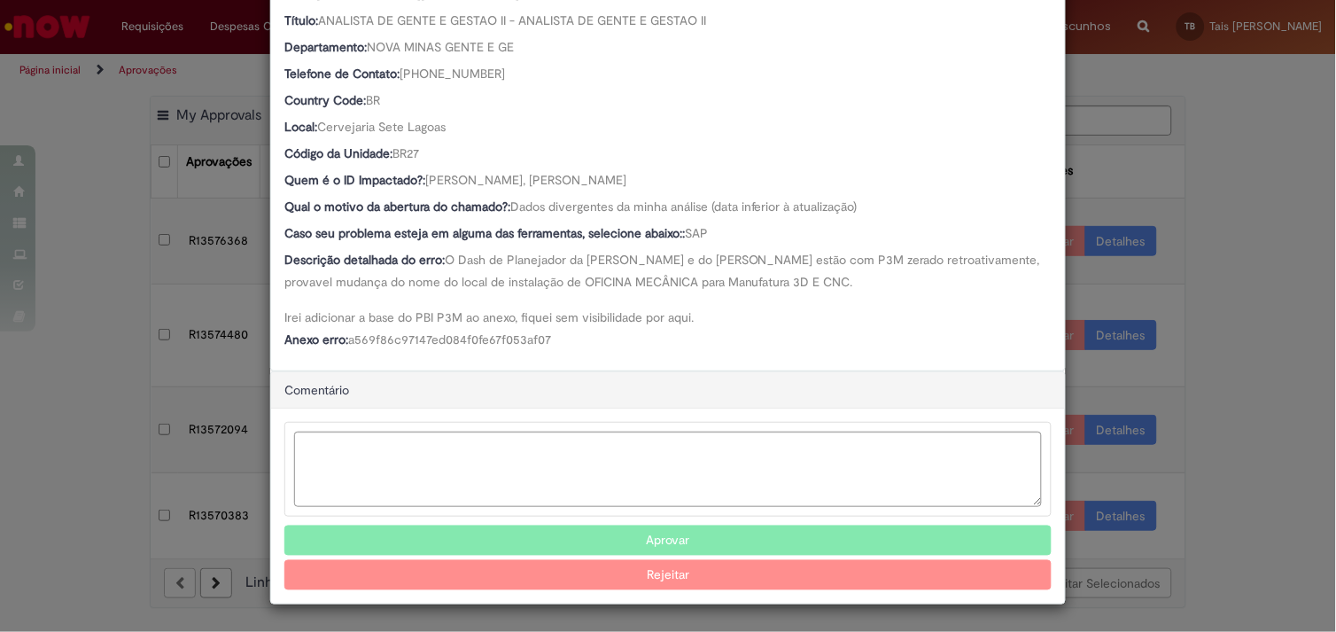
click at [614, 535] on button "Aprovar" at bounding box center [667, 540] width 767 height 30
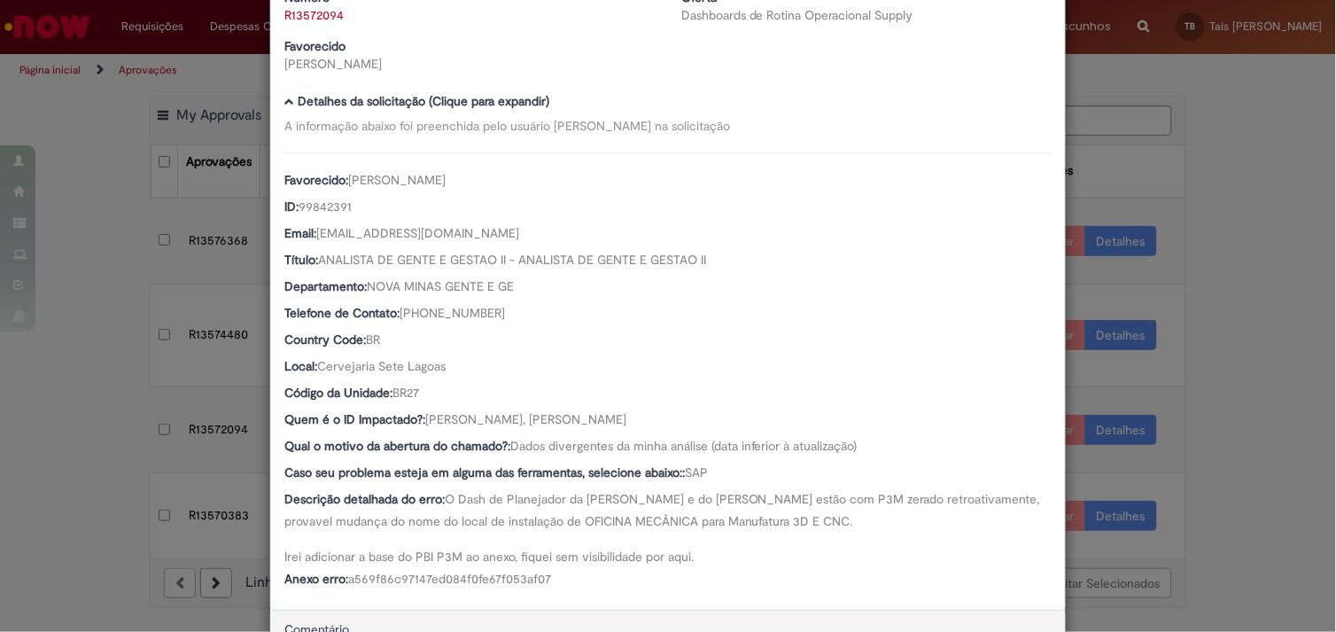
scroll to position [0, 0]
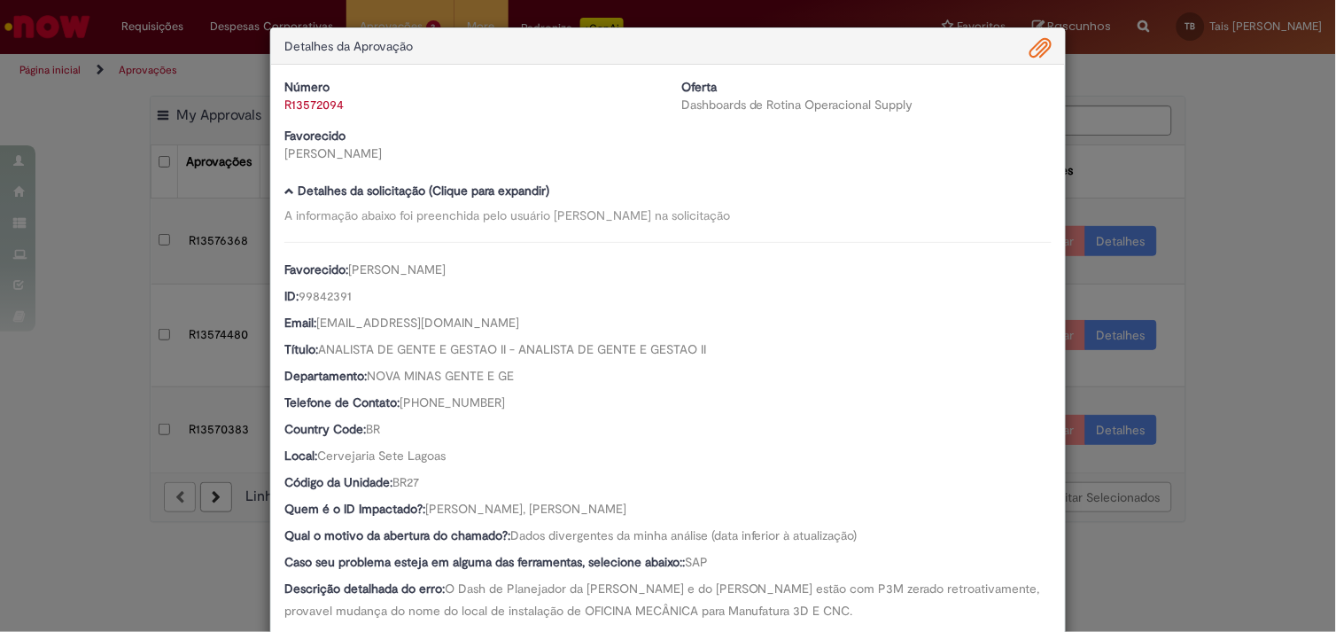
click at [122, 330] on div "Detalhes da Aprovação Número R13572094 Oferta Dashboards de Rotina Operacional …" at bounding box center [668, 316] width 1336 height 632
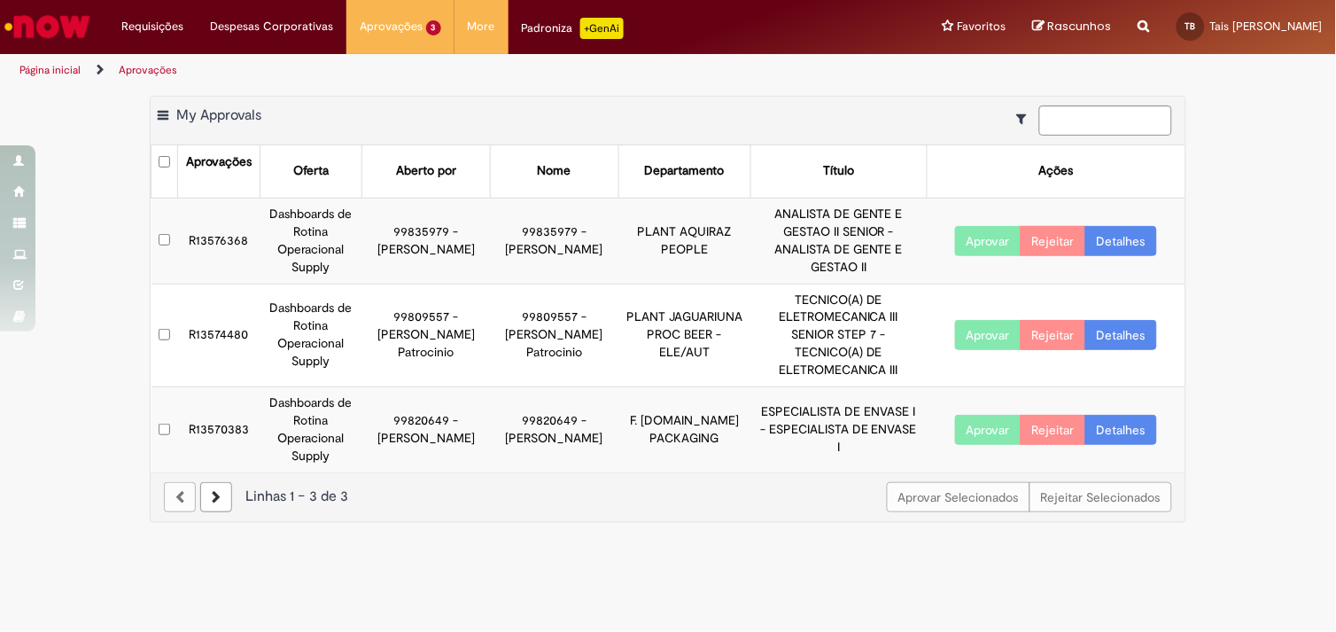
click at [1110, 423] on link "Detalhes" at bounding box center [1121, 430] width 72 height 30
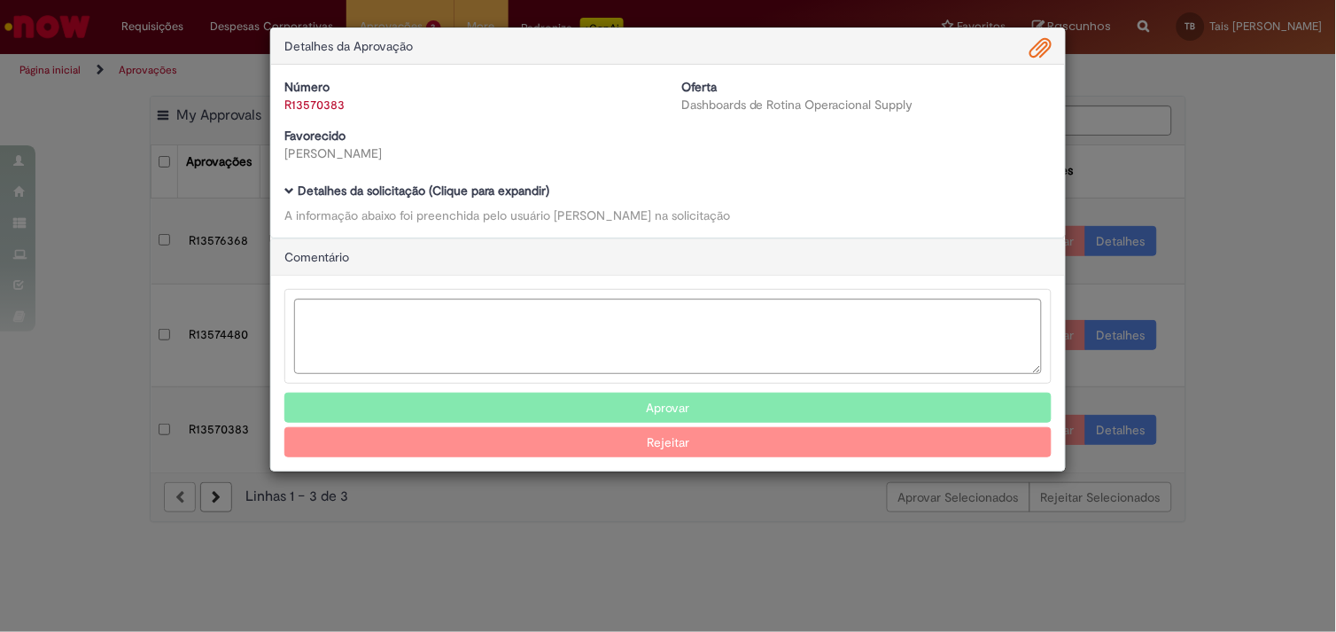
click at [490, 182] on b "Detalhes da solicitação (Clique para expandir)" at bounding box center [424, 190] width 252 height 16
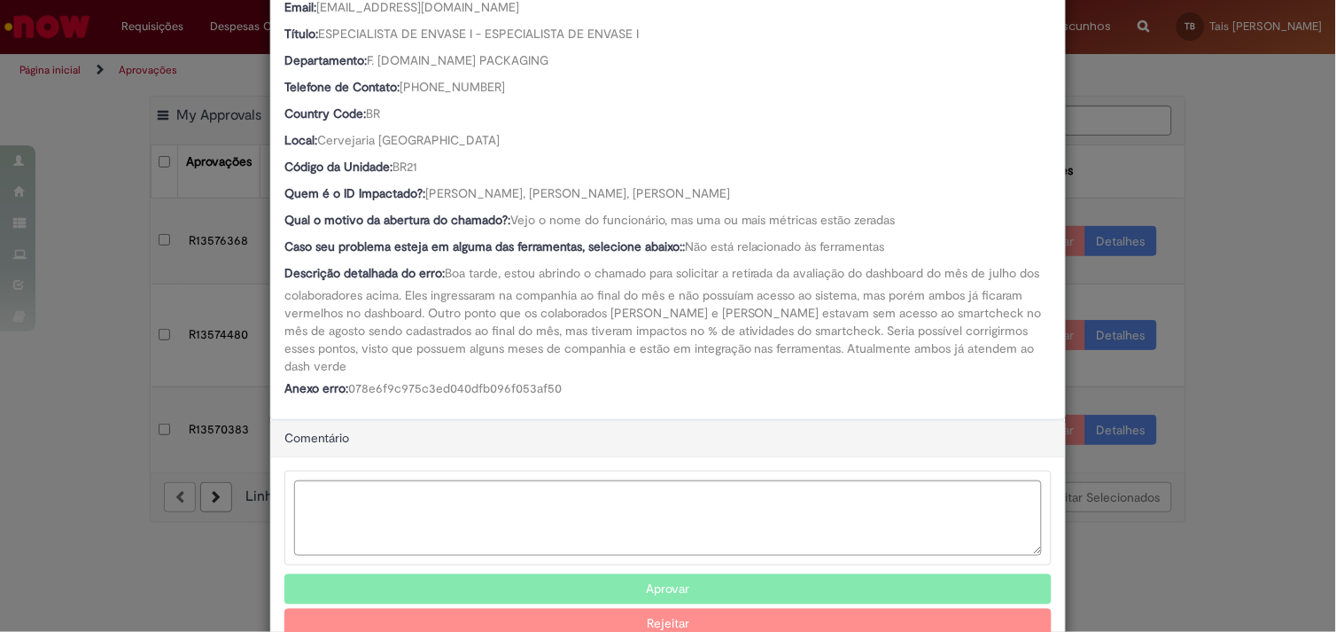
scroll to position [322, 0]
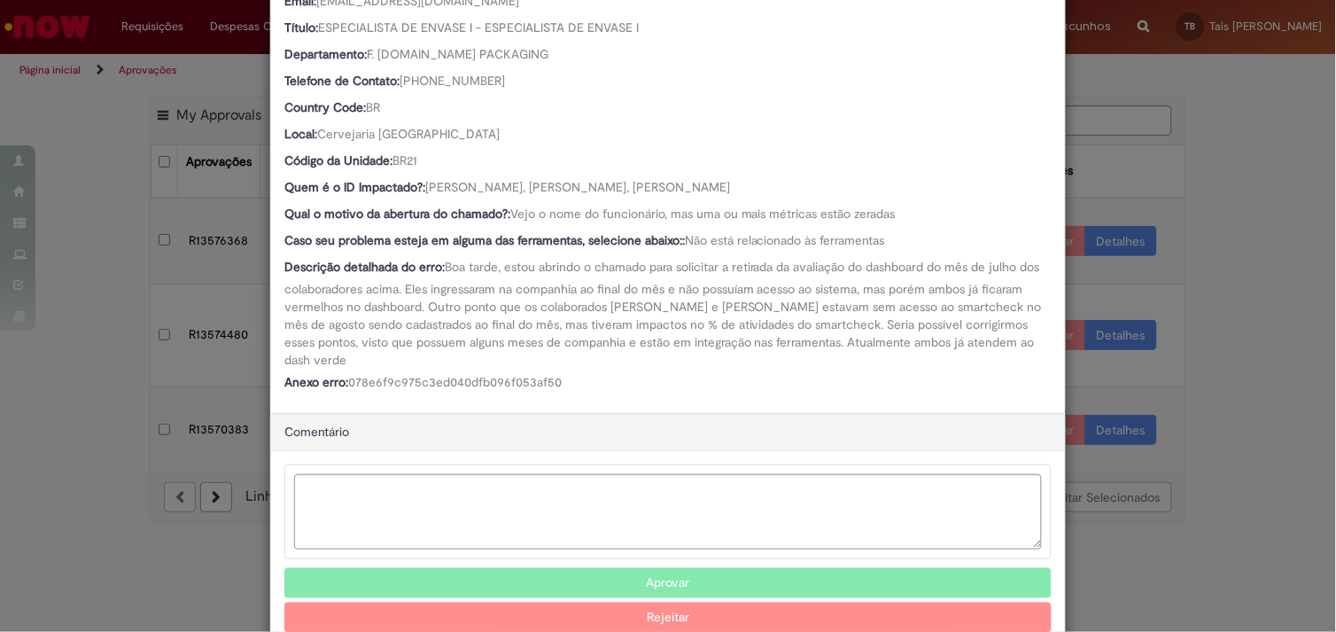
click at [1101, 546] on div "Detalhes da Aprovação Número R13570383 Oferta Dashboards de Rotina Operacional …" at bounding box center [668, 316] width 1336 height 632
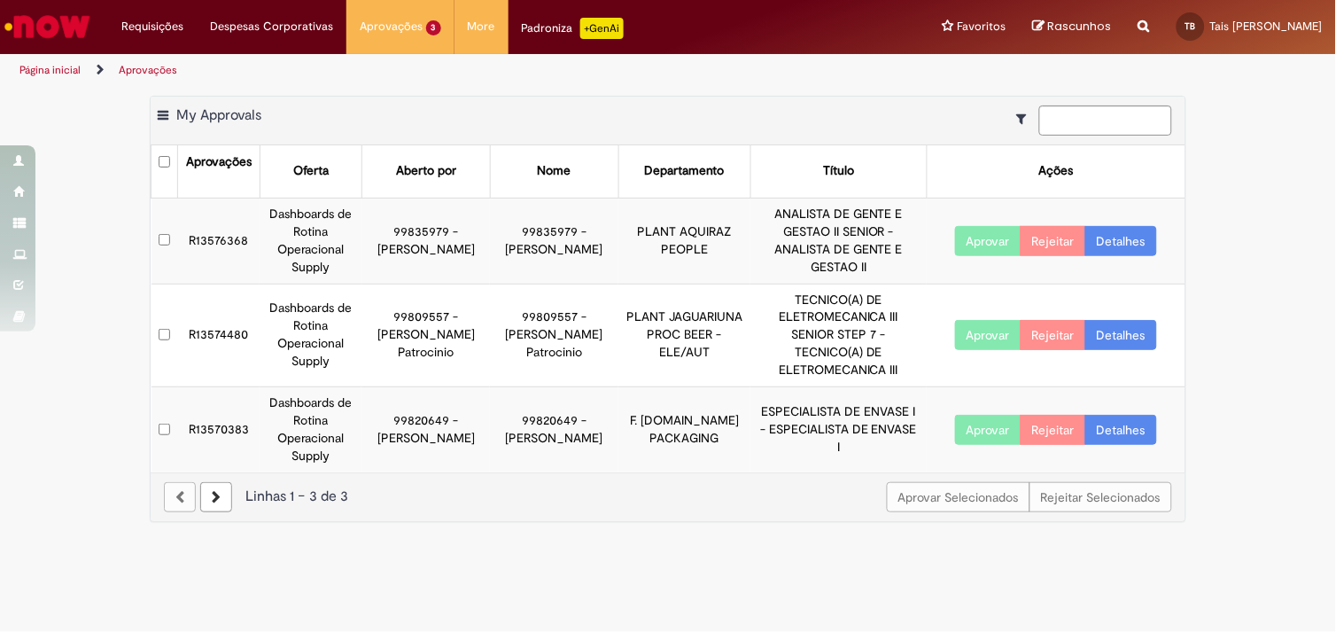
click at [213, 491] on icon at bounding box center [216, 497] width 9 height 12
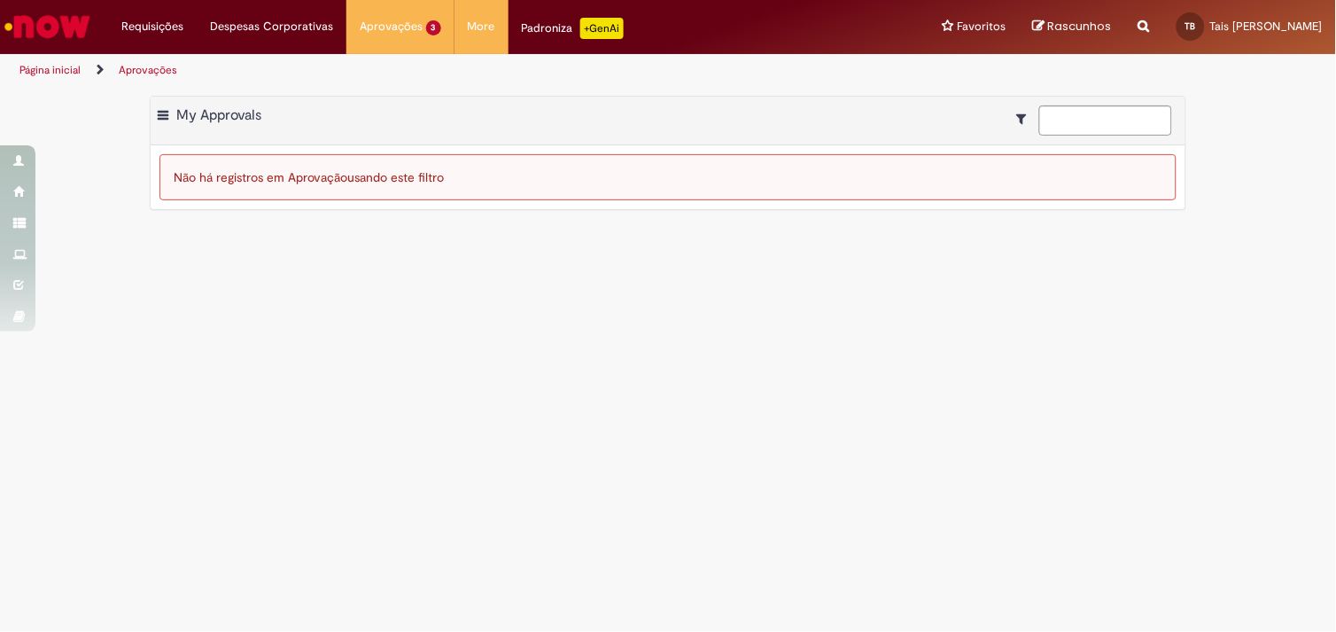
click at [83, 23] on img "Ir para a Homepage" at bounding box center [47, 26] width 91 height 35
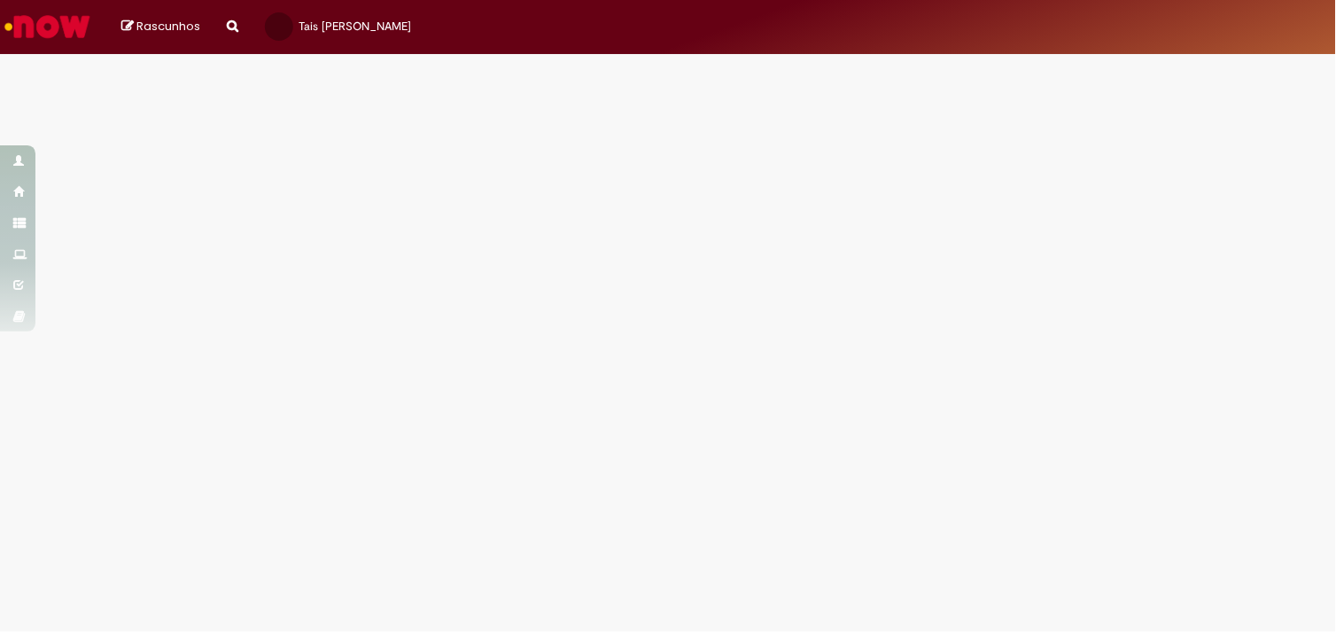
select select "*"
select select "*********"
select select "**********"
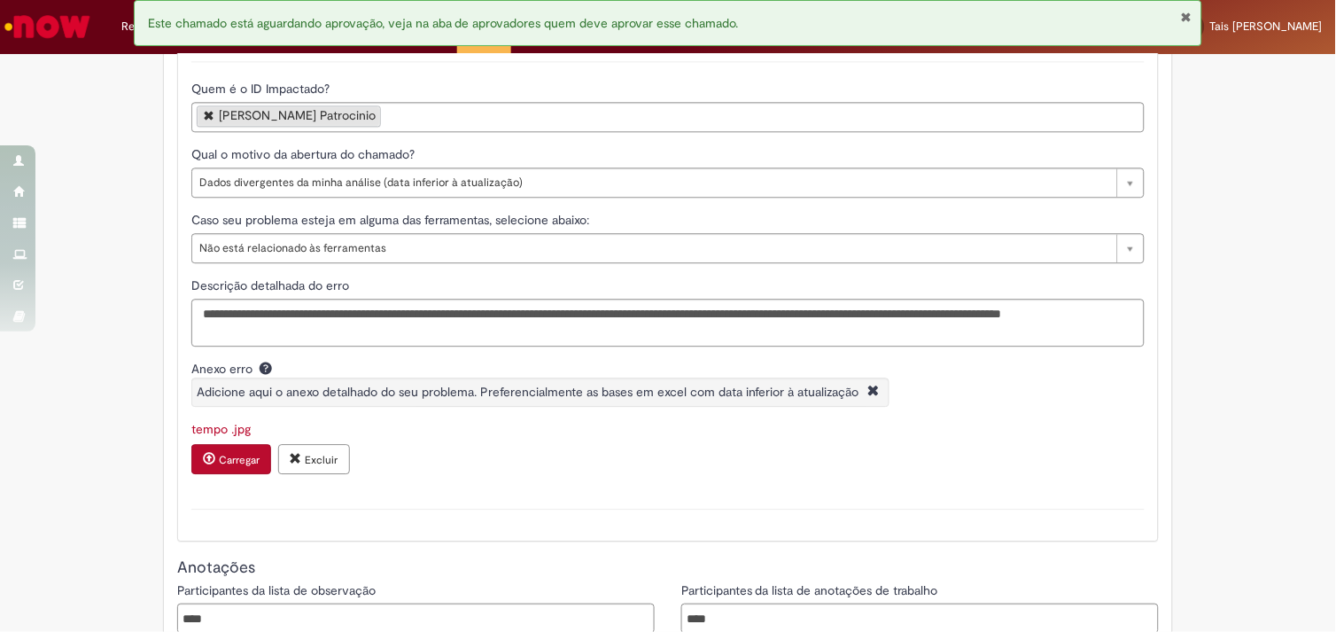
scroll to position [957, 0]
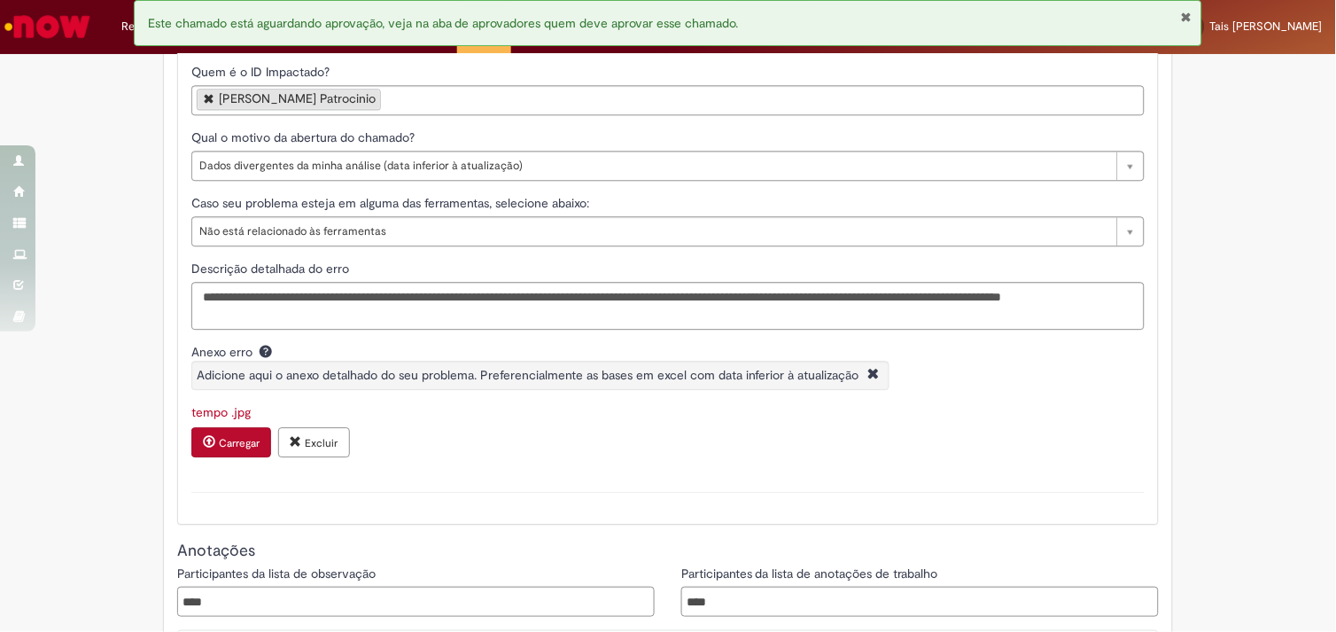
click at [218, 418] on link "tempo .jpg" at bounding box center [220, 412] width 59 height 16
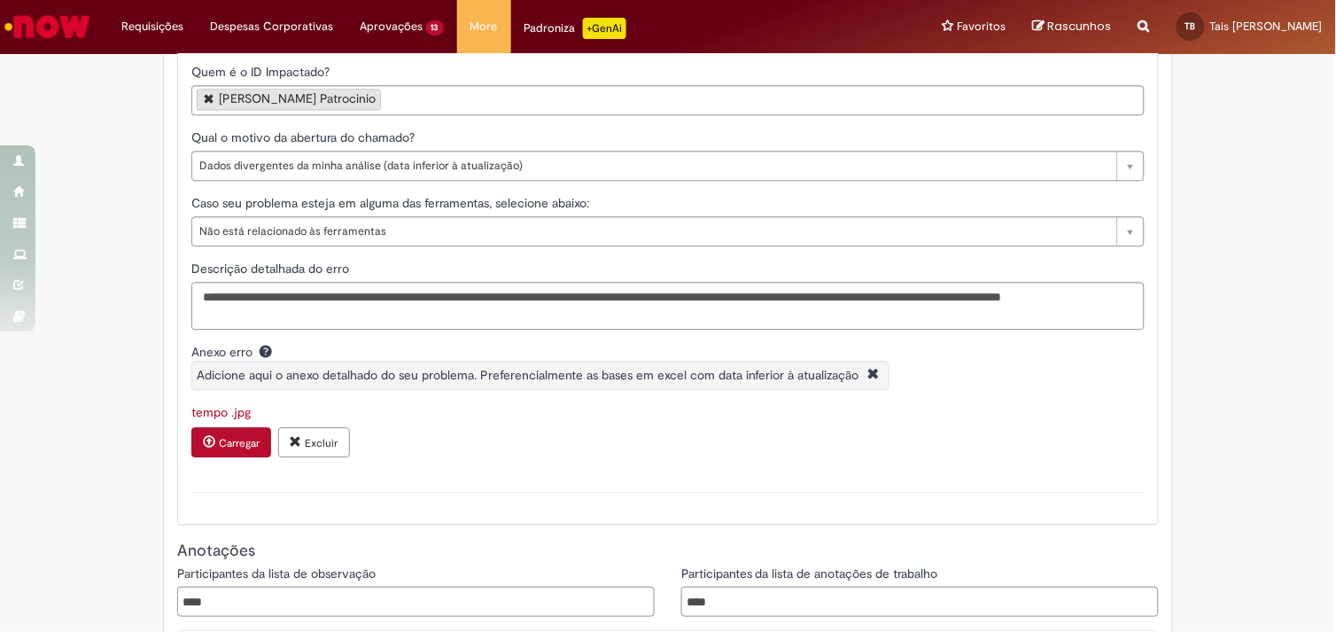
click at [1276, 307] on div "**********" at bounding box center [668, 297] width 1336 height 2382
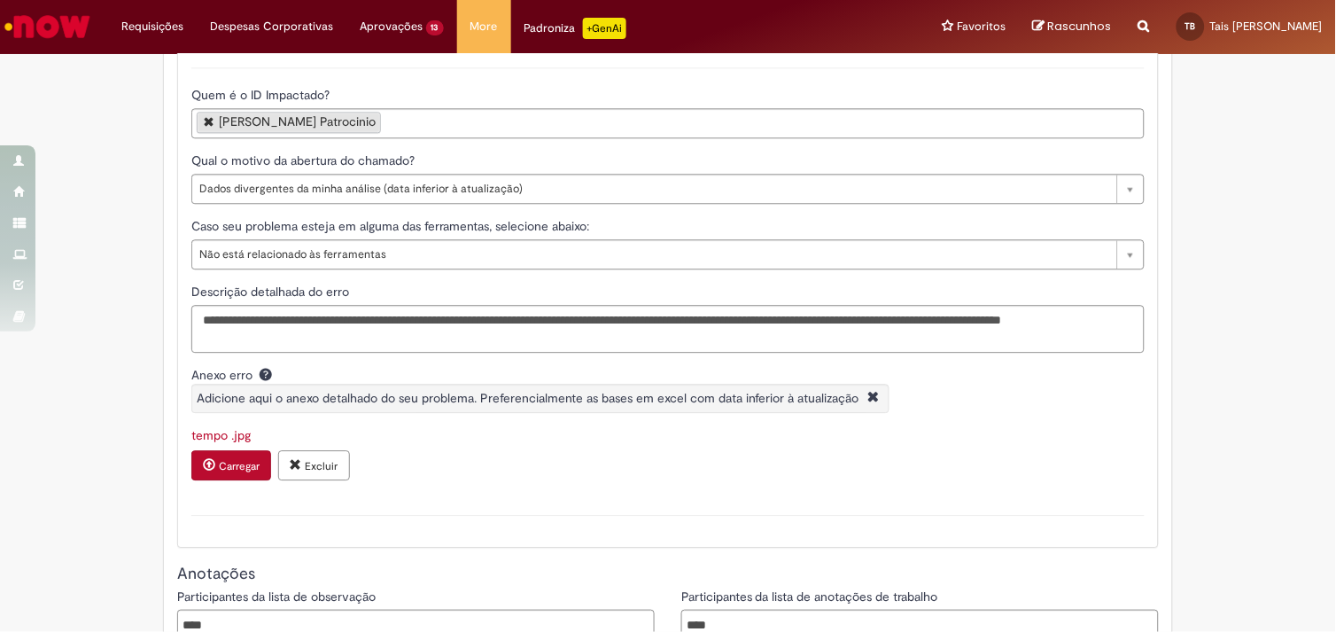
scroll to position [916, 0]
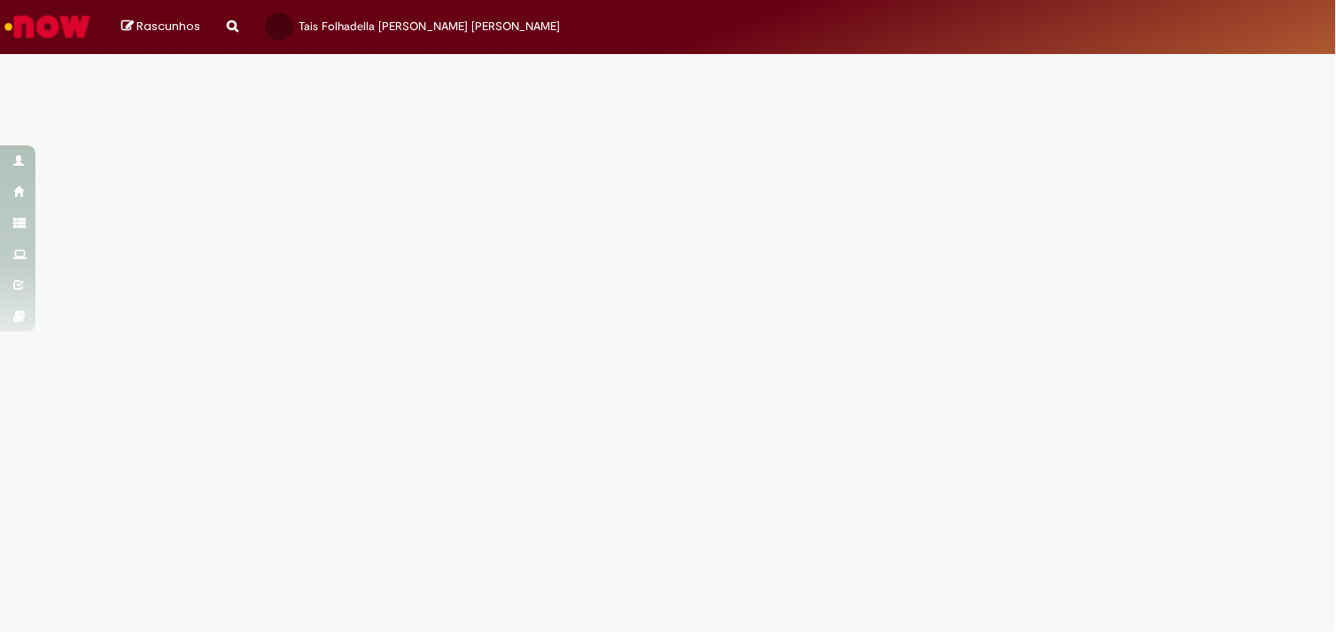
select select "*"
select select "*********"
select select "**********"
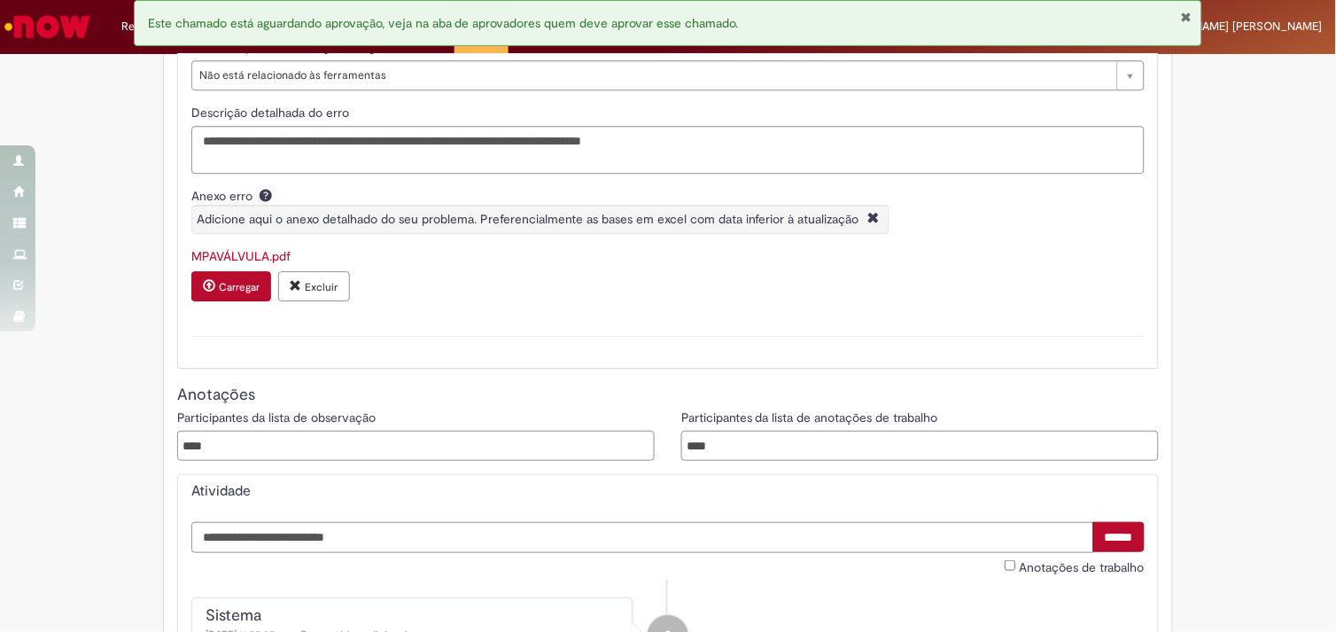
scroll to position [1172, 0]
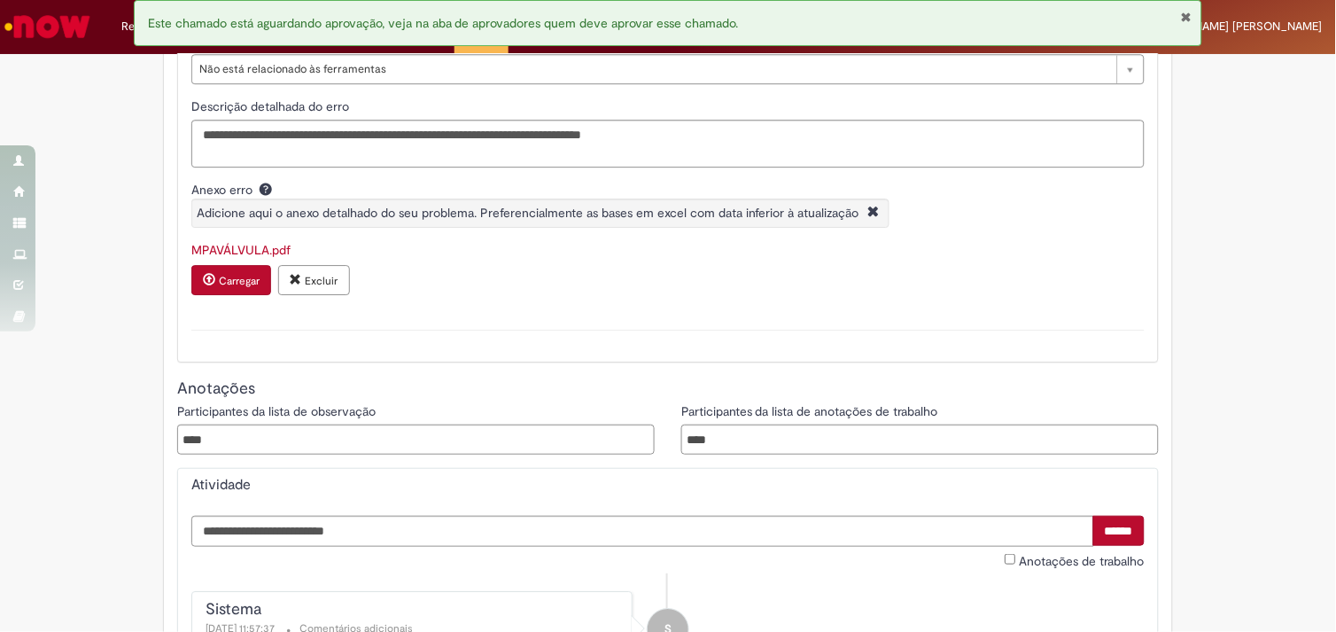
click at [249, 255] on link "MPAVÁLVULA.pdf" at bounding box center [240, 250] width 99 height 16
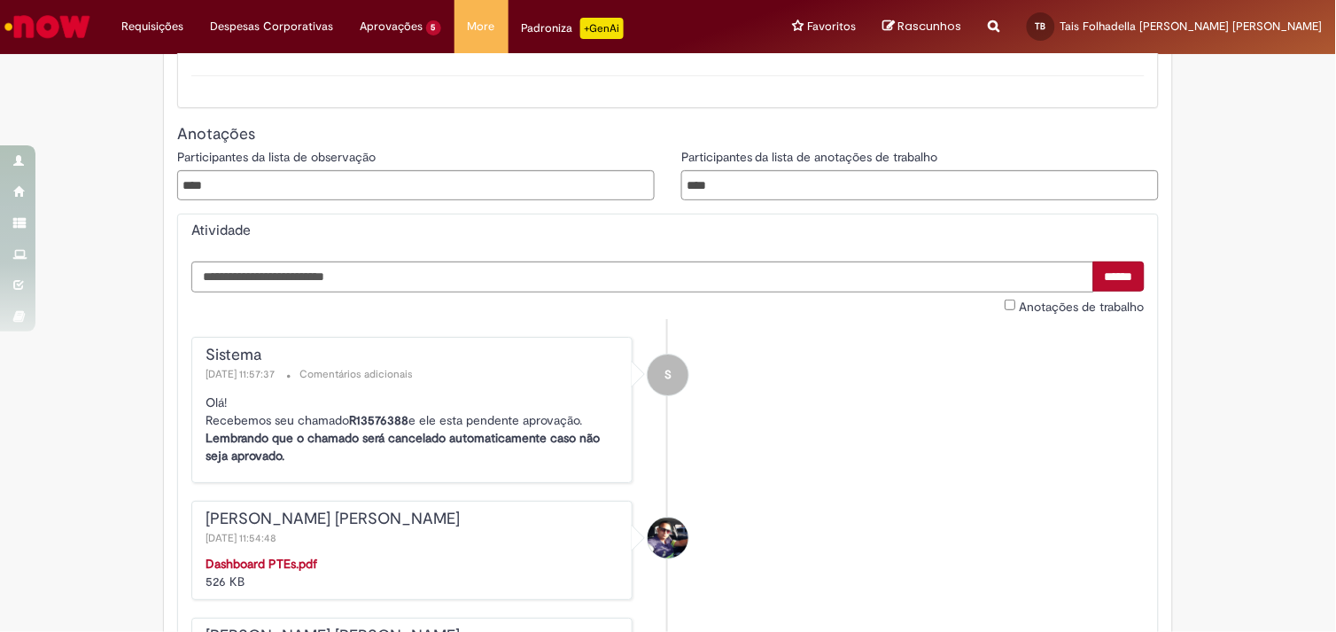
scroll to position [1413, 0]
